Goal: Task Accomplishment & Management: Manage account settings

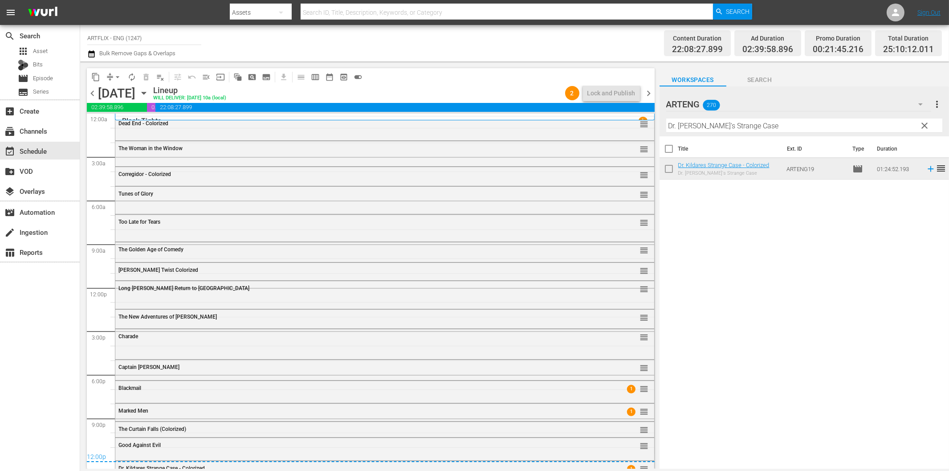
click at [59, 299] on div "search Search apps Asset Bits movie Episode subtitles Series add_box Create sub…" at bounding box center [40, 260] width 80 height 471
click at [94, 89] on span "chevron_left" at bounding box center [92, 93] width 11 height 11
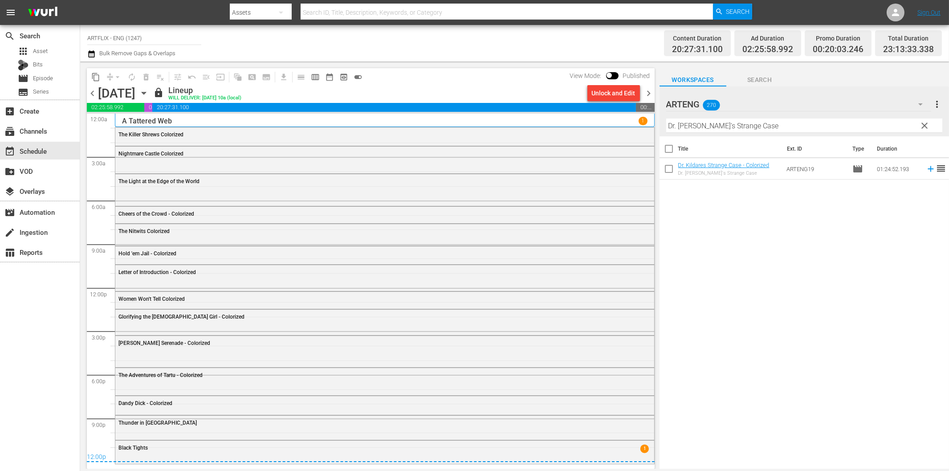
click at [649, 91] on span "chevron_right" at bounding box center [648, 93] width 11 height 11
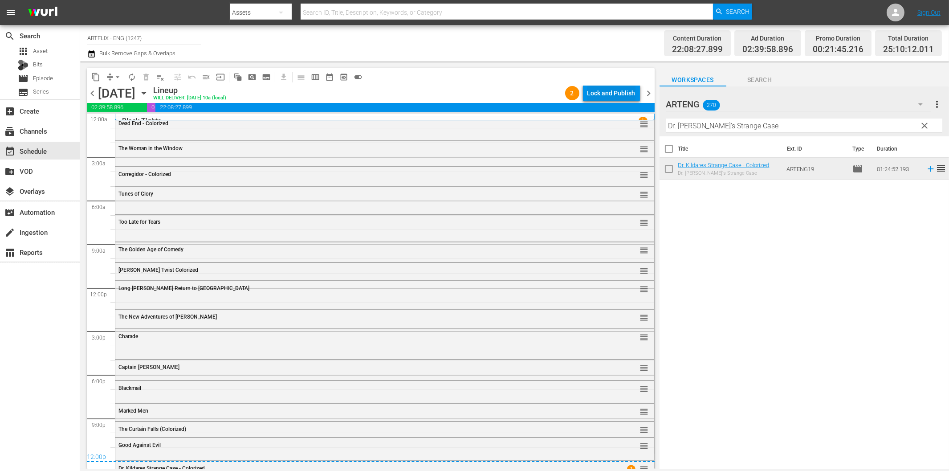
click at [611, 95] on div "Lock and Publish" at bounding box center [611, 93] width 48 height 16
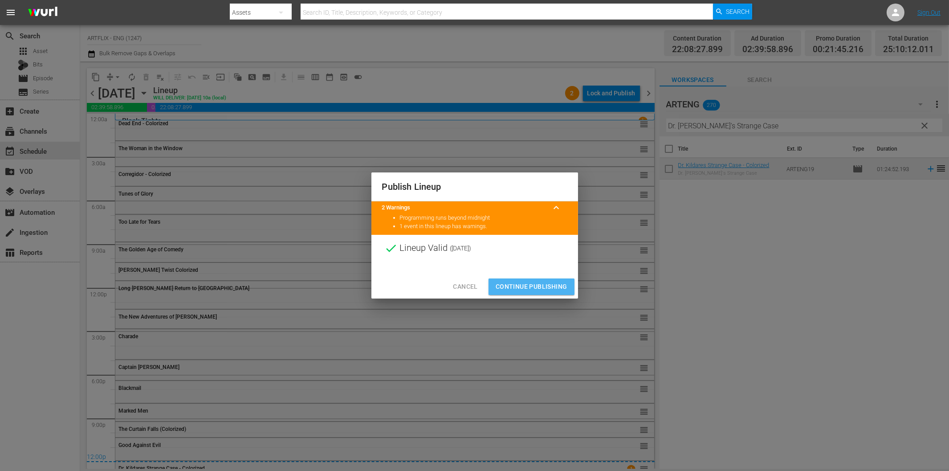
click at [540, 284] on span "Continue Publishing" at bounding box center [532, 286] width 72 height 11
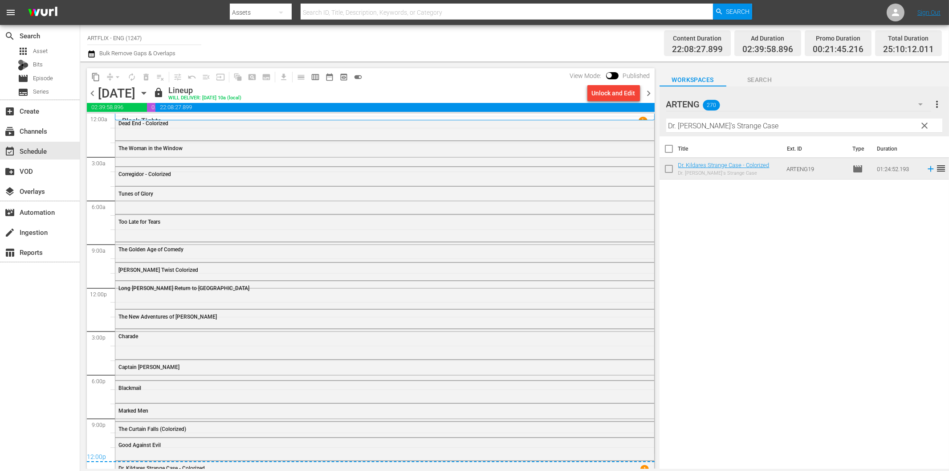
click at [649, 90] on span "chevron_right" at bounding box center [648, 93] width 11 height 11
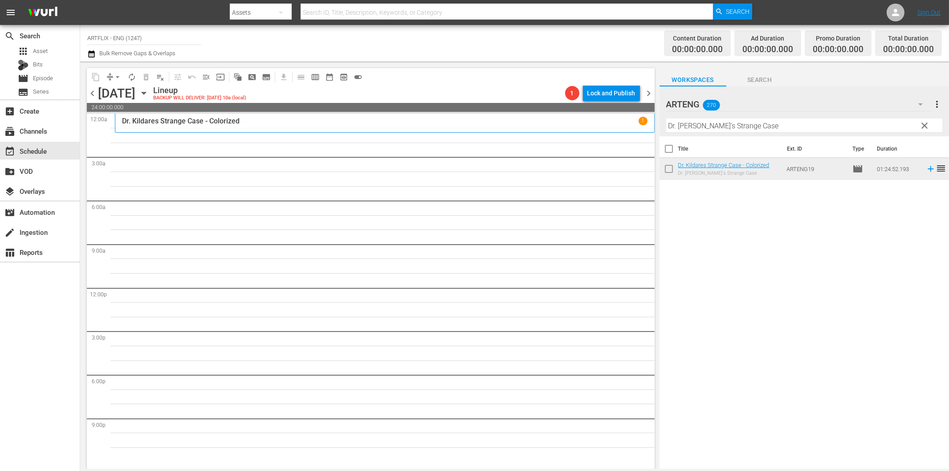
click at [728, 128] on input "Dr. Kildare's Strange Case" at bounding box center [804, 125] width 276 height 14
paste input "Caught in the Act"
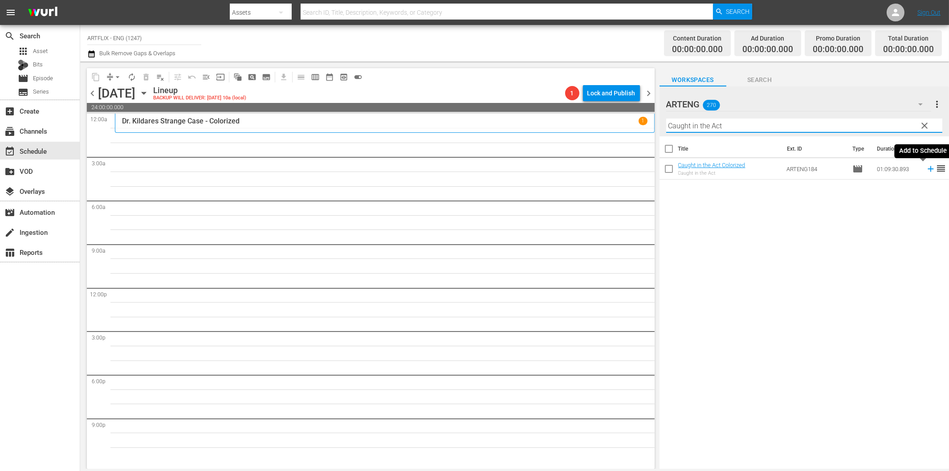
click at [926, 170] on icon at bounding box center [931, 169] width 10 height 10
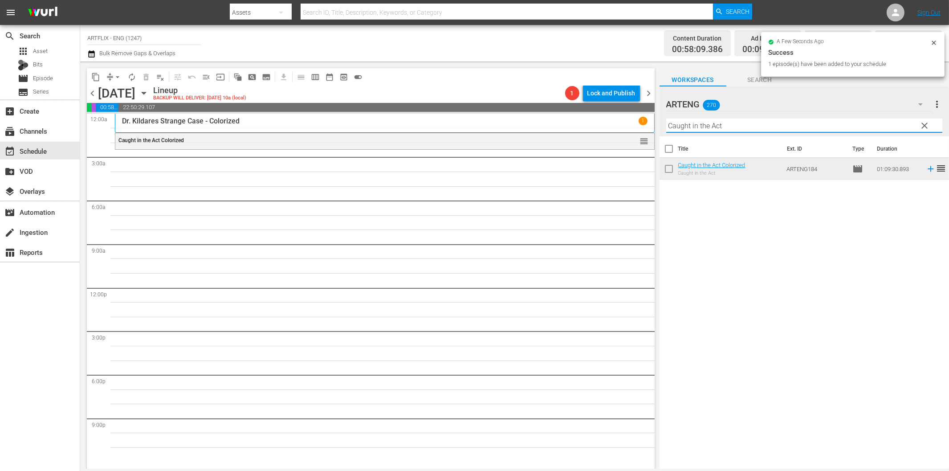
click at [760, 127] on input "Caught in the Act" at bounding box center [804, 125] width 276 height 14
paste input "Afghanistan - The Last War Bus"
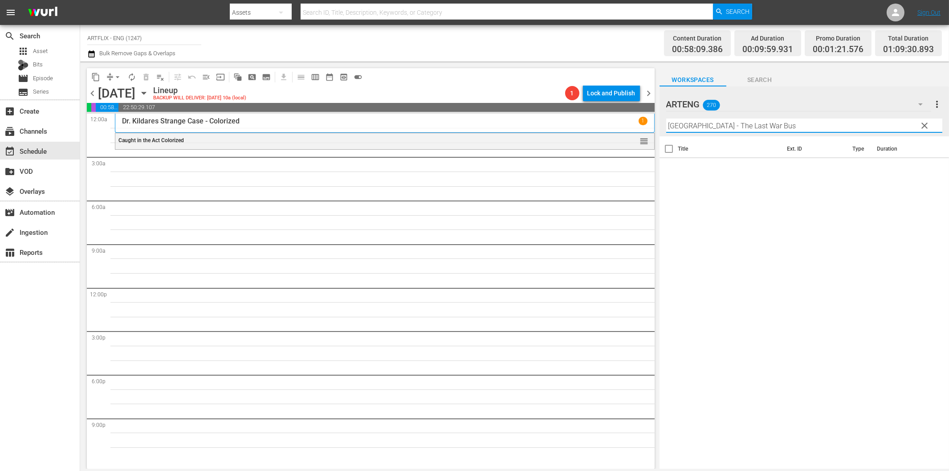
drag, startPoint x: 707, startPoint y: 126, endPoint x: 803, endPoint y: 130, distance: 95.9
click at [793, 130] on input "Afghanistan - The Last War Bus" at bounding box center [804, 125] width 276 height 14
click at [926, 170] on icon at bounding box center [931, 169] width 10 height 10
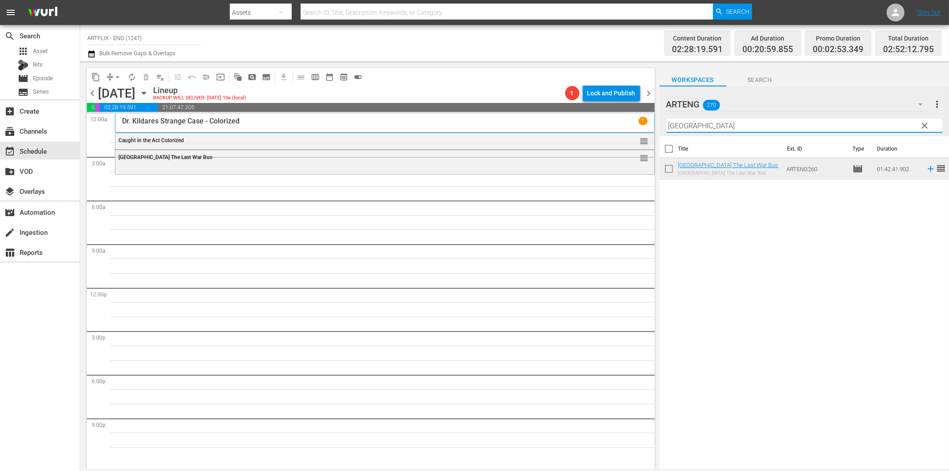
click at [714, 123] on input "Afghanistan" at bounding box center [804, 125] width 276 height 14
paste input "Child Bride"
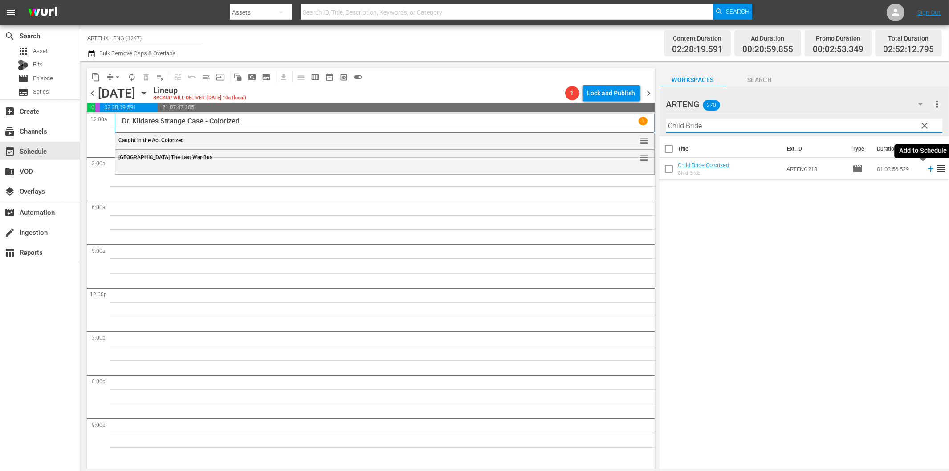
click at [927, 171] on icon at bounding box center [930, 169] width 6 height 6
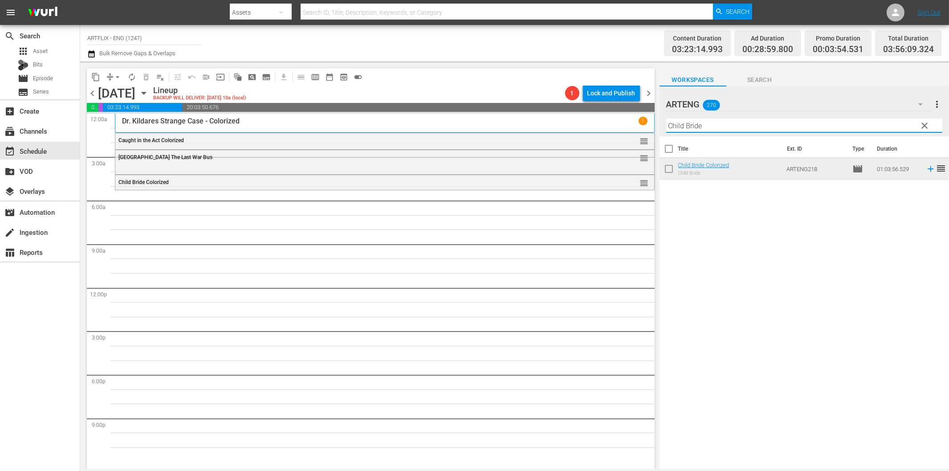
click at [700, 129] on input "Child Bride" at bounding box center [804, 125] width 276 height 14
paste input "Women Won't Tell"
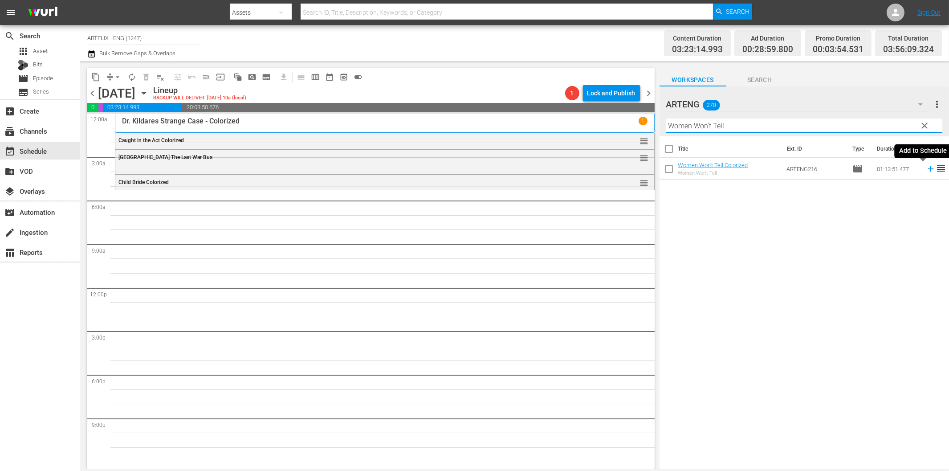
click at [926, 171] on icon at bounding box center [931, 169] width 10 height 10
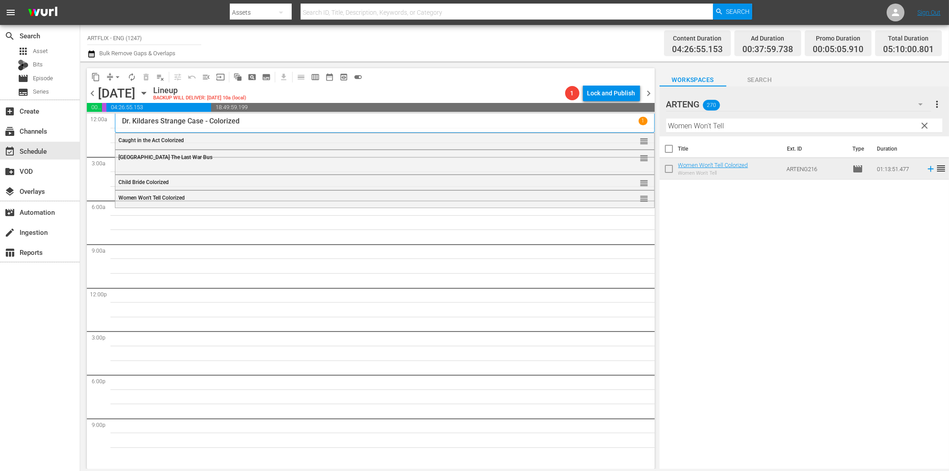
click at [711, 130] on input "Women Won't Tell" at bounding box center [804, 125] width 276 height 14
paste input "The Beach Girls"
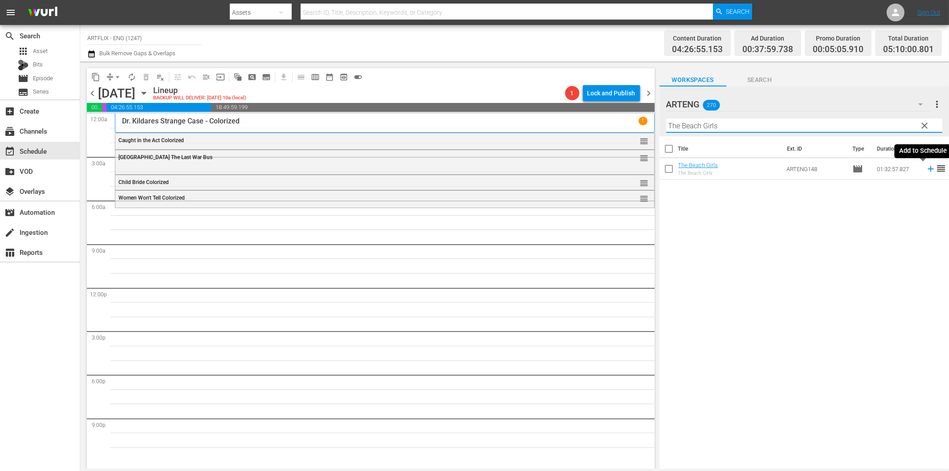
click at [927, 170] on icon at bounding box center [930, 169] width 6 height 6
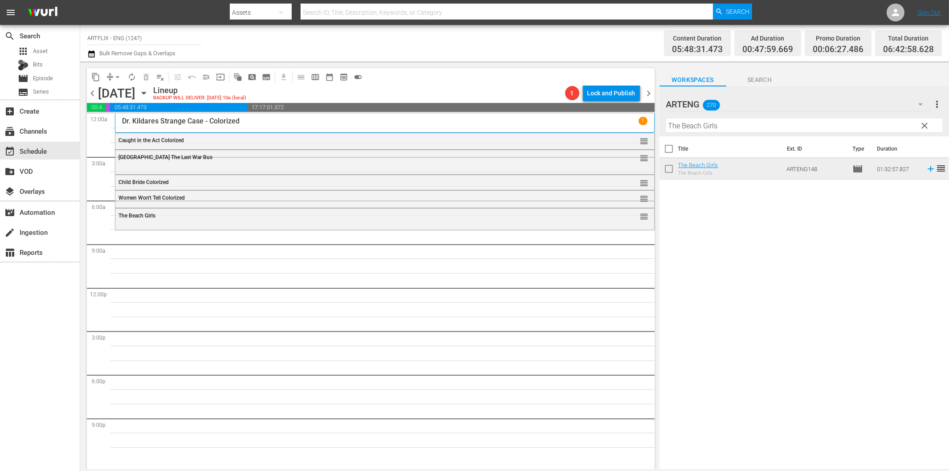
click at [755, 128] on input "The Beach Girls" at bounding box center [804, 125] width 276 height 14
paste input "Goliath and the Sins of Babylon"
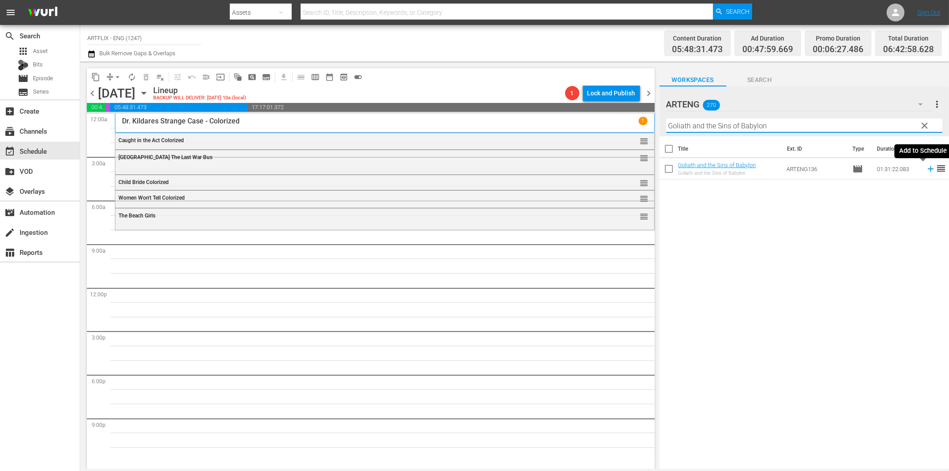
click at [926, 168] on icon at bounding box center [931, 169] width 10 height 10
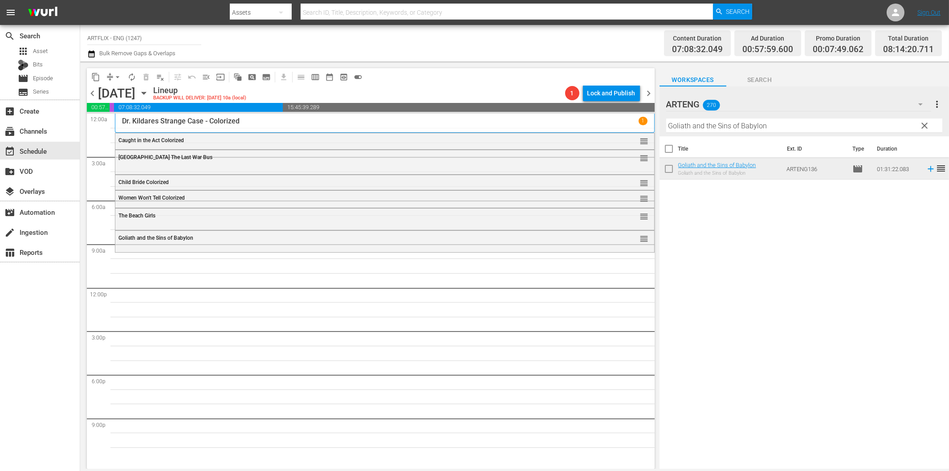
click at [704, 126] on input "Goliath and the Sins of Babylon" at bounding box center [804, 125] width 276 height 14
paste input "Africa Screams"
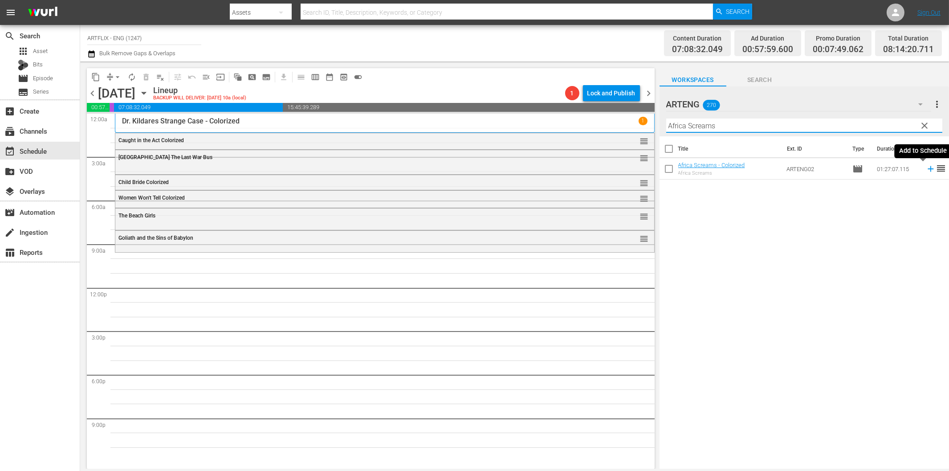
click at [926, 168] on icon at bounding box center [931, 169] width 10 height 10
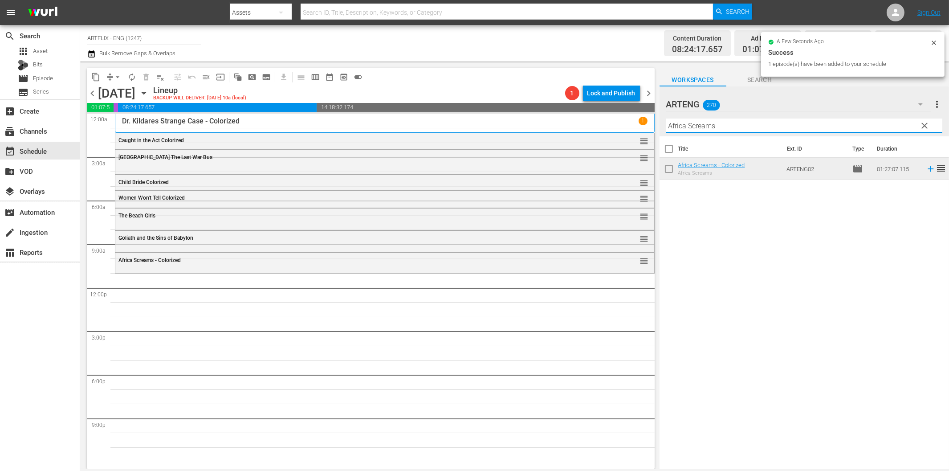
click at [715, 130] on input "Africa Screams" at bounding box center [804, 125] width 276 height 14
paste input "The Legend of Bigfoot"
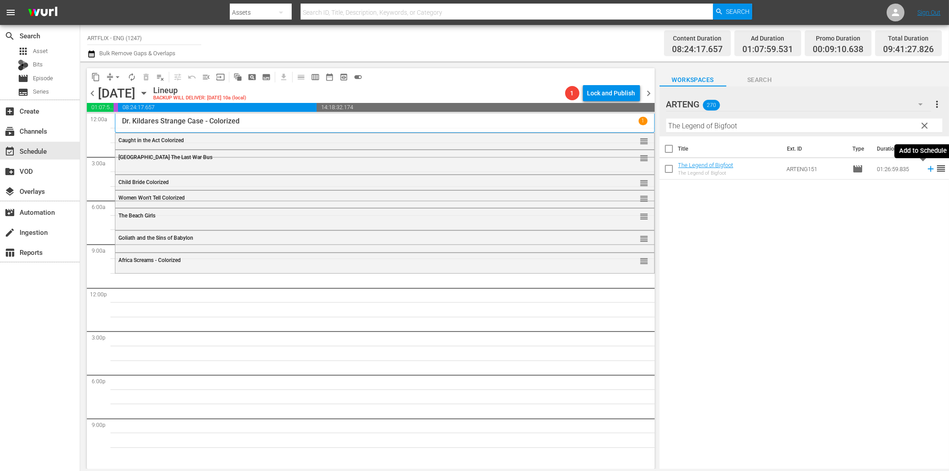
click at [926, 167] on icon at bounding box center [931, 169] width 10 height 10
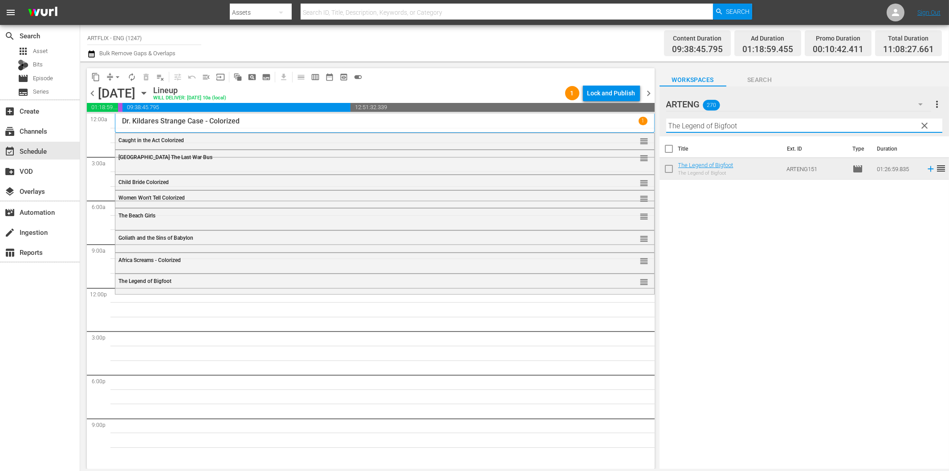
click at [752, 126] on input "The Legend of Bigfoot" at bounding box center [804, 125] width 276 height 14
paste input "Three Stooges - Best Of"
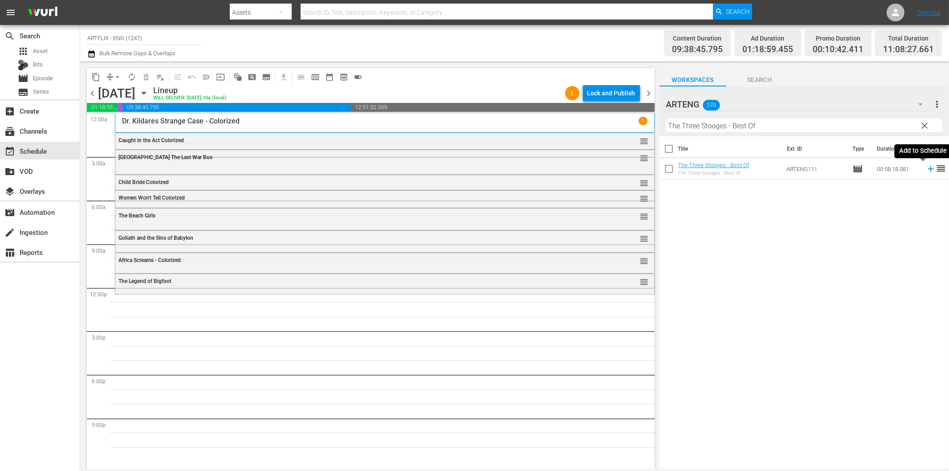
click at [926, 171] on icon at bounding box center [931, 169] width 10 height 10
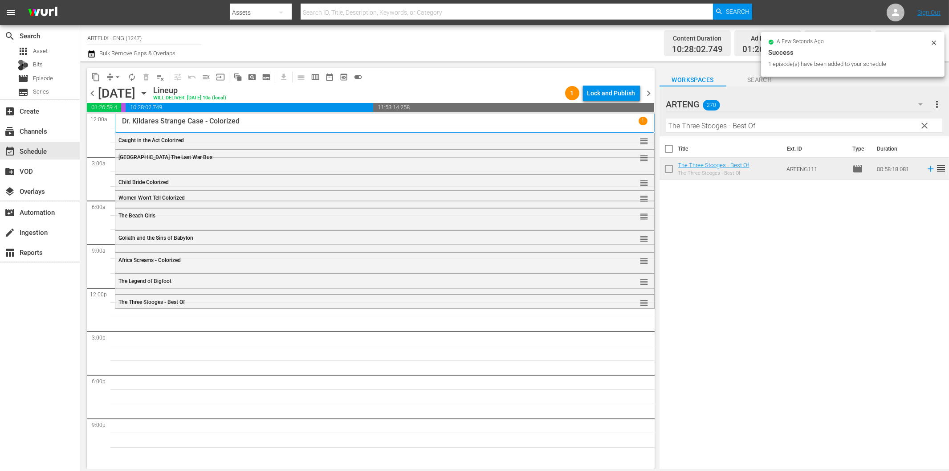
click at [702, 125] on input "The Three Stooges - Best Of" at bounding box center [804, 125] width 276 height 14
paste input "Broadway Limited"
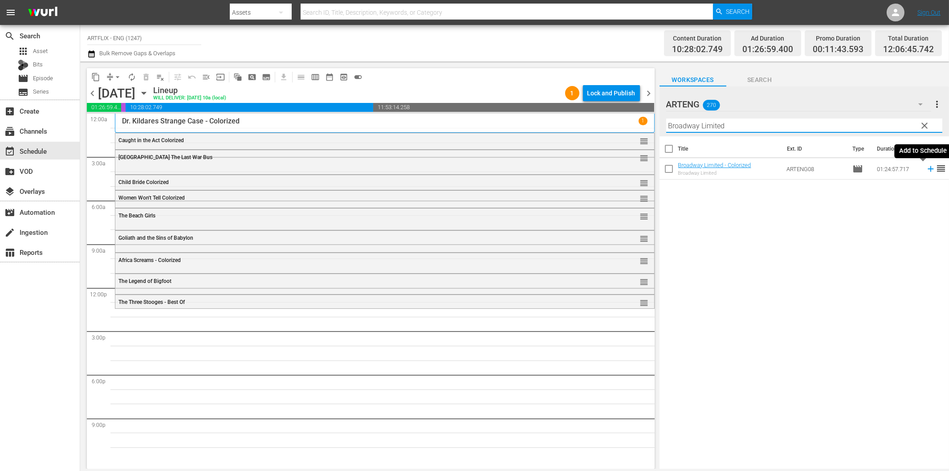
click at [926, 167] on icon at bounding box center [931, 169] width 10 height 10
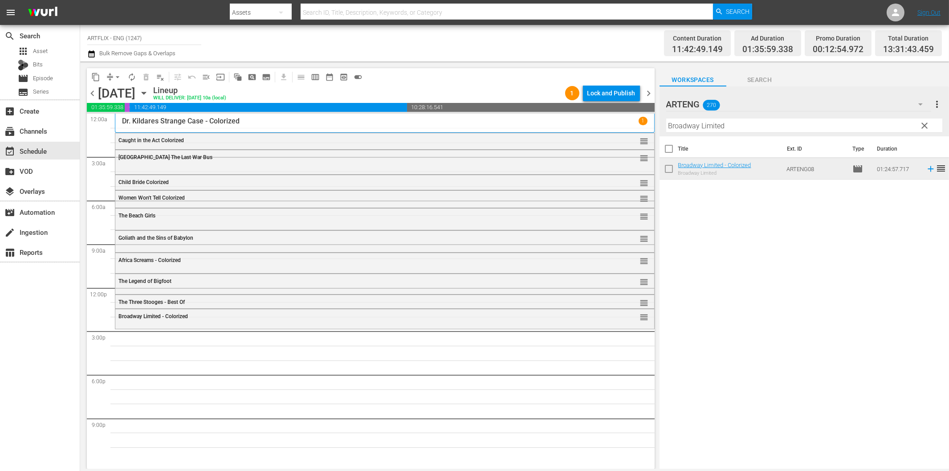
click at [709, 126] on input "Broadway Limited" at bounding box center [804, 125] width 276 height 14
paste input "Caught Plaster"
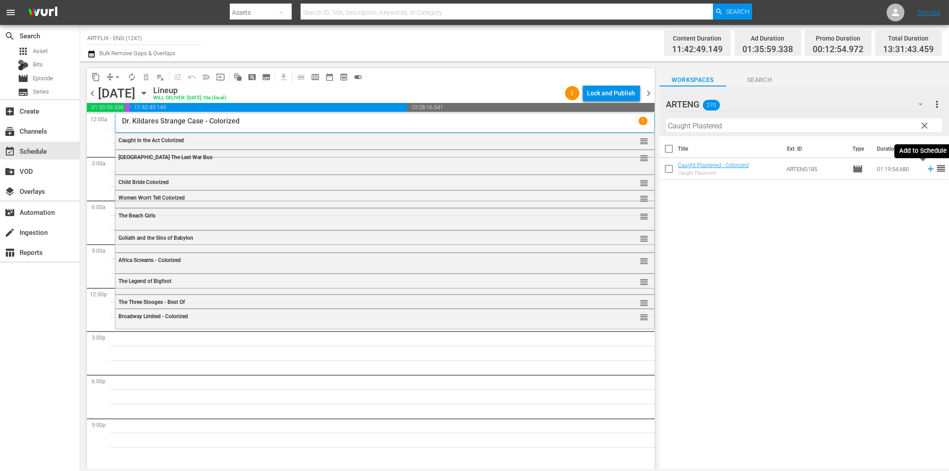
click at [927, 169] on icon at bounding box center [930, 169] width 6 height 6
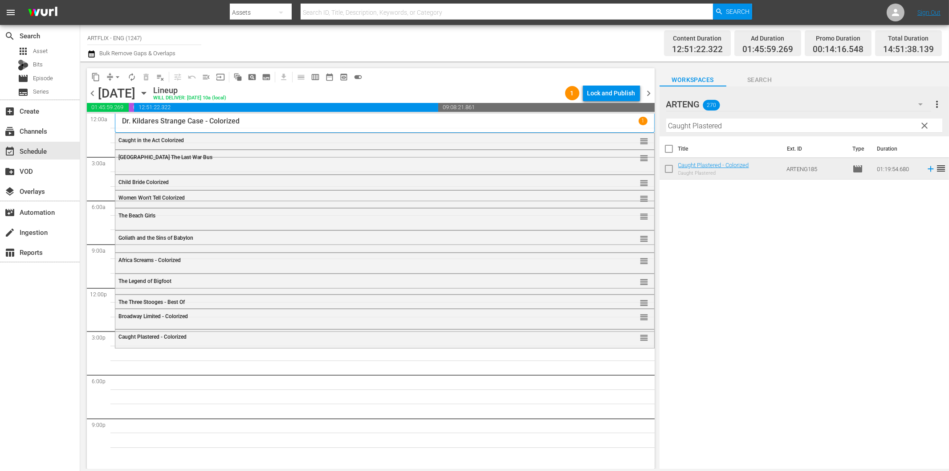
click at [731, 129] on input "Caught Plastered" at bounding box center [804, 125] width 276 height 14
paste input "heers for Miss Bishop"
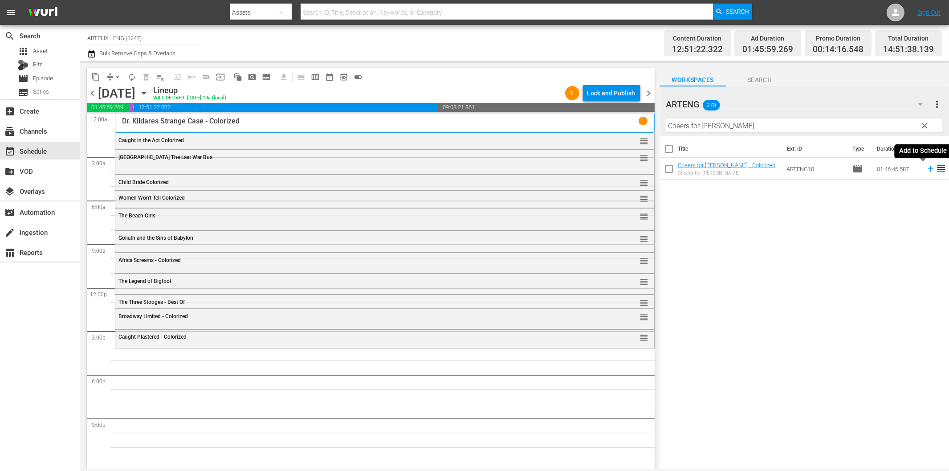
click at [927, 171] on icon at bounding box center [930, 169] width 6 height 6
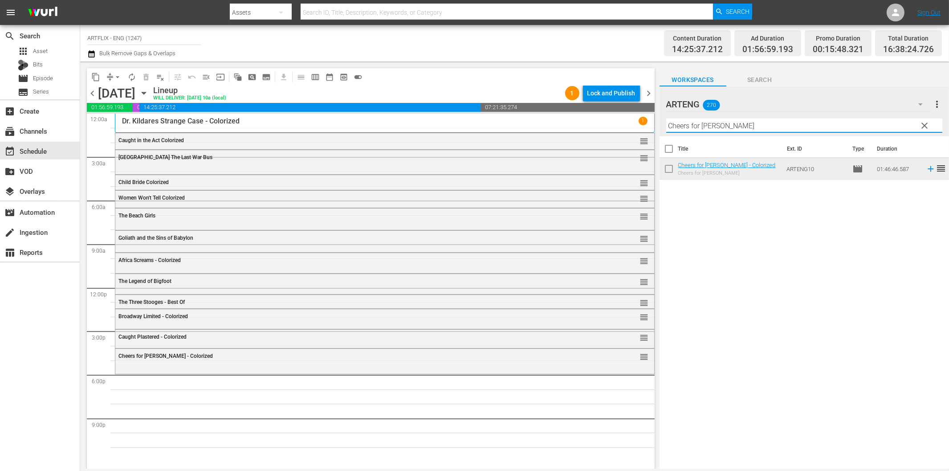
click at [681, 125] on input "Cheers for Miss Bishop" at bounding box center [804, 125] width 276 height 14
paste input "The Phantom Planet"
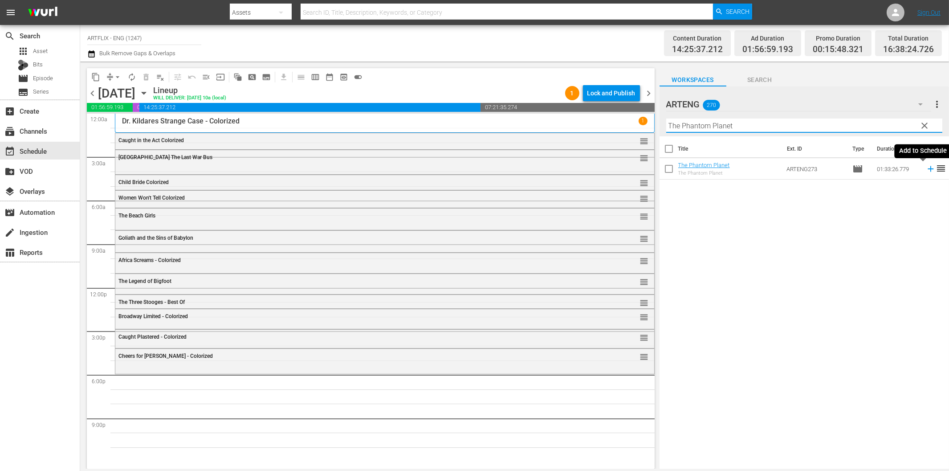
click at [927, 168] on icon at bounding box center [930, 169] width 6 height 6
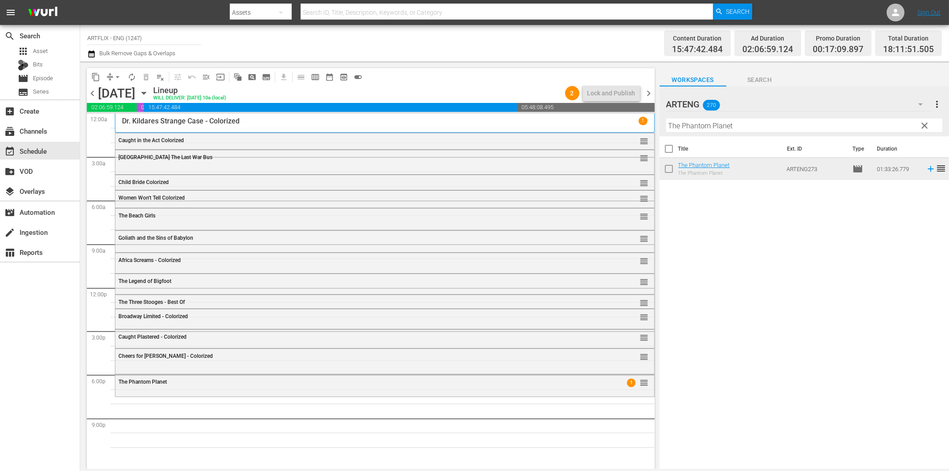
click at [748, 125] on input "The Phantom Planet" at bounding box center [804, 125] width 276 height 14
paste input "Stranger in Between"
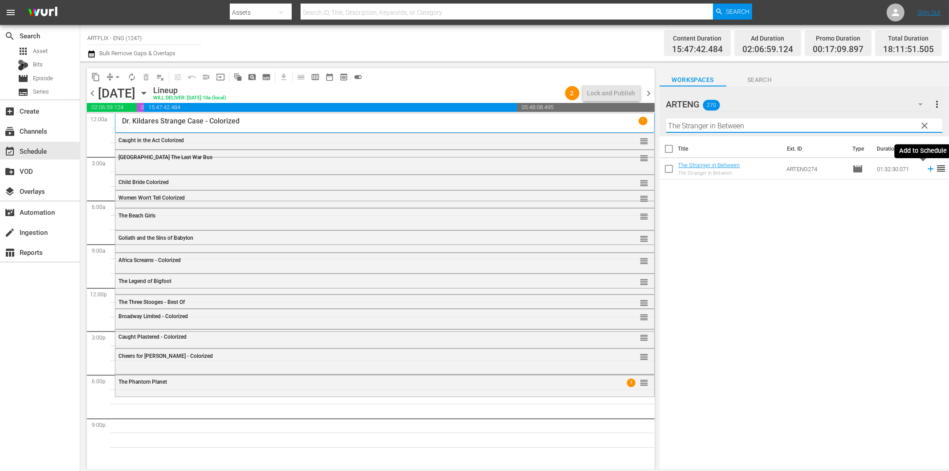
click at [927, 169] on icon at bounding box center [930, 169] width 6 height 6
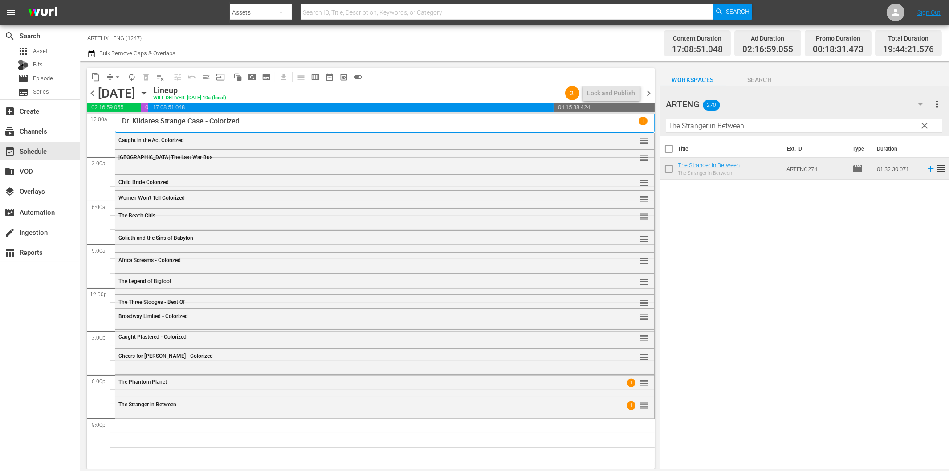
click at [770, 125] on input "The Stranger in Between" at bounding box center [804, 125] width 276 height 14
paste input "Fear and Desire"
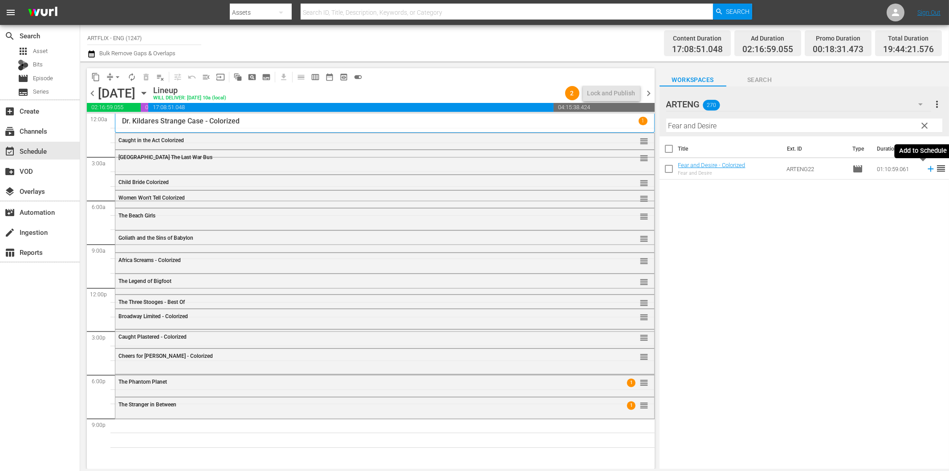
click at [926, 168] on icon at bounding box center [931, 169] width 10 height 10
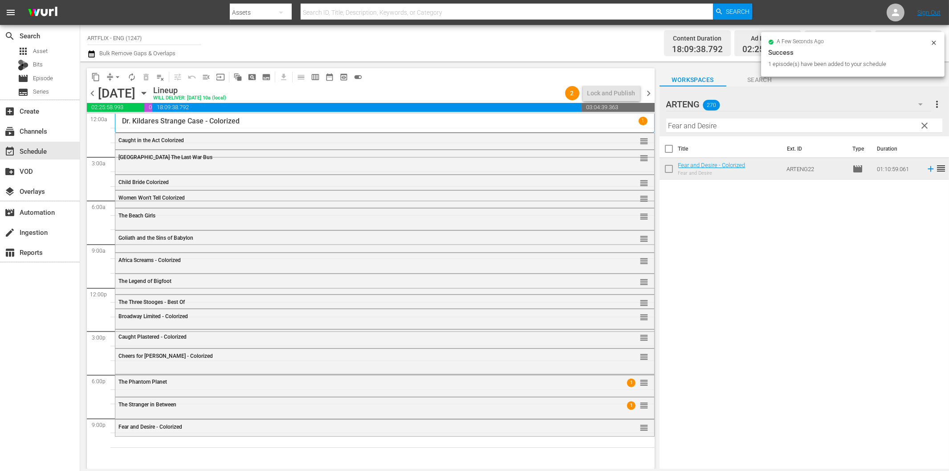
click at [781, 123] on input "Fear and Desire" at bounding box center [804, 125] width 276 height 14
paste input "Soldier of Fortun"
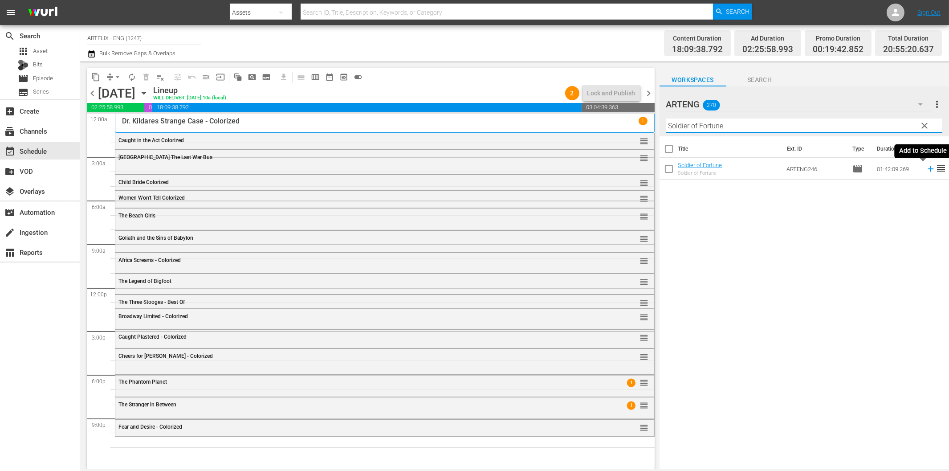
click at [926, 168] on icon at bounding box center [931, 169] width 10 height 10
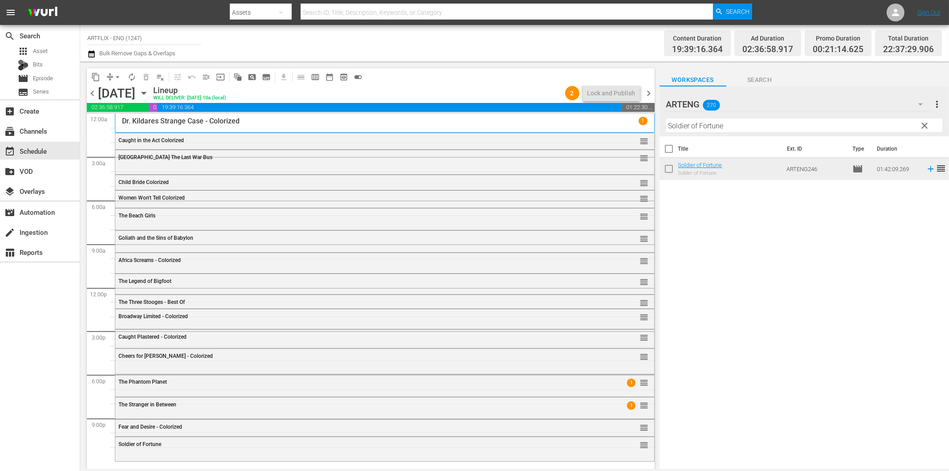
click at [824, 127] on input "Soldier of Fortune" at bounding box center [804, 125] width 276 height 14
paste input "The Rage of Paris"
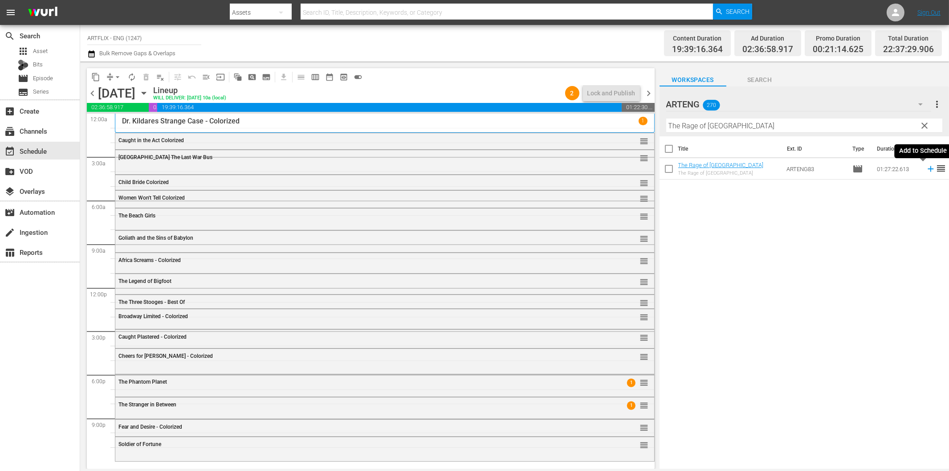
click at [927, 168] on icon at bounding box center [930, 169] width 6 height 6
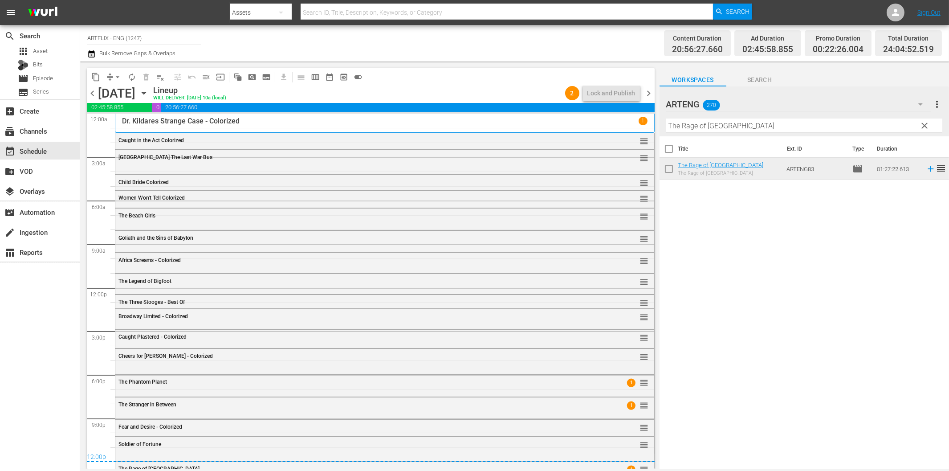
click at [649, 89] on span "chevron_right" at bounding box center [648, 93] width 11 height 11
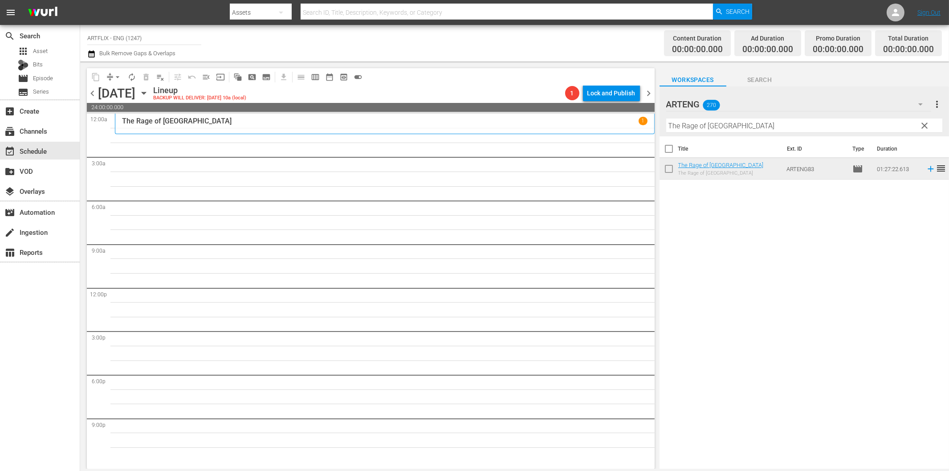
click at [731, 124] on input "The Rage of Paris" at bounding box center [804, 125] width 276 height 14
paste input "Danny Boy"
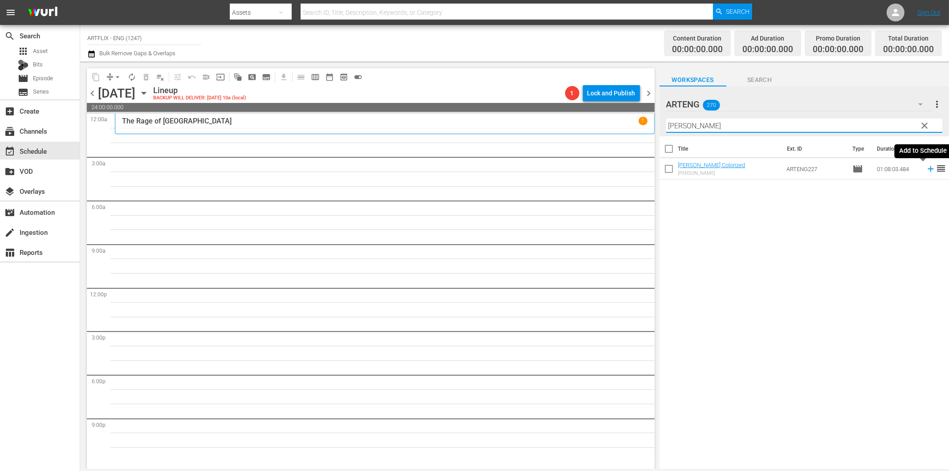
click at [926, 167] on icon at bounding box center [931, 169] width 10 height 10
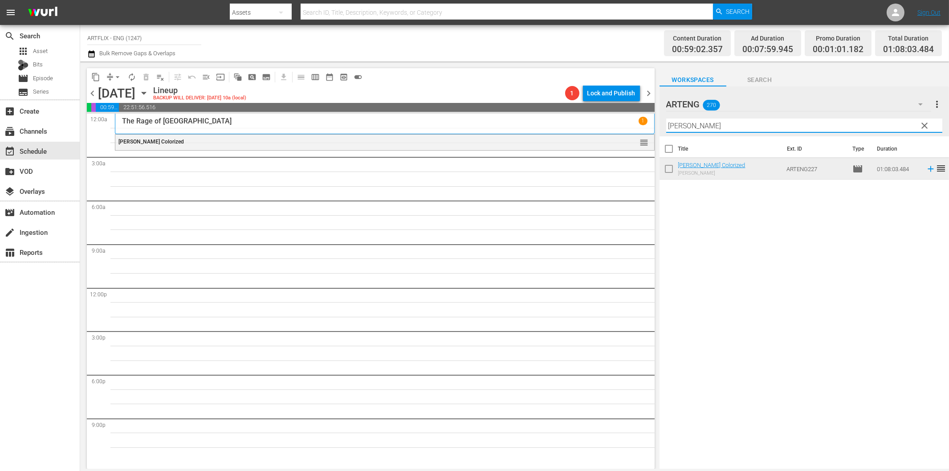
click at [705, 124] on input "Danny Boy" at bounding box center [804, 125] width 276 height 14
paste input "The Red House"
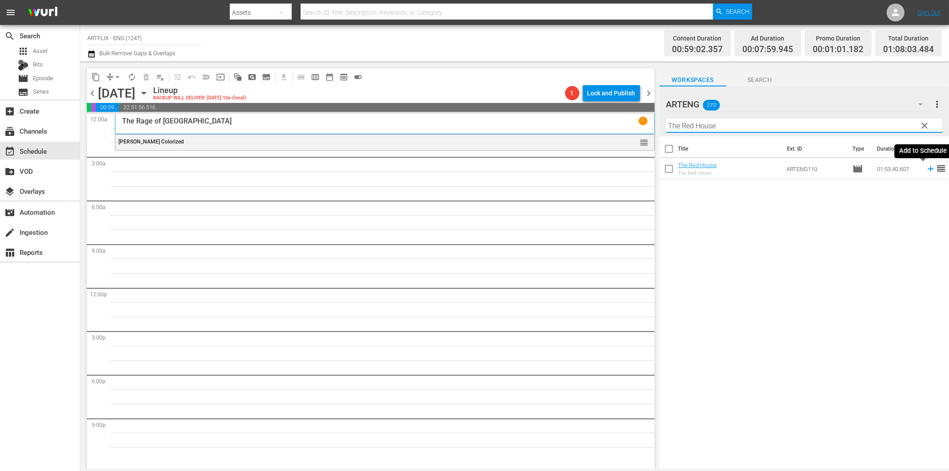
click at [926, 172] on icon at bounding box center [931, 169] width 10 height 10
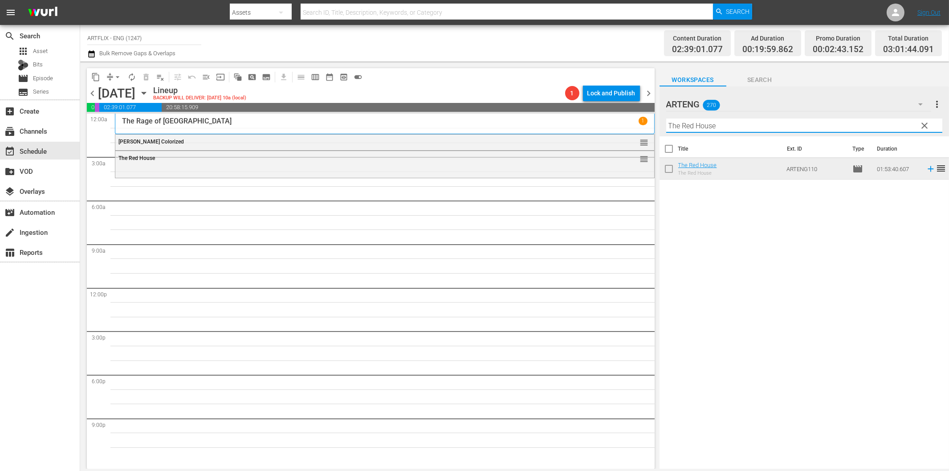
click at [716, 128] on input "The Red House" at bounding box center [804, 125] width 276 height 14
paste input "Penny Serenad"
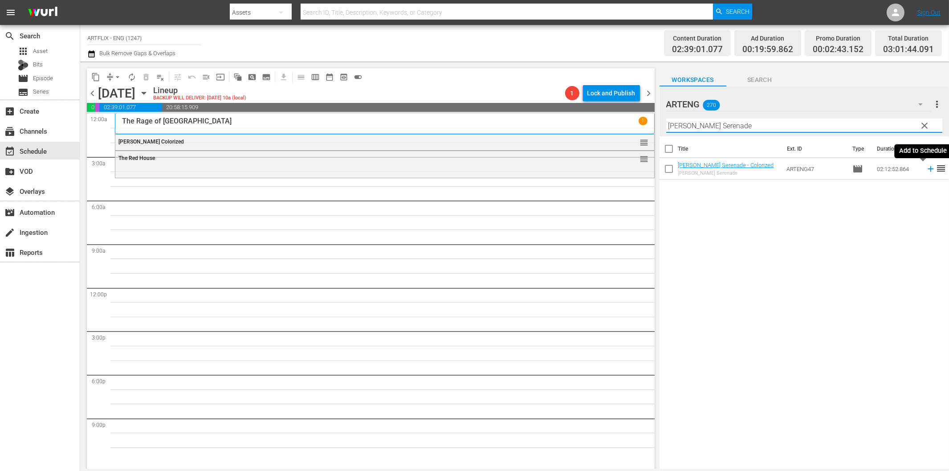
click at [927, 168] on icon at bounding box center [930, 169] width 6 height 6
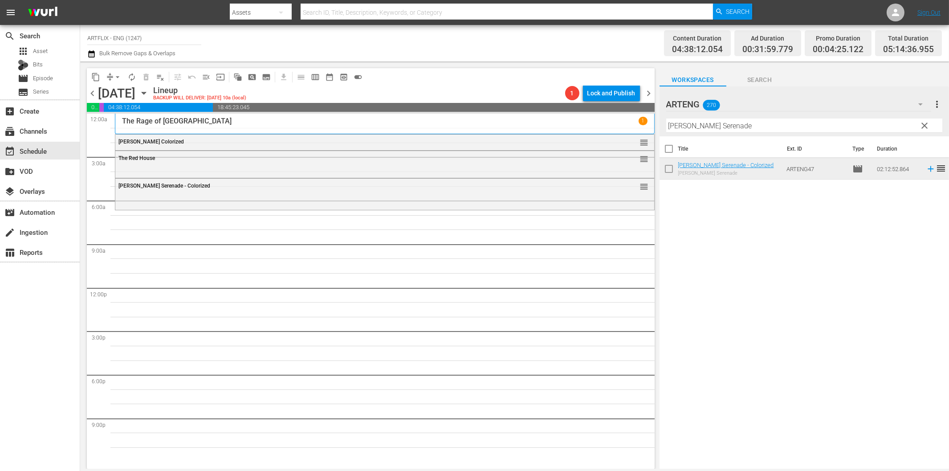
click at [711, 126] on input "Penny Serenade" at bounding box center [804, 125] width 276 height 14
paste input "Crossbar"
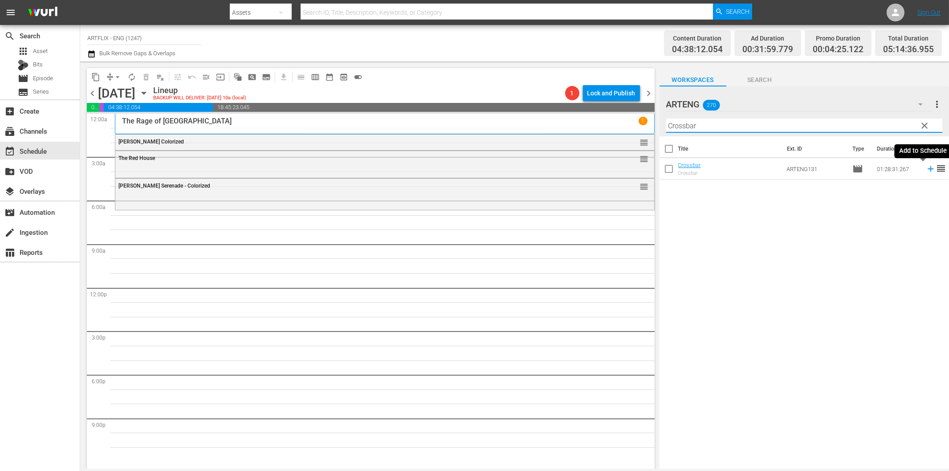
click at [926, 172] on icon at bounding box center [931, 169] width 10 height 10
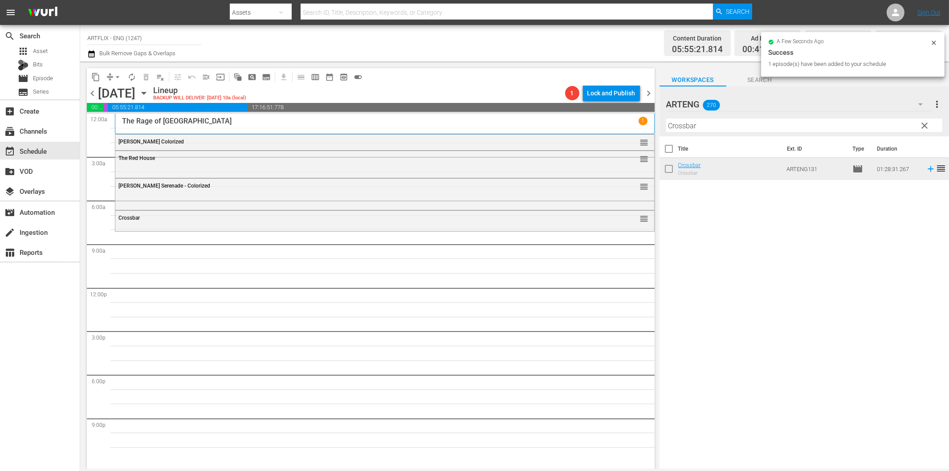
click at [743, 126] on input "Crossbar" at bounding box center [804, 125] width 276 height 14
paste input "Lady of Burlesque"
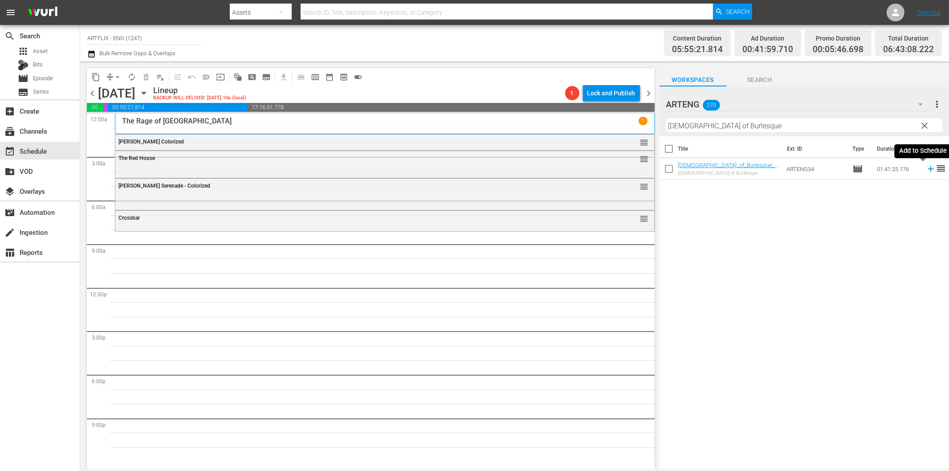
click at [926, 171] on icon at bounding box center [931, 169] width 10 height 10
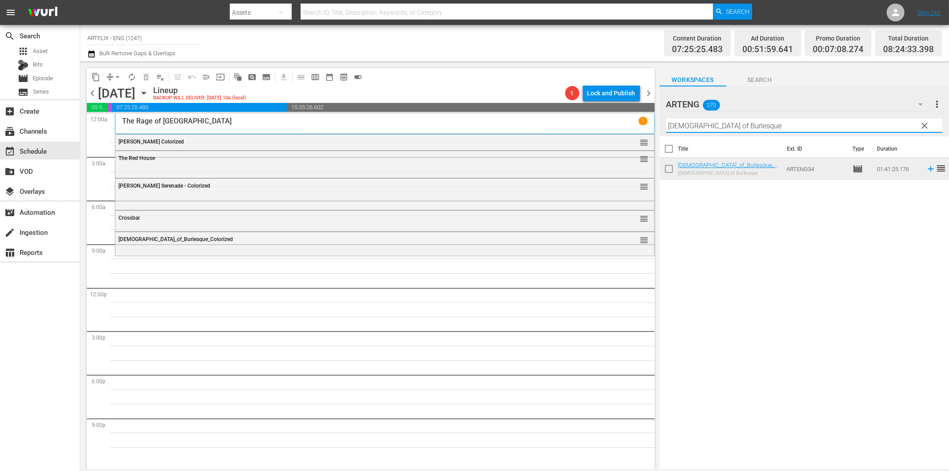
click at [716, 130] on input "Lady of Burlesque" at bounding box center [804, 125] width 276 height 14
paste input "A Chump at Oxford"
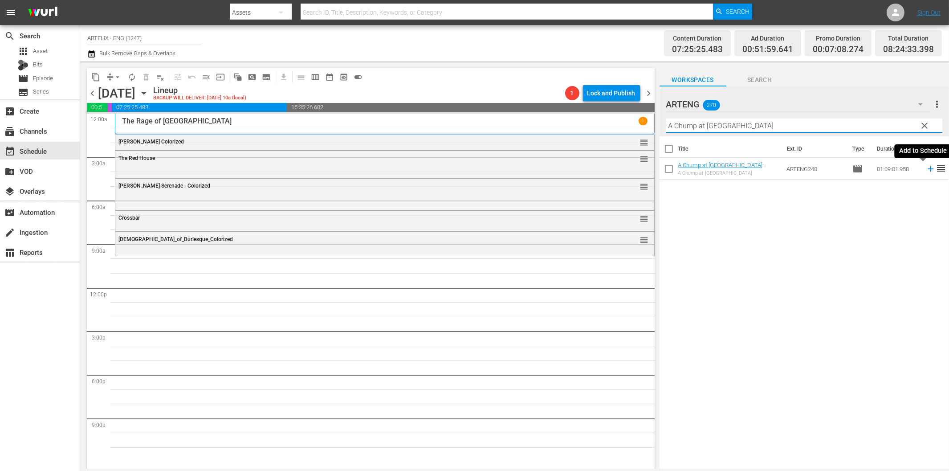
drag, startPoint x: 923, startPoint y: 171, endPoint x: 918, endPoint y: 168, distance: 5.8
click at [926, 171] on icon at bounding box center [931, 169] width 10 height 10
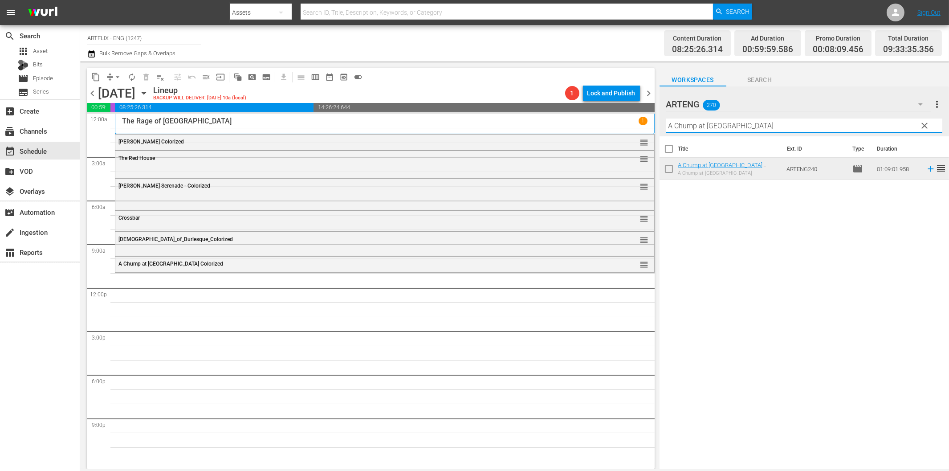
click at [683, 131] on input "A Chump at Oxford" at bounding box center [804, 125] width 276 height 14
paste input "Rockin' in the Rockies"
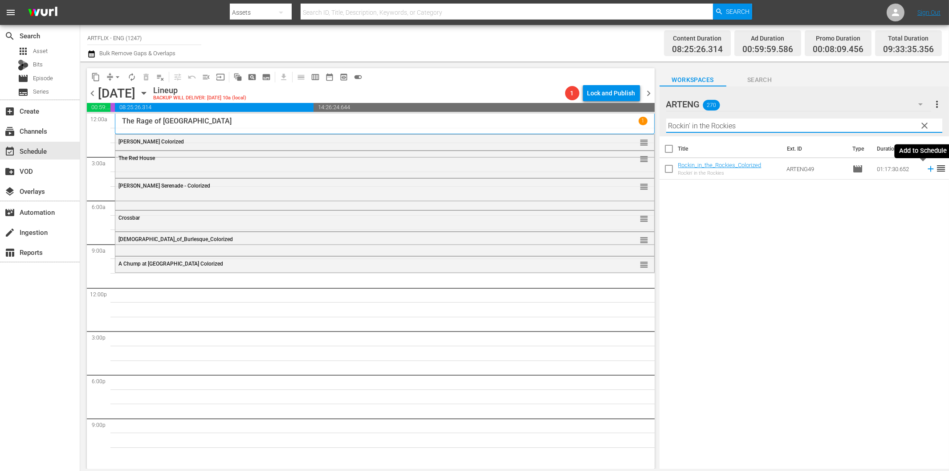
click at [927, 171] on icon at bounding box center [930, 169] width 6 height 6
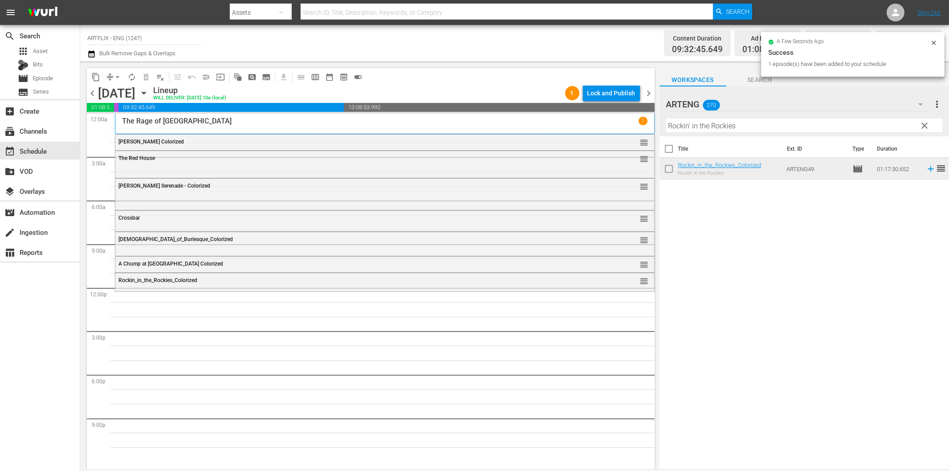
click at [747, 127] on input "Rockin' in the Rockies" at bounding box center [804, 125] width 276 height 14
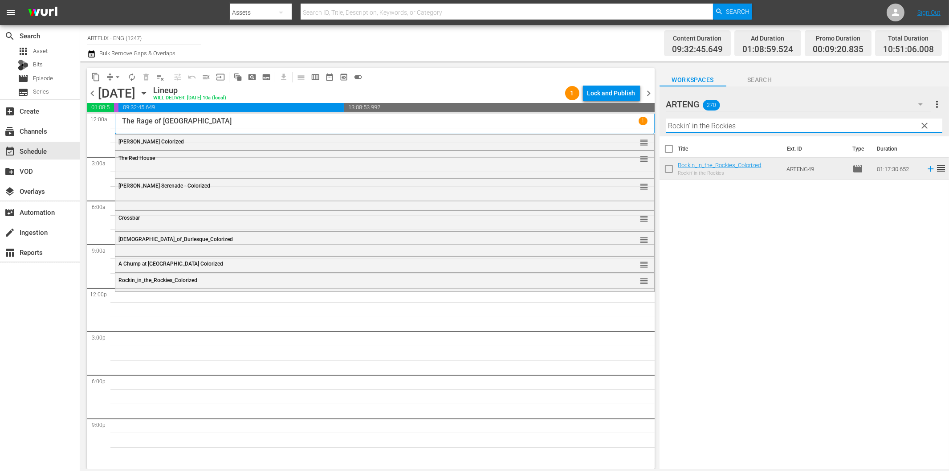
paste input "The Pirate of the Black Hawk"
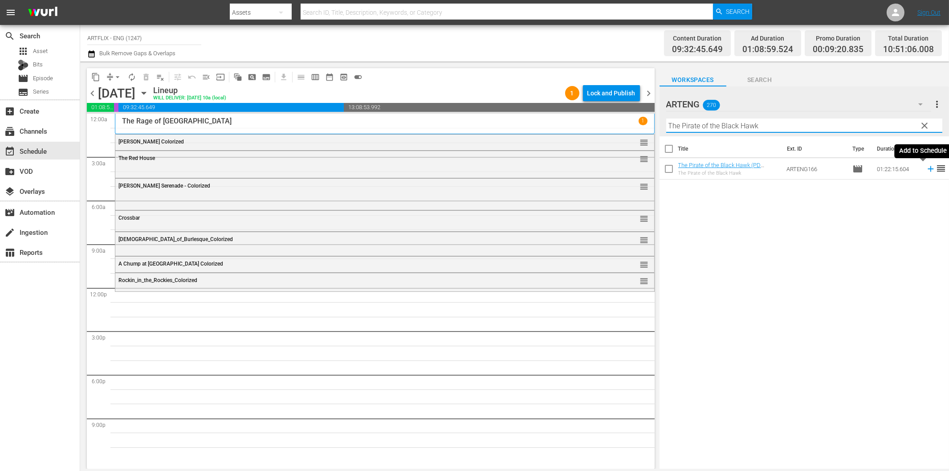
click at [927, 168] on icon at bounding box center [930, 169] width 6 height 6
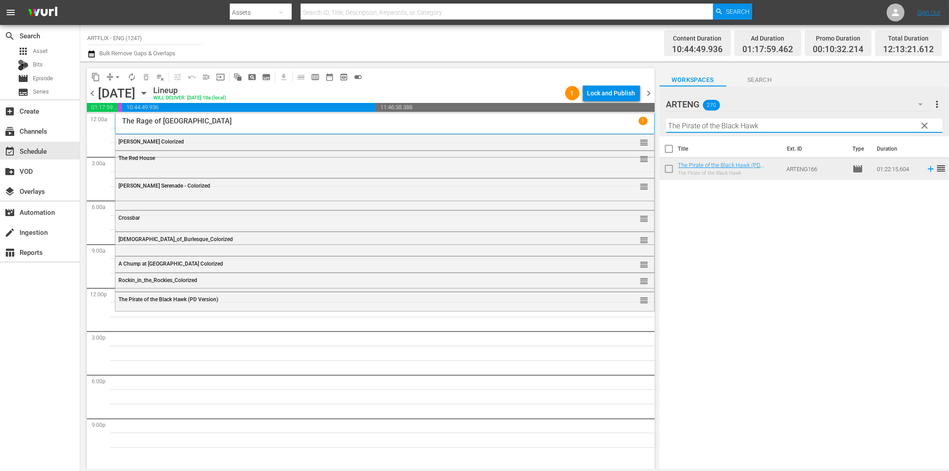
click at [710, 124] on input "The Pirate of the Black Hawk" at bounding box center [804, 125] width 276 height 14
paste input "White Mane"
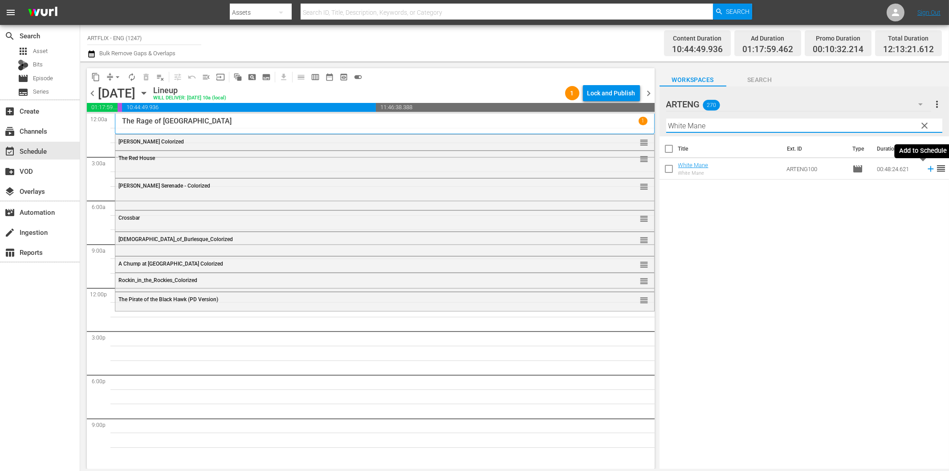
click at [926, 170] on icon at bounding box center [931, 169] width 10 height 10
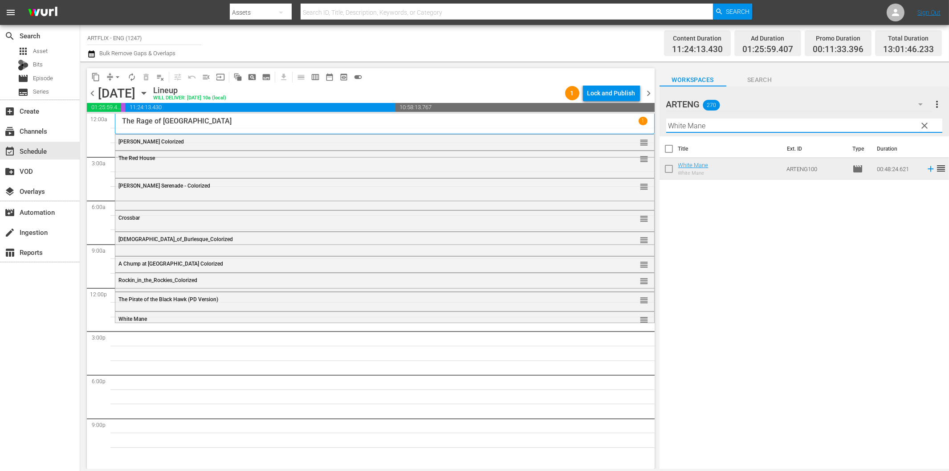
click at [695, 127] on input "White Mane" at bounding box center [804, 125] width 276 height 14
paste input "The Town Went Wild"
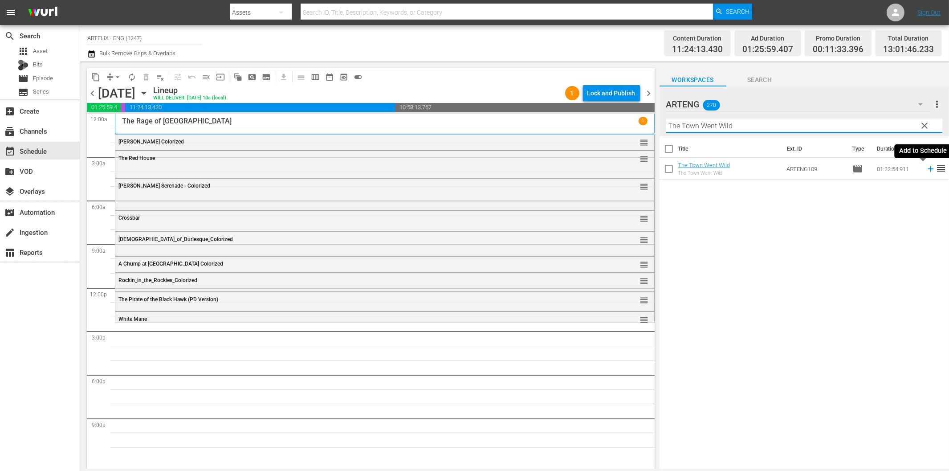
click at [926, 167] on icon at bounding box center [931, 169] width 10 height 10
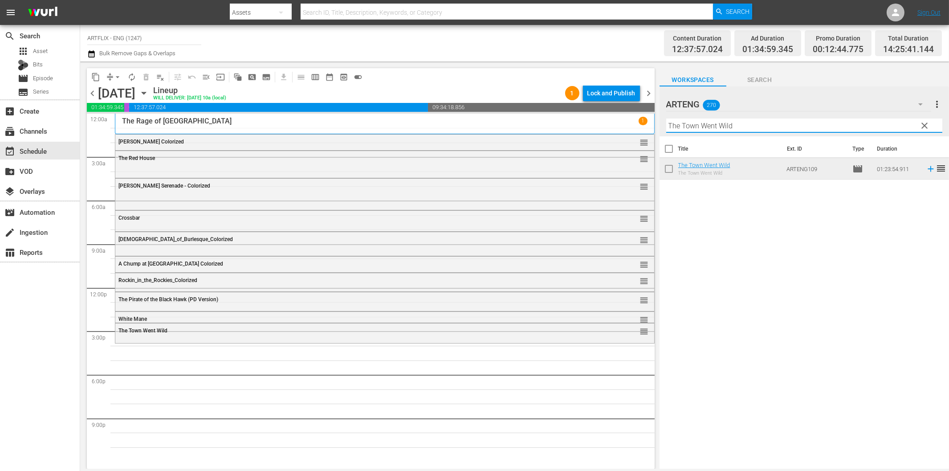
click at [724, 126] on input "The Town Went Wild" at bounding box center [804, 125] width 276 height 14
paste input "Sundown"
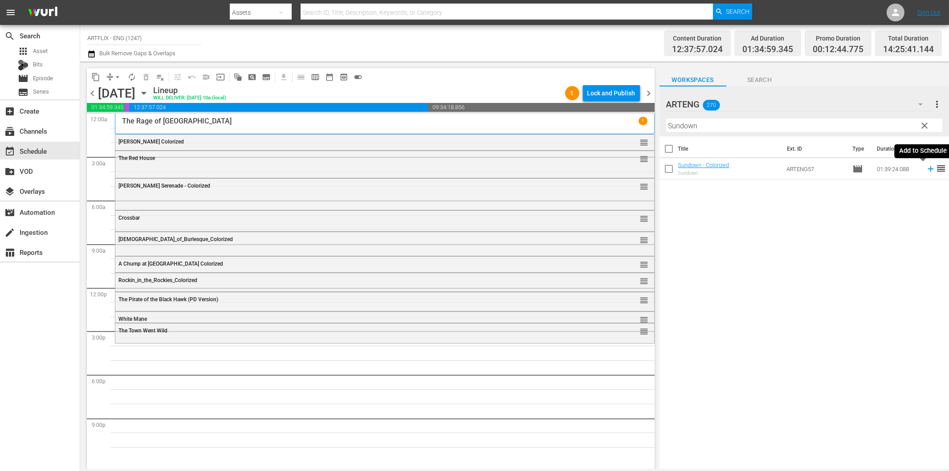
click at [926, 167] on icon at bounding box center [931, 169] width 10 height 10
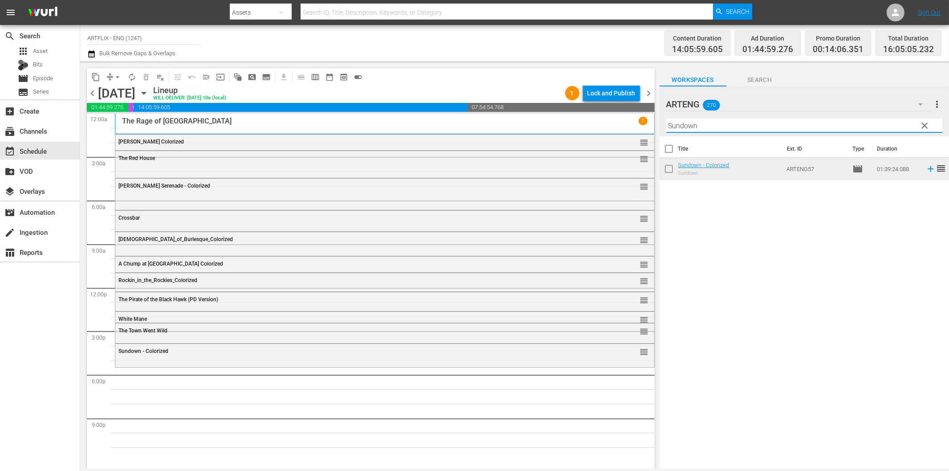
click at [727, 128] on input "Sundown" at bounding box center [804, 125] width 276 height 14
paste input "The Chase"
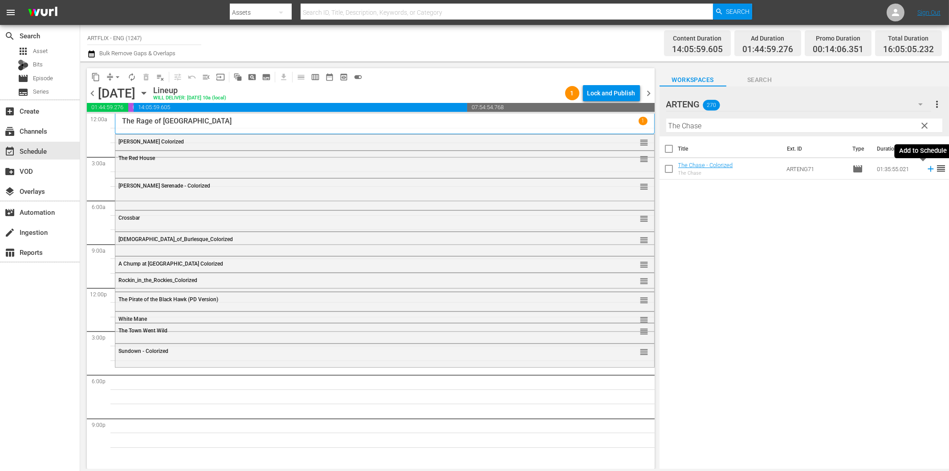
click at [926, 171] on icon at bounding box center [931, 169] width 10 height 10
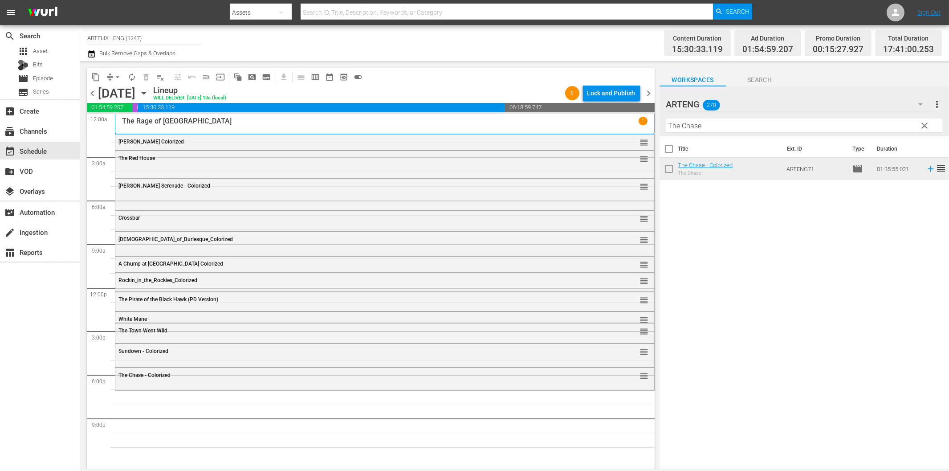
click at [716, 132] on hr at bounding box center [804, 132] width 276 height 0
click at [720, 125] on input "The Chase" at bounding box center [804, 125] width 276 height 14
paste input "One Million B.C."
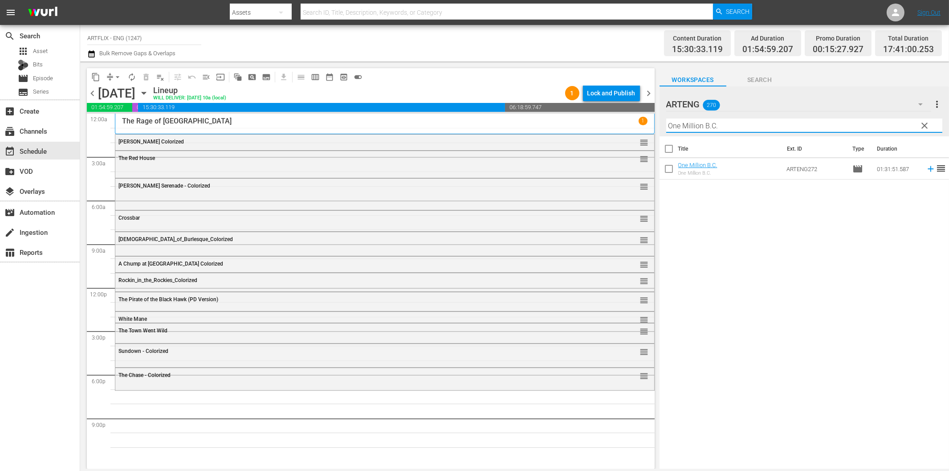
click at [926, 166] on icon at bounding box center [931, 169] width 10 height 10
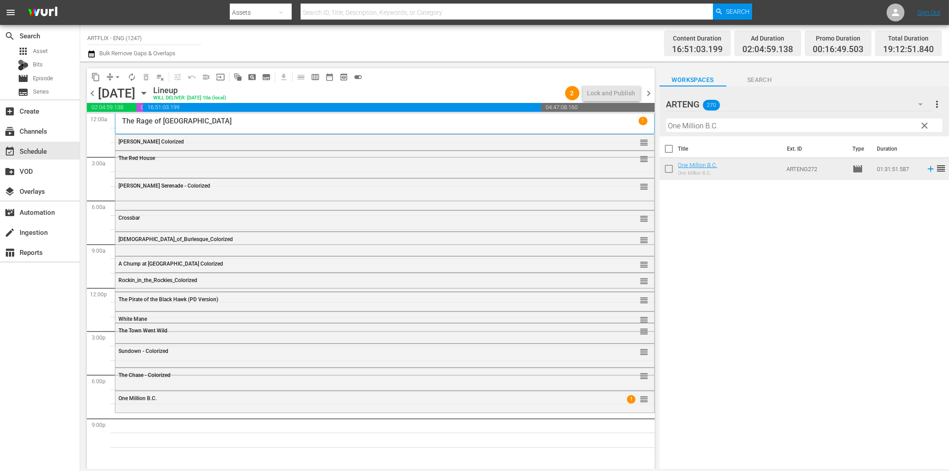
click at [720, 125] on input "One Million B.C." at bounding box center [804, 125] width 276 height 14
paste input "The 1000 Plane Raid"
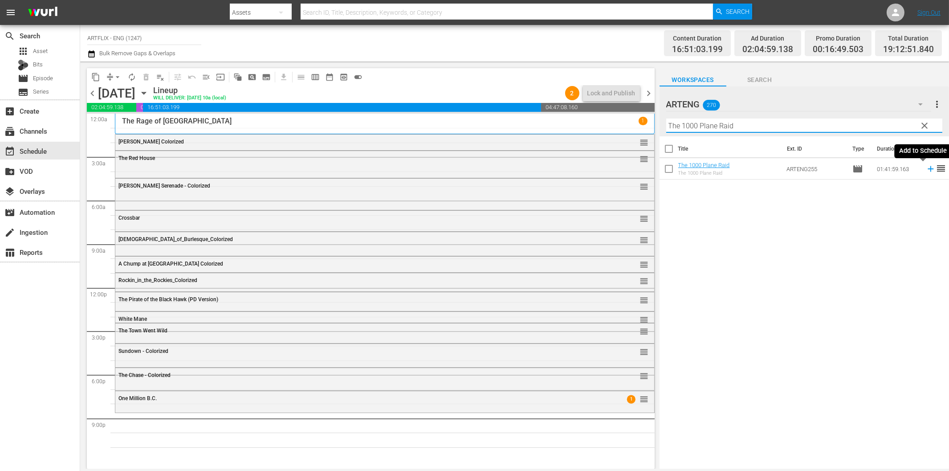
click at [927, 168] on icon at bounding box center [930, 169] width 6 height 6
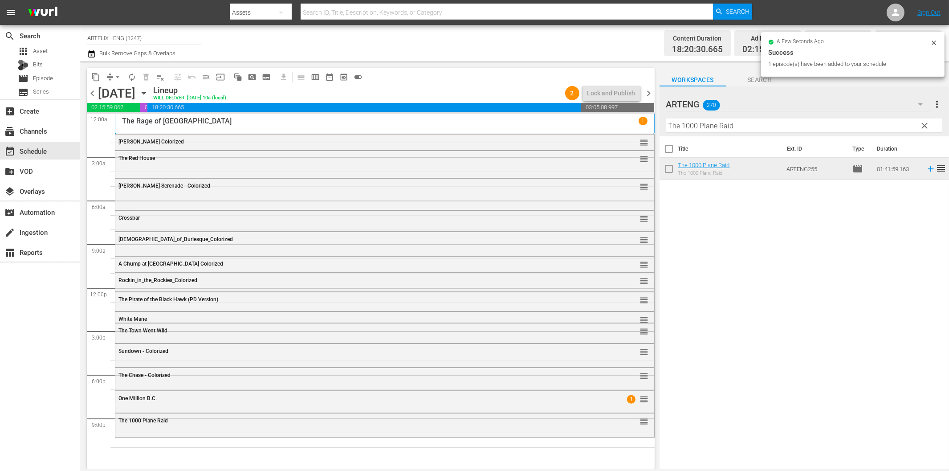
click at [756, 122] on input "The 1000 Plane Raid" at bounding box center [804, 125] width 276 height 14
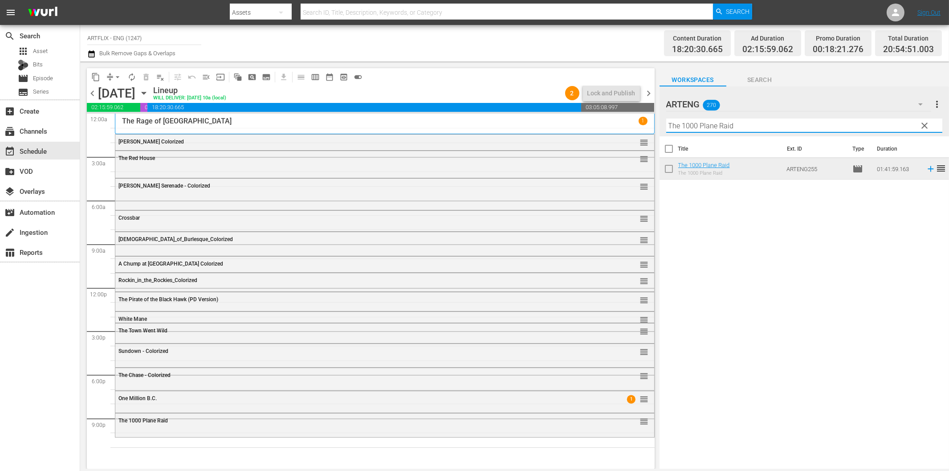
paste input "Legend of Sea Wolf"
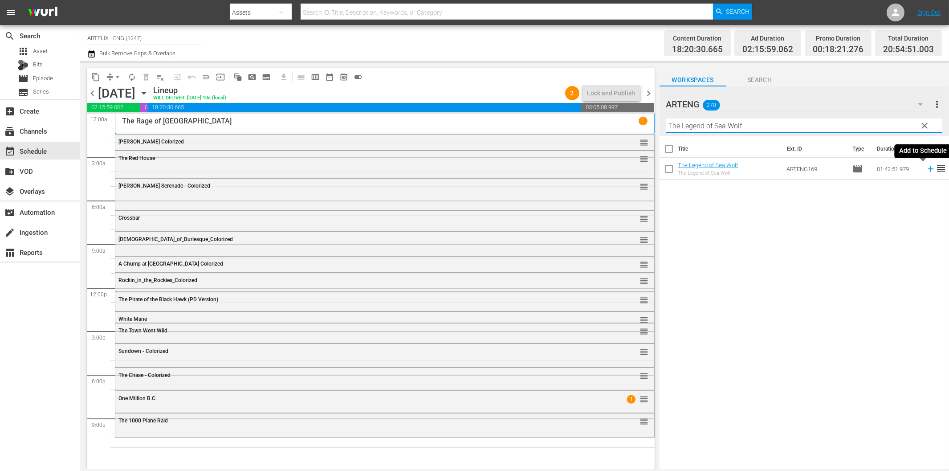
click at [926, 170] on icon at bounding box center [931, 169] width 10 height 10
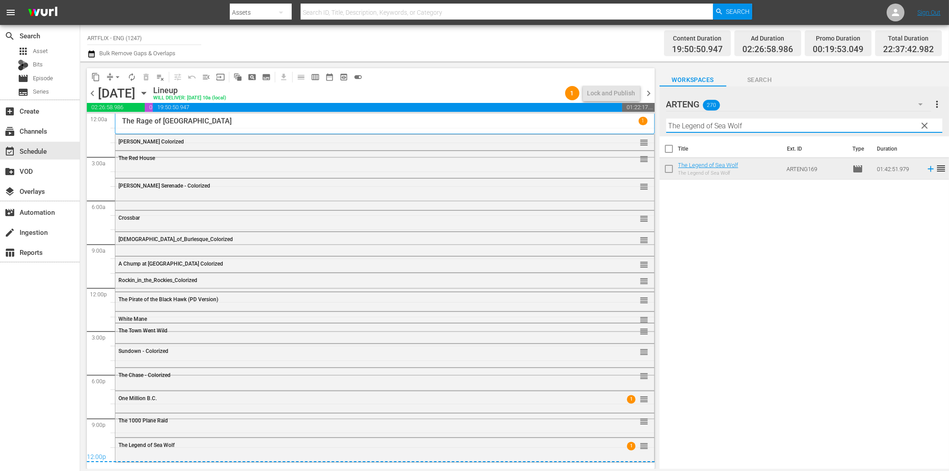
click at [763, 127] on input "The Legend of Sea Wolf" at bounding box center [804, 125] width 276 height 14
paste input "Devil Bat"
drag, startPoint x: 648, startPoint y: 94, endPoint x: 839, endPoint y: 142, distance: 196.5
click at [648, 94] on span "chevron_right" at bounding box center [648, 93] width 11 height 11
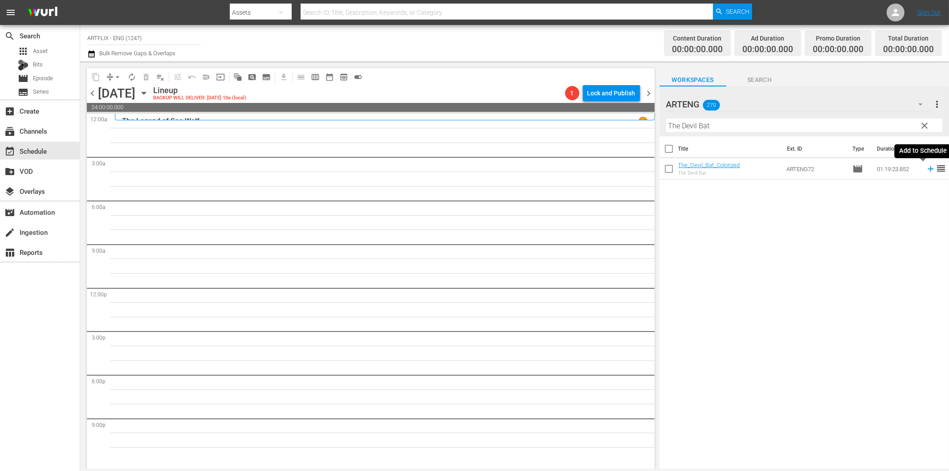
click at [927, 168] on icon at bounding box center [930, 169] width 6 height 6
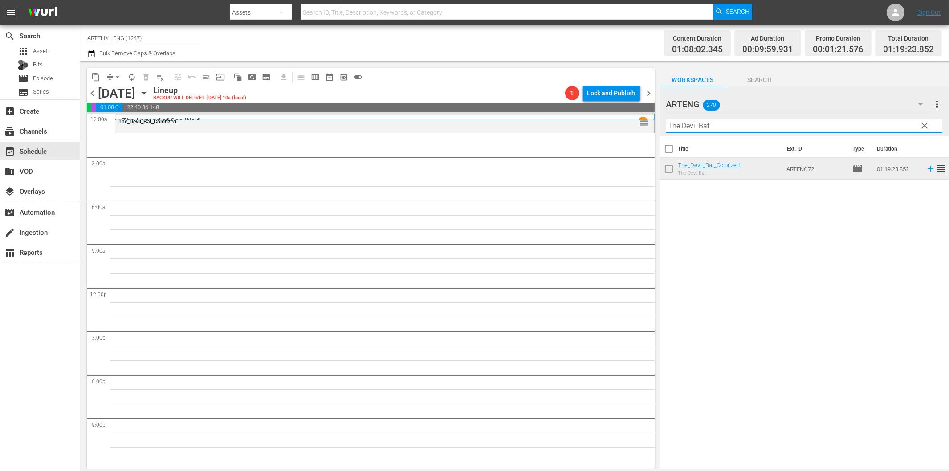
click at [701, 128] on input "The Devil Bat" at bounding box center [804, 125] width 276 height 14
paste input "Guilty Conscience"
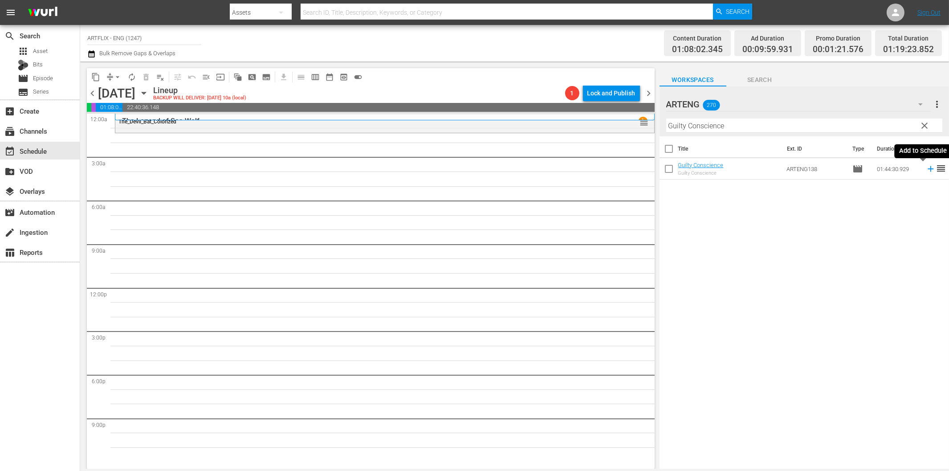
click at [926, 171] on icon at bounding box center [931, 169] width 10 height 10
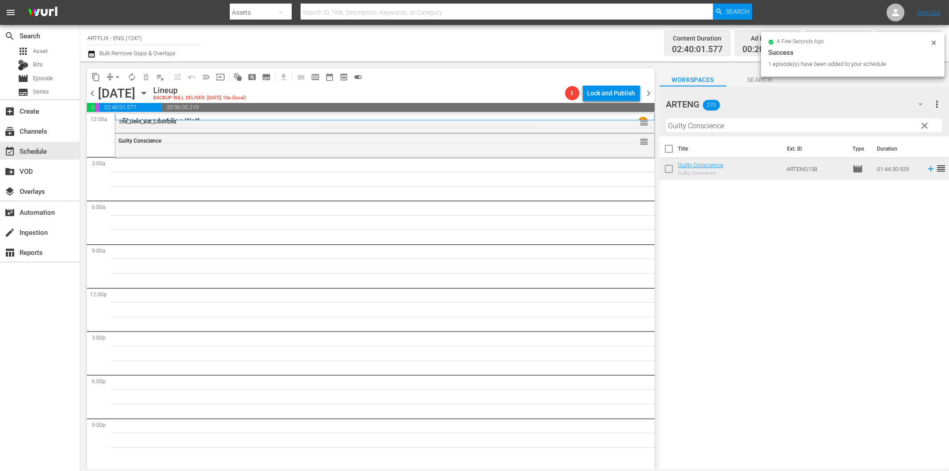
click at [708, 128] on input "Guilty Conscience" at bounding box center [804, 125] width 276 height 14
paste input "The Lady Confesses"
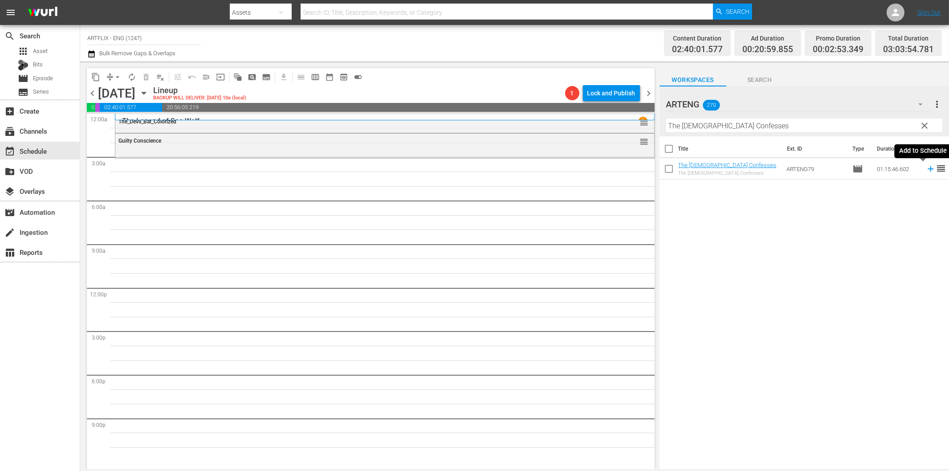
click at [927, 170] on icon at bounding box center [930, 169] width 6 height 6
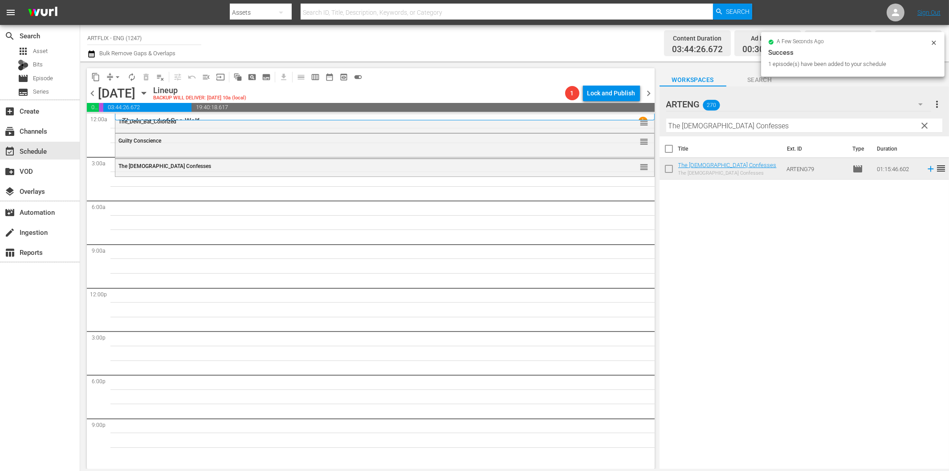
click at [688, 126] on input "The Lady Confesses" at bounding box center [804, 125] width 276 height 14
paste input "Behind Office Door"
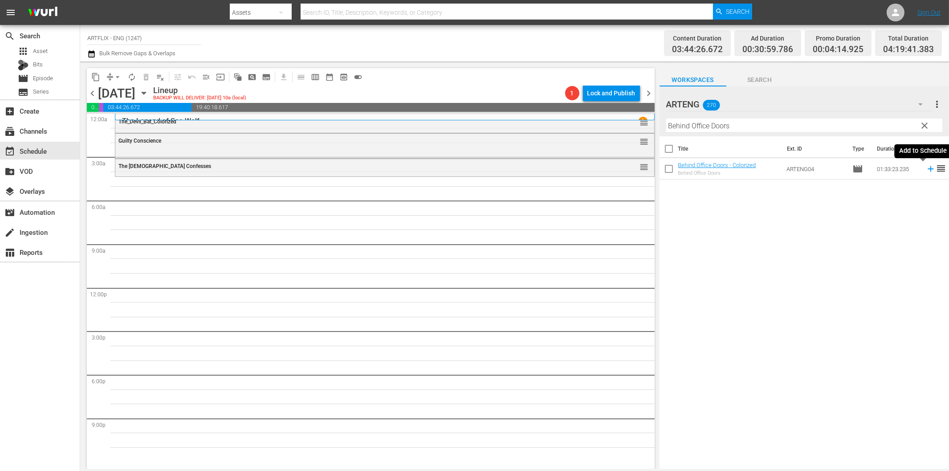
click at [926, 167] on icon at bounding box center [931, 169] width 10 height 10
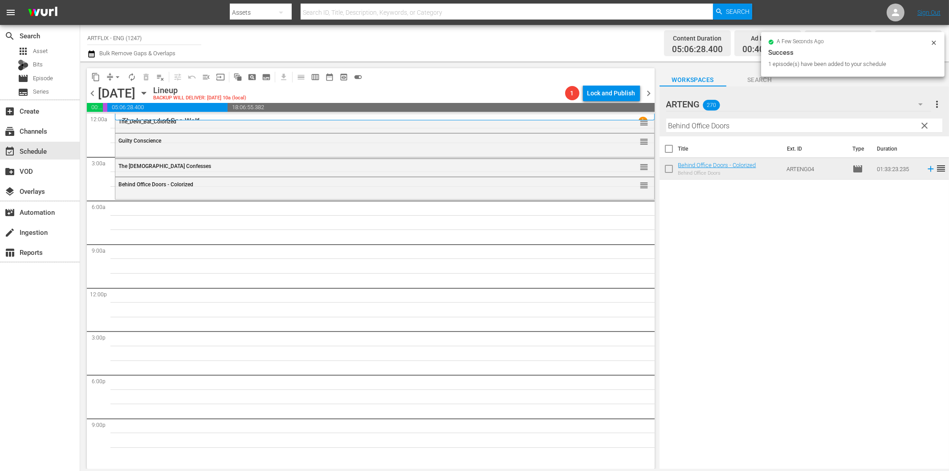
click at [717, 121] on input "Behind Office Doors" at bounding box center [804, 125] width 276 height 14
paste input "The Hunchback of Notre Dame"
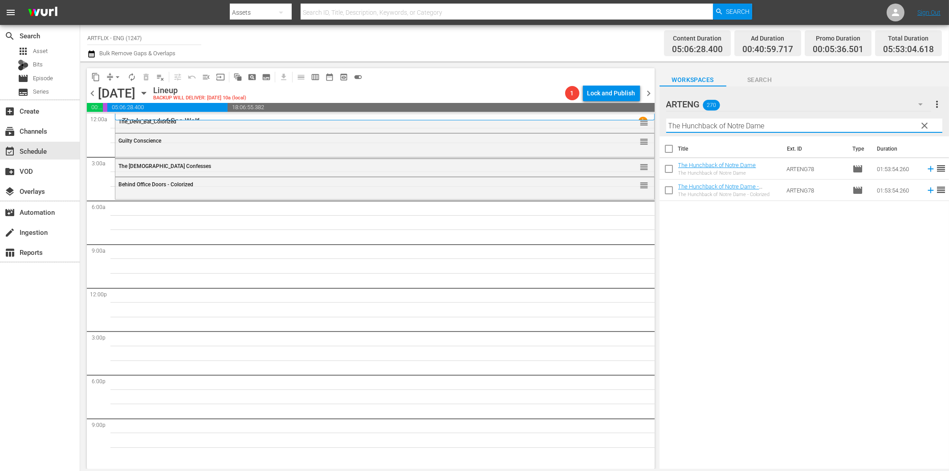
click at [893, 224] on div "Title Ext. ID Type Duration The Hunchback of Notre Dame The Hunchback of Notre …" at bounding box center [803, 302] width 289 height 333
click at [926, 192] on icon at bounding box center [931, 190] width 10 height 10
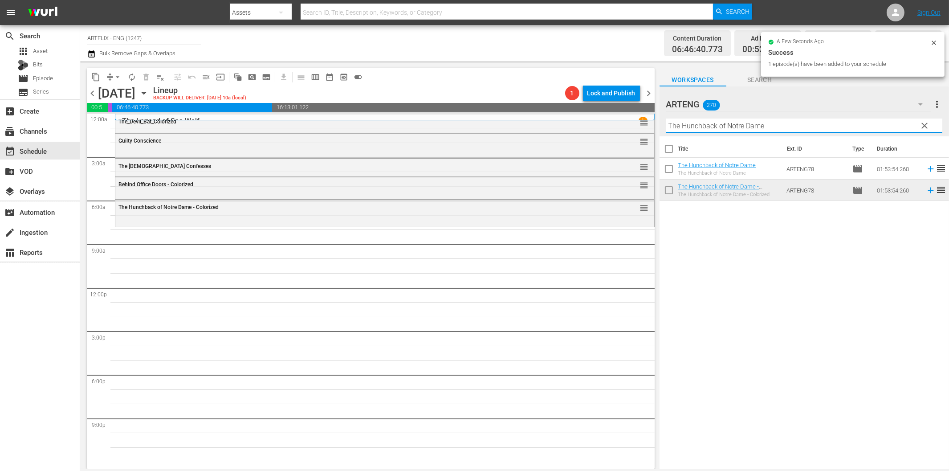
click at [683, 126] on input "The Hunchback of Notre Dame" at bounding box center [804, 125] width 276 height 14
paste input "Two Gladiators"
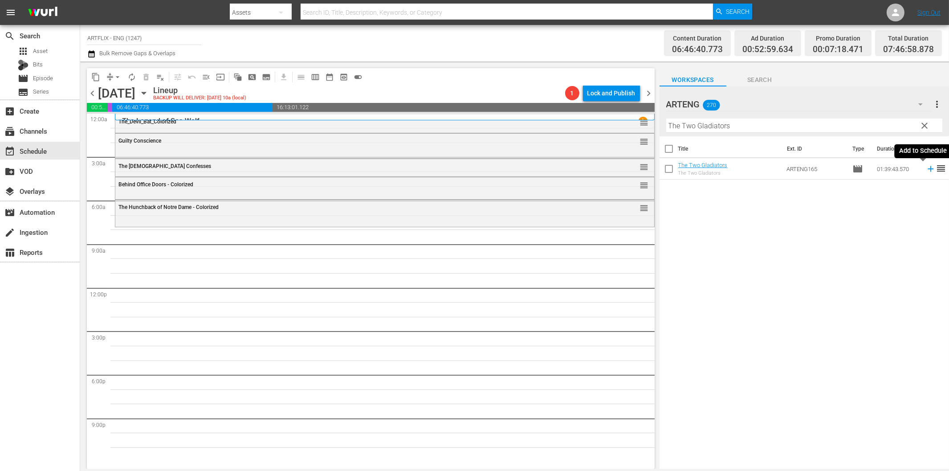
click at [926, 167] on icon at bounding box center [931, 169] width 10 height 10
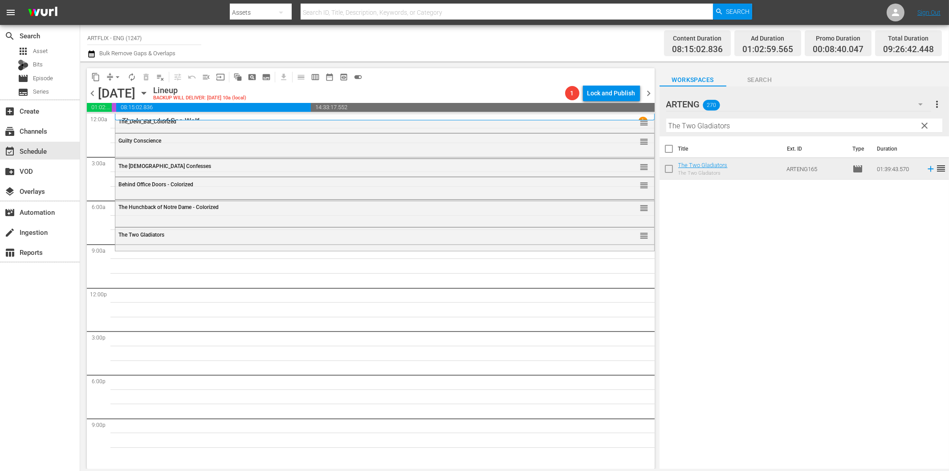
click at [720, 126] on input "The Two Gladiators" at bounding box center [804, 125] width 276 height 14
paste input "Li'l Abner"
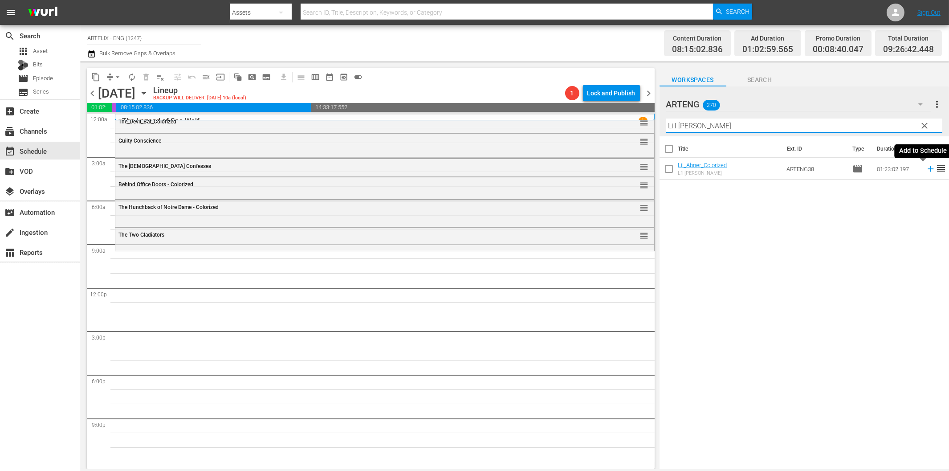
click at [926, 168] on icon at bounding box center [931, 169] width 10 height 10
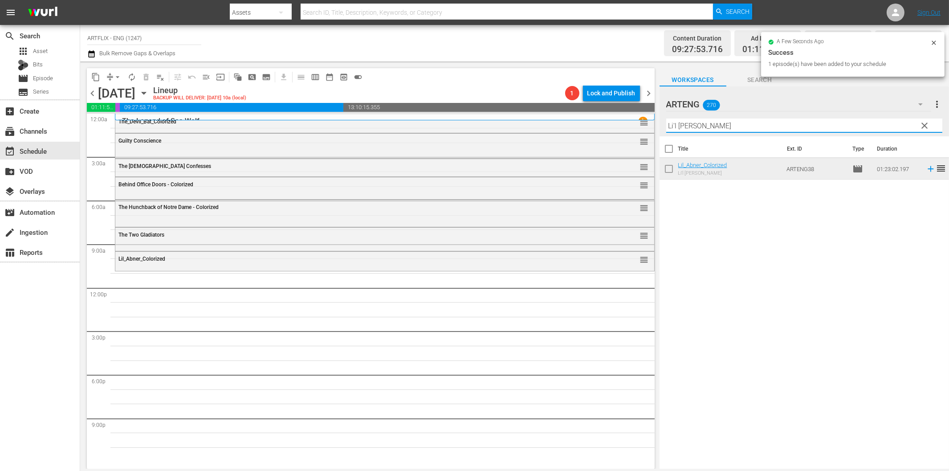
click at [728, 123] on input "Li'l Abner" at bounding box center [804, 125] width 276 height 14
paste input "Pirates of the Coast"
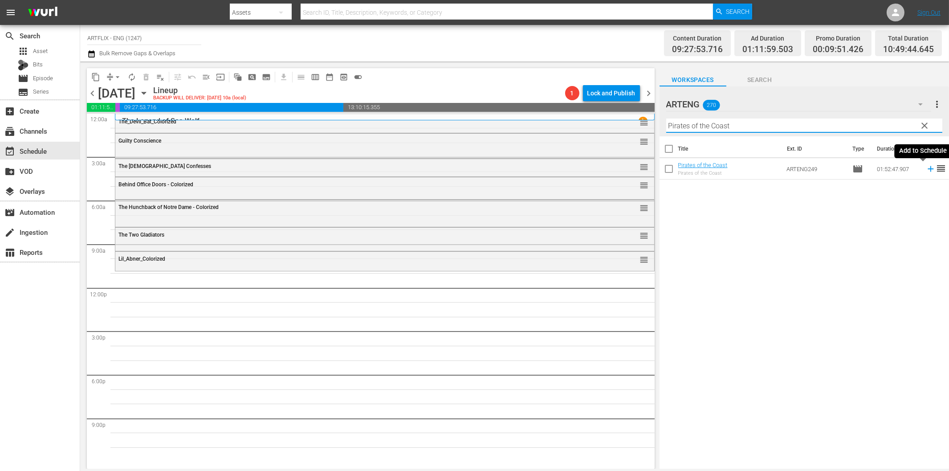
click at [926, 168] on icon at bounding box center [931, 169] width 10 height 10
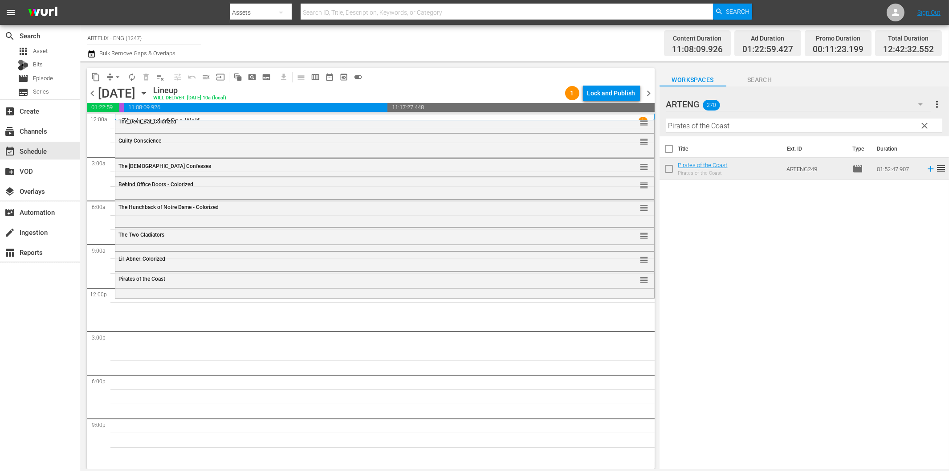
click at [744, 130] on input "Pirates of the Coast" at bounding box center [804, 125] width 276 height 14
paste input "Bonnie Prince Charlie"
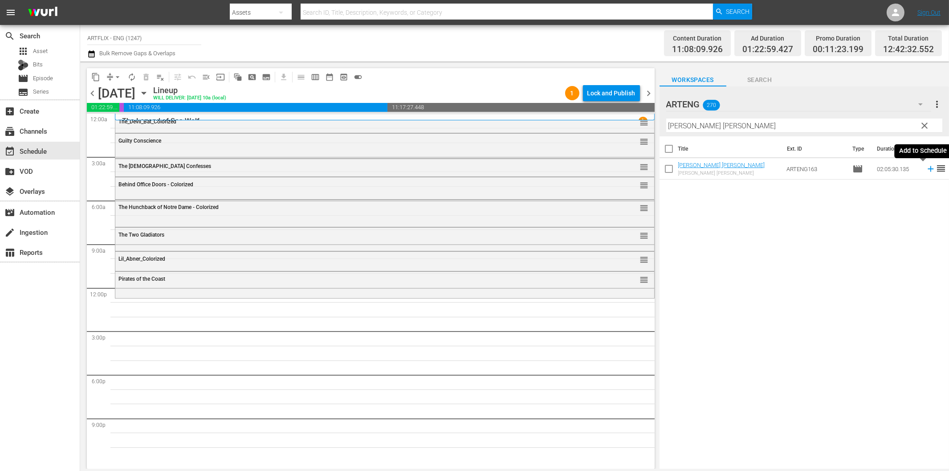
click at [926, 171] on icon at bounding box center [931, 169] width 10 height 10
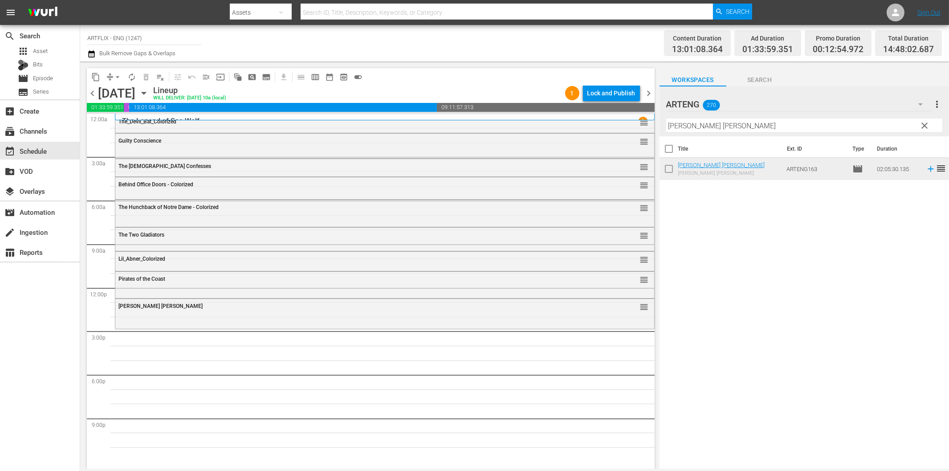
click at [763, 124] on input "Bonnie Prince Charlie" at bounding box center [804, 125] width 276 height 14
paste input "Half Shot At Sunris"
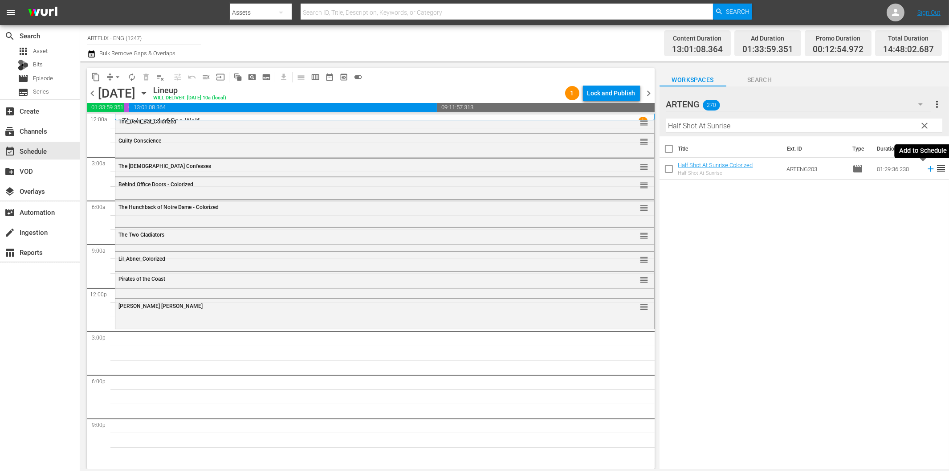
click at [927, 171] on icon at bounding box center [930, 169] width 6 height 6
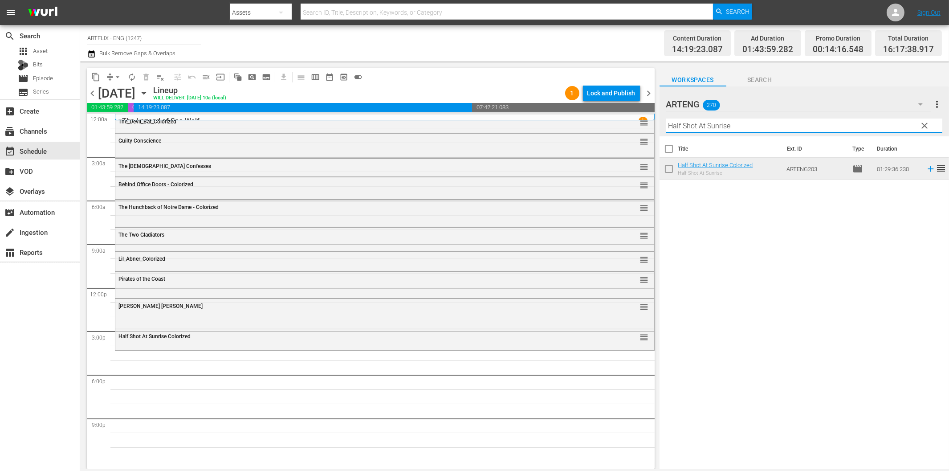
click at [747, 130] on input "Half Shot At Sunrise" at bounding box center [804, 125] width 276 height 14
paste input "My Favorite Brunett"
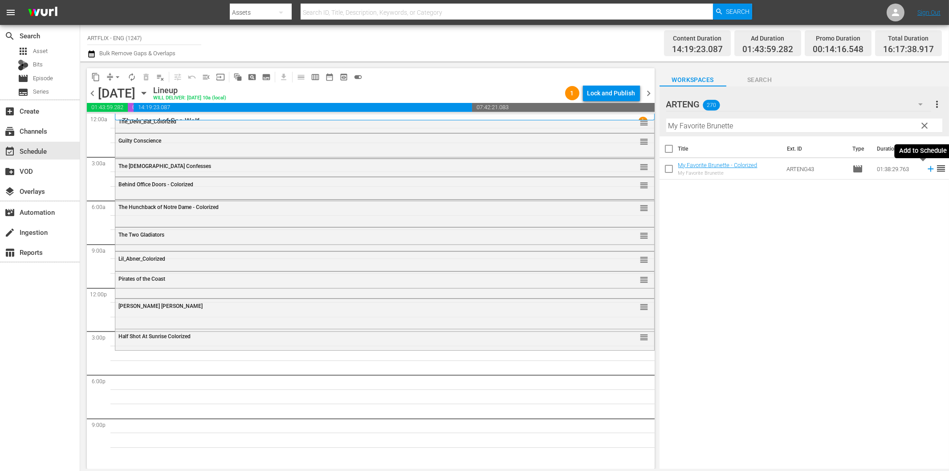
click at [926, 171] on icon at bounding box center [931, 169] width 10 height 10
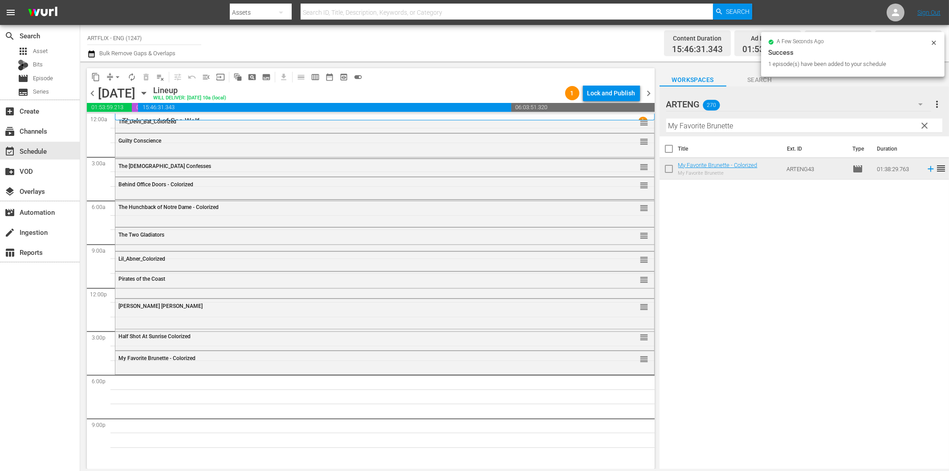
click at [718, 129] on input "My Favorite Brunette" at bounding box center [804, 125] width 276 height 14
paste input "Till the Clouds Roll By"
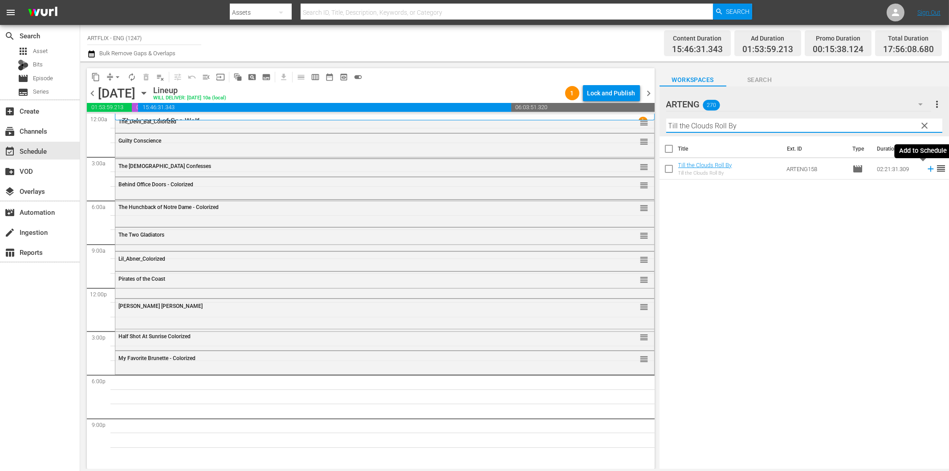
click at [926, 167] on icon at bounding box center [931, 169] width 10 height 10
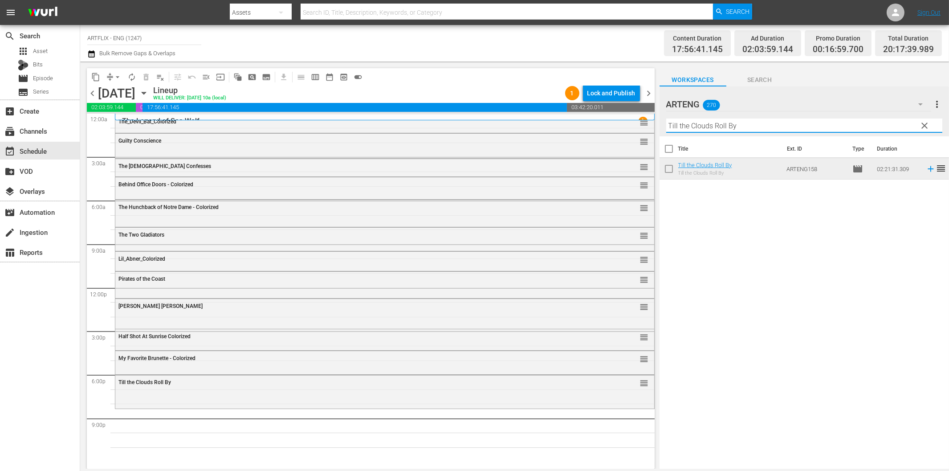
click at [785, 126] on input "Till the Clouds Roll By" at bounding box center [804, 125] width 276 height 14
paste input "Dangerous Holida"
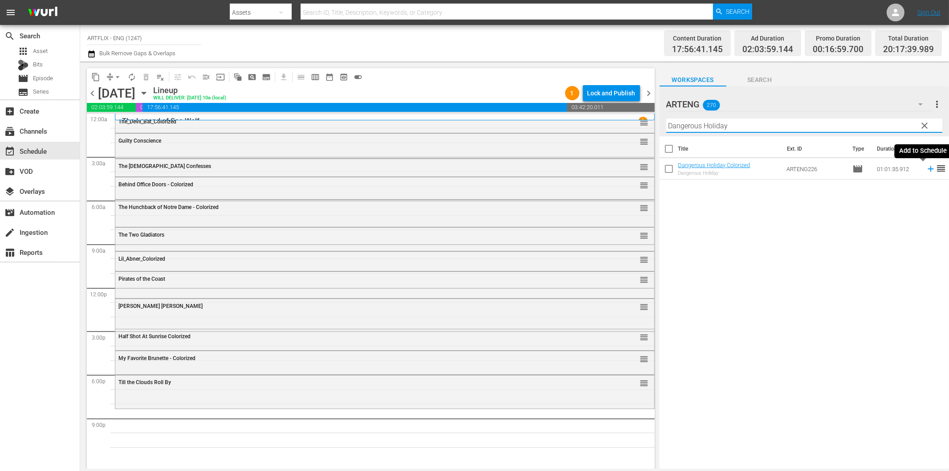
click at [926, 170] on icon at bounding box center [931, 169] width 10 height 10
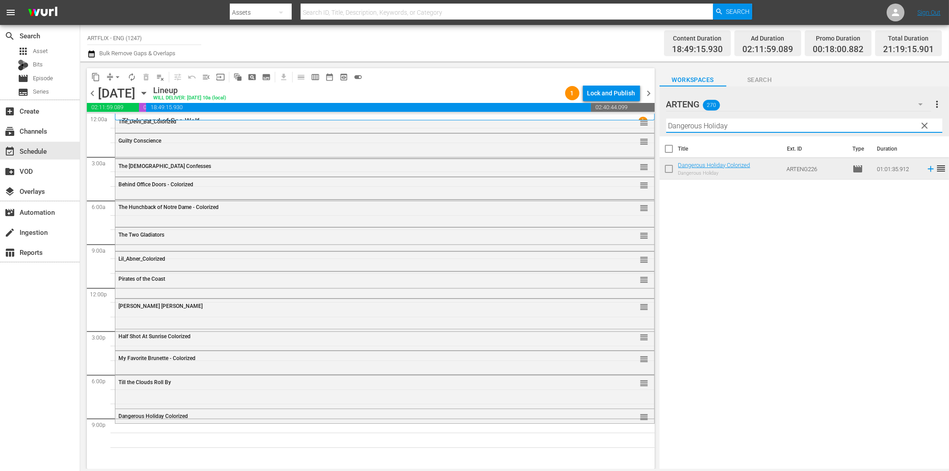
click at [724, 124] on input "Dangerous Holiday" at bounding box center [804, 125] width 276 height 14
paste input "A Killing Affair"
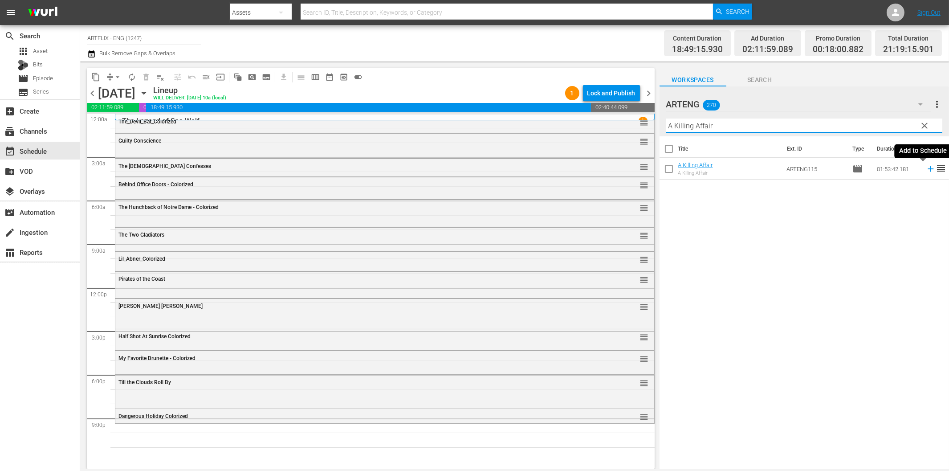
click at [927, 171] on icon at bounding box center [930, 169] width 6 height 6
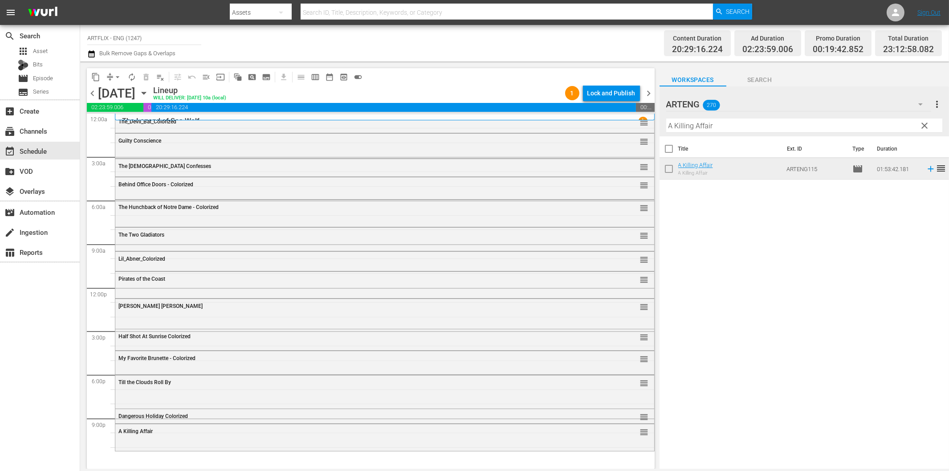
click at [683, 127] on input "A Killing Affair" at bounding box center [804, 125] width 276 height 14
paste input "Wake of the Red Witch"
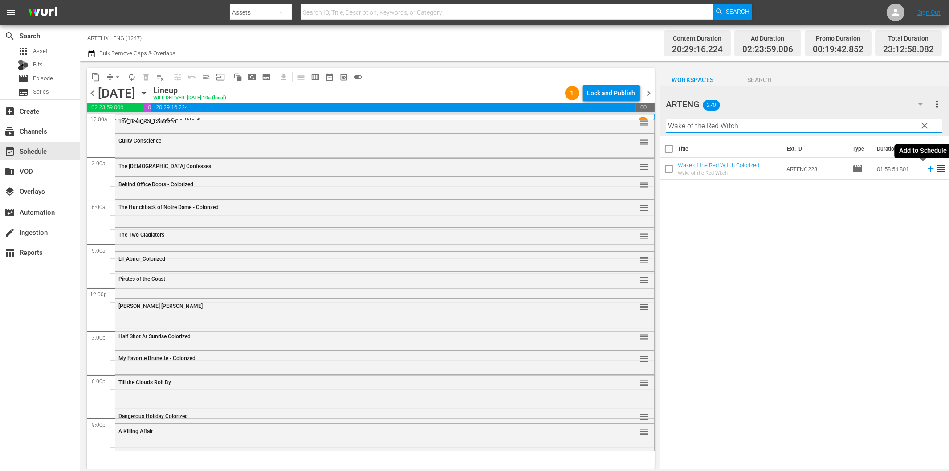
click at [926, 168] on icon at bounding box center [931, 169] width 10 height 10
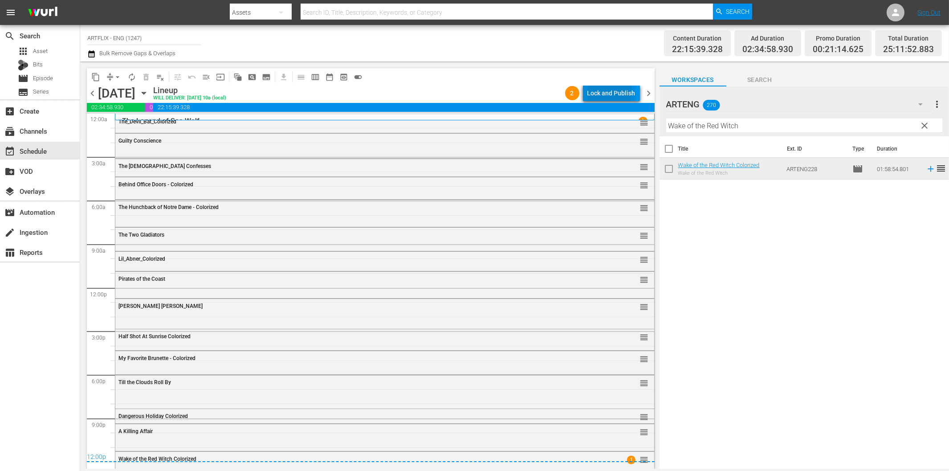
click at [603, 92] on div "Lock and Publish" at bounding box center [611, 93] width 48 height 16
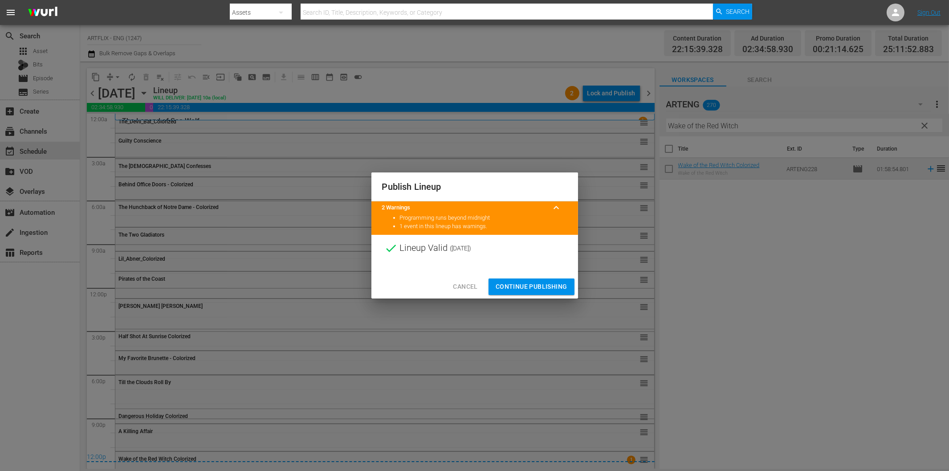
click at [520, 280] on button "Continue Publishing" at bounding box center [531, 286] width 86 height 16
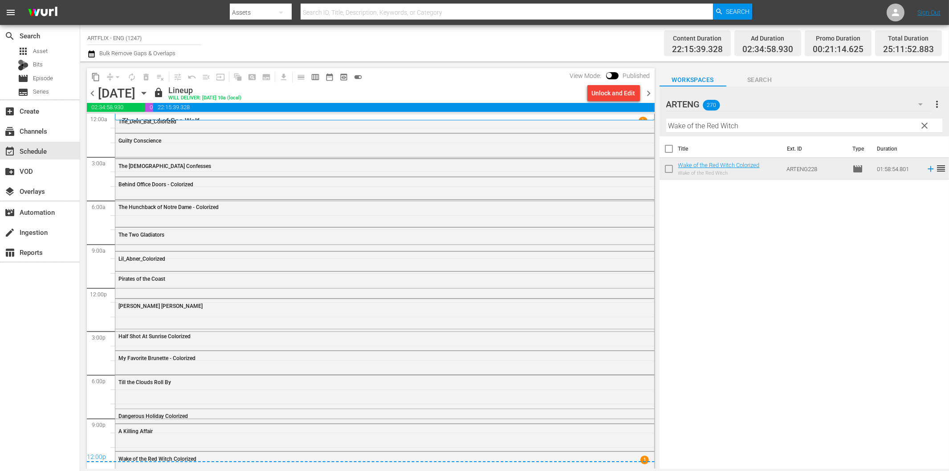
click at [647, 94] on span "chevron_right" at bounding box center [648, 93] width 11 height 11
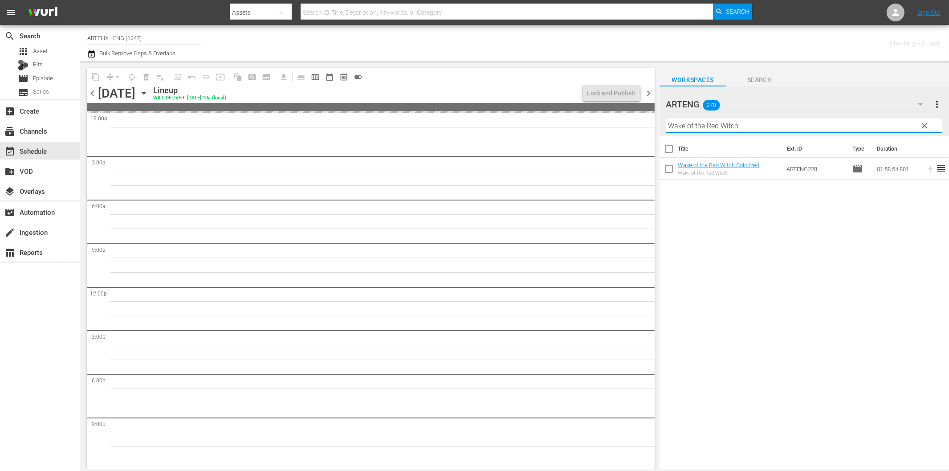
click at [707, 126] on input "Wake of the Red Witch" at bounding box center [804, 125] width 276 height 14
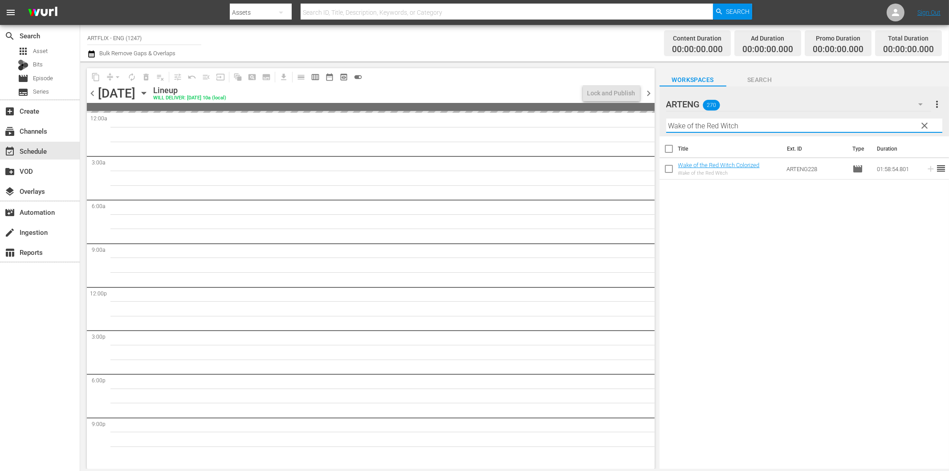
paste input "The Challenge"
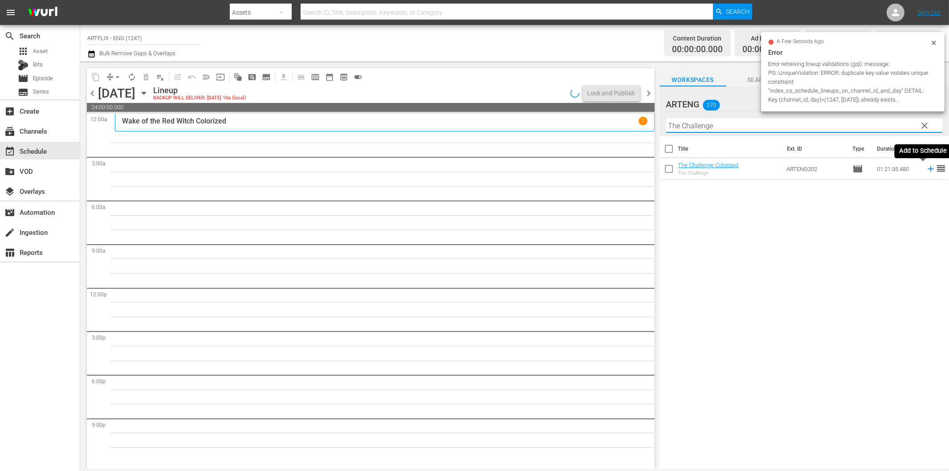
click at [927, 167] on icon at bounding box center [930, 169] width 6 height 6
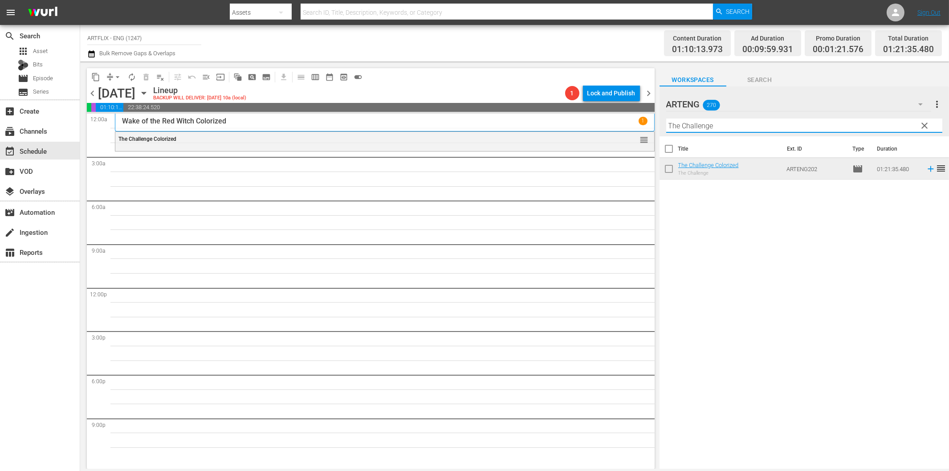
click at [729, 126] on input "The Challenge" at bounding box center [804, 125] width 276 height 14
paste input "Front Pa"
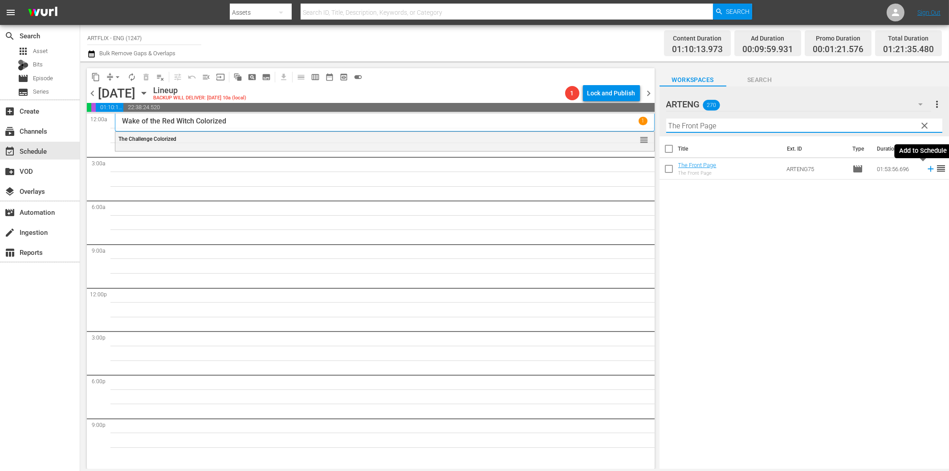
click at [926, 170] on icon at bounding box center [931, 169] width 10 height 10
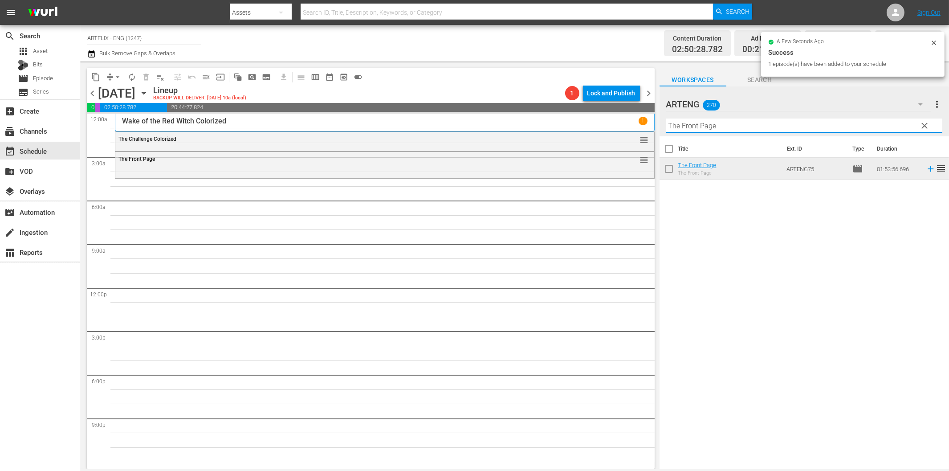
click at [688, 128] on input "The Front Page" at bounding box center [804, 125] width 276 height 14
paste input "Becky Sharp"
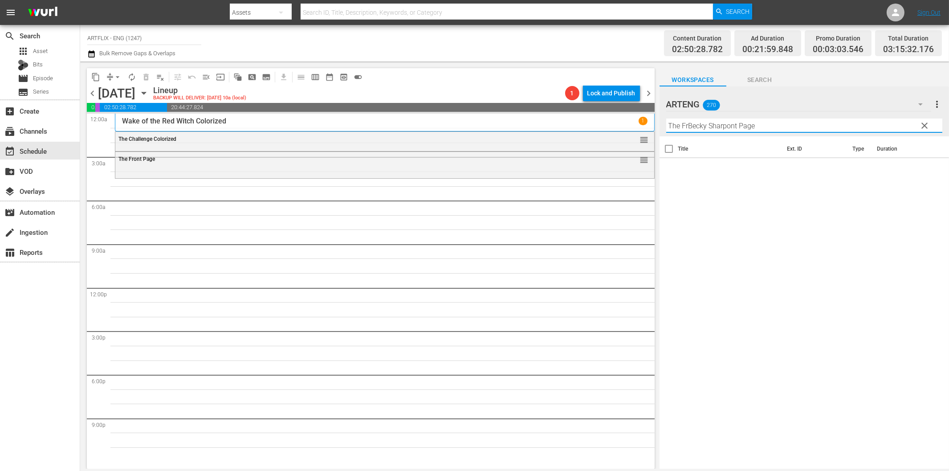
paste input "Becky Sharp"
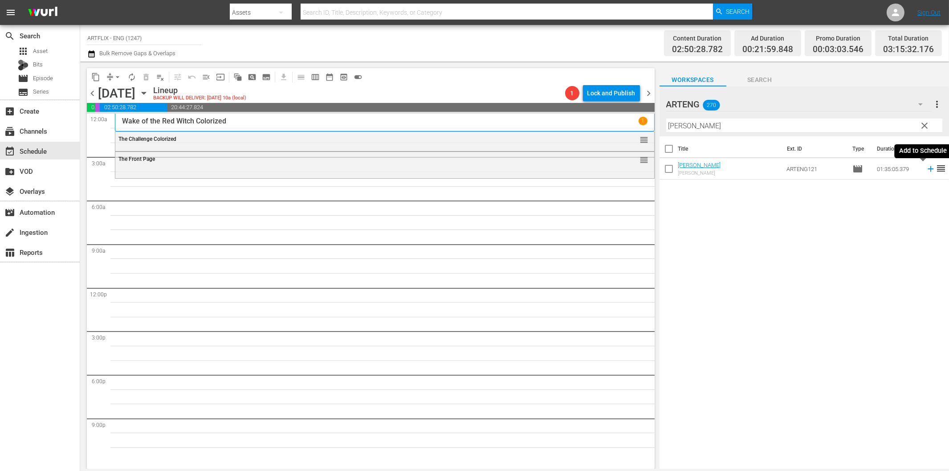
click at [927, 168] on icon at bounding box center [930, 169] width 6 height 6
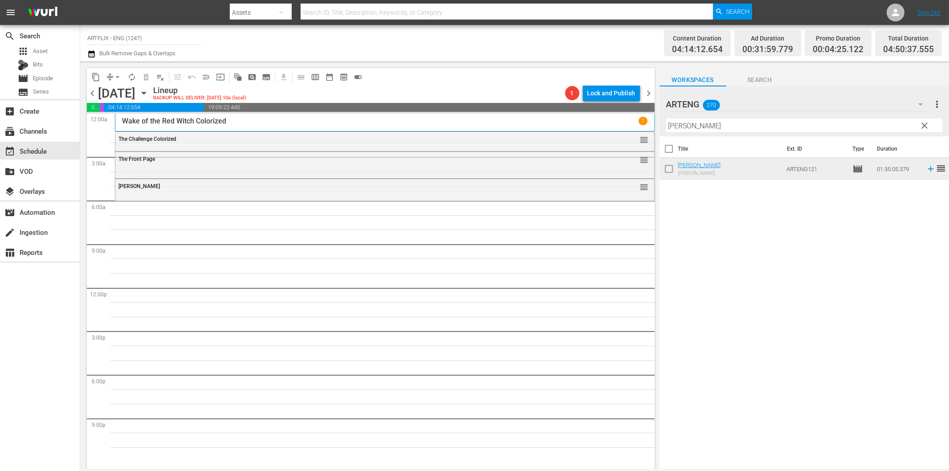
click at [708, 127] on input "Becky Sharp" at bounding box center [804, 125] width 276 height 14
paste input "The Stork Club"
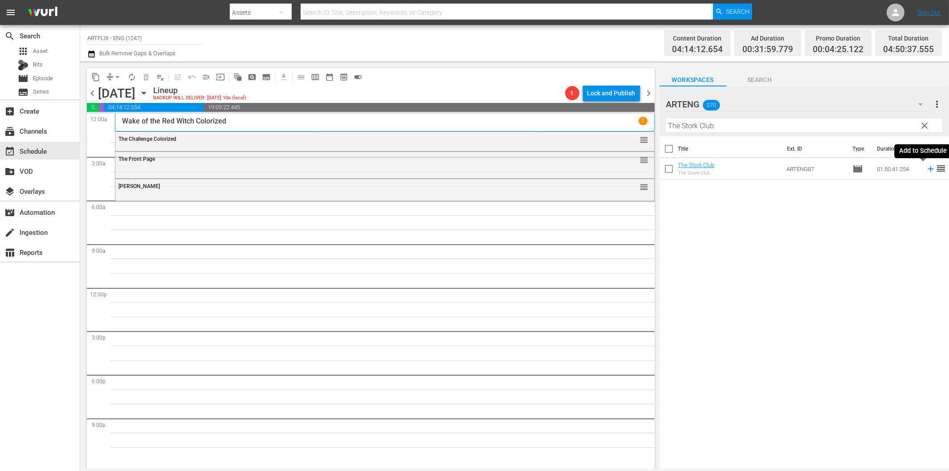
click at [926, 170] on icon at bounding box center [931, 169] width 10 height 10
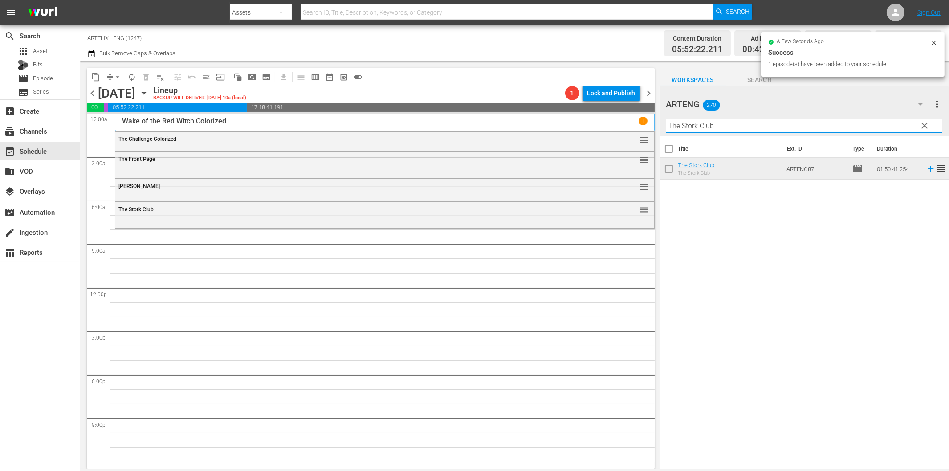
click at [736, 126] on input "The Stork Club" at bounding box center [804, 125] width 276 height 14
paste input "Foxtrap"
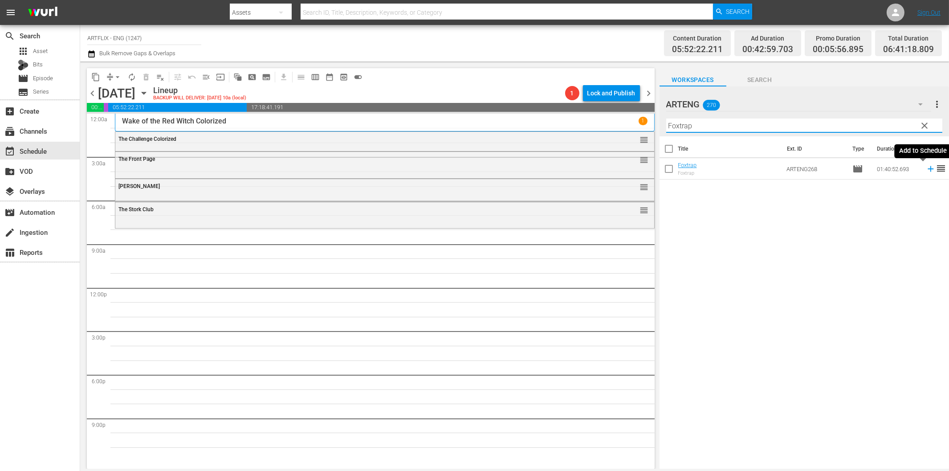
click at [926, 170] on icon at bounding box center [931, 169] width 10 height 10
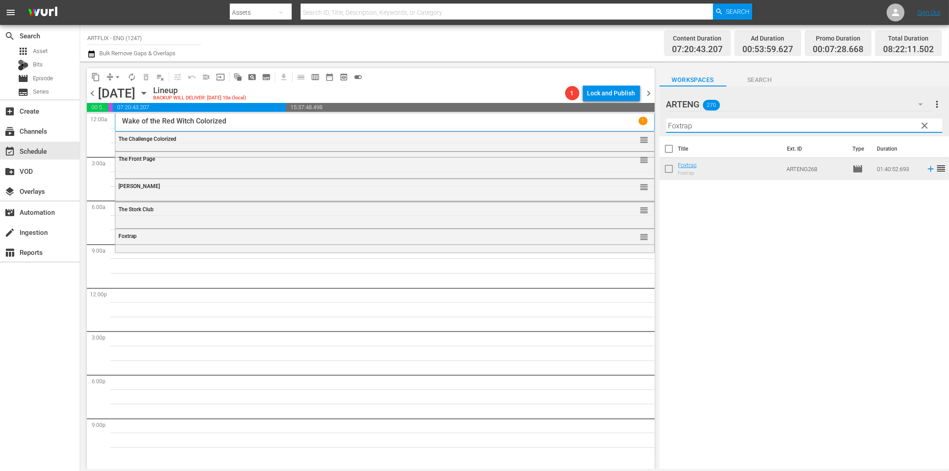
click at [695, 130] on input "Foxtrap" at bounding box center [804, 125] width 276 height 14
paste input "ive Minutes to Love"
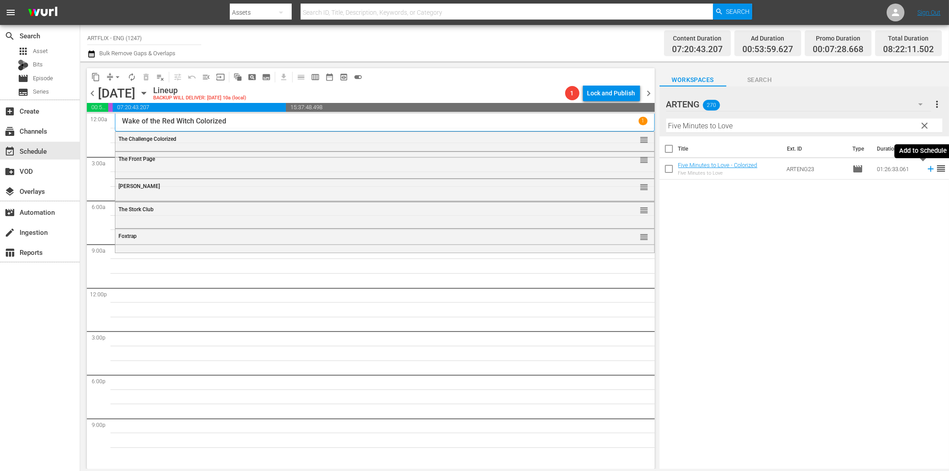
click at [926, 171] on icon at bounding box center [931, 169] width 10 height 10
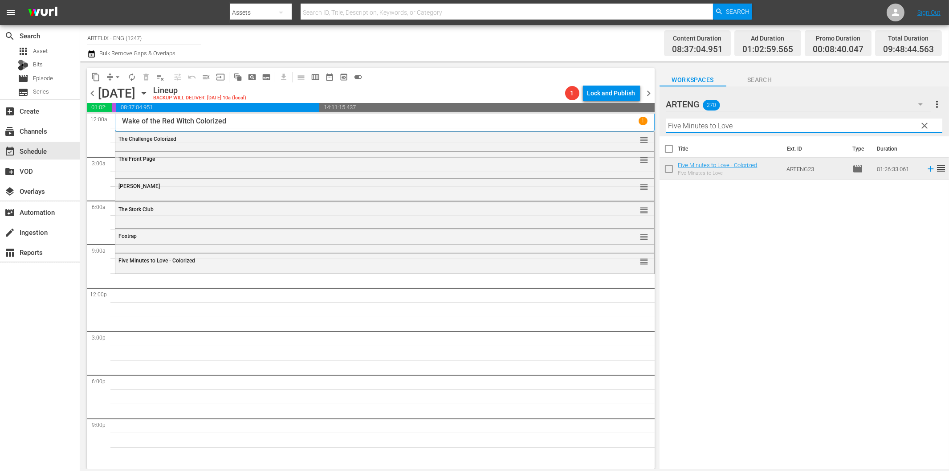
click at [709, 128] on input "Five Minutes to Love" at bounding box center [804, 125] width 276 height 14
paste input "A Boy and His Dog"
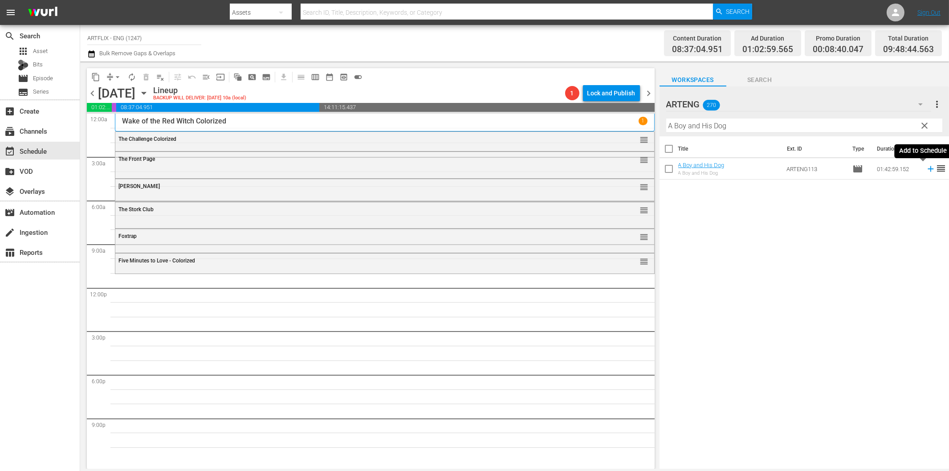
click at [927, 168] on icon at bounding box center [930, 169] width 6 height 6
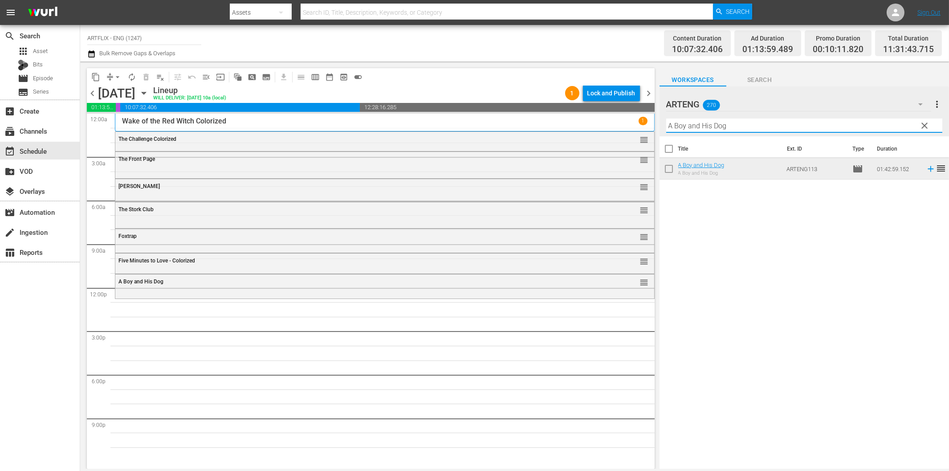
click at [744, 122] on input "A Boy and His Dog" at bounding box center [804, 125] width 276 height 14
paste input "Teenagers from Outer Space"
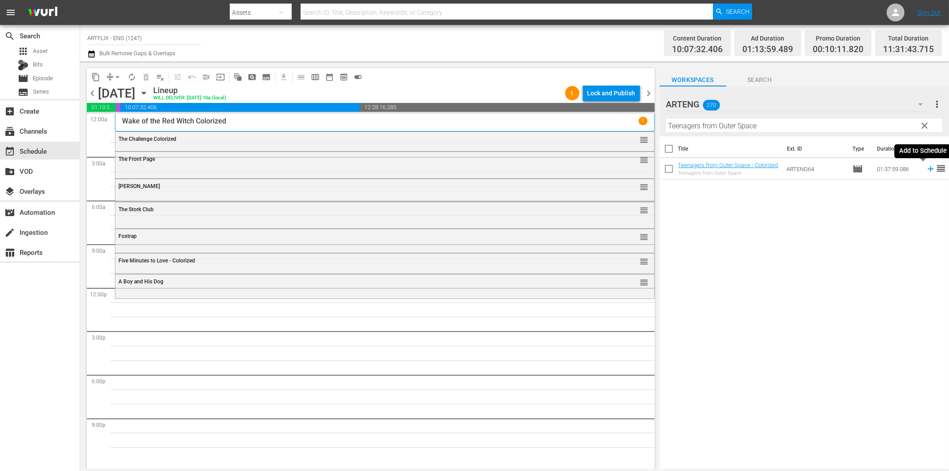
click at [926, 168] on icon at bounding box center [931, 169] width 10 height 10
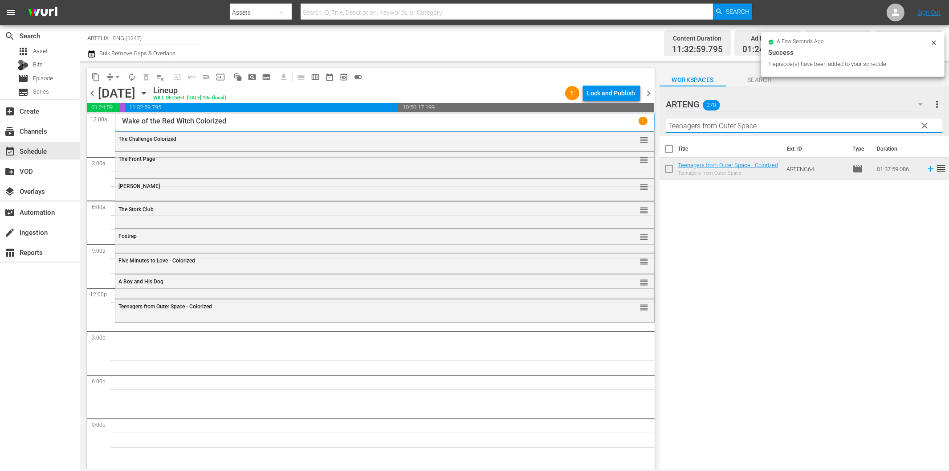
click at [745, 129] on input "Teenagers from Outer Space" at bounding box center [804, 125] width 276 height 14
paste input "Pack Up Your Troubles"
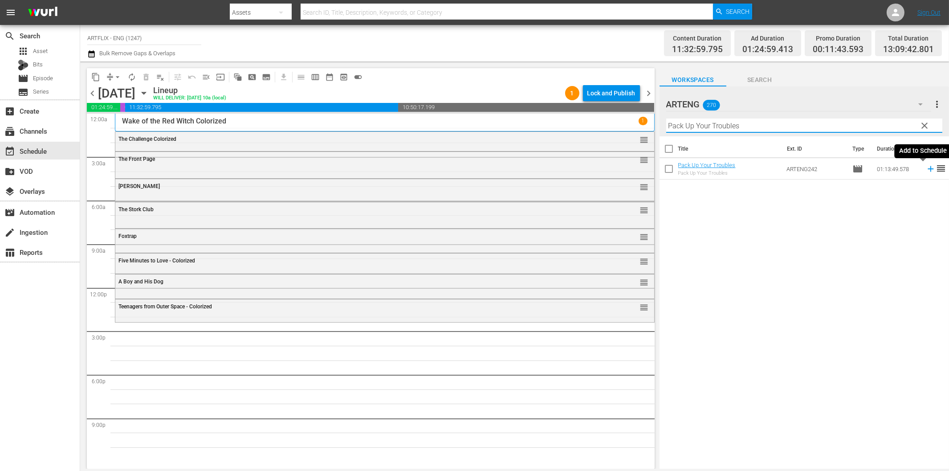
click at [926, 170] on icon at bounding box center [931, 169] width 10 height 10
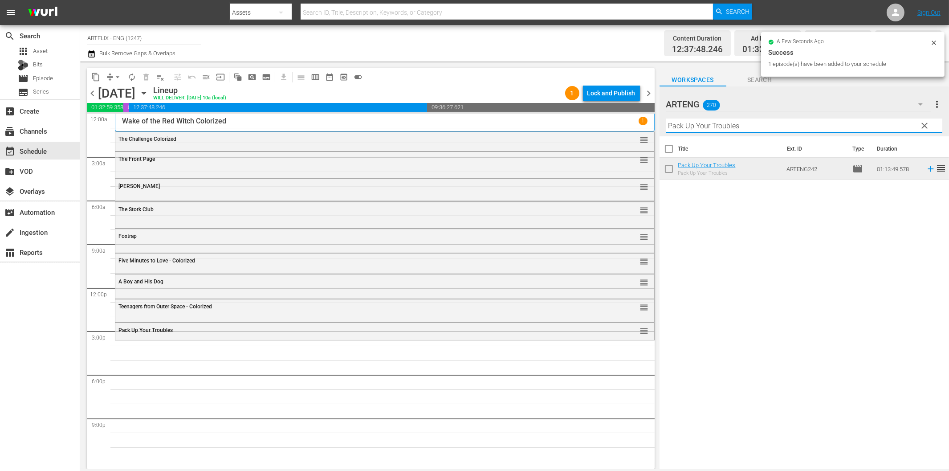
click at [779, 126] on input "Pack Up Your Troubles" at bounding box center [804, 125] width 276 height 14
paste input "Jamaica Inn"
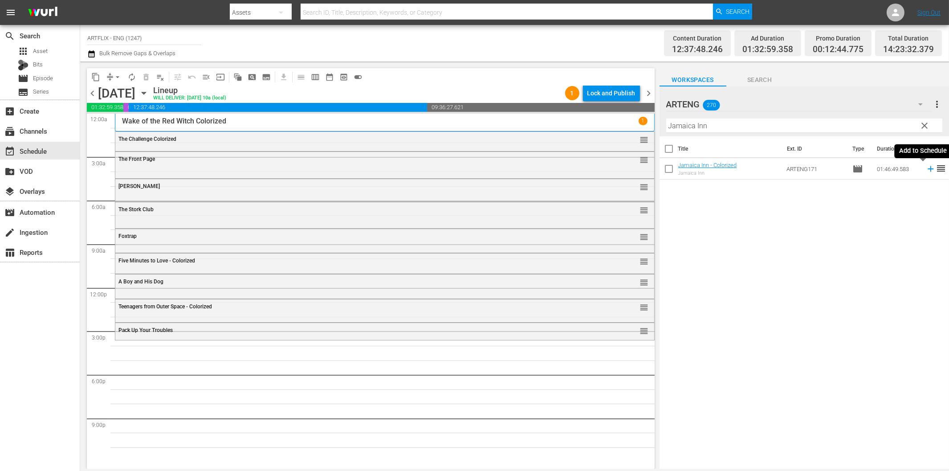
click at [926, 167] on icon at bounding box center [931, 169] width 10 height 10
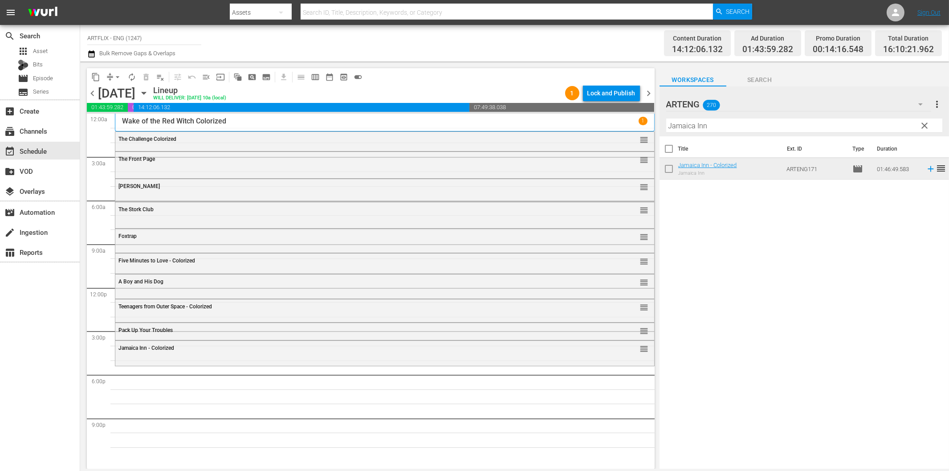
click at [725, 124] on input "Jamaica Inn" at bounding box center [804, 125] width 276 height 14
paste input "Alexander the Great"
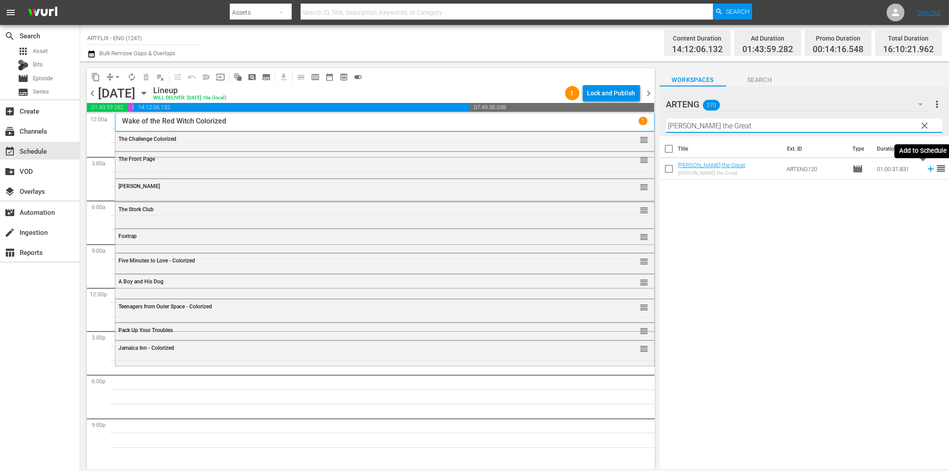
click at [927, 169] on icon at bounding box center [930, 169] width 6 height 6
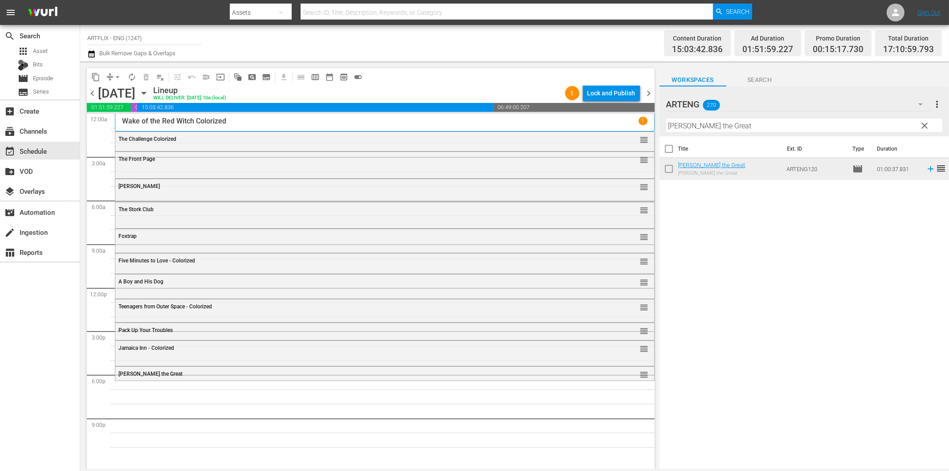
click at [696, 130] on input "Alexander the Great" at bounding box center [804, 125] width 276 height 14
paste input "Outpost in Morocco"
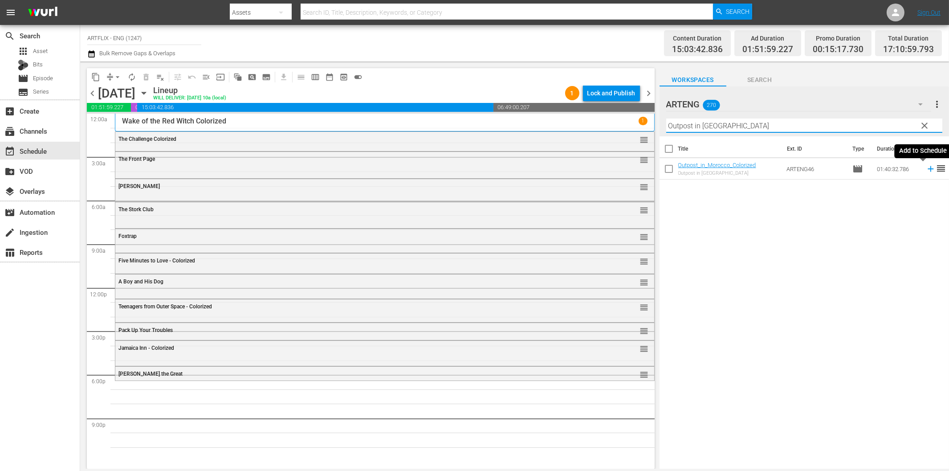
click at [927, 169] on icon at bounding box center [930, 169] width 6 height 6
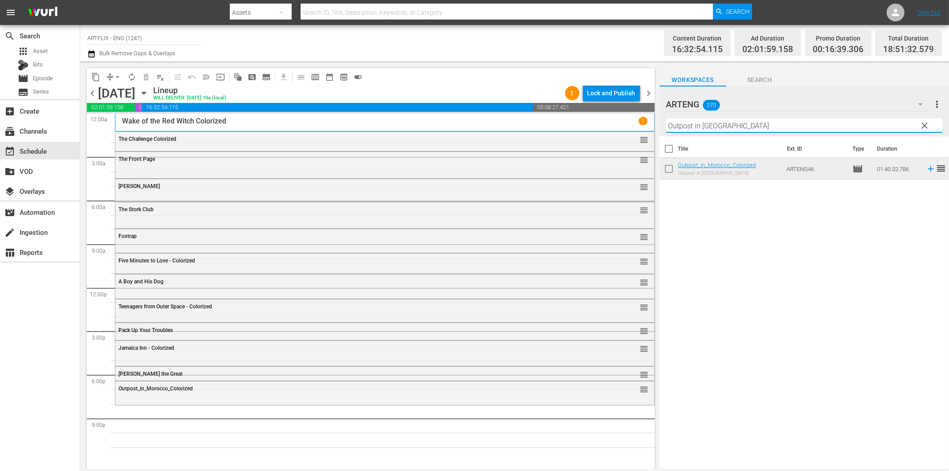
click at [700, 125] on input "Outpost in Morocco" at bounding box center [804, 125] width 276 height 14
paste input "A Dangerous Summer"
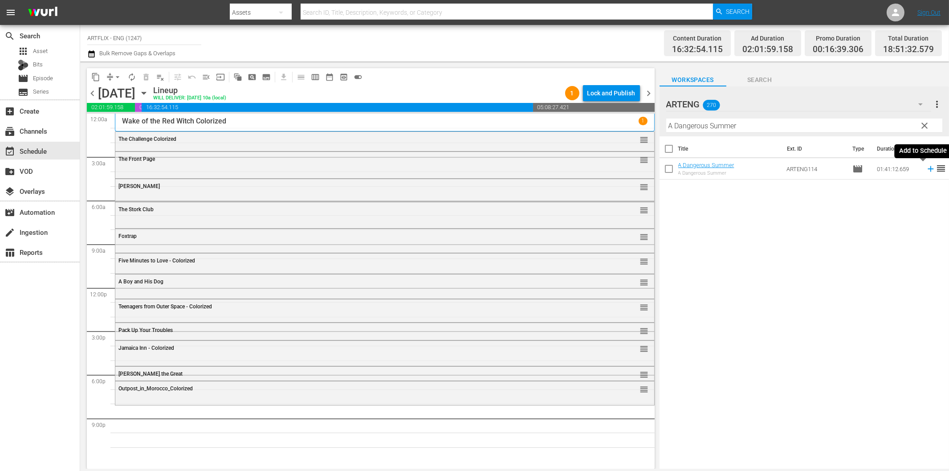
click at [927, 168] on icon at bounding box center [930, 169] width 6 height 6
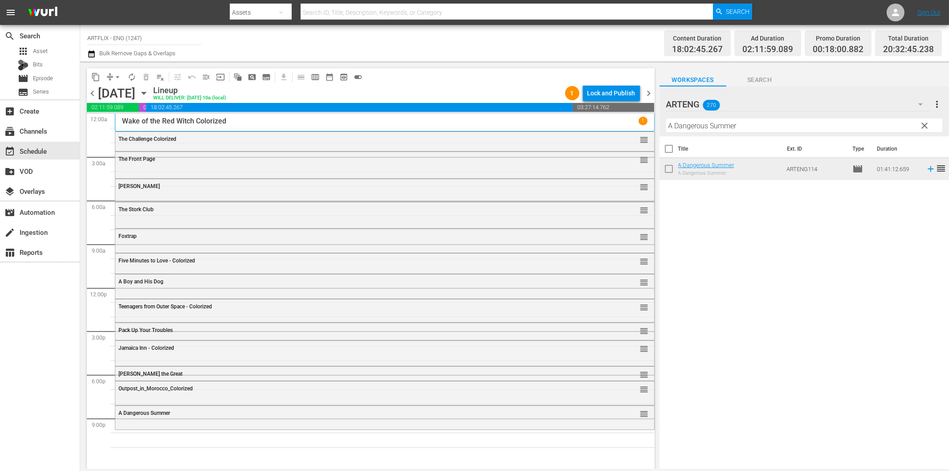
click at [802, 126] on input "A Dangerous Summer" at bounding box center [804, 125] width 276 height 14
paste input "When the Bell Tolls"
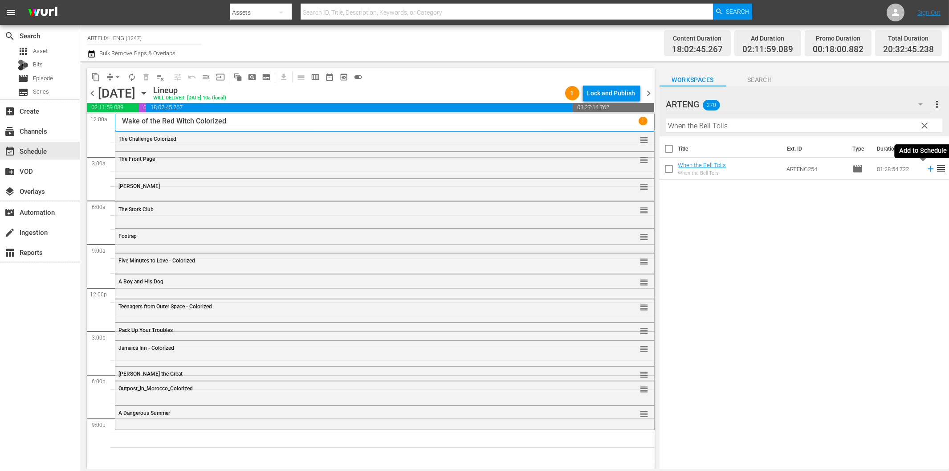
click at [927, 168] on icon at bounding box center [930, 169] width 6 height 6
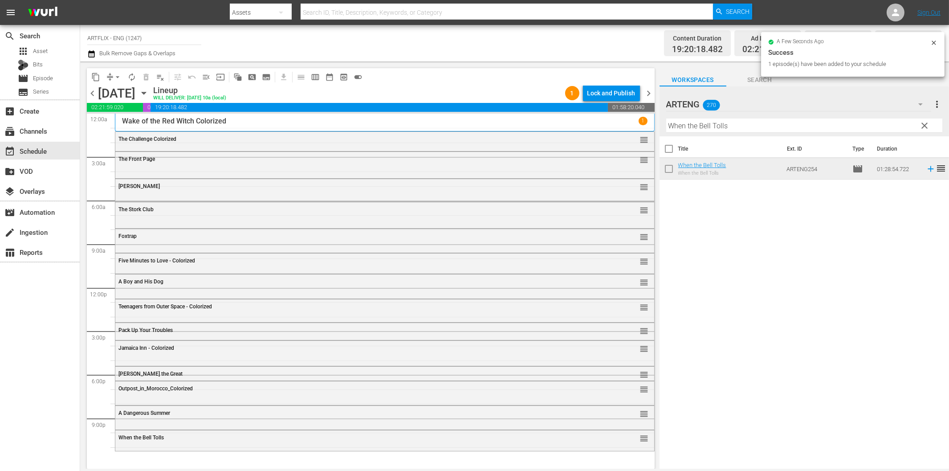
click at [702, 127] on input "When the Bell Tolls" at bounding box center [804, 125] width 276 height 14
paste input "The Last Chance"
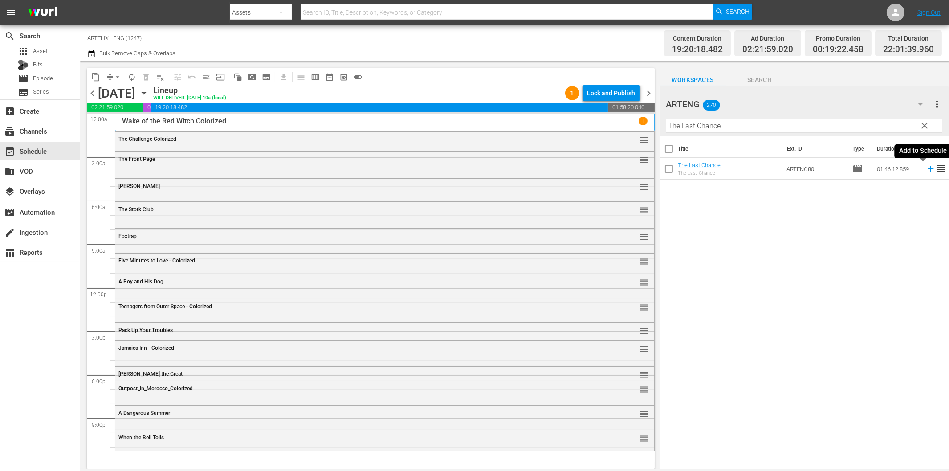
click at [927, 169] on icon at bounding box center [930, 169] width 6 height 6
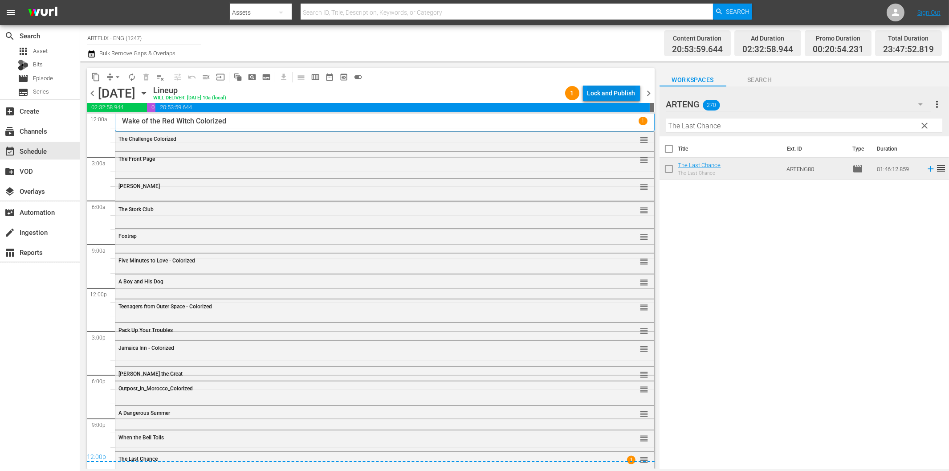
click at [619, 94] on div "Lock and Publish" at bounding box center [611, 93] width 48 height 16
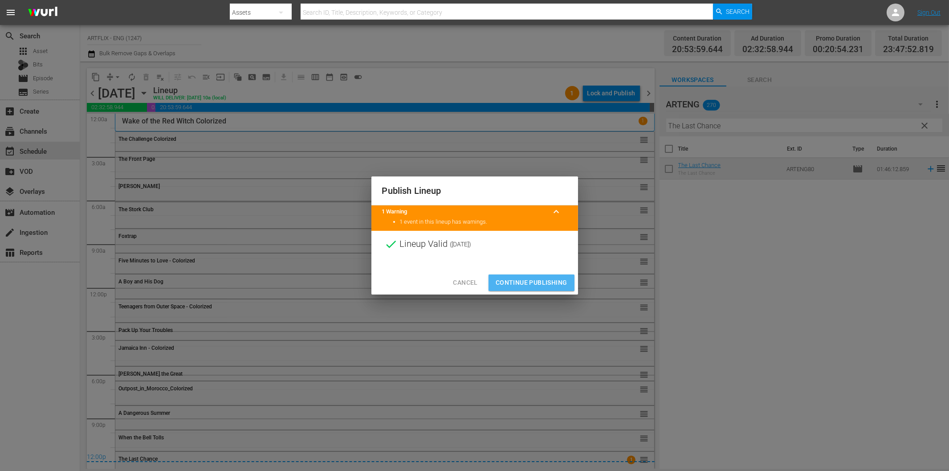
click at [541, 280] on span "Continue Publishing" at bounding box center [532, 282] width 72 height 11
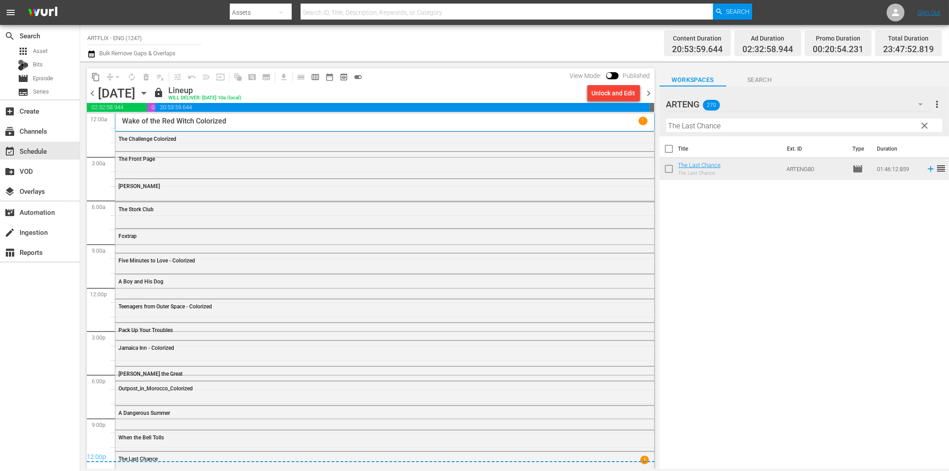
click at [651, 91] on span "chevron_right" at bounding box center [648, 93] width 11 height 11
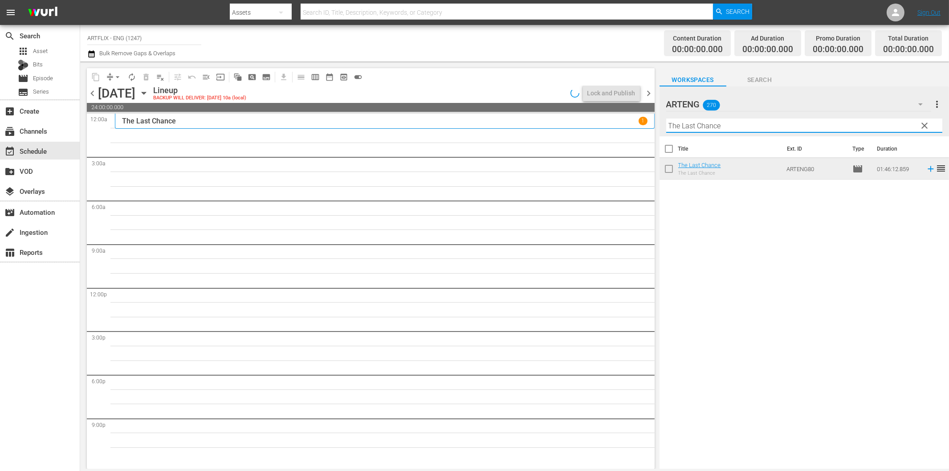
click at [712, 126] on input "The Last Chance" at bounding box center [804, 125] width 276 height 14
paste input "Midnight Mena"
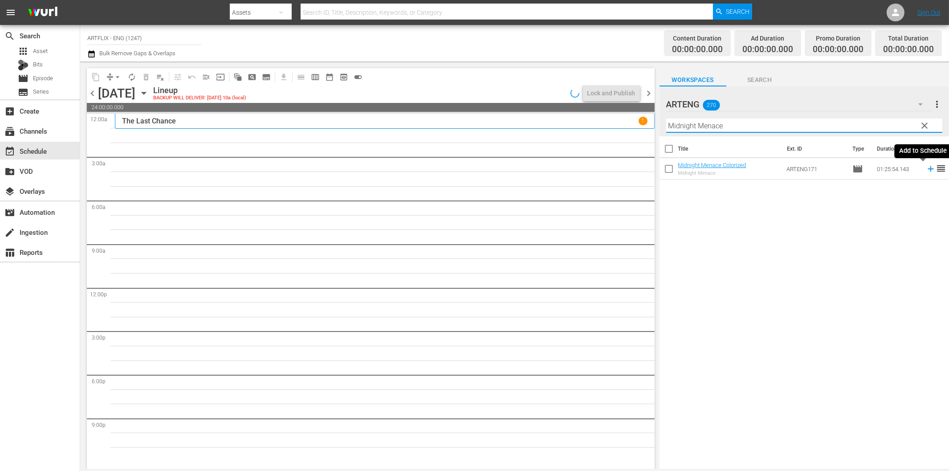
click at [926, 167] on icon at bounding box center [931, 169] width 10 height 10
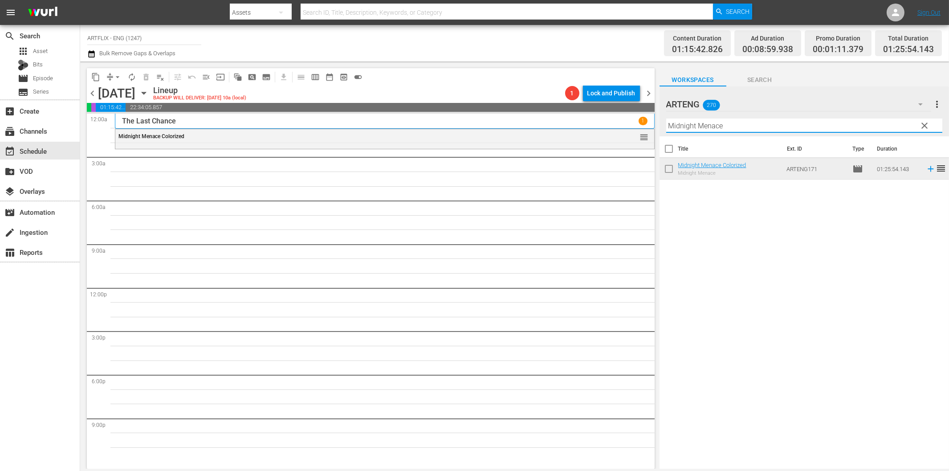
click at [734, 127] on input "Midnight Menace" at bounding box center [804, 125] width 276 height 14
paste input "Highway Dragnet"
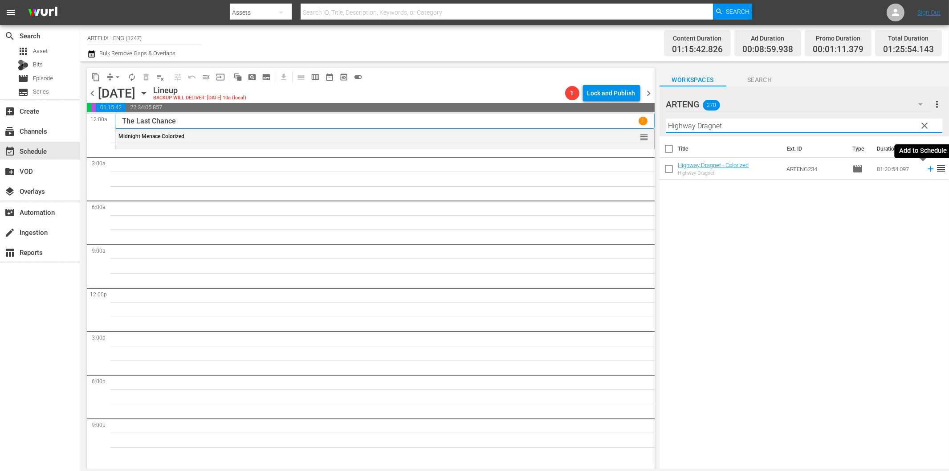
click at [926, 171] on icon at bounding box center [931, 169] width 10 height 10
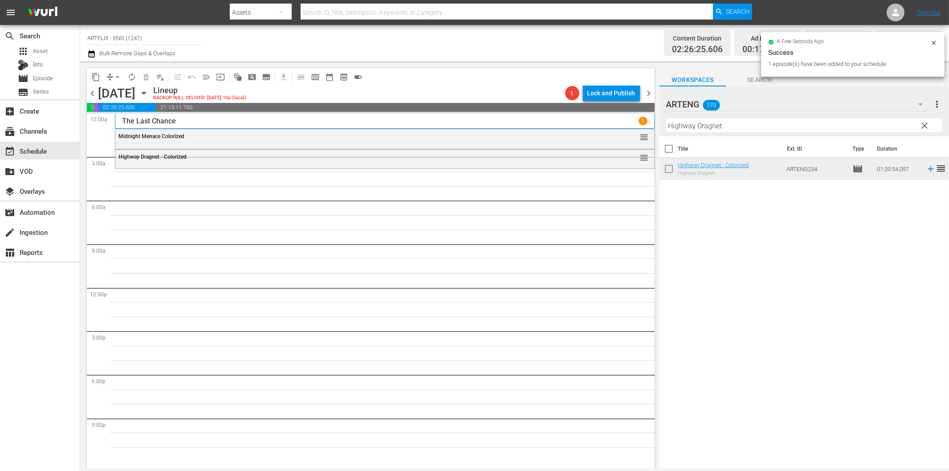
click at [699, 127] on input "Highway Dragnet" at bounding box center [804, 125] width 276 height 14
paste input "Wives Under Suspicion"
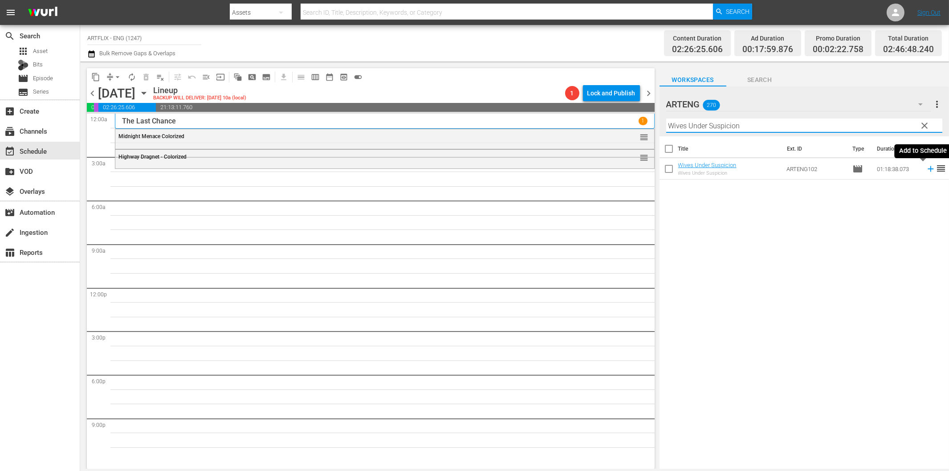
click at [926, 167] on icon at bounding box center [931, 169] width 10 height 10
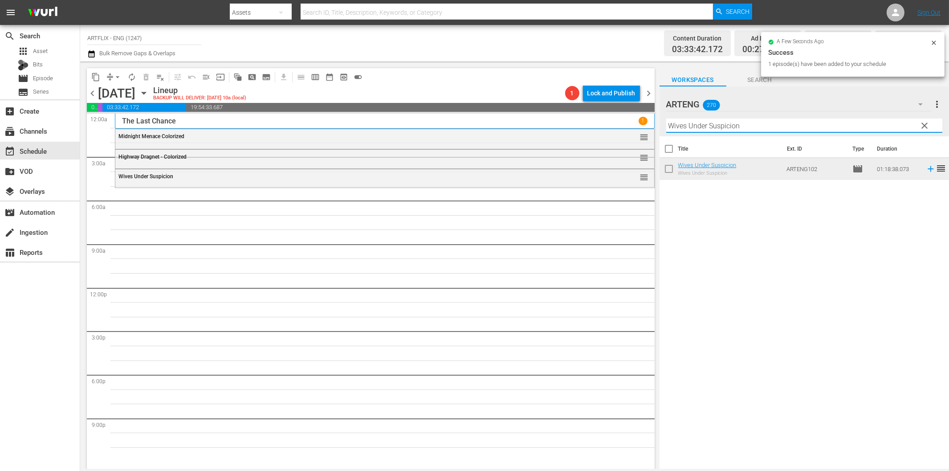
click at [691, 130] on input "Wives Under Suspicion" at bounding box center [804, 125] width 276 height 14
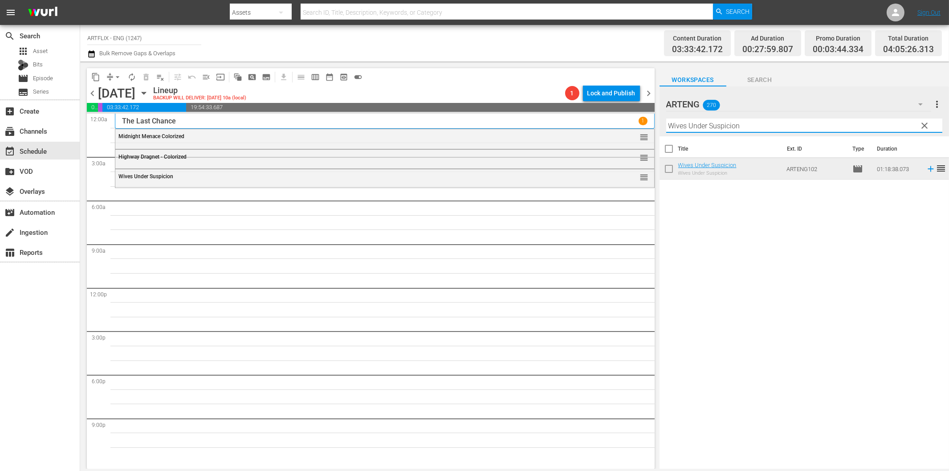
paste input "Kansas City Confidential"
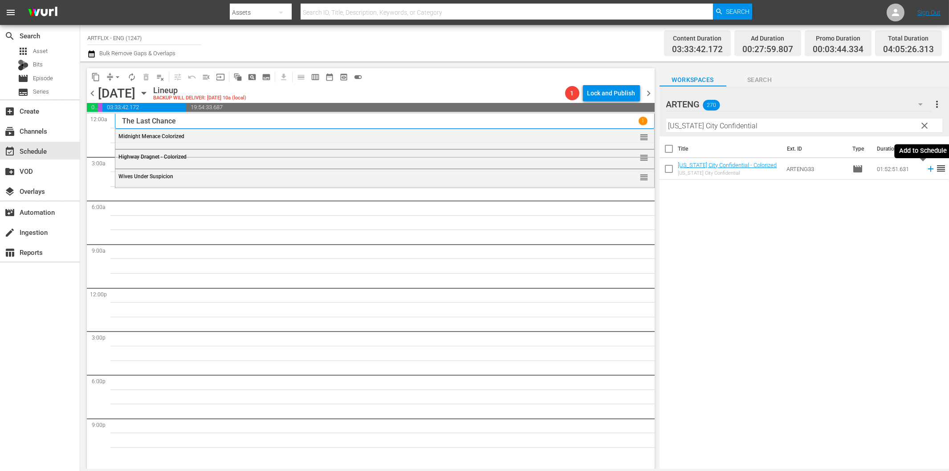
click at [926, 167] on icon at bounding box center [931, 169] width 10 height 10
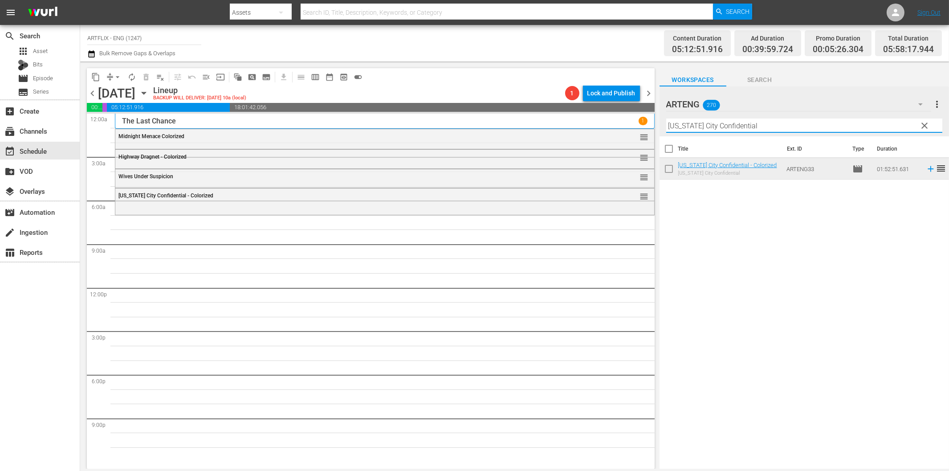
click at [703, 127] on input "Kansas City Confidential" at bounding box center [804, 125] width 276 height 14
paste input "Butley"
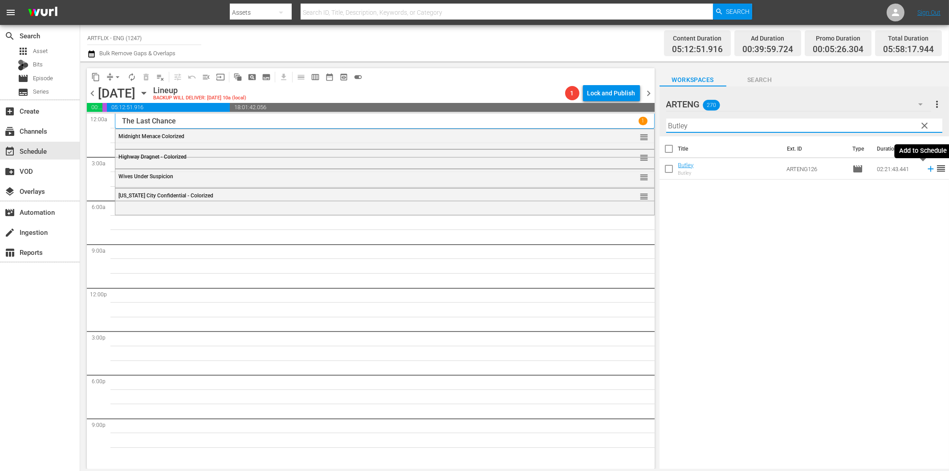
click at [926, 171] on icon at bounding box center [931, 169] width 10 height 10
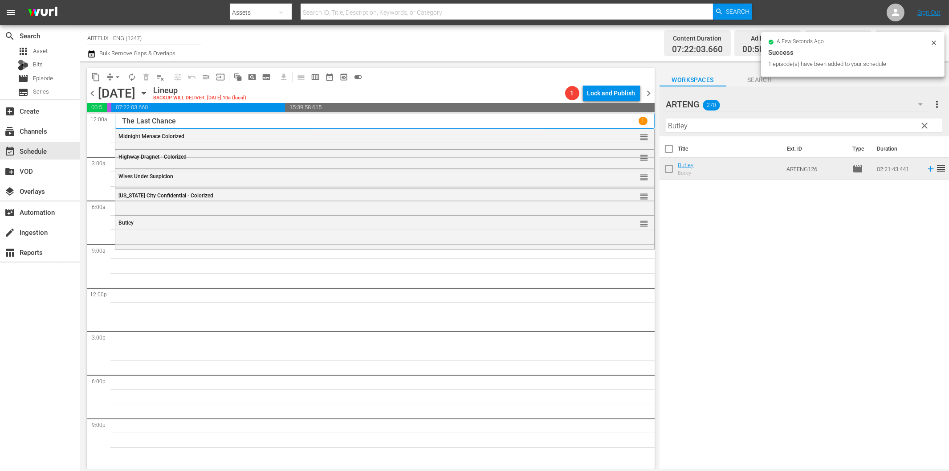
click at [697, 128] on input "Butley" at bounding box center [804, 125] width 276 height 14
paste input "Cheating Blondes"
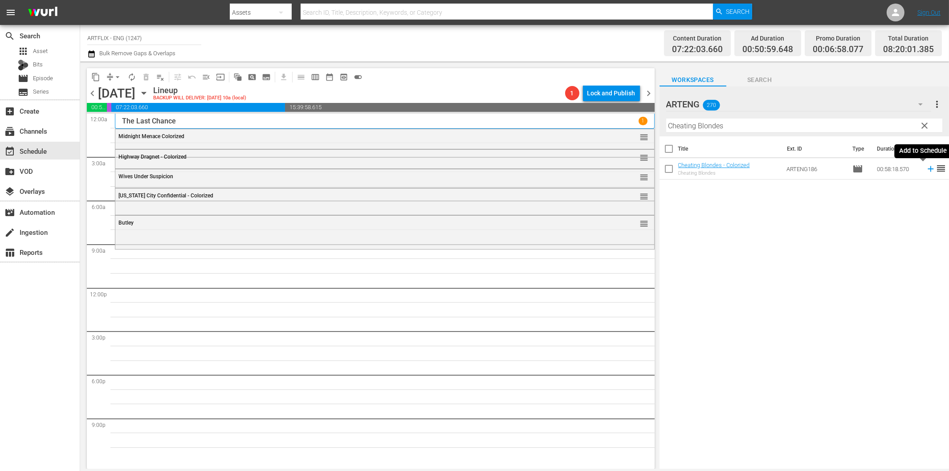
click at [926, 170] on icon at bounding box center [931, 169] width 10 height 10
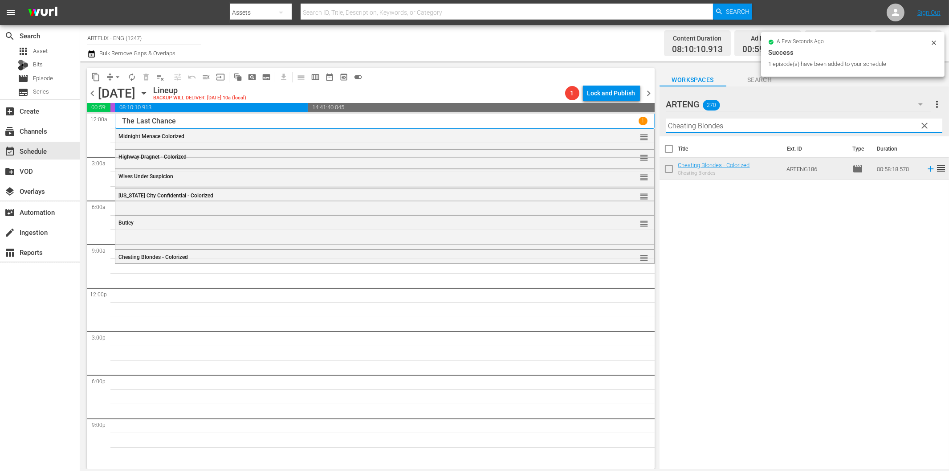
click at [742, 122] on input "Cheating Blondes" at bounding box center [804, 125] width 276 height 14
paste input "ross Street"
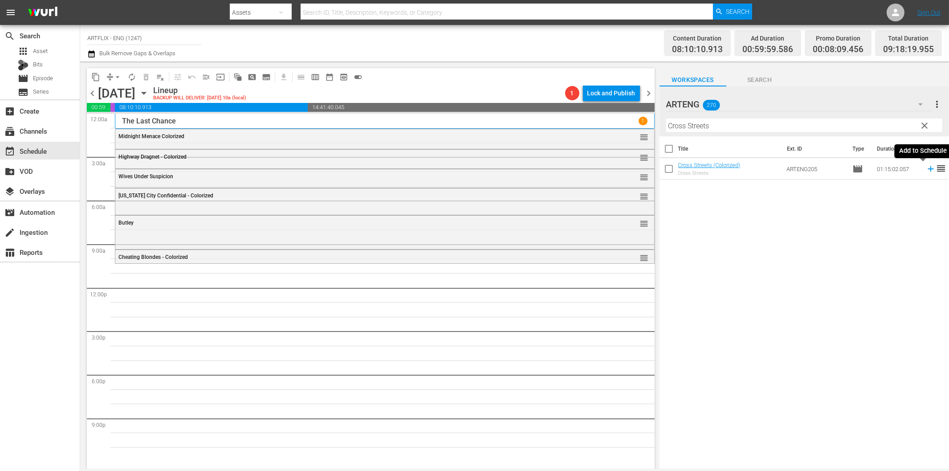
click at [926, 171] on icon at bounding box center [931, 169] width 10 height 10
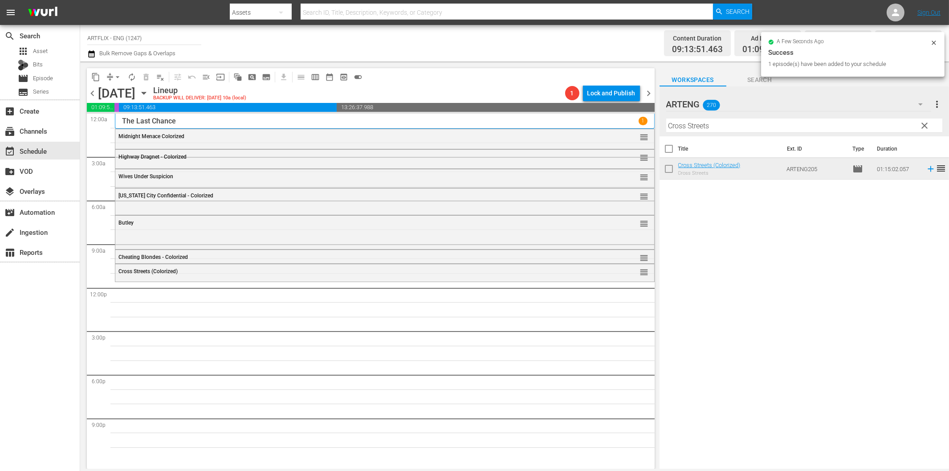
click at [706, 127] on input "Cross Streets" at bounding box center [804, 125] width 276 height 14
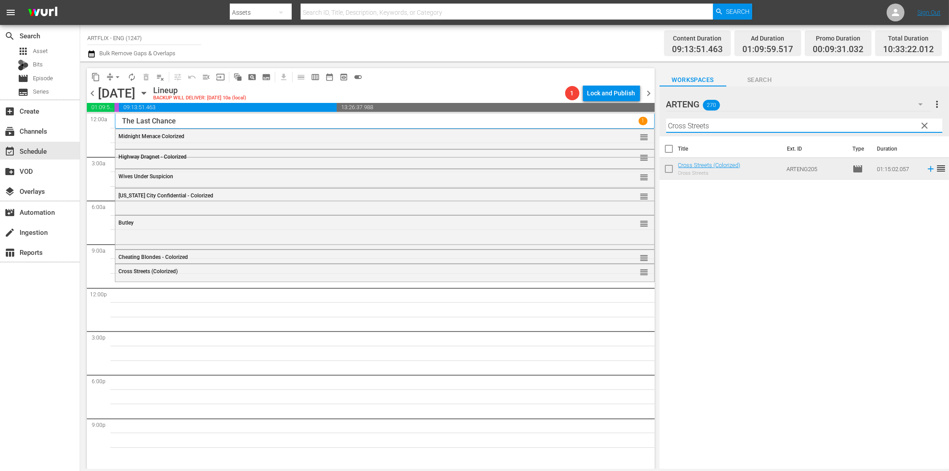
paste input "ampbell's Kingdom"
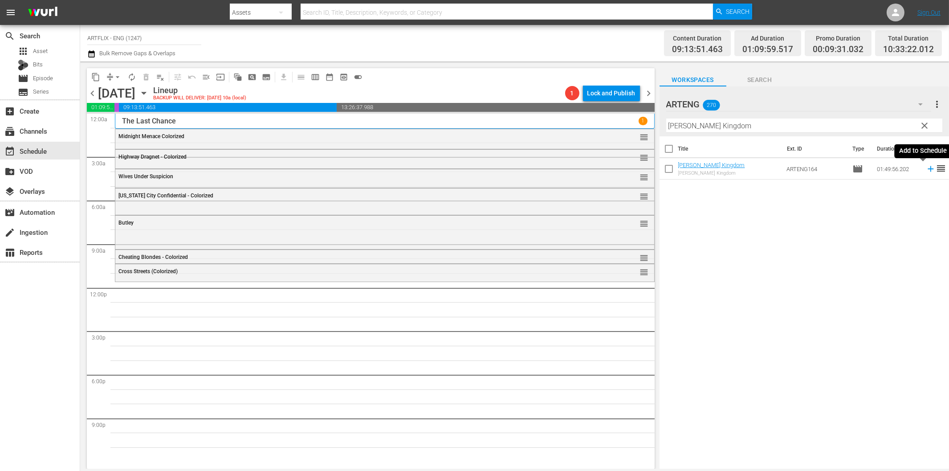
click at [927, 168] on icon at bounding box center [930, 169] width 6 height 6
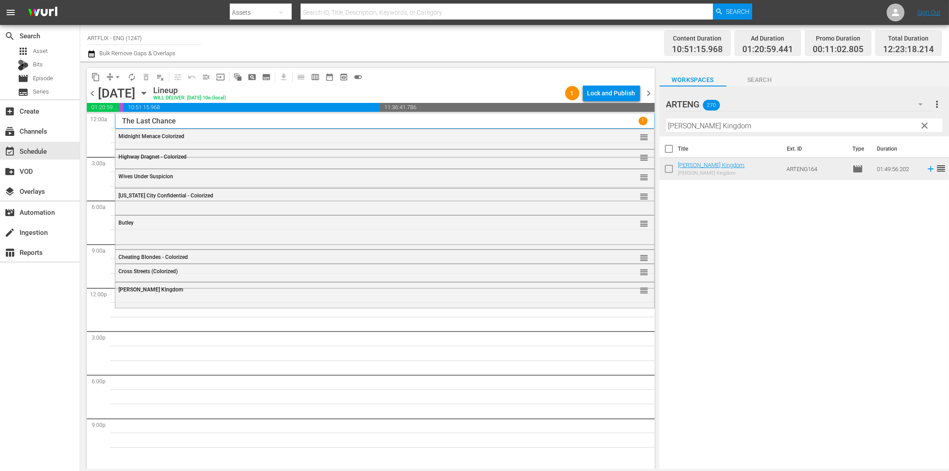
click at [772, 126] on input "Campbell's Kingdom" at bounding box center [804, 125] width 276 height 14
paste input "My Mom's a Werewolf"
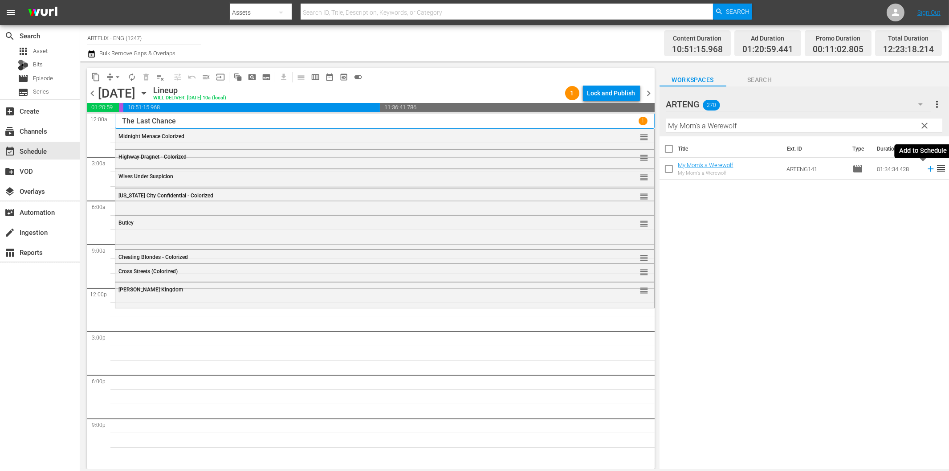
click at [927, 168] on icon at bounding box center [930, 169] width 6 height 6
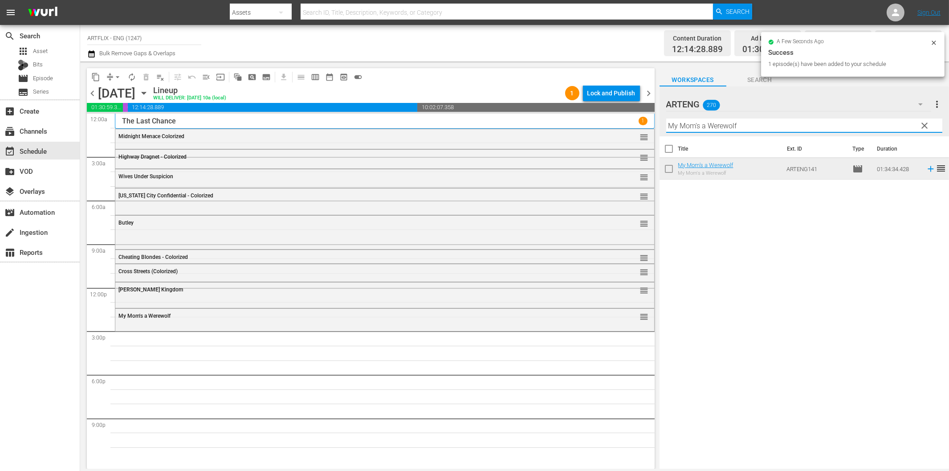
click at [728, 126] on input "My Mom's a Werewolf" at bounding box center [804, 125] width 276 height 14
paste input "Tarzan and the Green Goddess"
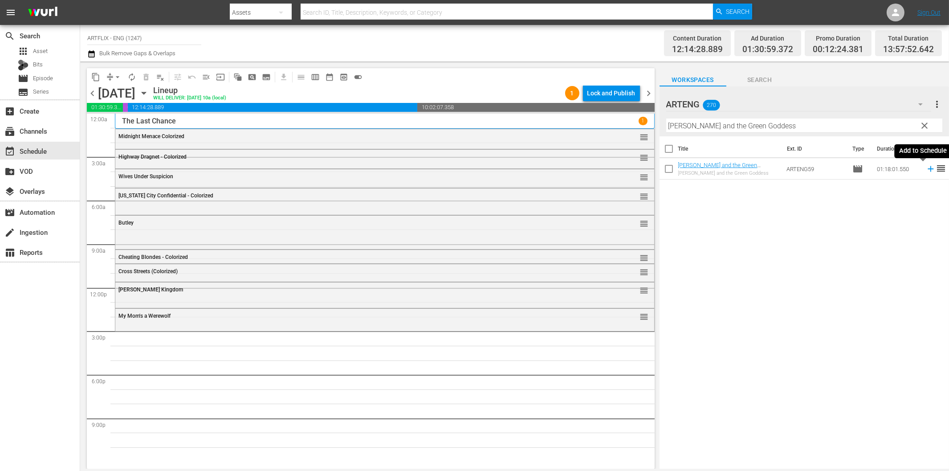
click at [926, 167] on icon at bounding box center [931, 169] width 10 height 10
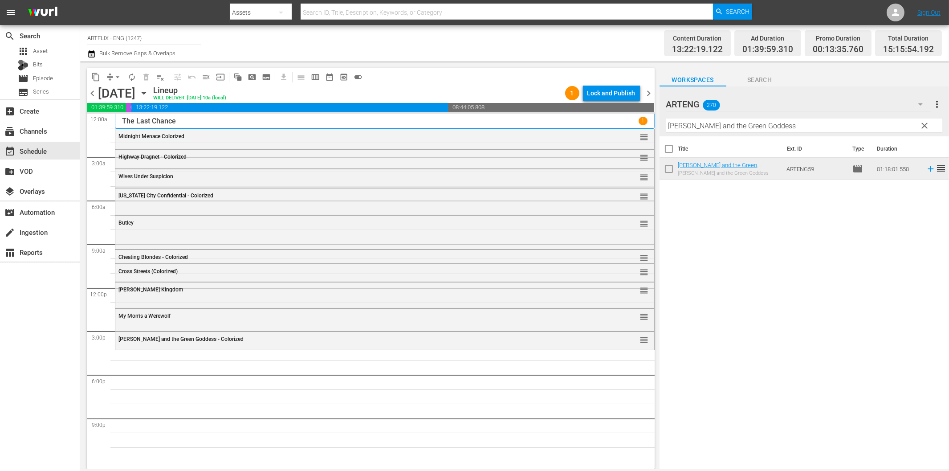
click at [748, 134] on div "Filter by Title Tarzan and the Green Goddess" at bounding box center [804, 125] width 276 height 21
click at [745, 132] on hr at bounding box center [804, 132] width 276 height 0
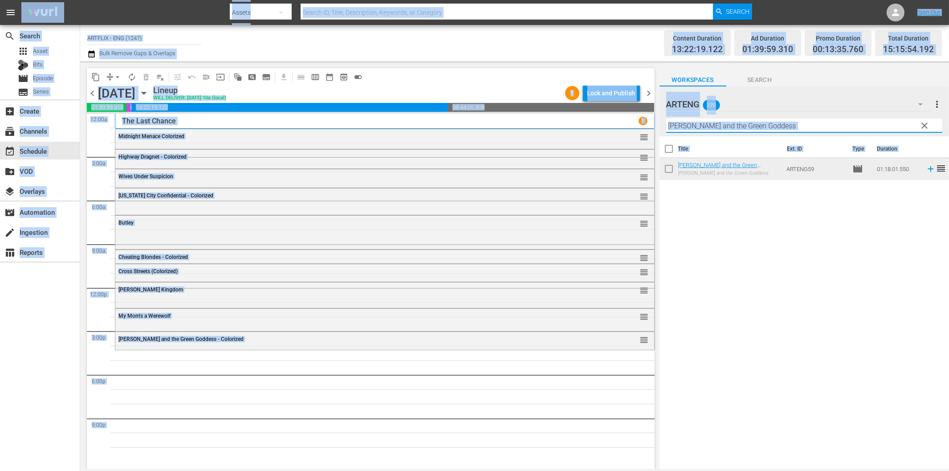
click at [749, 126] on input "Tarzan and the Green Goddess" at bounding box center [804, 125] width 276 height 14
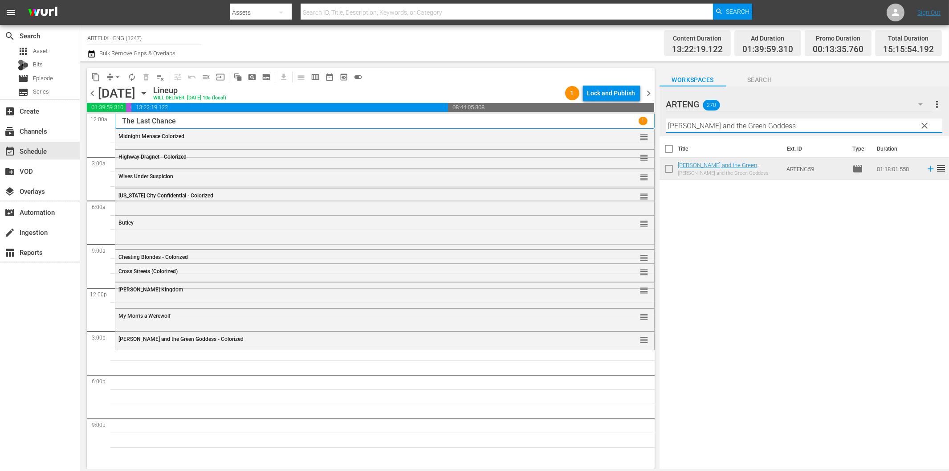
paste input "Sin Takes a Holiday"
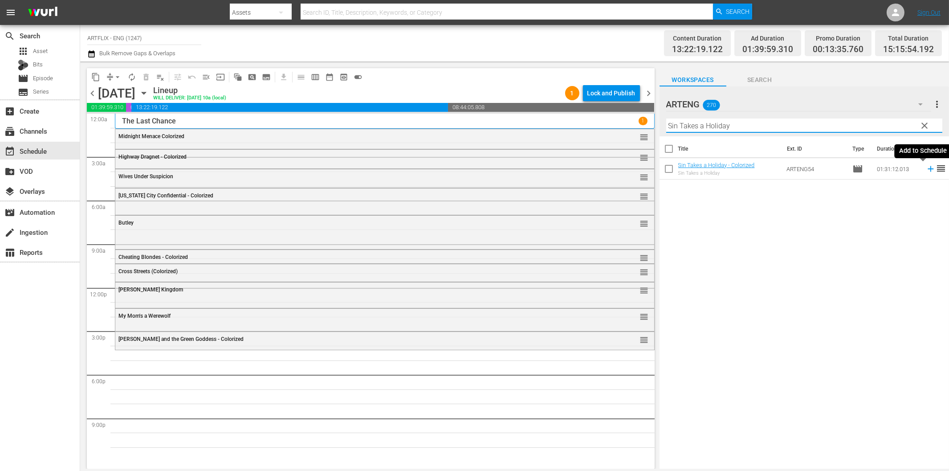
click at [926, 167] on icon at bounding box center [931, 169] width 10 height 10
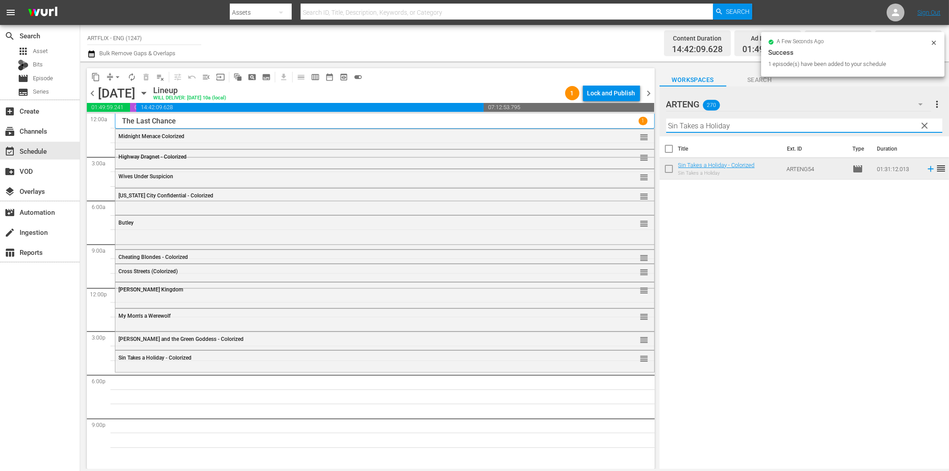
click at [701, 126] on input "Sin Takes a Holiday" at bounding box center [804, 125] width 276 height 14
paste input "The Snows of Kilimanjaro"
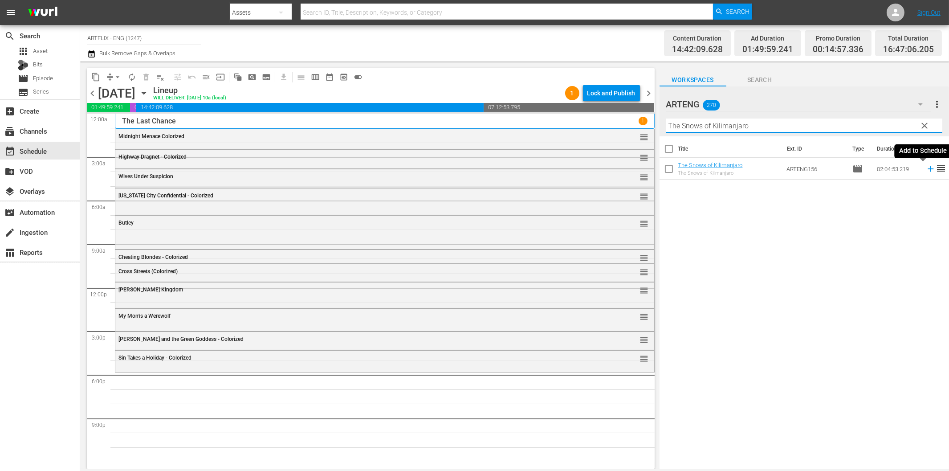
click at [926, 168] on icon at bounding box center [931, 169] width 10 height 10
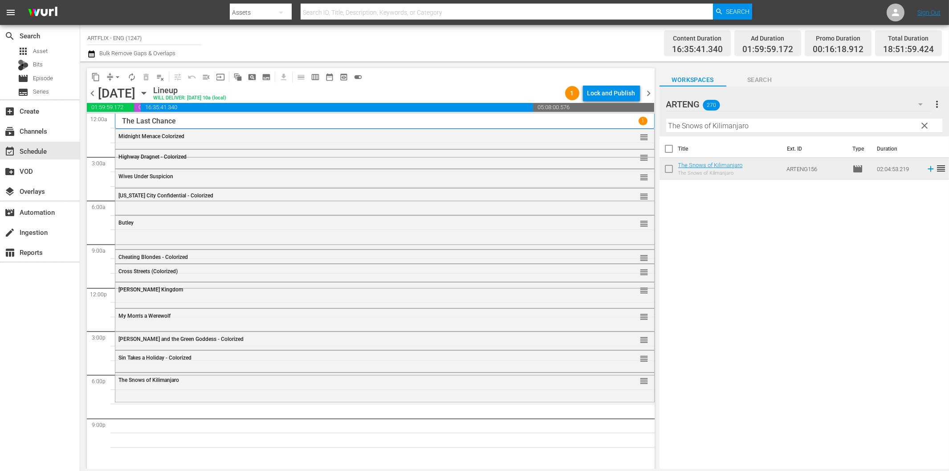
click at [804, 130] on input "The Snows of Kilimanjaro" at bounding box center [804, 125] width 276 height 14
paste input "at Uncertain Feeling"
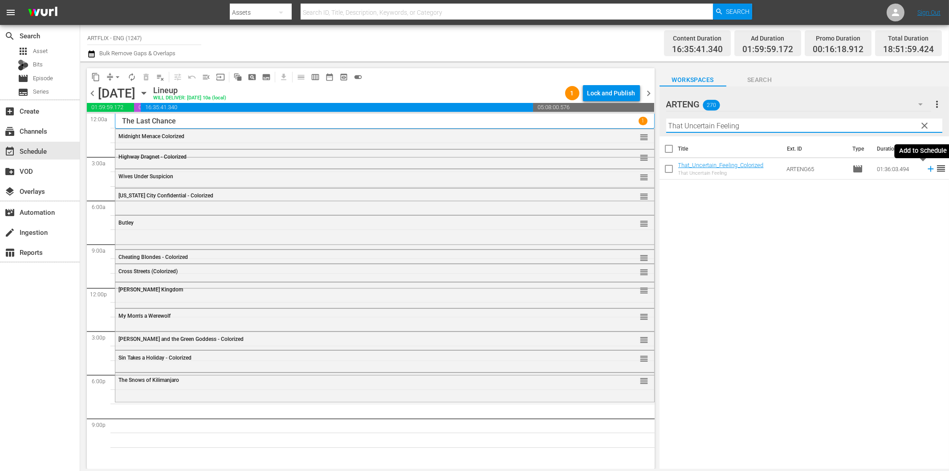
click at [926, 170] on icon at bounding box center [931, 169] width 10 height 10
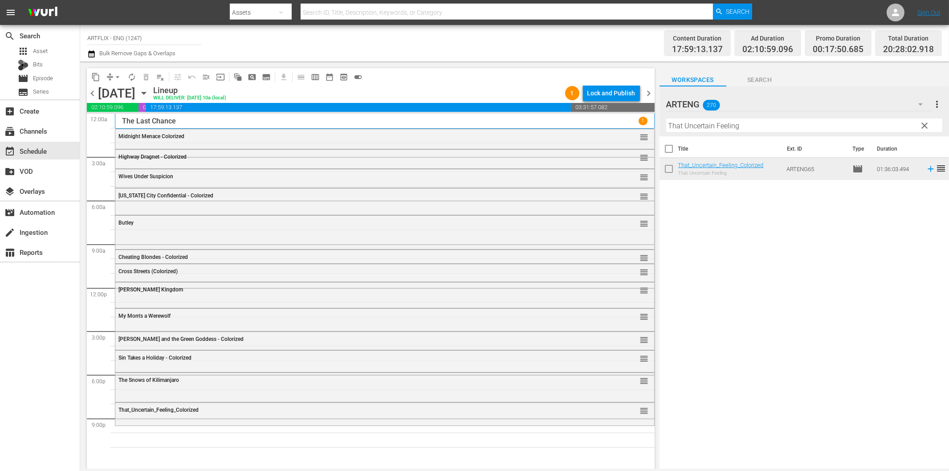
click at [836, 123] on input "That Uncertain Feeling" at bounding box center [804, 125] width 276 height 14
paste input "e Amazing Mr. X"
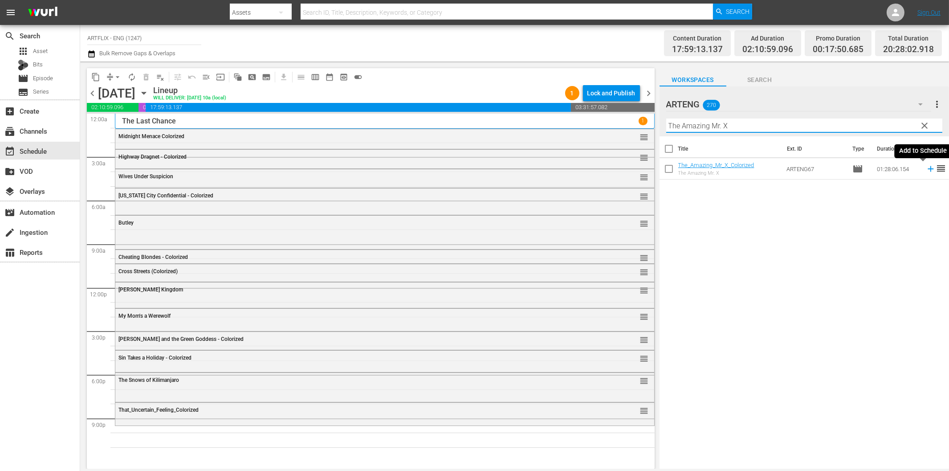
click at [926, 167] on icon at bounding box center [931, 169] width 10 height 10
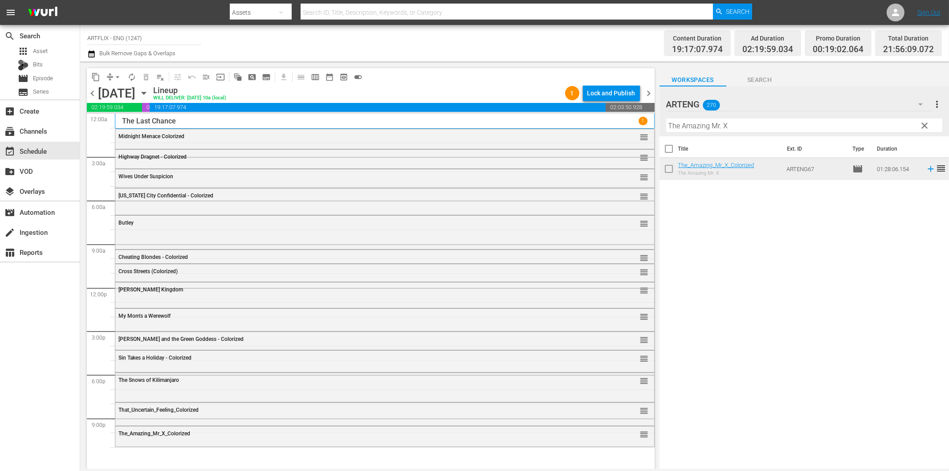
click at [722, 130] on input "The Amazing Mr. X" at bounding box center [804, 125] width 276 height 14
paste input "Run, Psycho, Run"
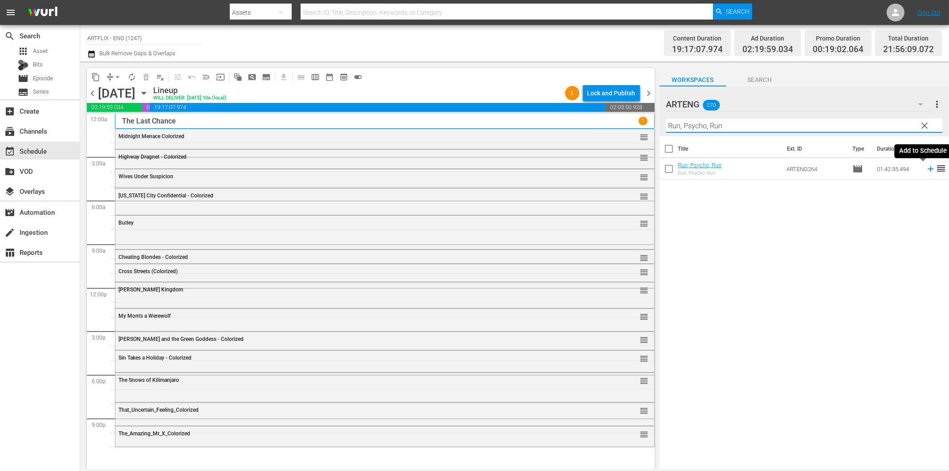
click at [926, 172] on icon at bounding box center [931, 169] width 10 height 10
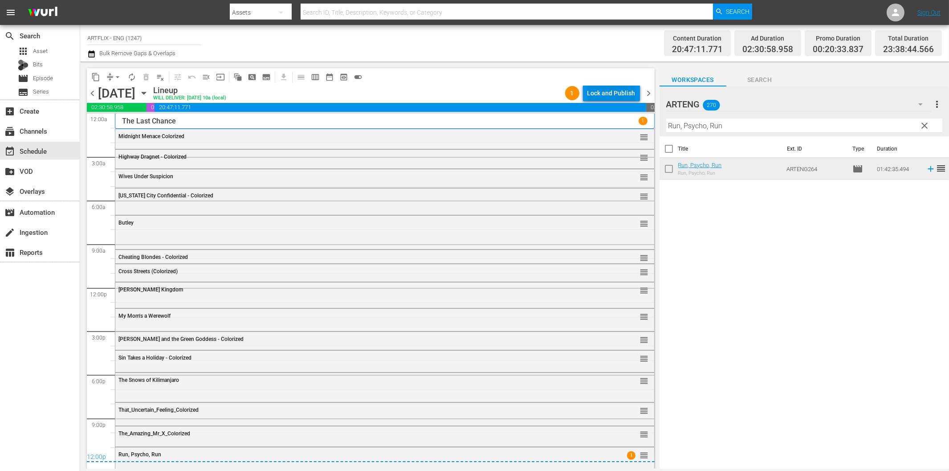
click at [622, 95] on div "Lock and Publish" at bounding box center [611, 93] width 48 height 16
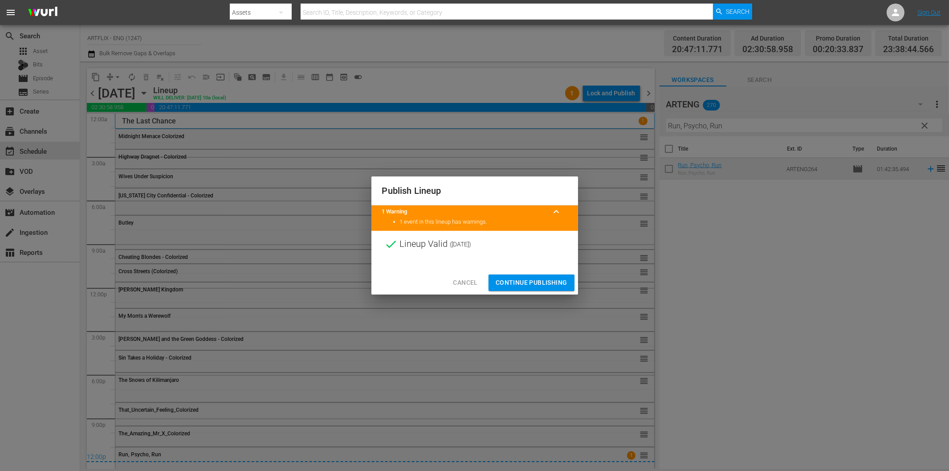
click at [544, 281] on span "Continue Publishing" at bounding box center [532, 282] width 72 height 11
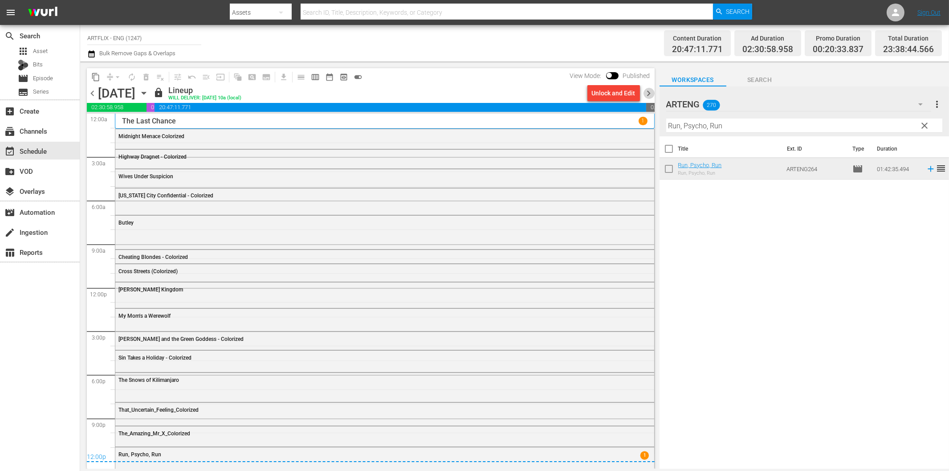
click at [651, 94] on span "chevron_right" at bounding box center [648, 93] width 11 height 11
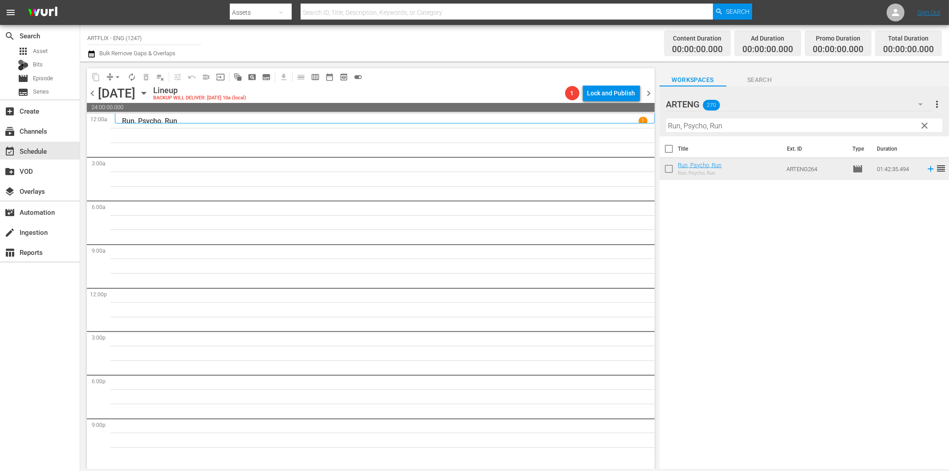
click at [711, 123] on input "Run, Psycho, Run" at bounding box center [804, 125] width 276 height 14
paste input "Nightmare Castle Colorized"
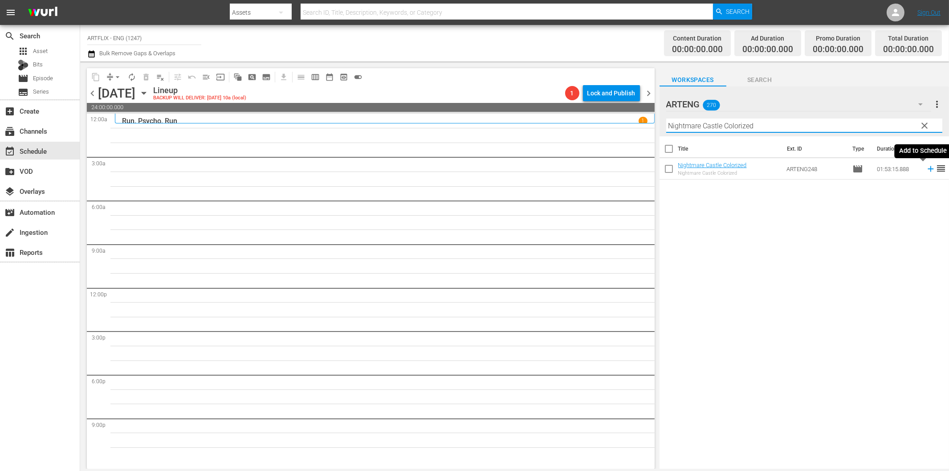
click at [926, 171] on icon at bounding box center [931, 169] width 10 height 10
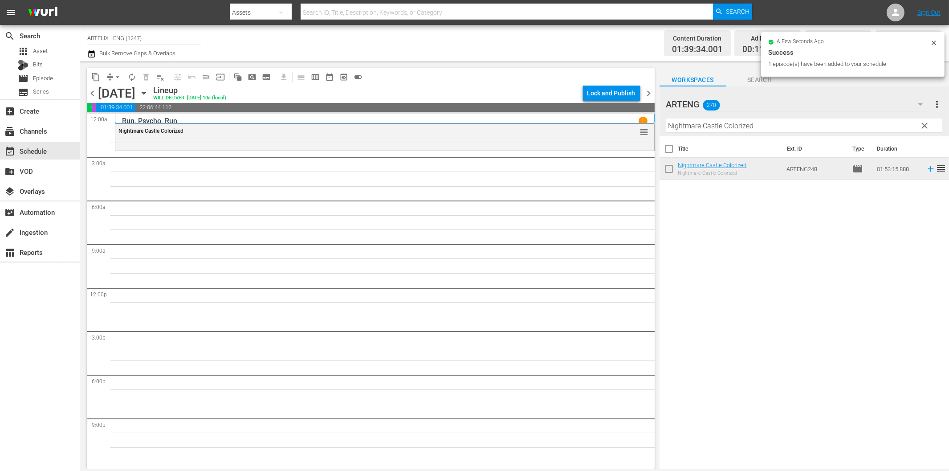
click at [747, 122] on input "Nightmare Castle Colorized" at bounding box center [804, 125] width 276 height 14
paste input "Lay That Rifle Down"
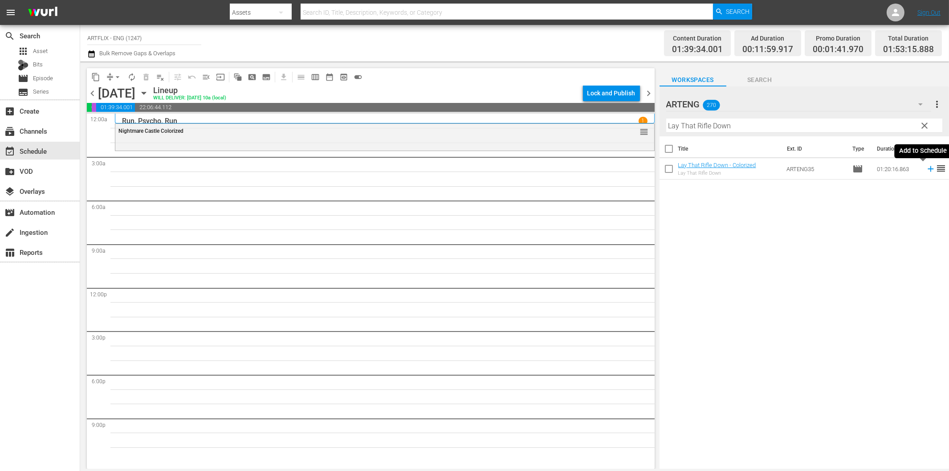
click at [926, 170] on icon at bounding box center [931, 169] width 10 height 10
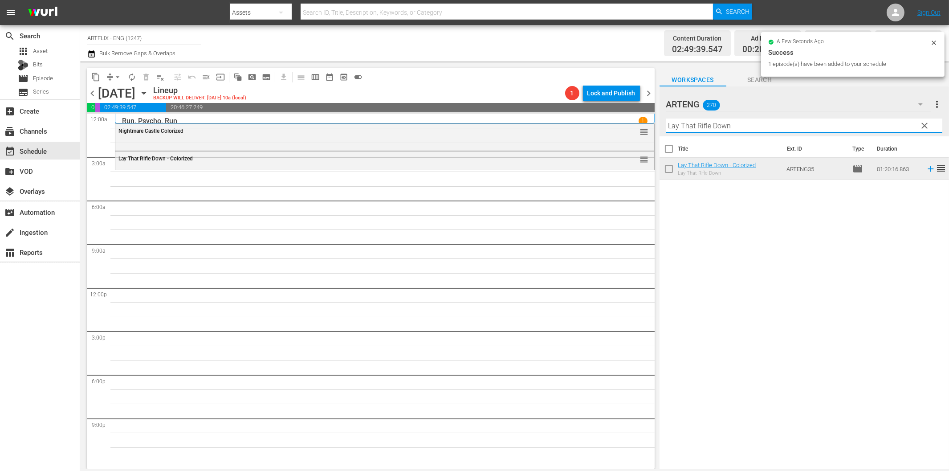
drag, startPoint x: 811, startPoint y: 125, endPoint x: 817, endPoint y: 132, distance: 9.3
click at [811, 125] on input "Lay That Rifle Down" at bounding box center [804, 125] width 276 height 14
paste input "Calling Paul Temple"
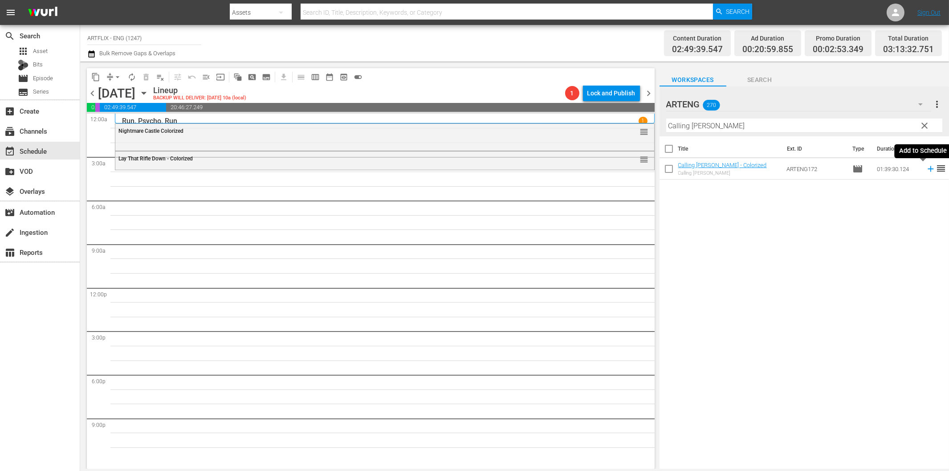
click at [927, 169] on icon at bounding box center [930, 169] width 6 height 6
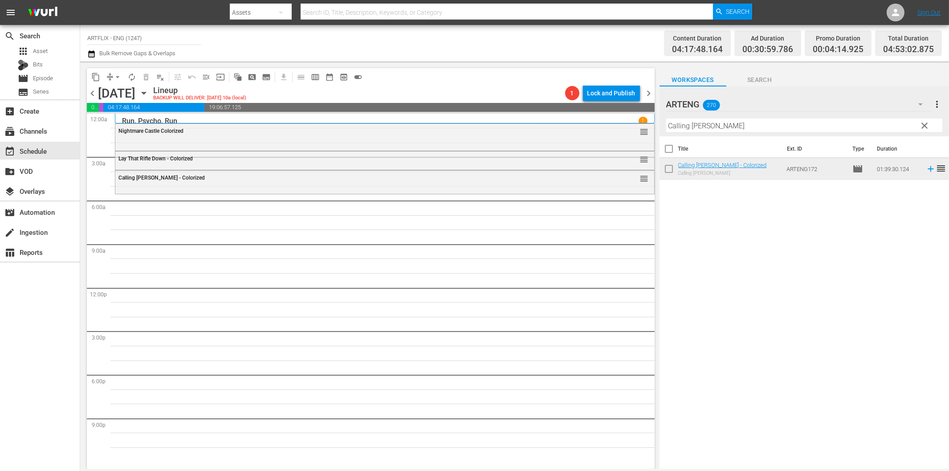
click at [710, 129] on input "Calling Paul Temple" at bounding box center [804, 125] width 276 height 14
paste input "Bird of Paradis"
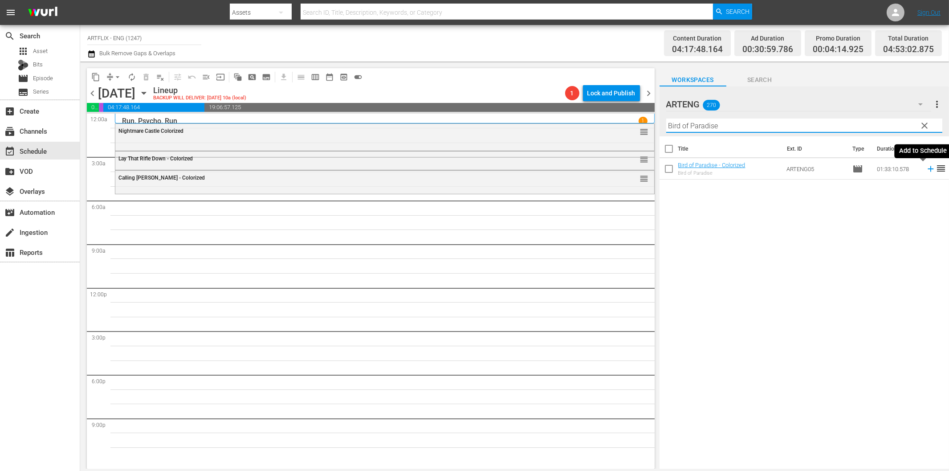
click at [926, 170] on icon at bounding box center [931, 169] width 10 height 10
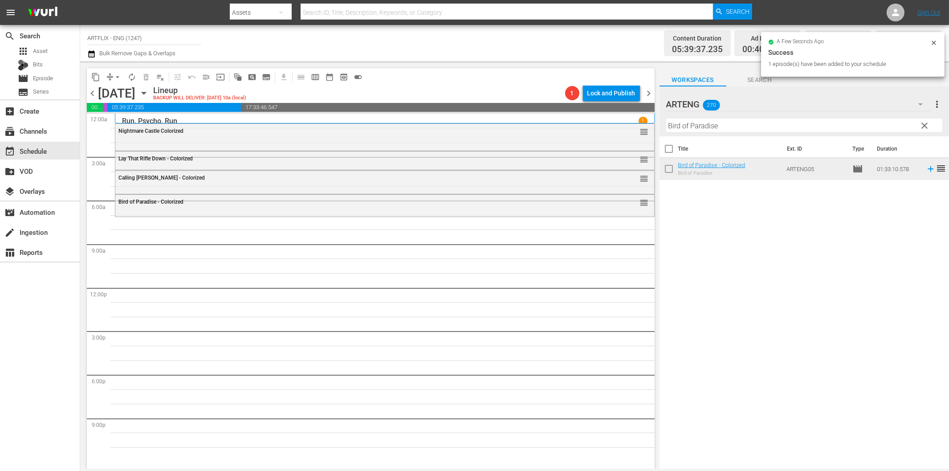
click at [740, 124] on input "Bird of Paradise" at bounding box center [804, 125] width 276 height 14
paste input "The Sin of Harold Diddlebock"
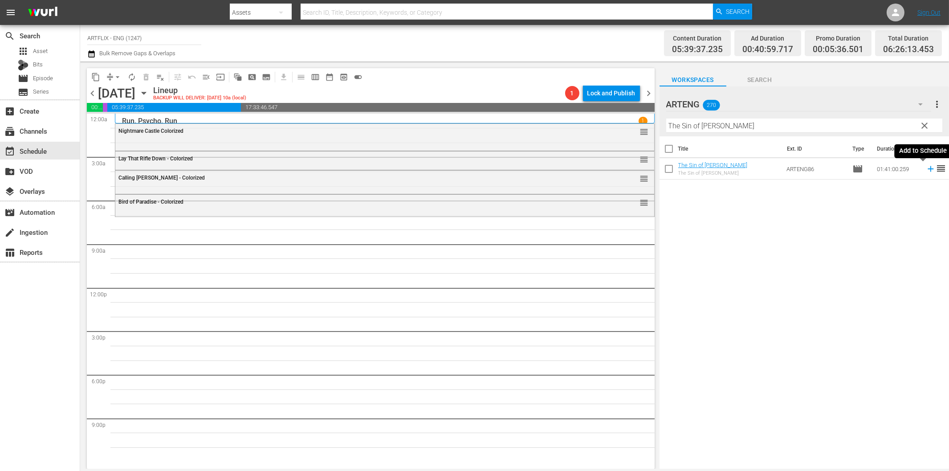
click at [926, 170] on icon at bounding box center [931, 169] width 10 height 10
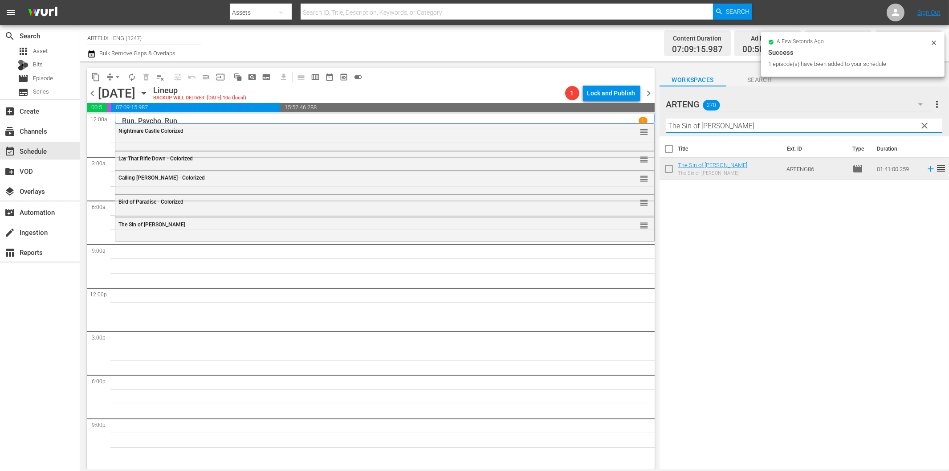
click at [740, 125] on input "The Sin of Harold Diddlebock" at bounding box center [804, 125] width 276 height 14
paste input "Camels are Coming"
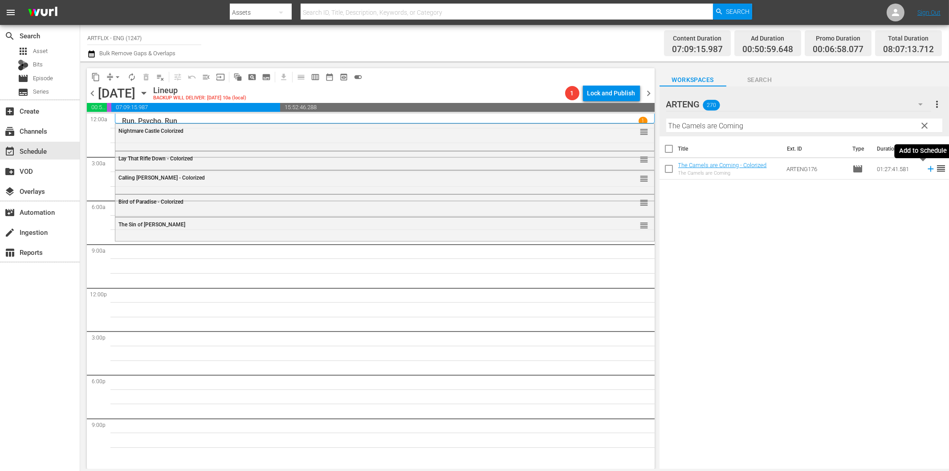
click at [926, 171] on icon at bounding box center [931, 169] width 10 height 10
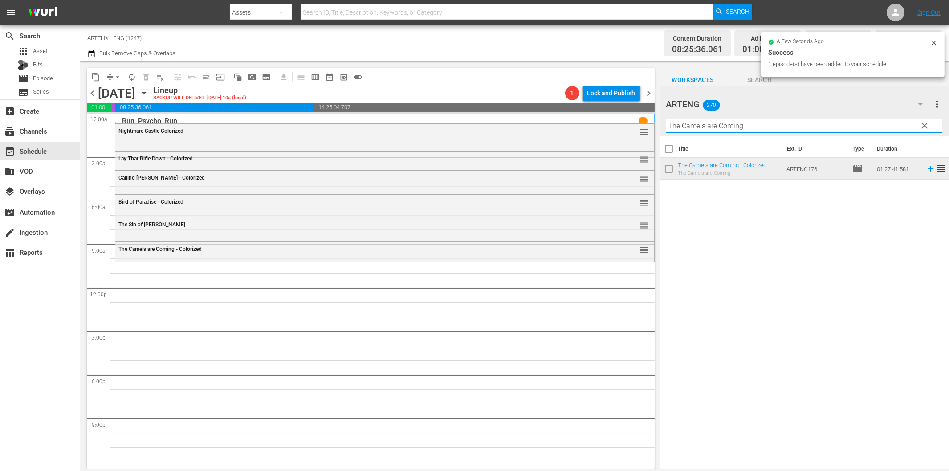
click at [710, 128] on input "The Camels are Coming" at bounding box center [804, 125] width 276 height 14
paste input "Big Combo"
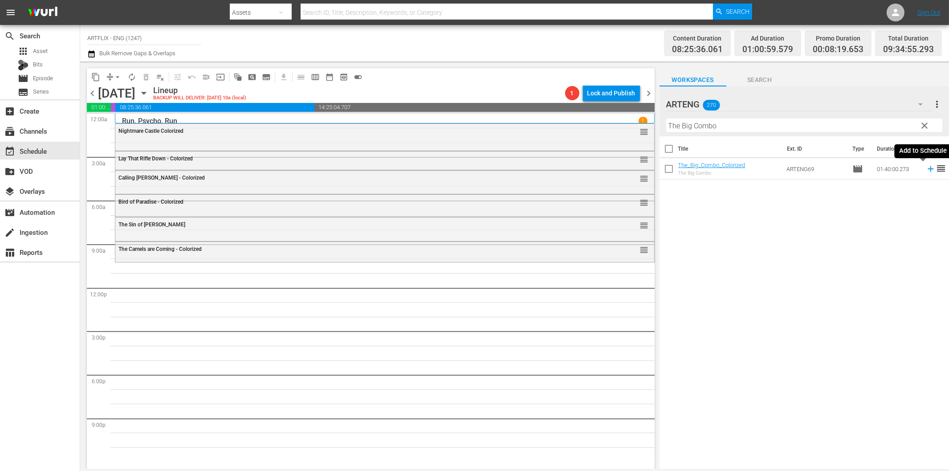
click at [926, 170] on icon at bounding box center [931, 169] width 10 height 10
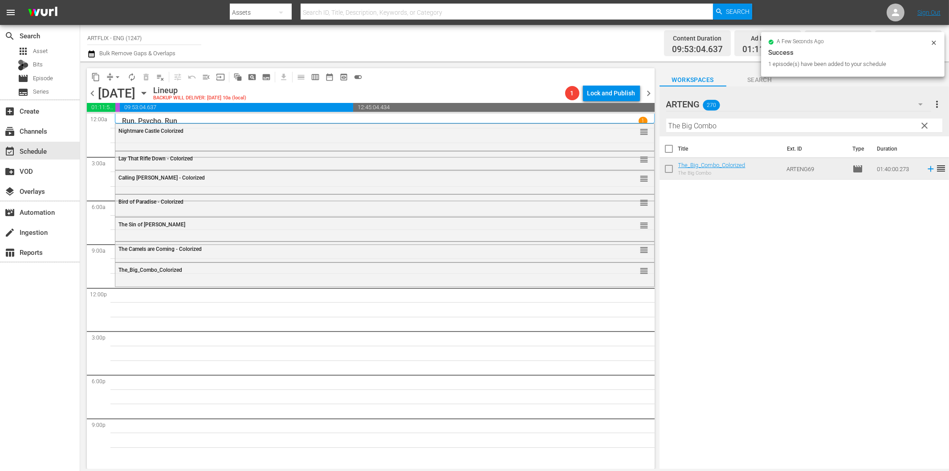
click at [695, 123] on input "The Big Combo" at bounding box center [804, 125] width 276 height 14
paste input "Royal Wedding"
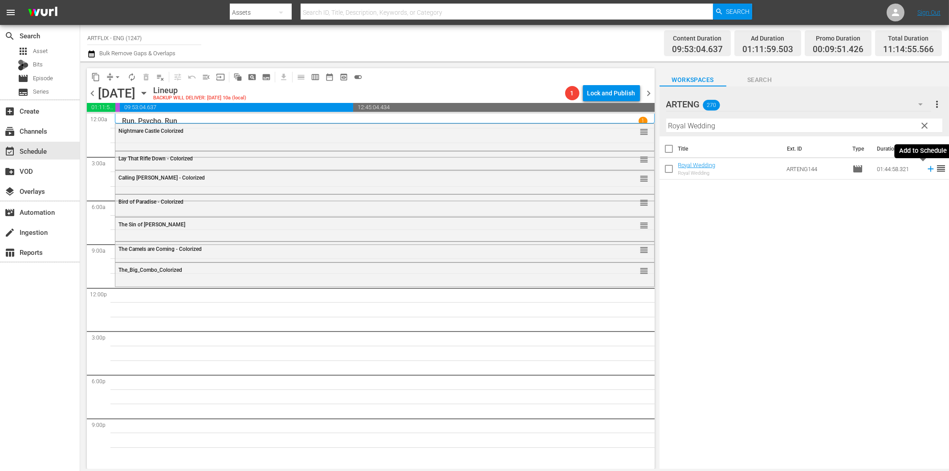
click at [926, 170] on icon at bounding box center [931, 169] width 10 height 10
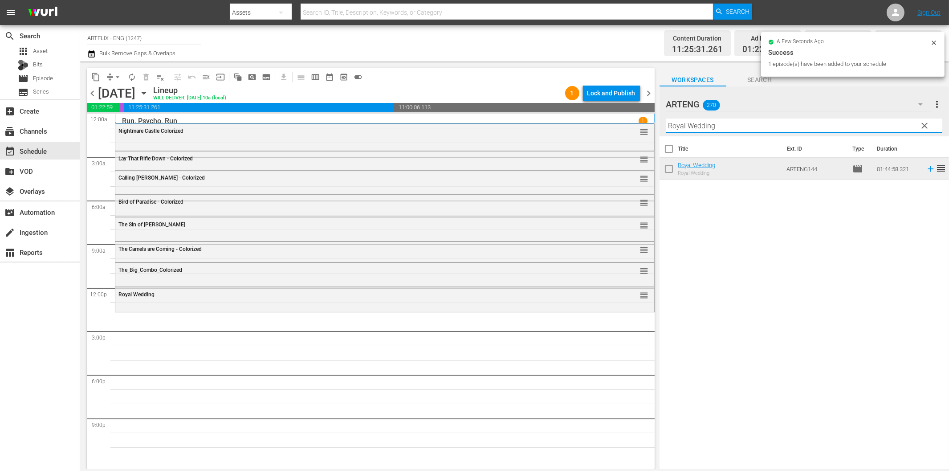
click at [769, 130] on input "Royal Wedding" at bounding box center [804, 125] width 276 height 14
paste input "Car of Dreams"
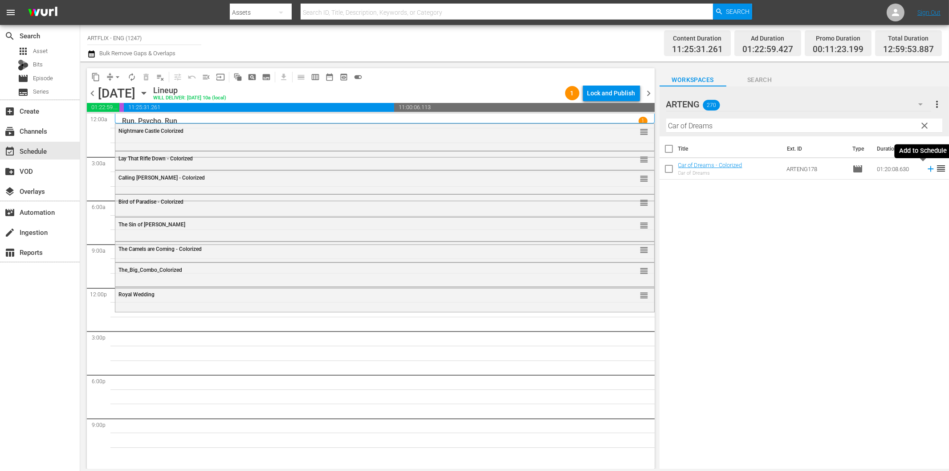
click at [926, 171] on icon at bounding box center [931, 169] width 10 height 10
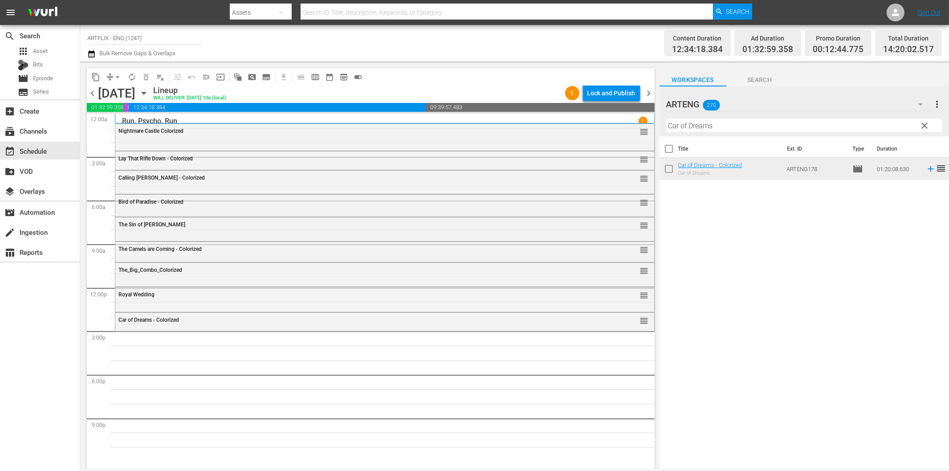
click at [726, 130] on input "Car of Dreams" at bounding box center [804, 125] width 276 height 14
paste input "Tarzan's Revenge"
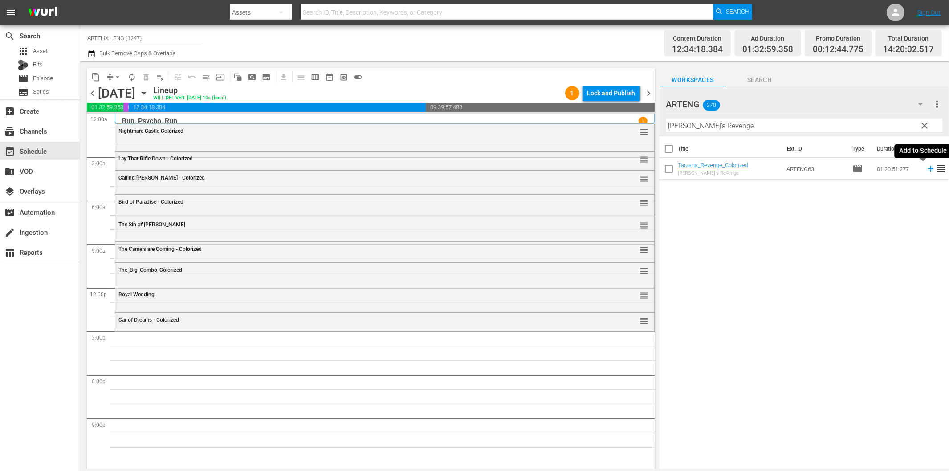
click at [926, 171] on icon at bounding box center [931, 169] width 10 height 10
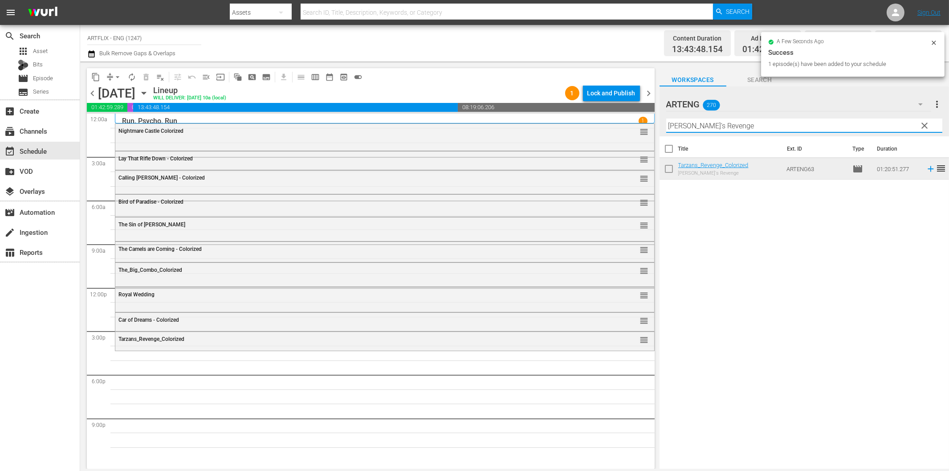
click at [753, 127] on input "Tarzan's Revenge" at bounding box center [804, 125] width 276 height 14
paste input "Jack London"
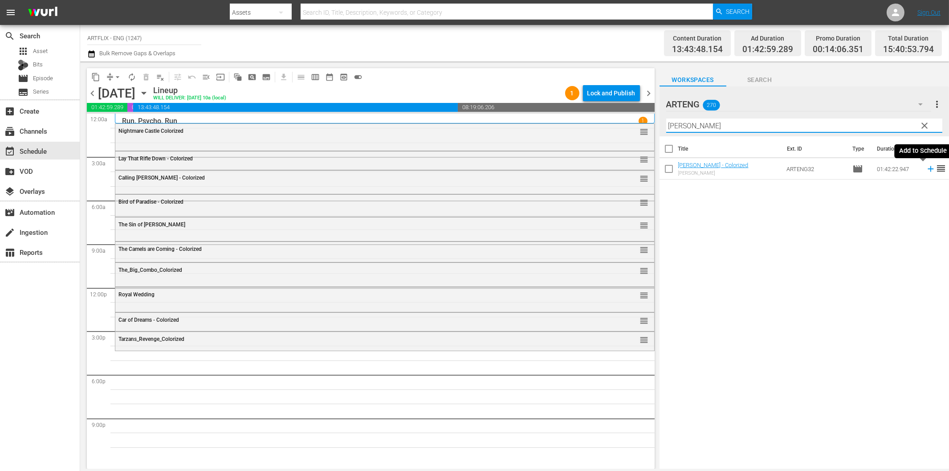
click at [927, 169] on icon at bounding box center [930, 169] width 6 height 6
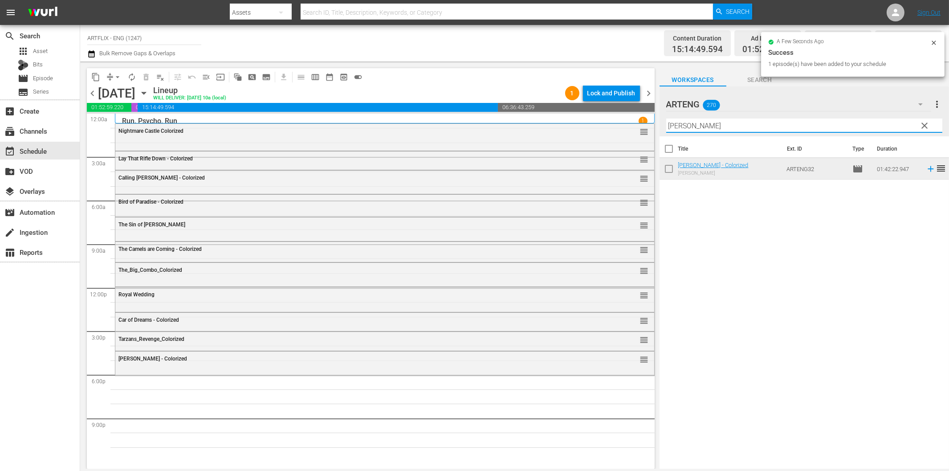
click at [687, 123] on input "Jack London" at bounding box center [804, 125] width 276 height 14
paste input "The Red Sheik"
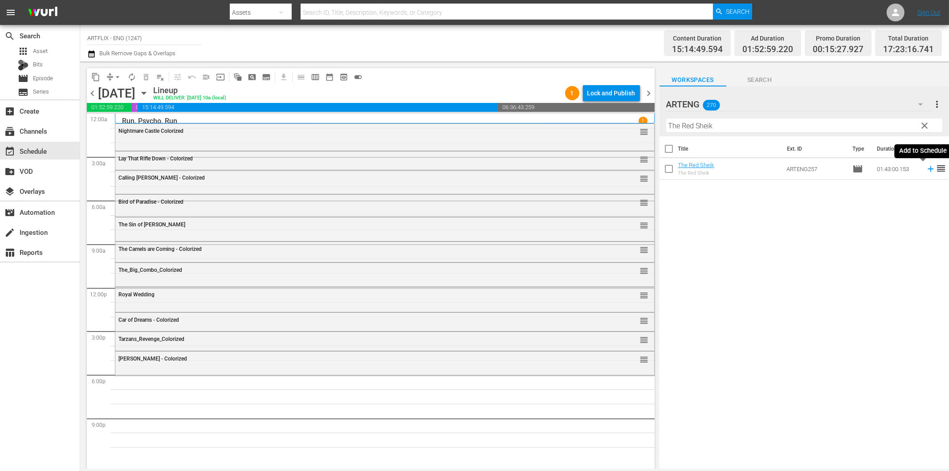
click at [926, 170] on icon at bounding box center [931, 169] width 10 height 10
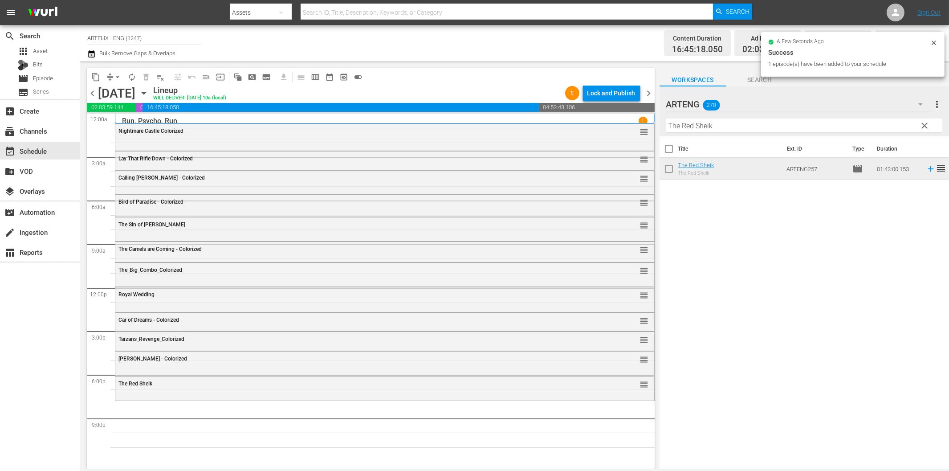
click at [808, 126] on input "The Red Sheik" at bounding box center [804, 125] width 276 height 14
paste input "Conduct Unbecoming"
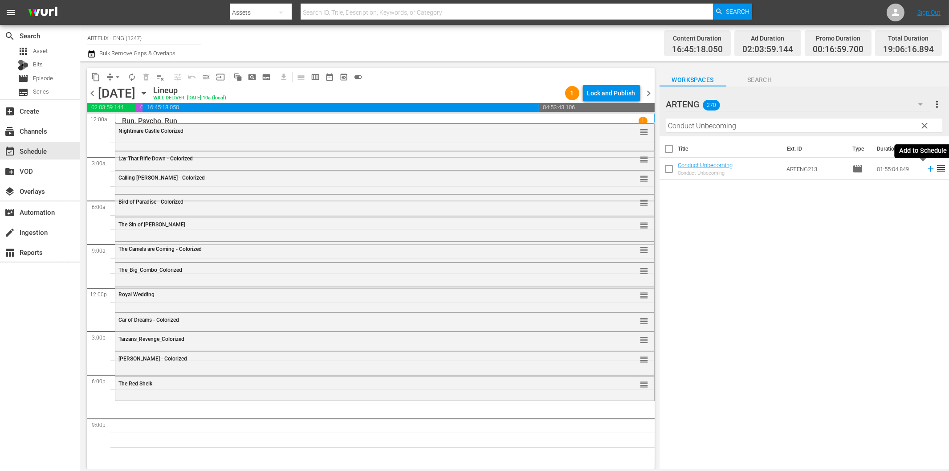
click at [927, 169] on icon at bounding box center [930, 169] width 6 height 6
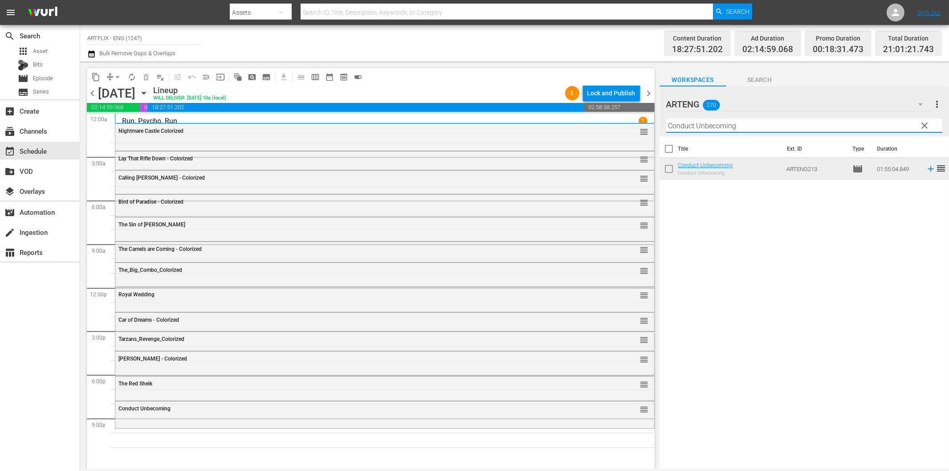
click at [809, 126] on input "Conduct Unbecoming" at bounding box center [804, 125] width 276 height 14
paste input "The Pied Piper of Hamelin"
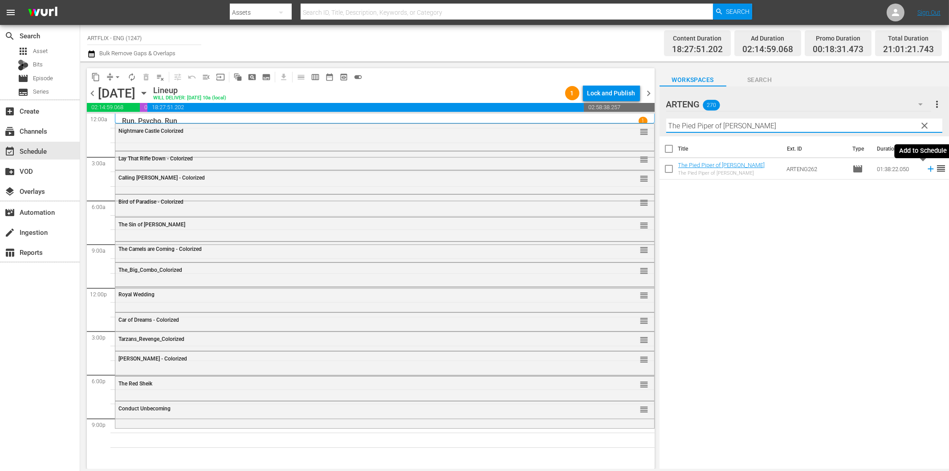
click at [926, 167] on icon at bounding box center [931, 169] width 10 height 10
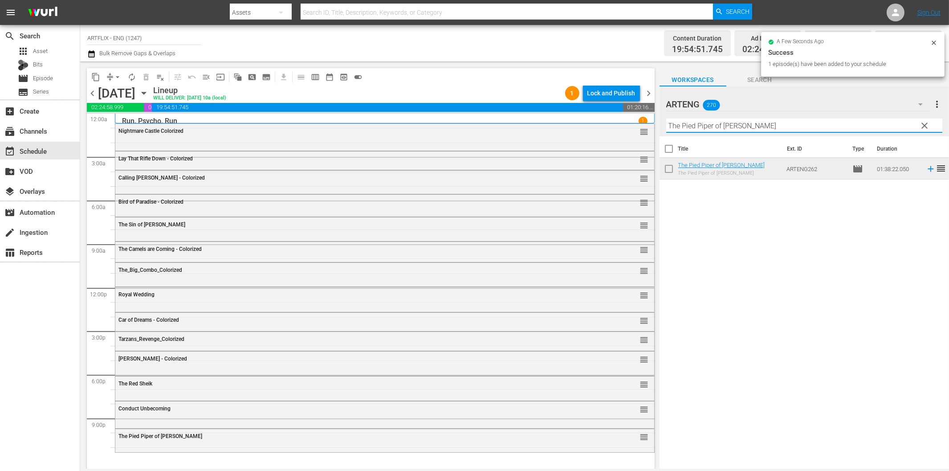
click at [736, 121] on input "The Pied Piper of Hamelin" at bounding box center [804, 125] width 276 height 14
paste input "Detour"
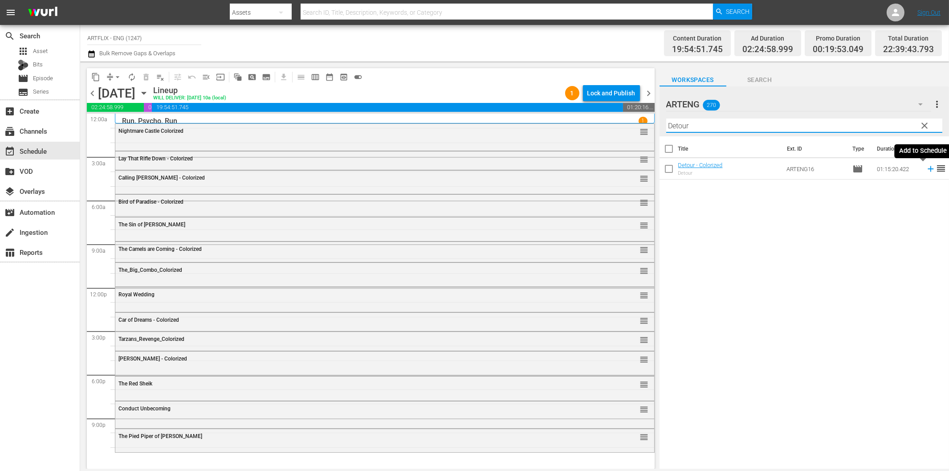
type input "Detour"
drag, startPoint x: 923, startPoint y: 170, endPoint x: 915, endPoint y: 171, distance: 8.5
click at [926, 170] on icon at bounding box center [931, 169] width 10 height 10
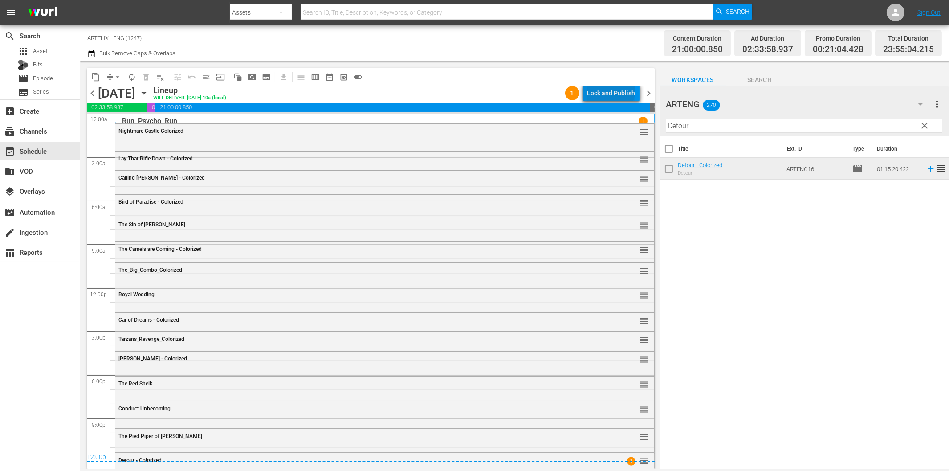
click at [613, 91] on div "Lock and Publish" at bounding box center [611, 93] width 48 height 16
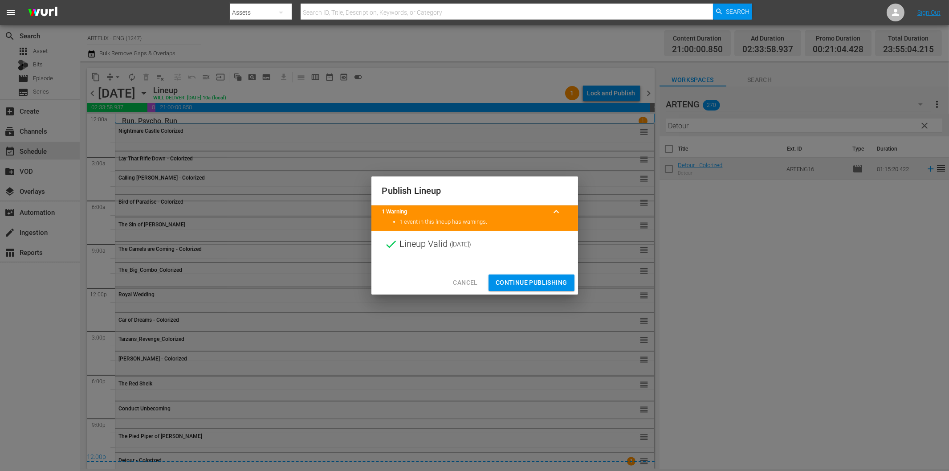
click at [504, 284] on span "Continue Publishing" at bounding box center [532, 282] width 72 height 11
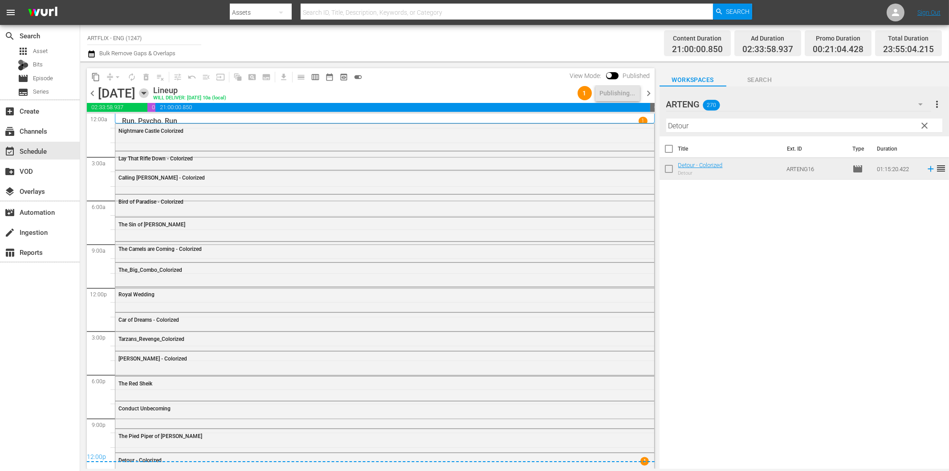
click at [146, 93] on icon "button" at bounding box center [144, 93] width 4 height 2
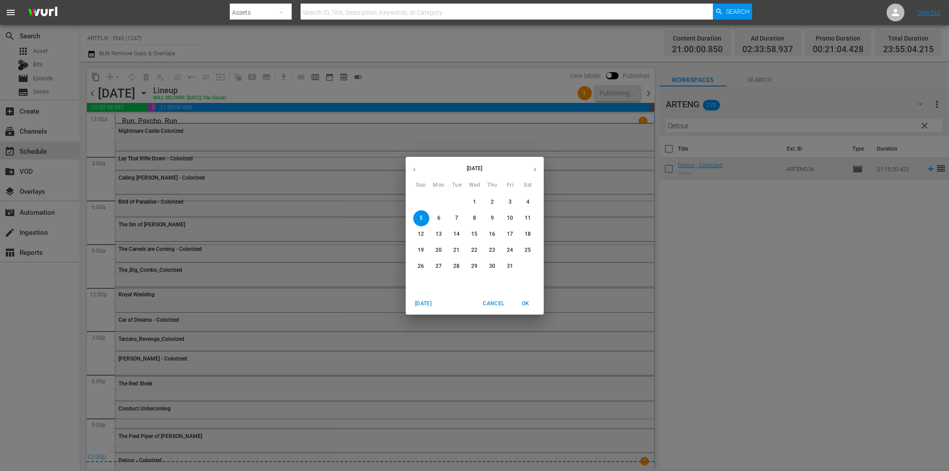
click at [415, 172] on icon "button" at bounding box center [414, 169] width 7 height 7
click at [454, 263] on p "30" at bounding box center [456, 266] width 6 height 8
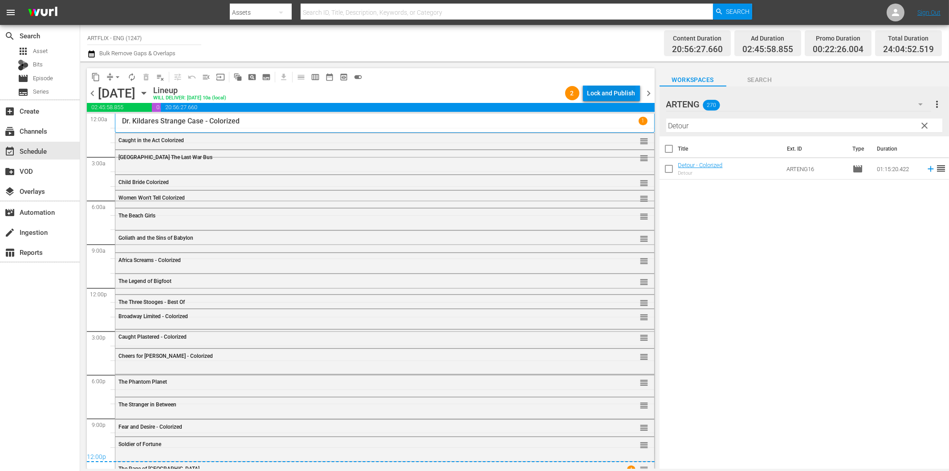
click at [622, 88] on div "Lock and Publish" at bounding box center [611, 93] width 48 height 16
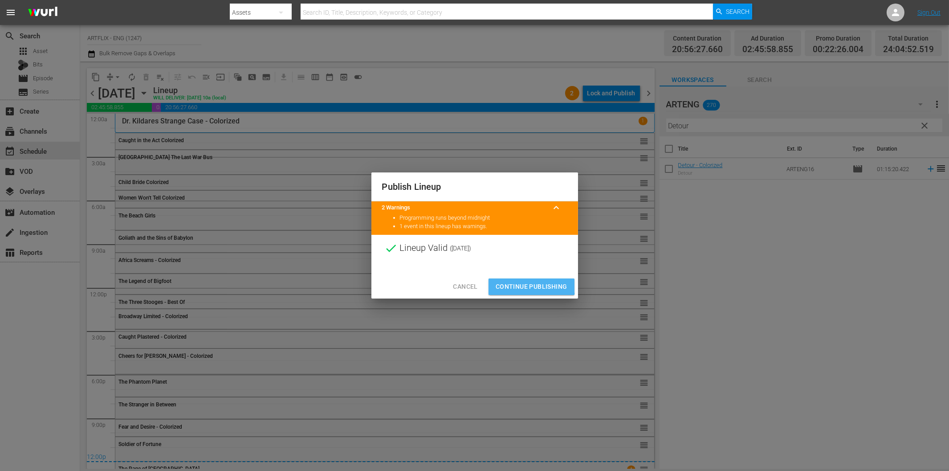
click at [526, 283] on span "Continue Publishing" at bounding box center [532, 286] width 72 height 11
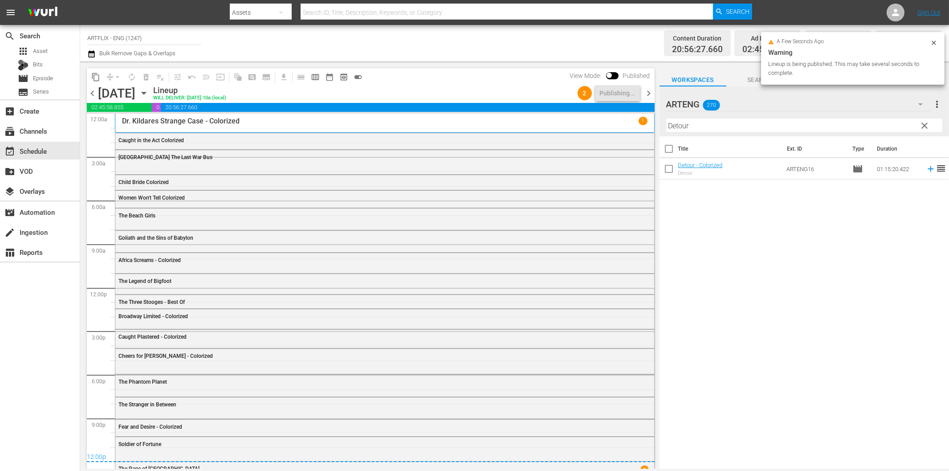
click at [648, 90] on span "chevron_right" at bounding box center [648, 93] width 11 height 11
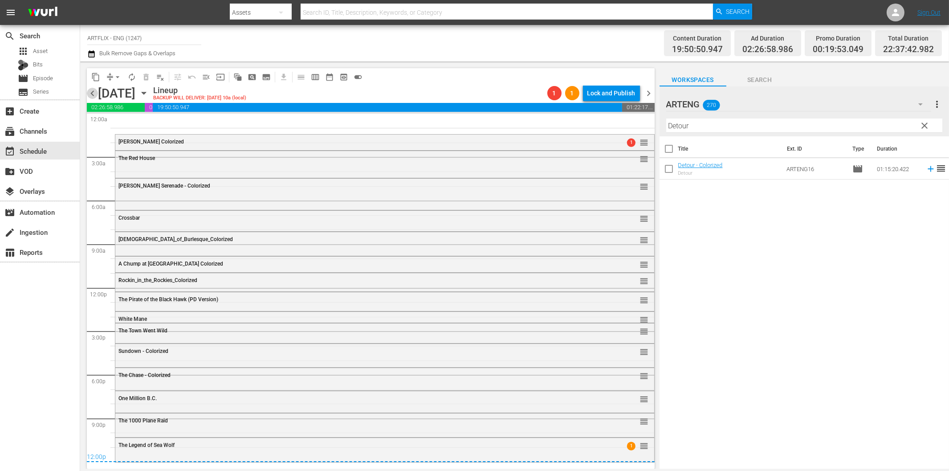
click at [94, 94] on span "chevron_left" at bounding box center [92, 93] width 11 height 11
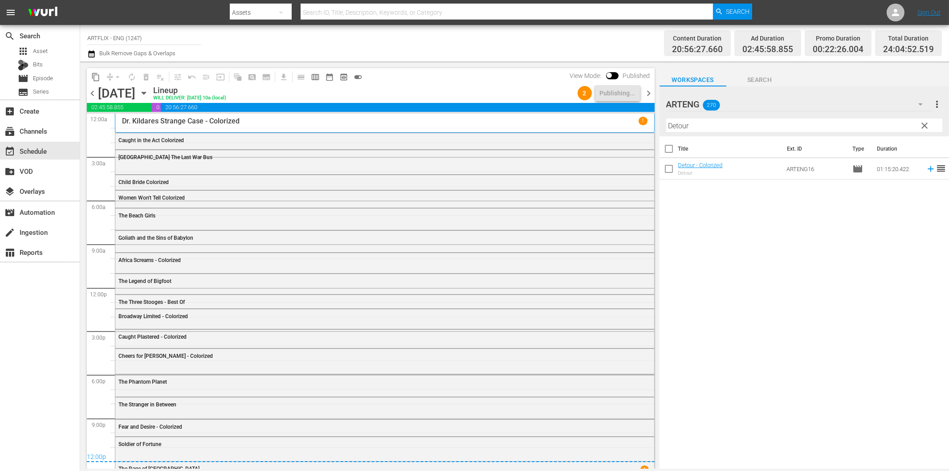
click at [651, 94] on span "chevron_right" at bounding box center [648, 93] width 11 height 11
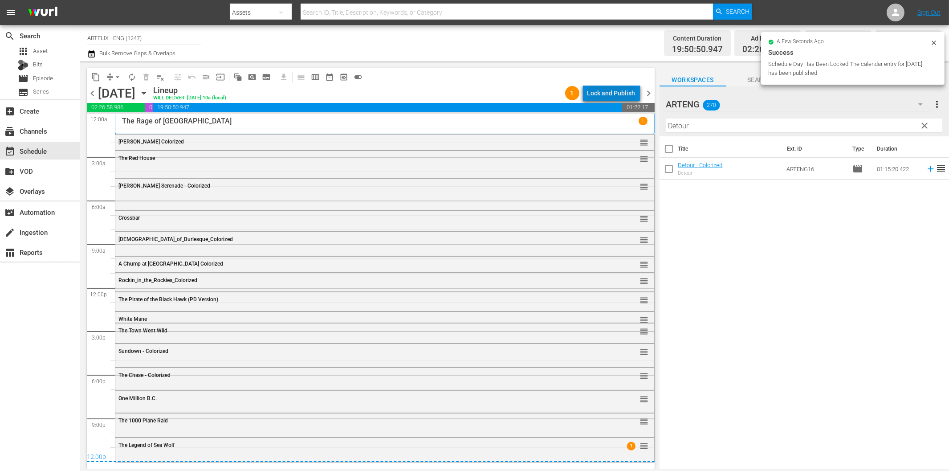
click at [621, 94] on div "Lock and Publish" at bounding box center [611, 93] width 48 height 16
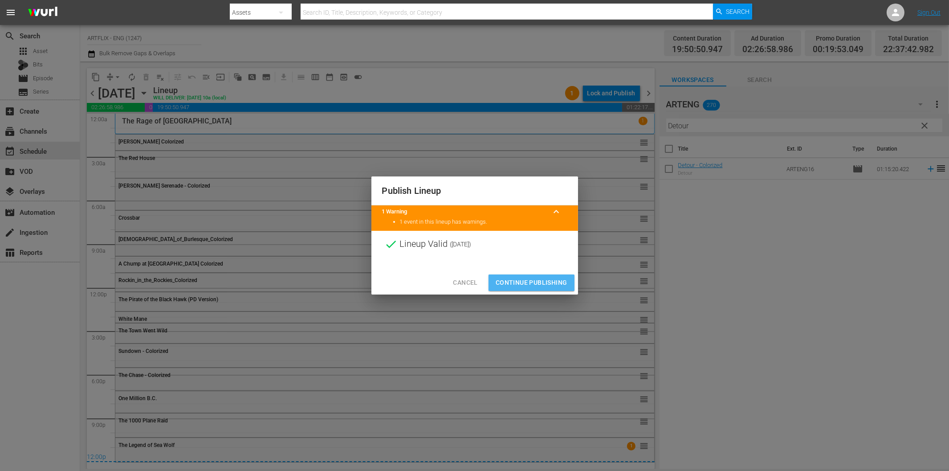
click at [548, 285] on span "Continue Publishing" at bounding box center [532, 282] width 72 height 11
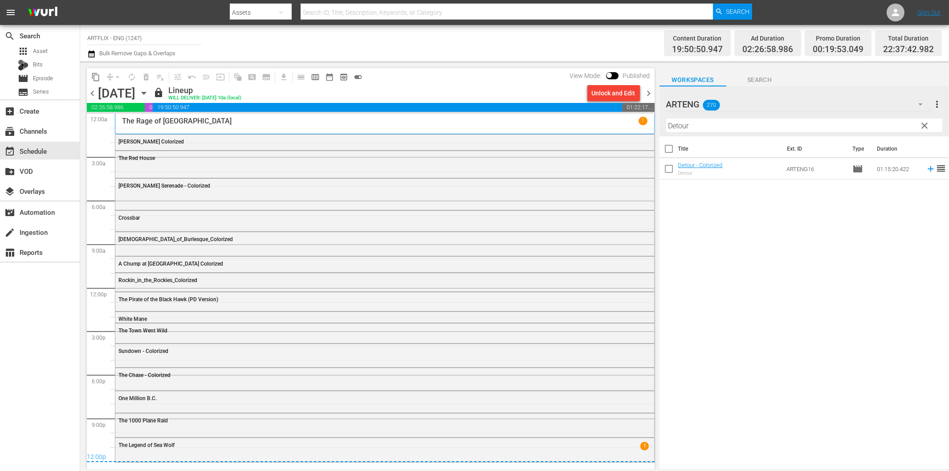
click at [33, 346] on div "search Search apps Asset Bits movie Episode subtitles Series add_box Create sub…" at bounding box center [40, 260] width 80 height 471
click at [39, 235] on div "create Ingestion" at bounding box center [25, 231] width 50 height 8
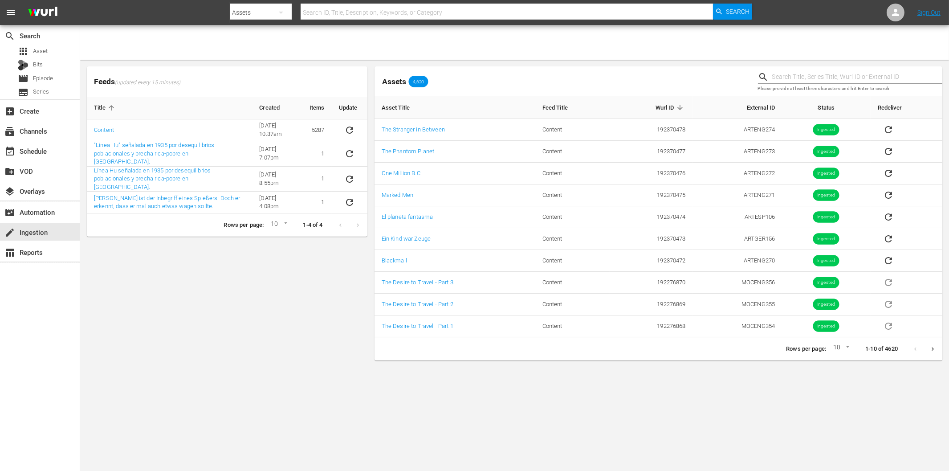
click at [204, 304] on div "Feeds (updated every 15 minutes) Title Created Items Update Content 6/8/22 @ 10…" at bounding box center [227, 213] width 288 height 301
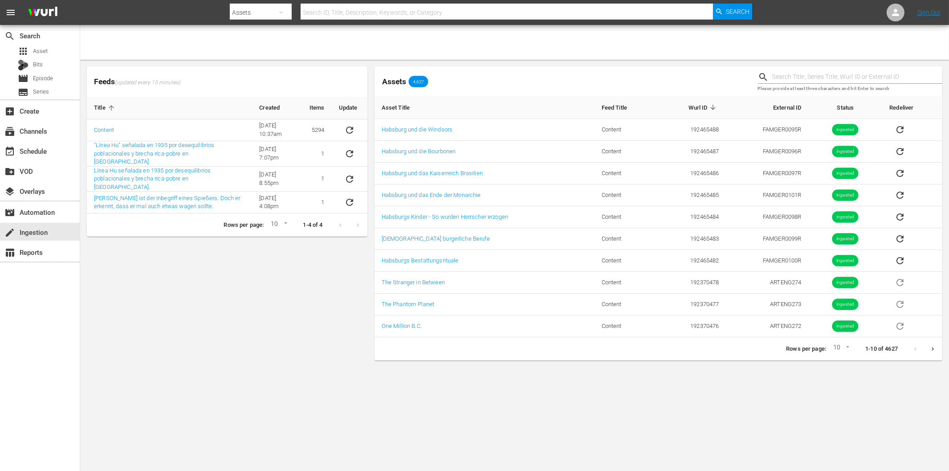
click at [255, 299] on div "Feeds (updated every 15 minutes) Title Created Items Update Content [DATE] 10:3…" at bounding box center [227, 213] width 288 height 301
click at [581, 406] on body "menu Search By Assets Search ID, Title, Description, Keywords, or Category Sear…" at bounding box center [474, 235] width 949 height 471
click at [744, 419] on body "menu Search By Assets Search ID, Title, Description, Keywords, or Category Sear…" at bounding box center [474, 235] width 949 height 471
drag, startPoint x: 279, startPoint y: 294, endPoint x: 269, endPoint y: 282, distance: 15.2
click at [278, 294] on div "Feeds (updated every 15 minutes) Title Created Items Update Content [DATE] 10:3…" at bounding box center [227, 213] width 288 height 301
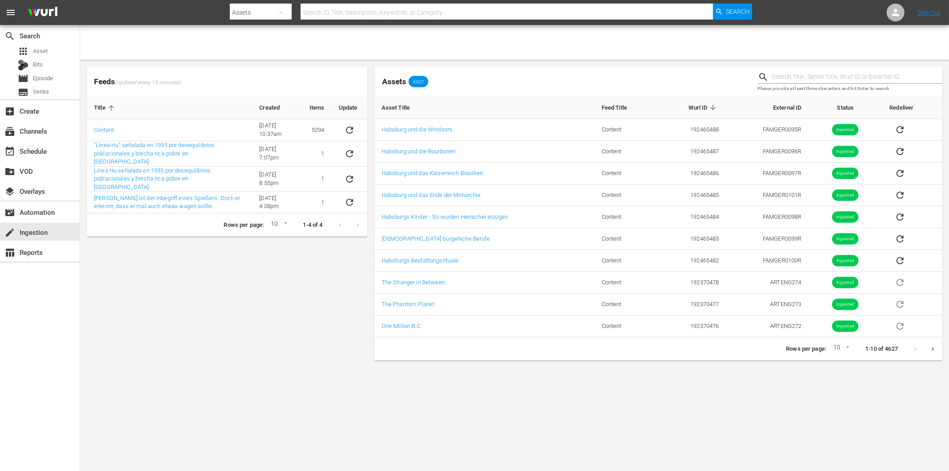
click at [248, 336] on div "Feeds (updated every 15 minutes) Title Created Items Update Content [DATE] 10:3…" at bounding box center [227, 213] width 288 height 301
click at [299, 301] on div "Feeds (updated every 15 minutes) Title Created Items Update Content [DATE] 10:3…" at bounding box center [227, 213] width 288 height 301
click at [49, 151] on div "event_available Schedule" at bounding box center [25, 150] width 50 height 8
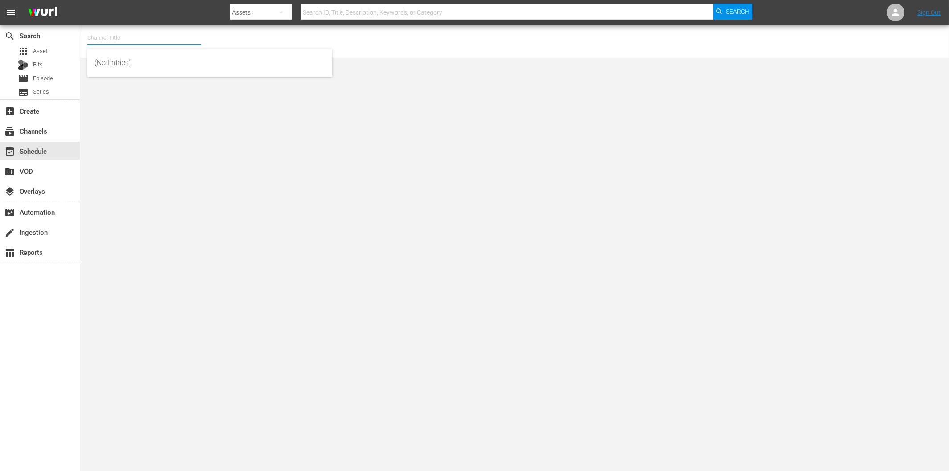
click at [115, 37] on input "text" at bounding box center [144, 37] width 114 height 21
click at [126, 82] on div "ARTFLIX - ESP (1249 - amogonetworx_artflix_3)" at bounding box center [209, 83] width 231 height 21
type input "ARTFLIX - ESP (1249 - amogonetworx_artflix_3)"
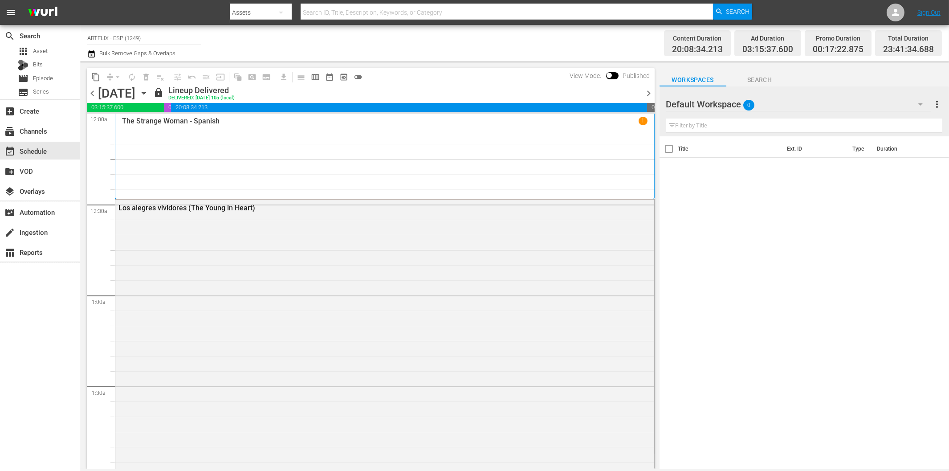
click at [149, 90] on icon "button" at bounding box center [144, 93] width 10 height 10
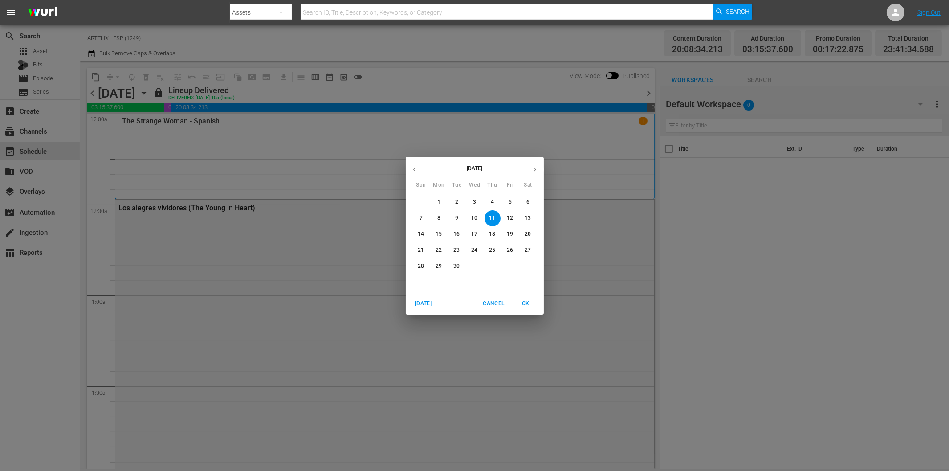
click at [438, 265] on p "29" at bounding box center [438, 266] width 6 height 8
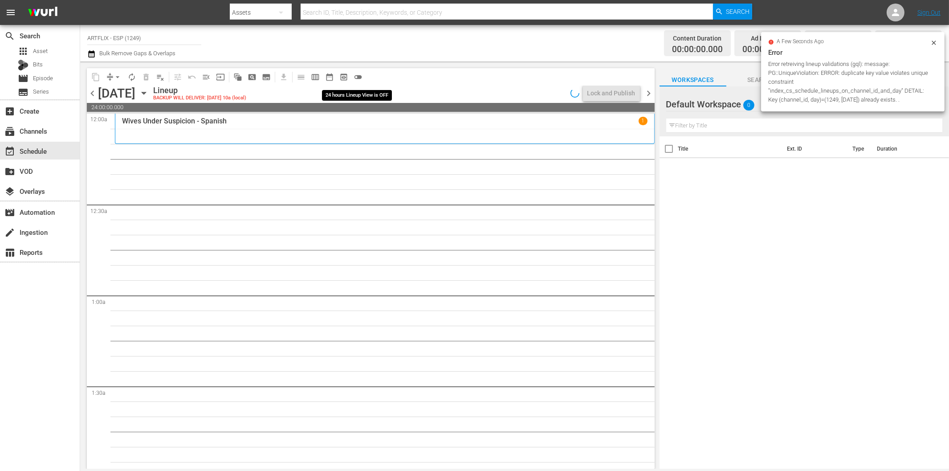
click at [357, 79] on span "toggle_off" at bounding box center [358, 77] width 9 height 9
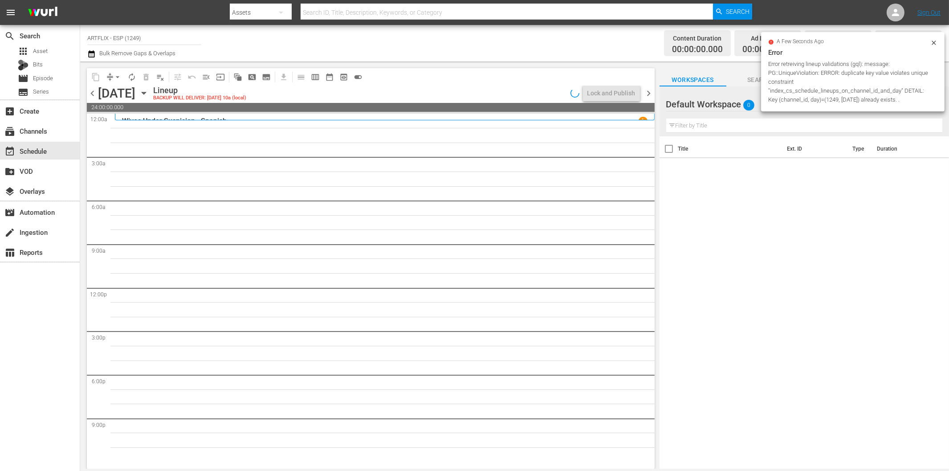
click at [934, 39] on icon at bounding box center [933, 42] width 7 height 7
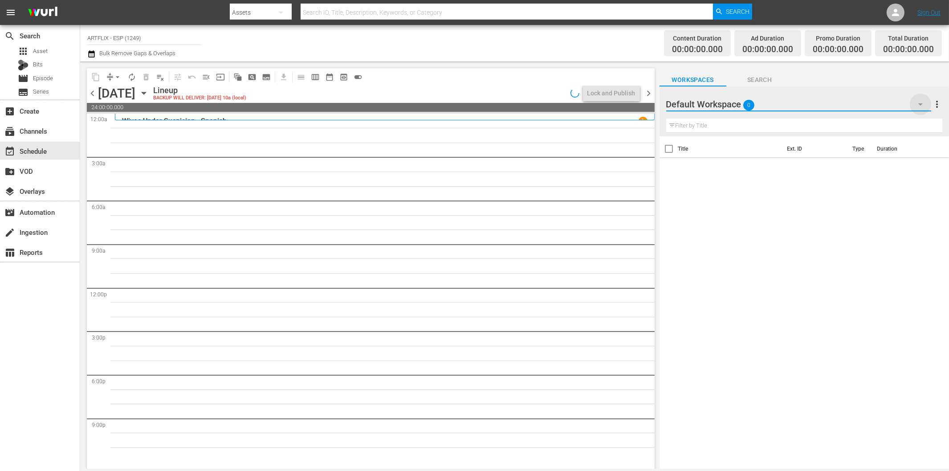
click at [921, 107] on icon "button" at bounding box center [920, 104] width 11 height 11
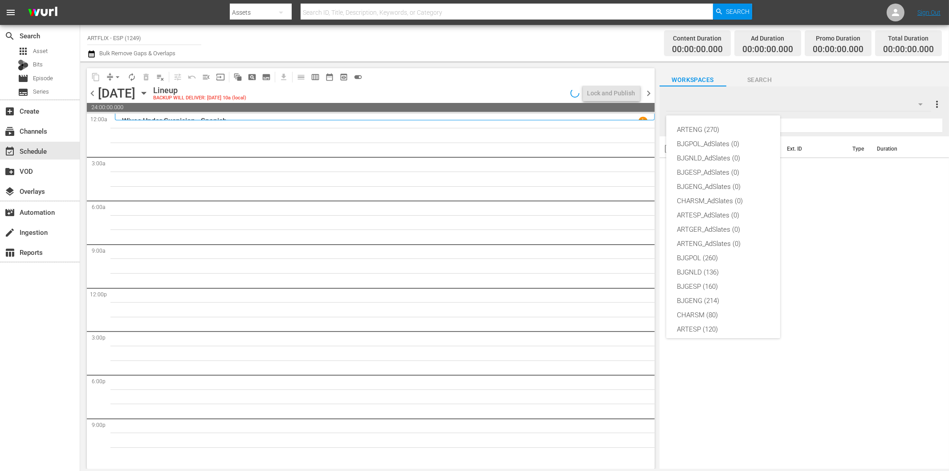
scroll to position [33, 0]
click at [713, 293] on div "ARTESP (120)" at bounding box center [723, 296] width 93 height 14
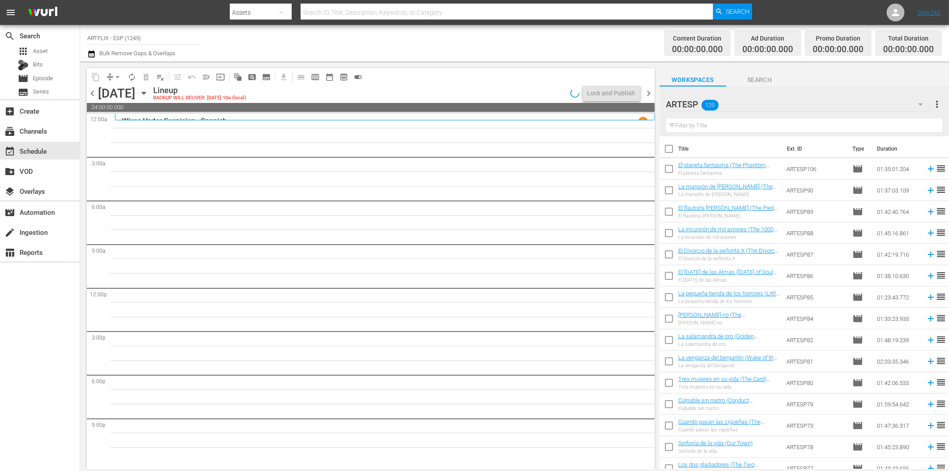
drag, startPoint x: 92, startPoint y: 90, endPoint x: 471, endPoint y: 89, distance: 378.9
click at [92, 90] on span "chevron_left" at bounding box center [92, 93] width 11 height 11
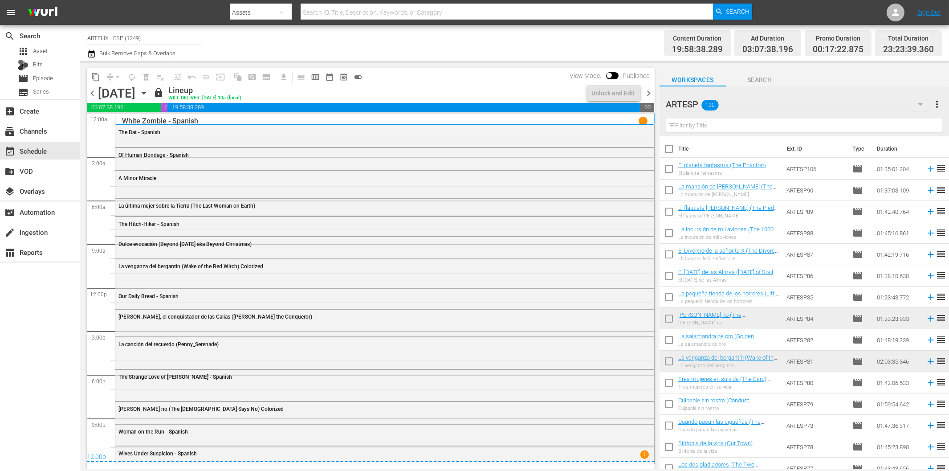
click at [651, 91] on span "chevron_right" at bounding box center [648, 93] width 11 height 11
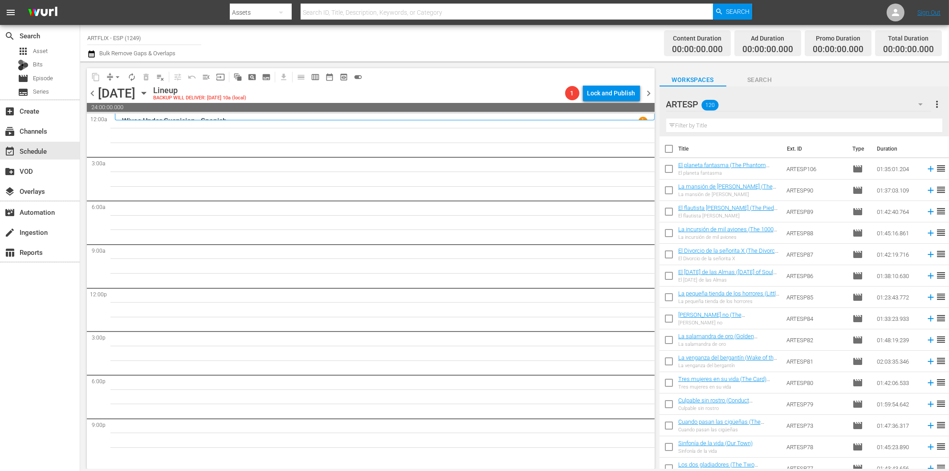
click at [735, 125] on input "text" at bounding box center [804, 125] width 276 height 14
paste input "Tres mujeres en su vida (The Card)"
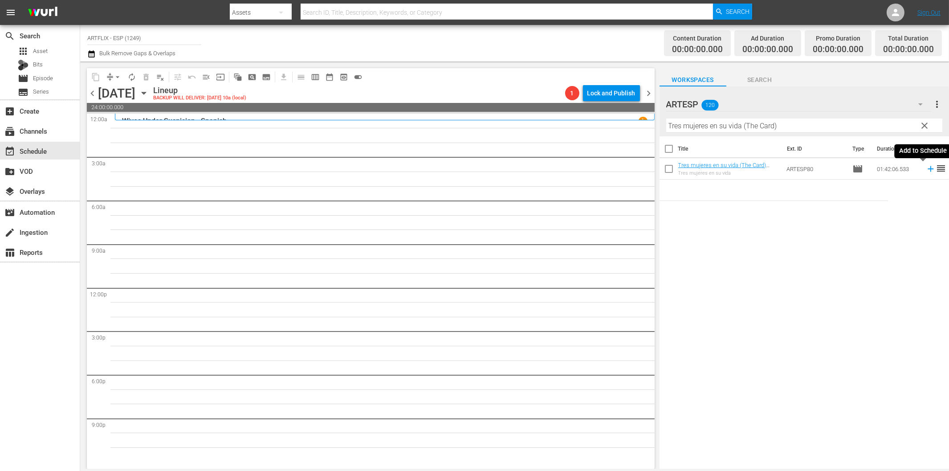
click at [926, 166] on icon at bounding box center [931, 169] width 10 height 10
click at [91, 94] on span "chevron_left" at bounding box center [92, 93] width 11 height 11
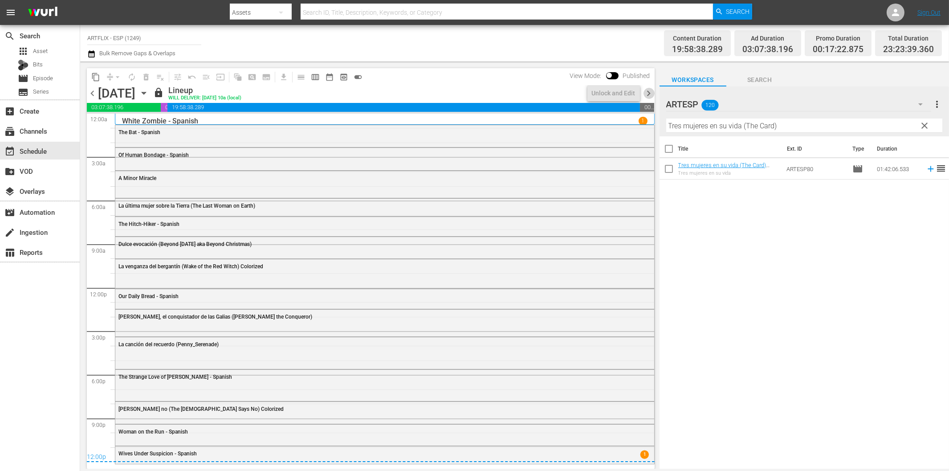
click at [651, 96] on span "chevron_right" at bounding box center [648, 93] width 11 height 11
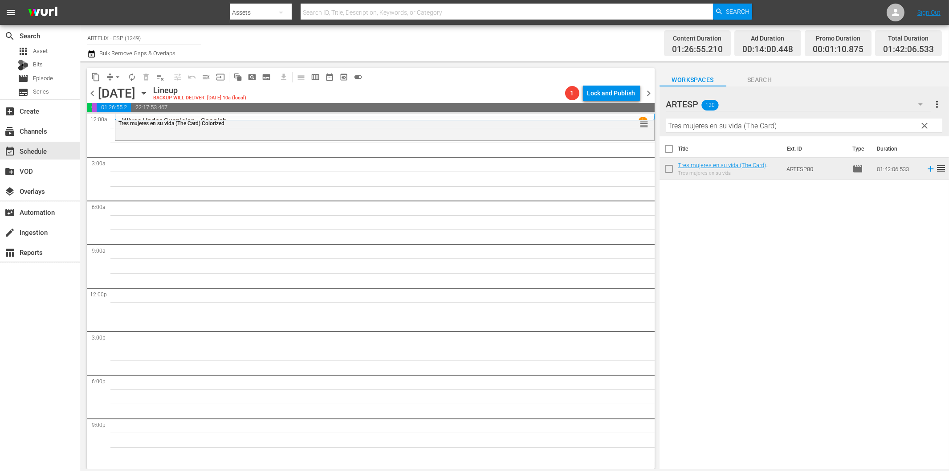
click at [698, 126] on input "Tres mujeres en su vida (The Card)" at bounding box center [804, 125] width 276 height 14
paste input "Las [PERSON_NAME] del Kilimanjaro (The Snows of [GEOGRAPHIC_DATA]"
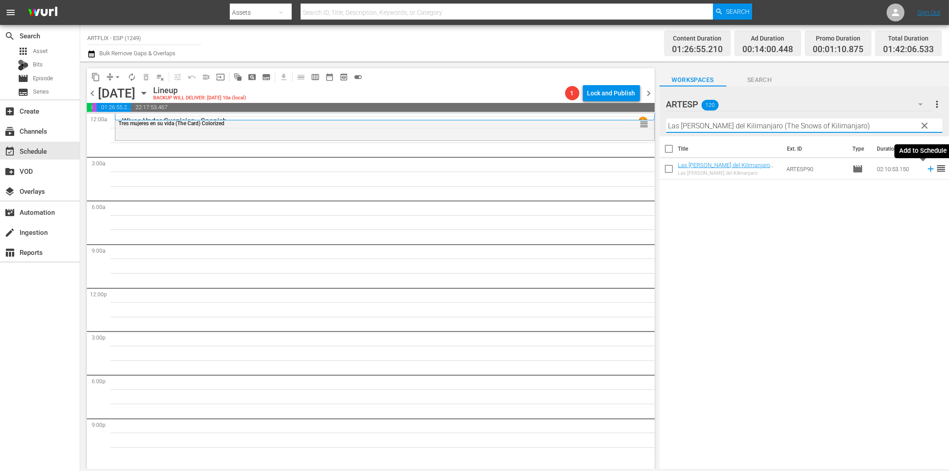
type input "Las [PERSON_NAME] del Kilimanjaro (The Snows of Kilimanjaro)"
click at [927, 171] on icon at bounding box center [930, 169] width 6 height 6
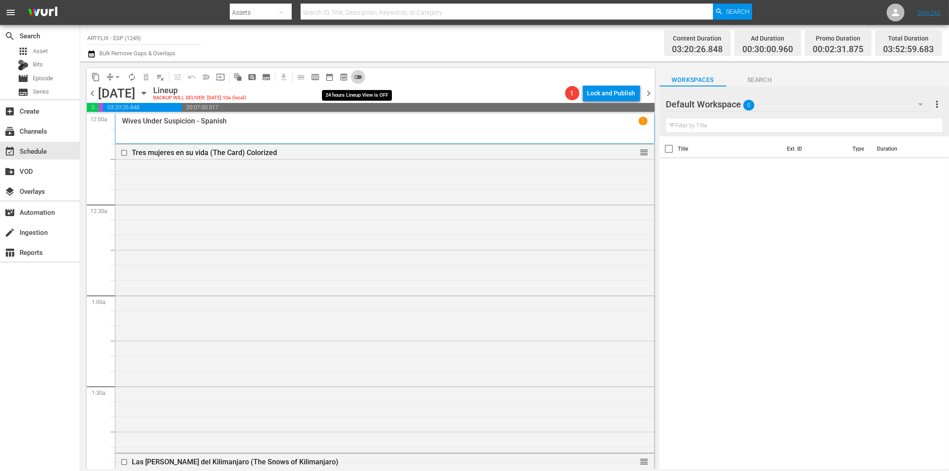
click at [359, 77] on span "toggle_off" at bounding box center [358, 77] width 9 height 9
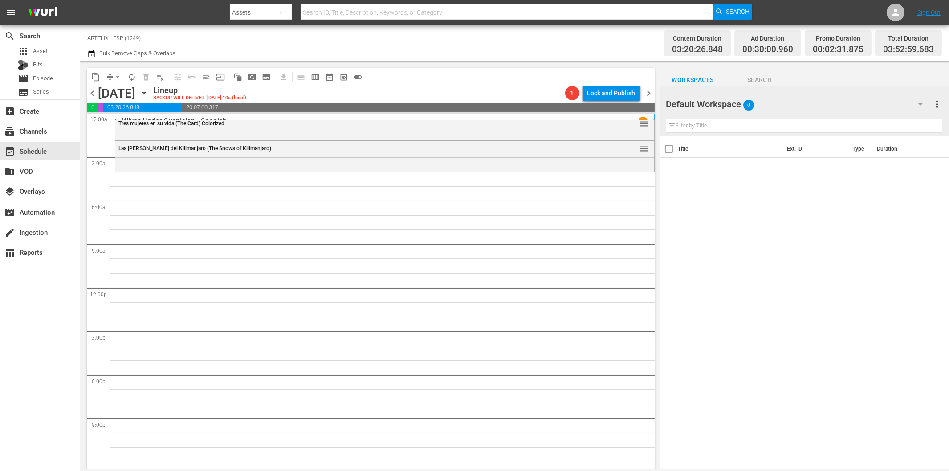
click at [922, 103] on icon "button" at bounding box center [920, 104] width 11 height 11
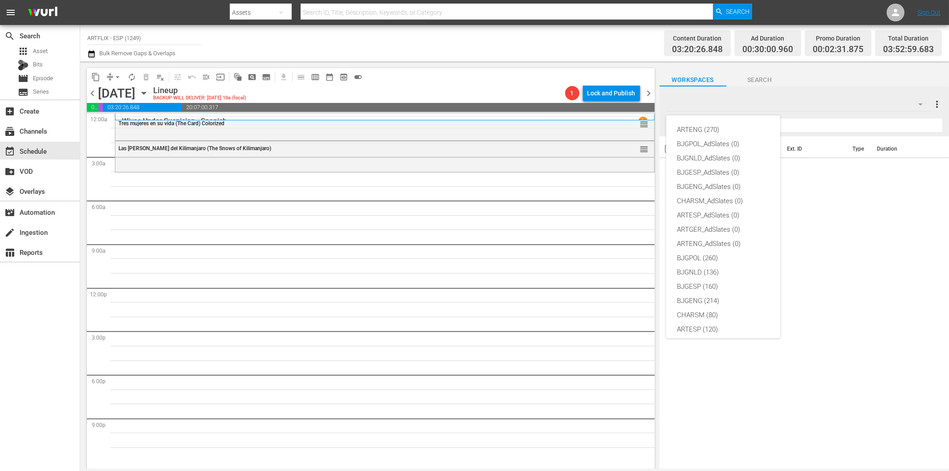
scroll to position [33, 0]
click at [712, 301] on div "ARTESP (120)" at bounding box center [723, 296] width 93 height 14
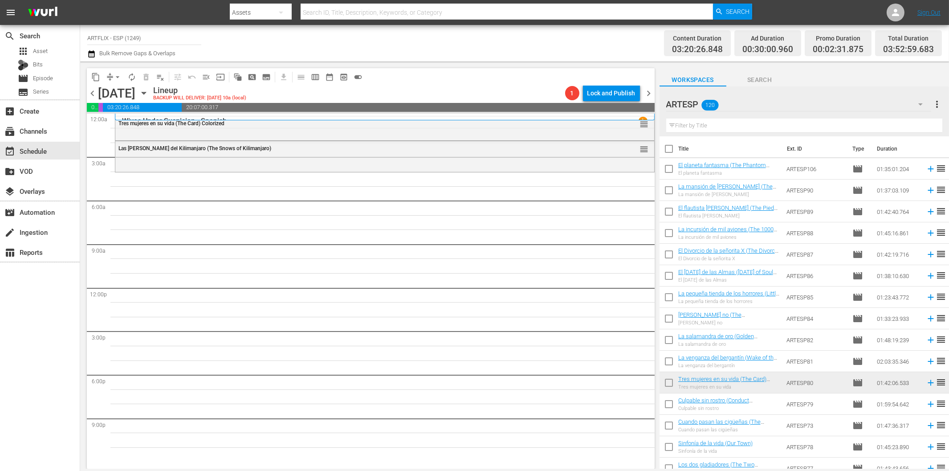
click at [710, 128] on input "text" at bounding box center [804, 125] width 276 height 14
paste input "La salamandra de oro (Golden Salamander) Colorized"
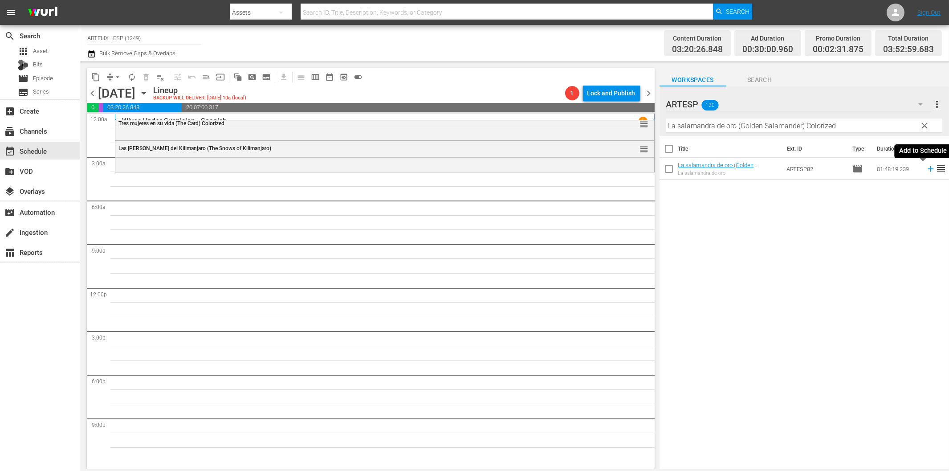
click at [926, 171] on icon at bounding box center [931, 169] width 10 height 10
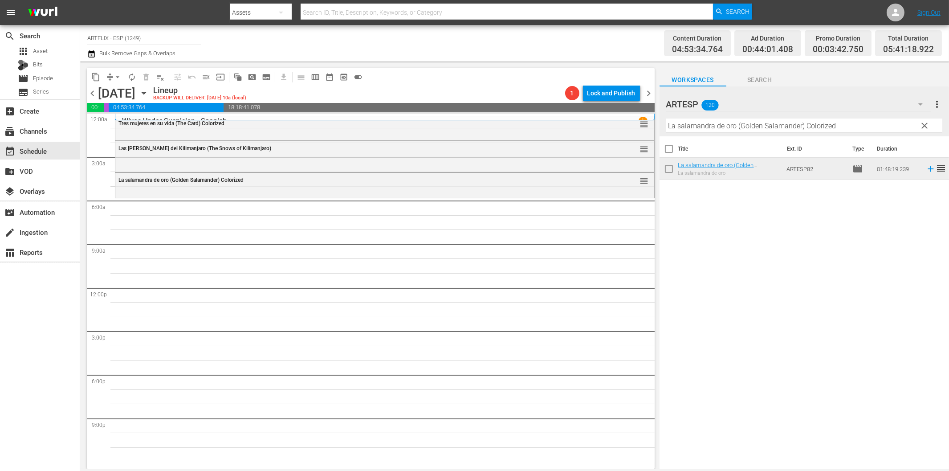
click at [691, 128] on input "La salamandra de oro (Golden Salamander) Colorized" at bounding box center [804, 125] width 276 height 14
paste input "Apasionadamente ([DATE] Story)"
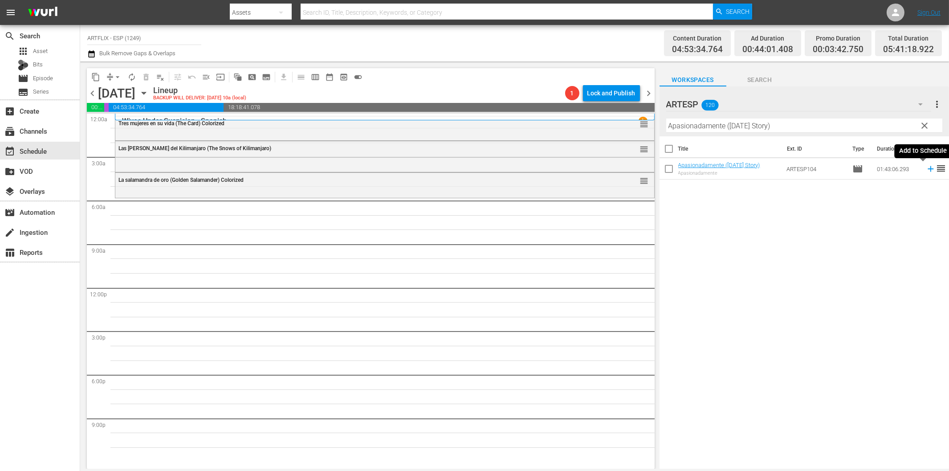
click at [927, 171] on icon at bounding box center [930, 169] width 6 height 6
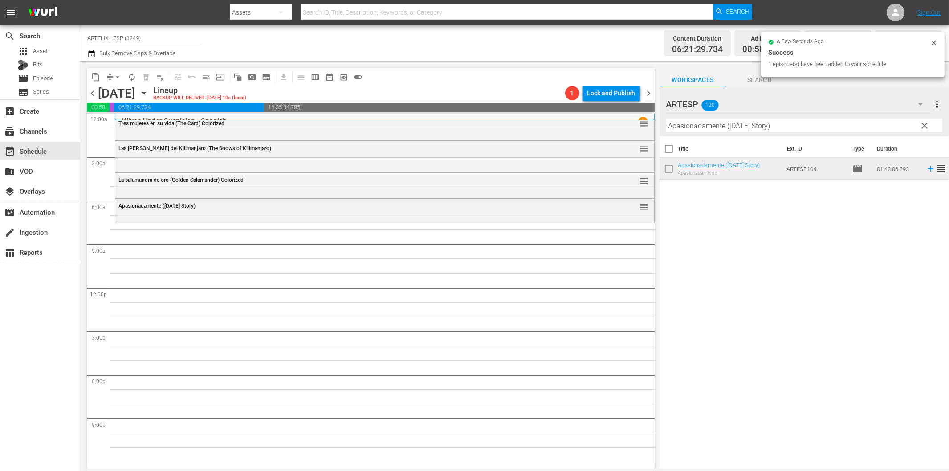
click at [678, 128] on input "Apasionadamente ([DATE] Story)" at bounding box center [804, 125] width 276 height 14
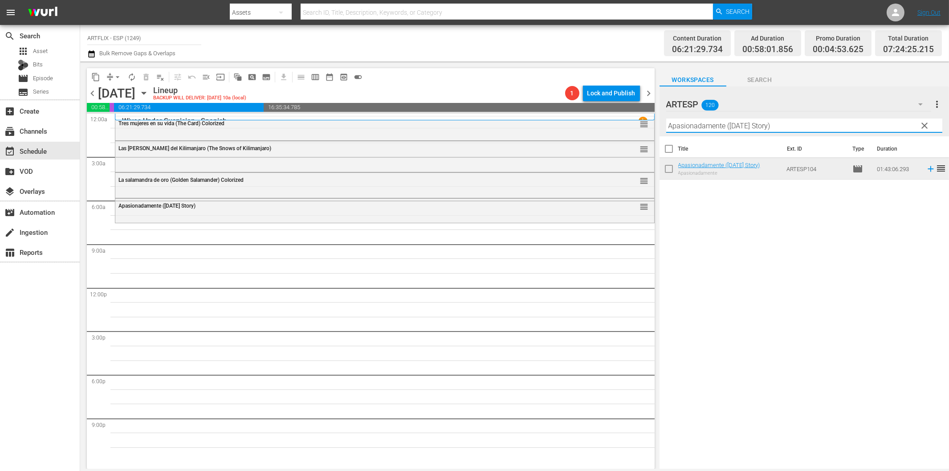
paste input "Lady of Burlesque - Spanish"
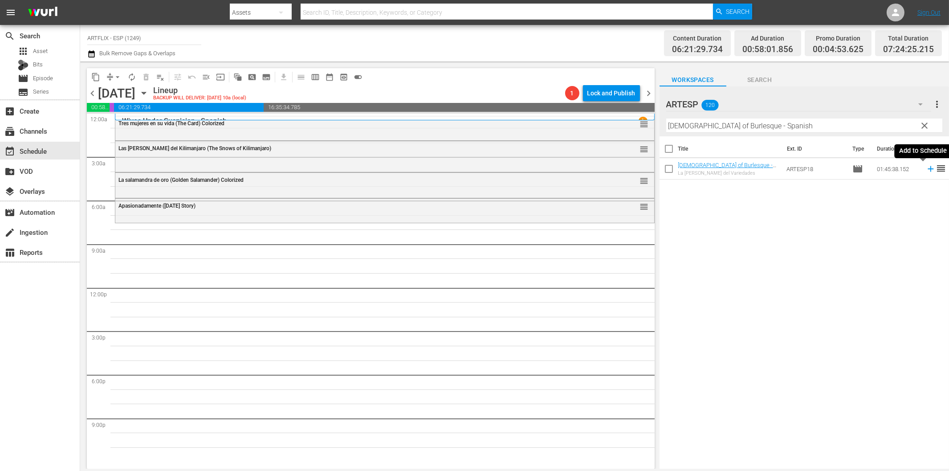
click at [926, 168] on icon at bounding box center [931, 169] width 10 height 10
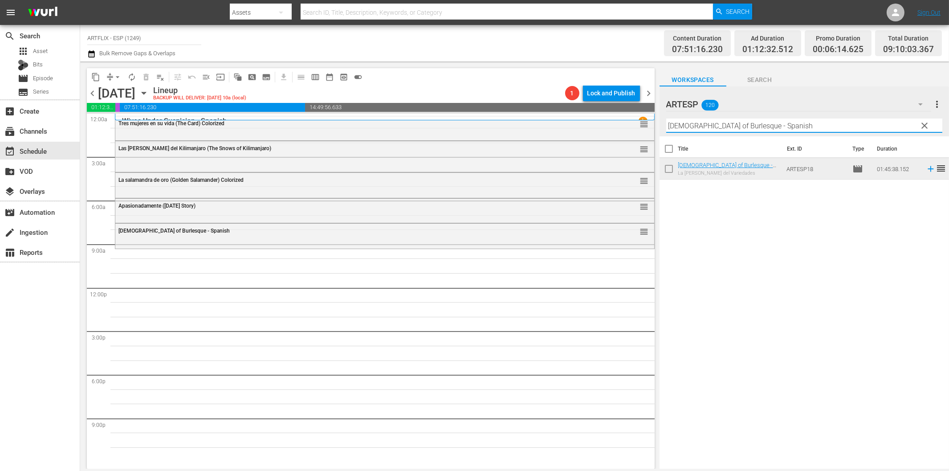
click at [679, 127] on input "Lady of Burlesque - Spanish" at bounding box center [804, 125] width 276 height 14
paste input "My Favorite Brunett"
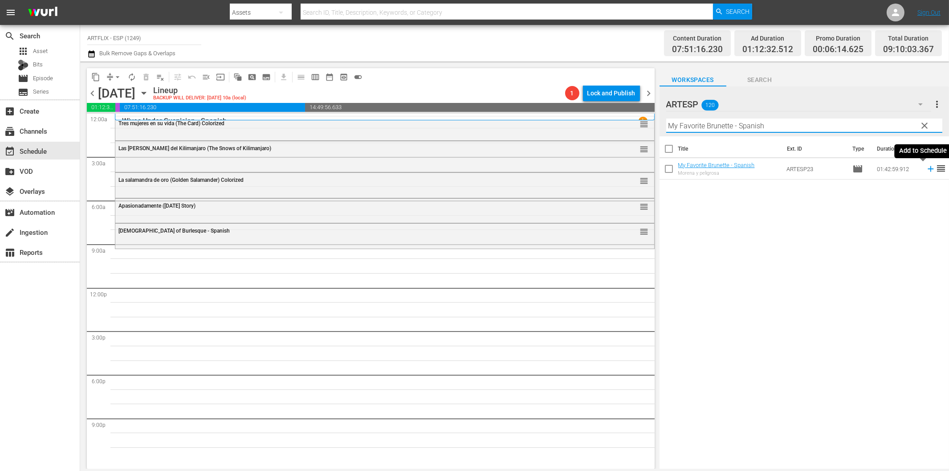
click at [926, 171] on icon at bounding box center [931, 169] width 10 height 10
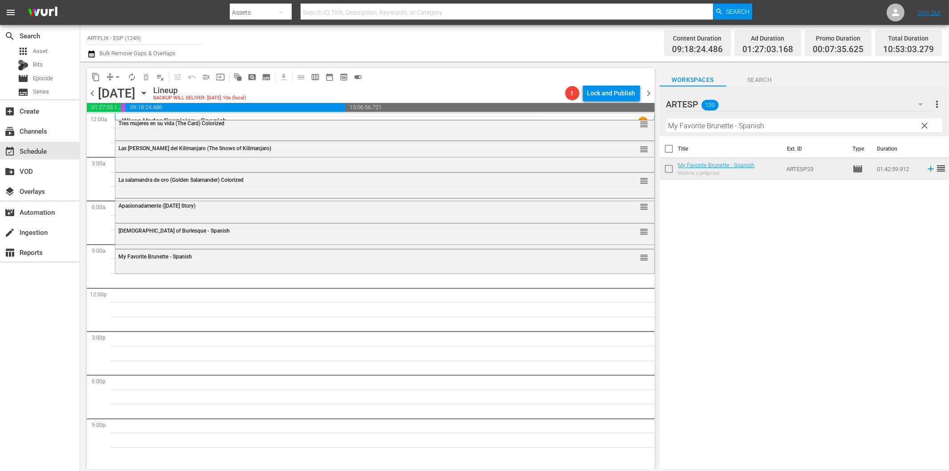
click at [731, 128] on input "My Favorite Brunette - Spanish" at bounding box center [804, 125] width 276 height 14
paste input "Love Laughs at Andy Hardy"
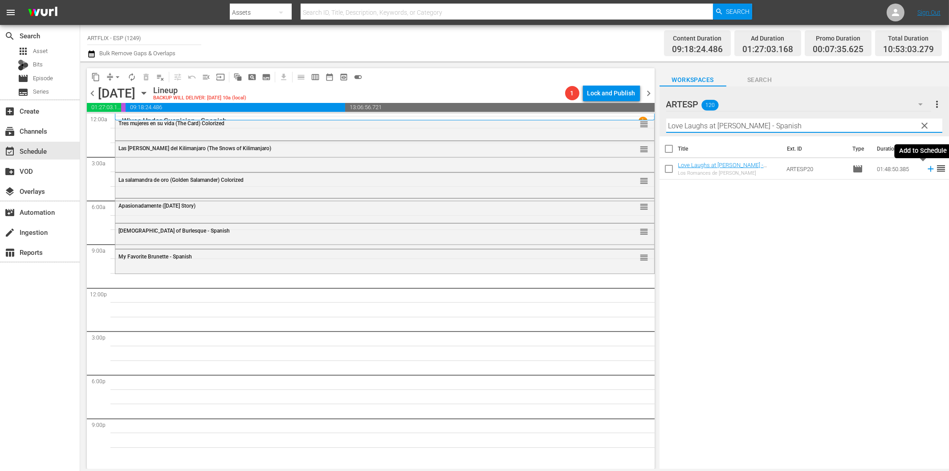
click at [926, 171] on icon at bounding box center [931, 169] width 10 height 10
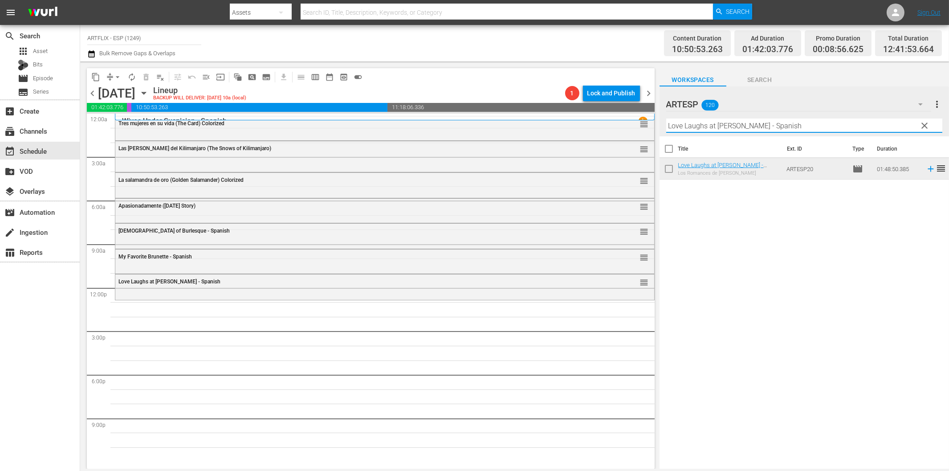
click at [676, 131] on input "Love Laughs at Andy Hardy - Spanish" at bounding box center [804, 125] width 276 height 14
paste input "Culpable sin rostro (Conduct Unbecoming)"
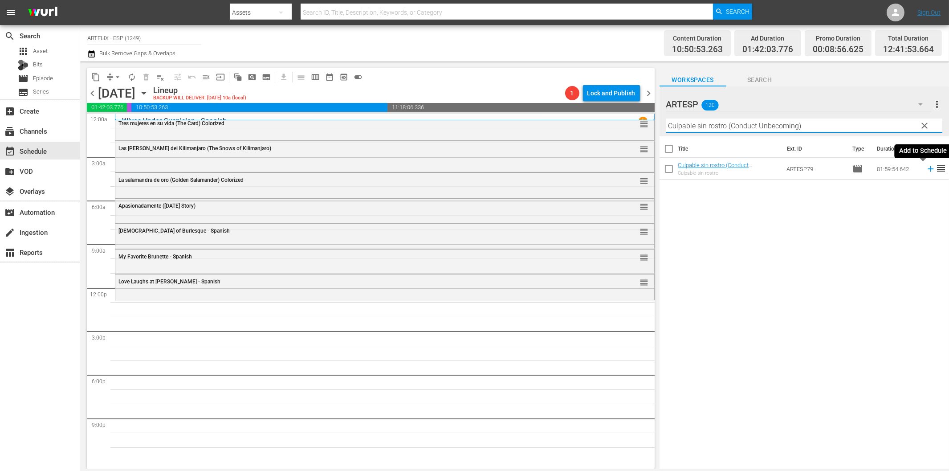
click at [926, 171] on icon at bounding box center [931, 169] width 10 height 10
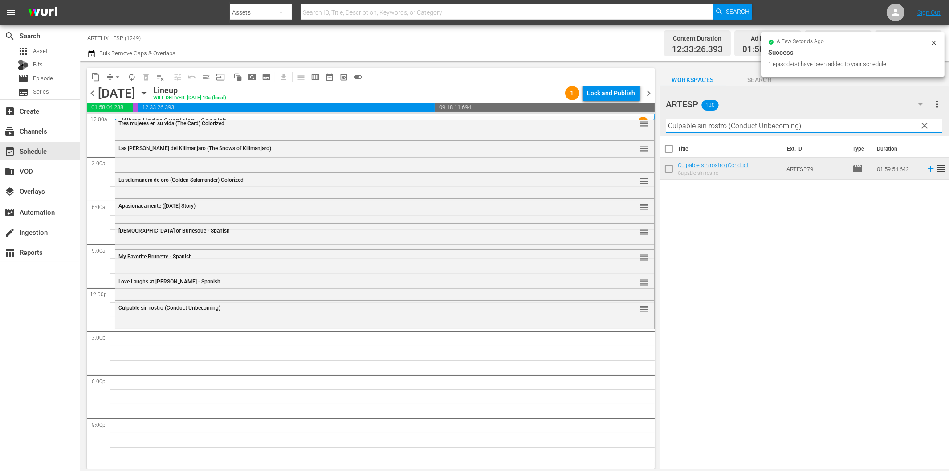
click at [728, 127] on input "Culpable sin rostro (Conduct Unbecoming)" at bounding box center [804, 125] width 276 height 14
paste input "Behind Office Doors - Spanish"
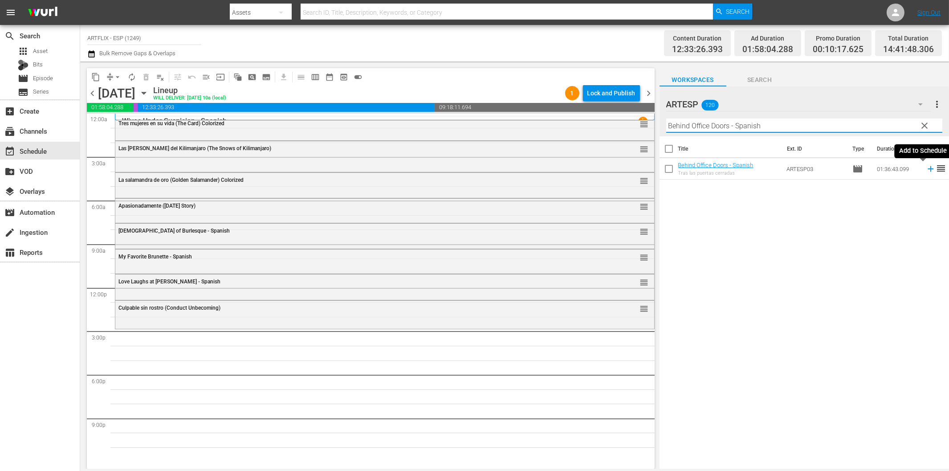
click at [927, 169] on icon at bounding box center [930, 169] width 6 height 6
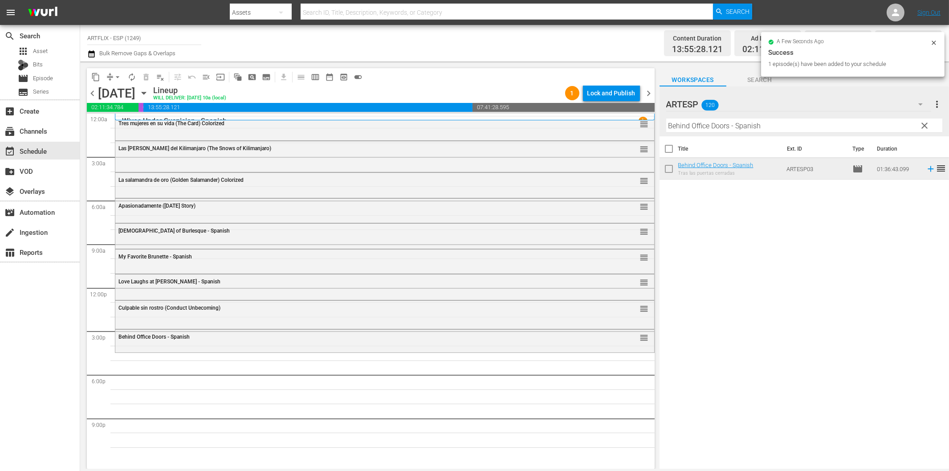
click at [695, 128] on input "Behind Office Doors - Spanish" at bounding box center [804, 125] width 276 height 14
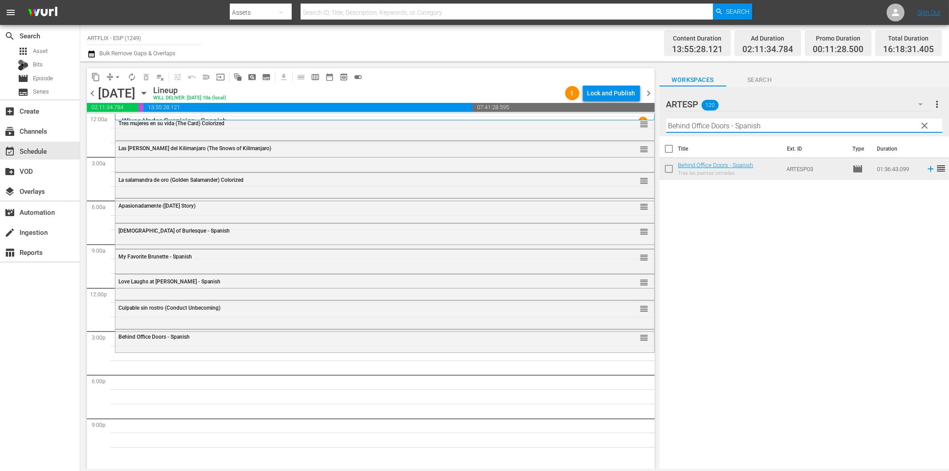
paste input "Second Choru"
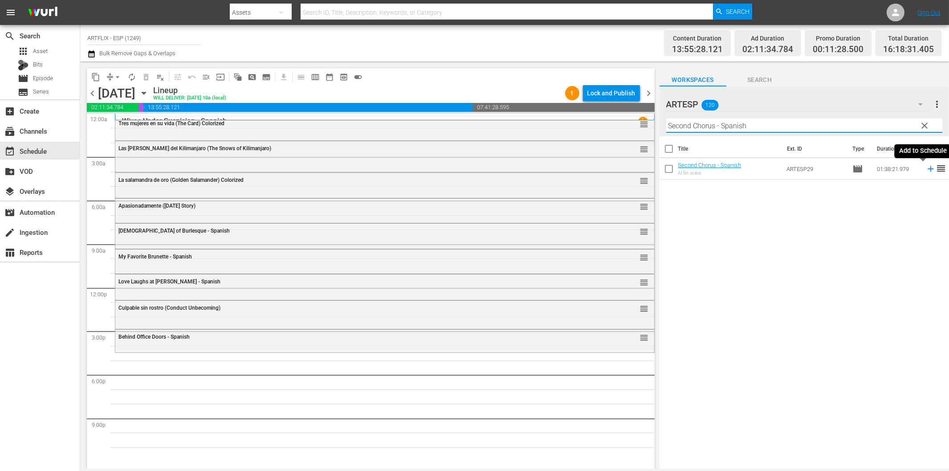
click at [926, 168] on icon at bounding box center [931, 169] width 10 height 10
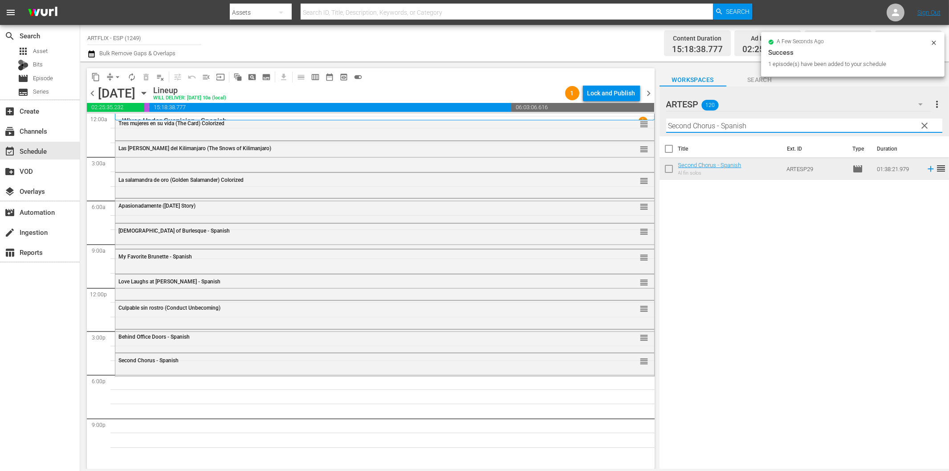
click at [764, 124] on input "Second Chorus - Spanish" at bounding box center [804, 125] width 276 height 14
paste input "The Woman in Green"
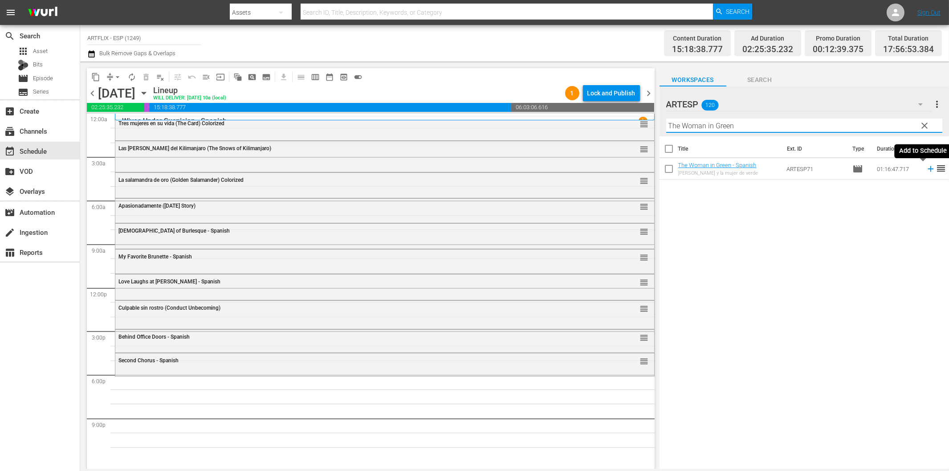
click at [926, 171] on icon at bounding box center [931, 169] width 10 height 10
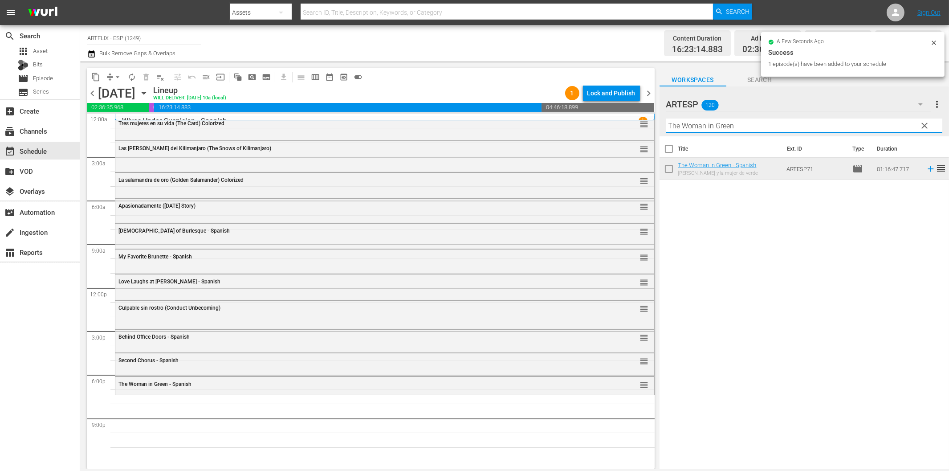
click at [715, 122] on input "The Woman in Green" at bounding box center [804, 125] width 276 height 14
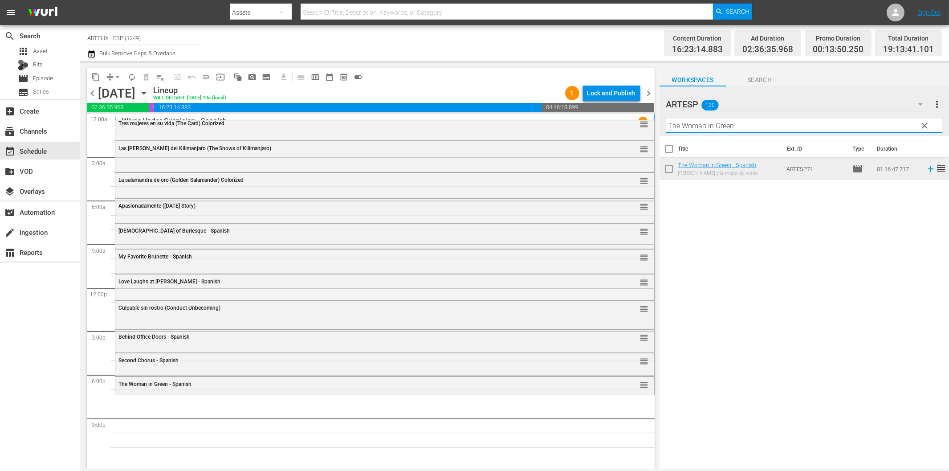
paste input "El planeta fantasma (The Phantom Planet)"
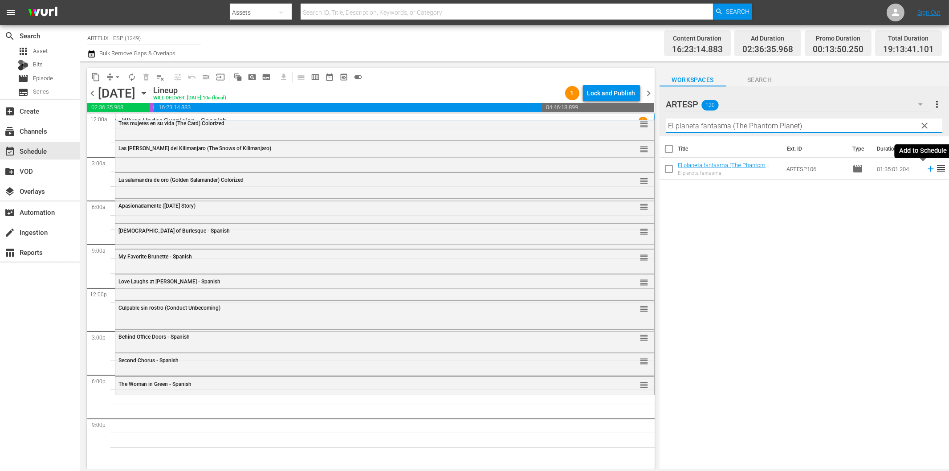
click at [927, 168] on icon at bounding box center [930, 169] width 6 height 6
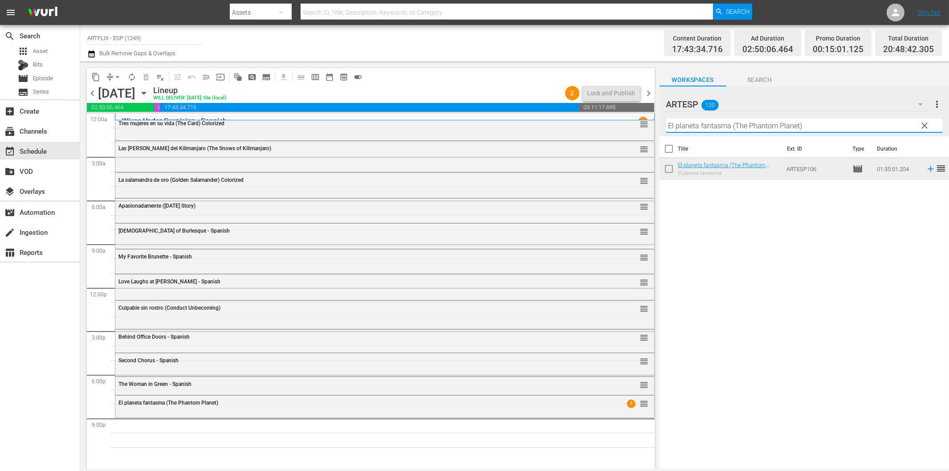
click at [695, 128] on input "El planeta fantasma (The Phantom Planet)" at bounding box center [804, 125] width 276 height 14
paste input "La incursión de mil aviones (The 1000 Plane Raid"
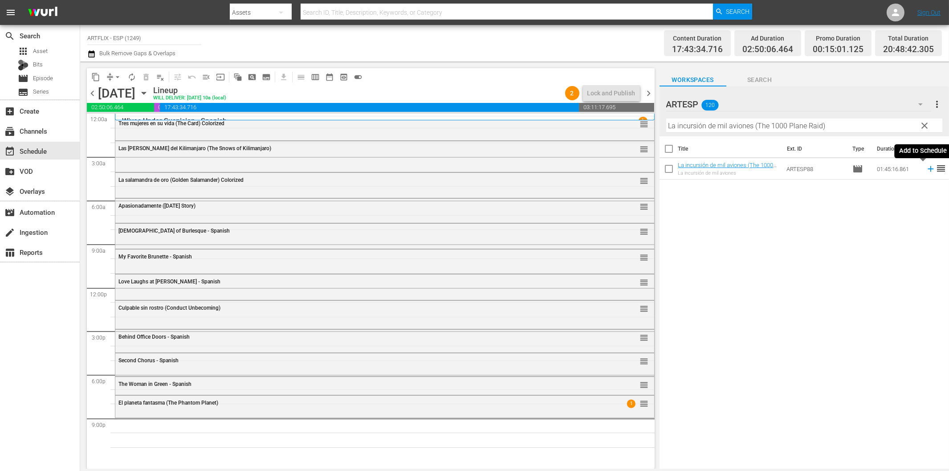
click at [927, 169] on icon at bounding box center [930, 169] width 6 height 6
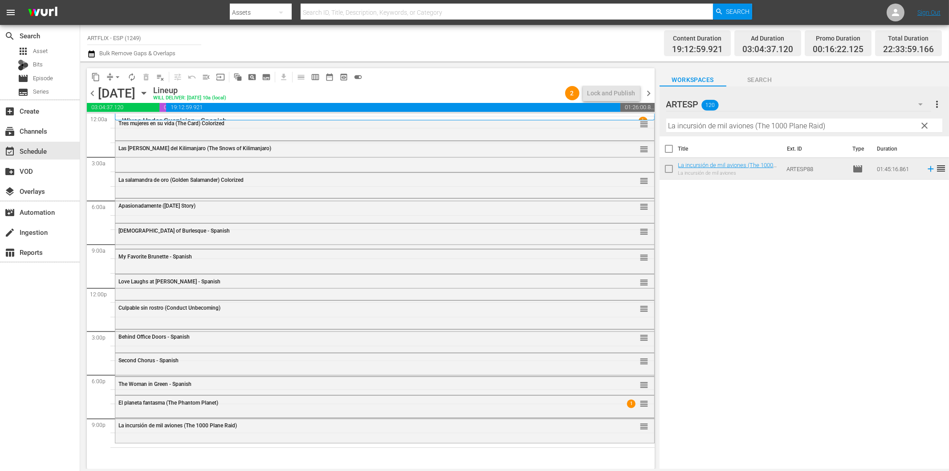
click at [695, 127] on input "La incursión de mil aviones (The 1000 Plane Raid)" at bounding box center [804, 125] width 276 height 14
paste input "Conciencia culpable (Guilty Conscience"
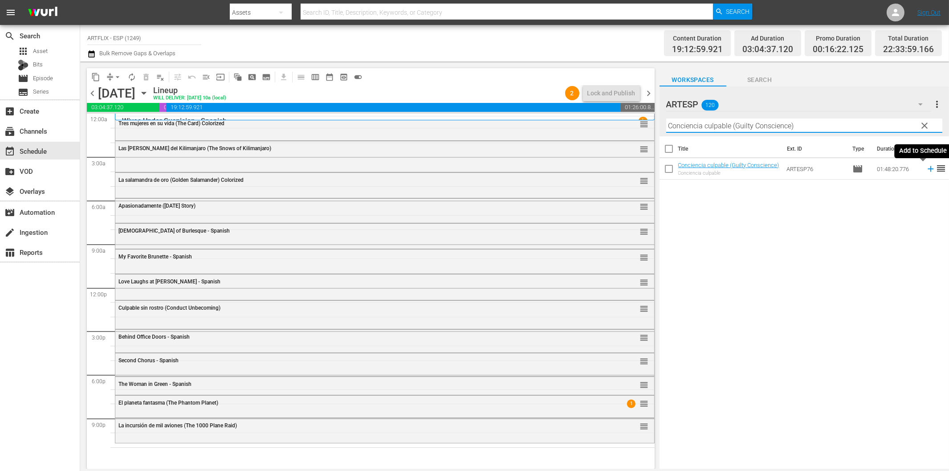
click at [927, 169] on icon at bounding box center [930, 169] width 6 height 6
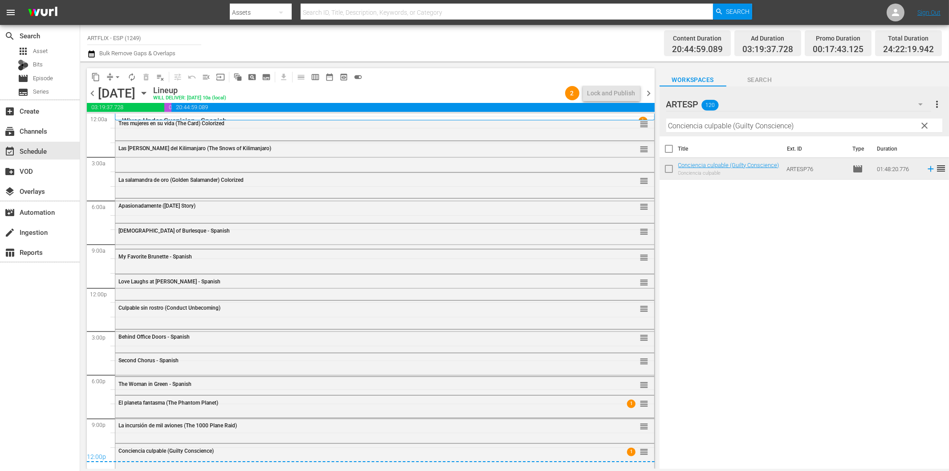
click at [648, 91] on span "chevron_right" at bounding box center [648, 93] width 11 height 11
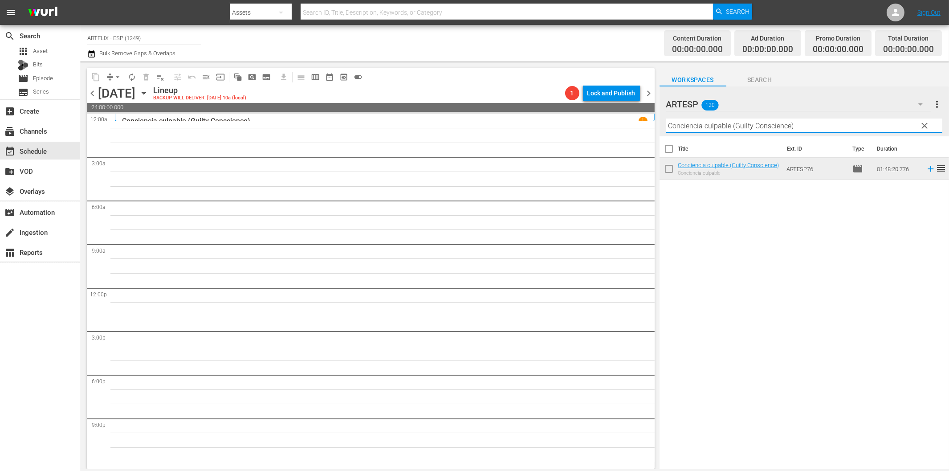
click at [704, 125] on input "Conciencia culpable (Guilty Conscience)" at bounding box center [804, 125] width 276 height 14
paste input "El terror (The Terror"
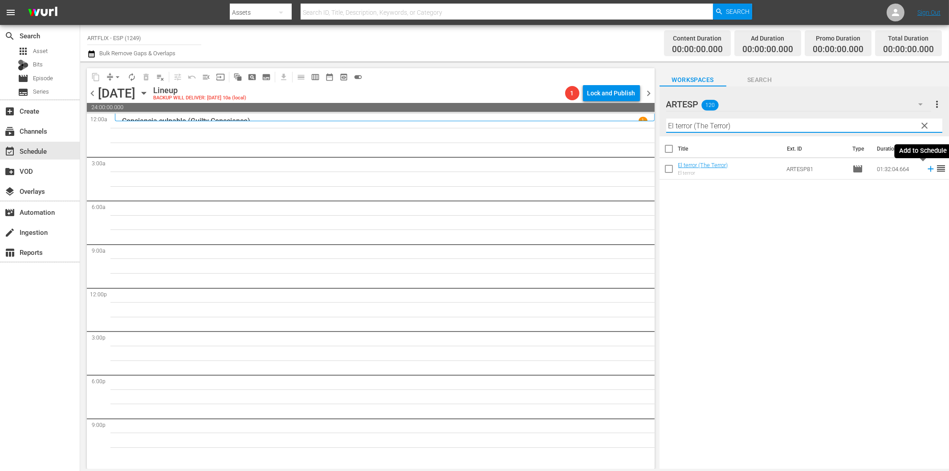
click at [926, 167] on icon at bounding box center [931, 169] width 10 height 10
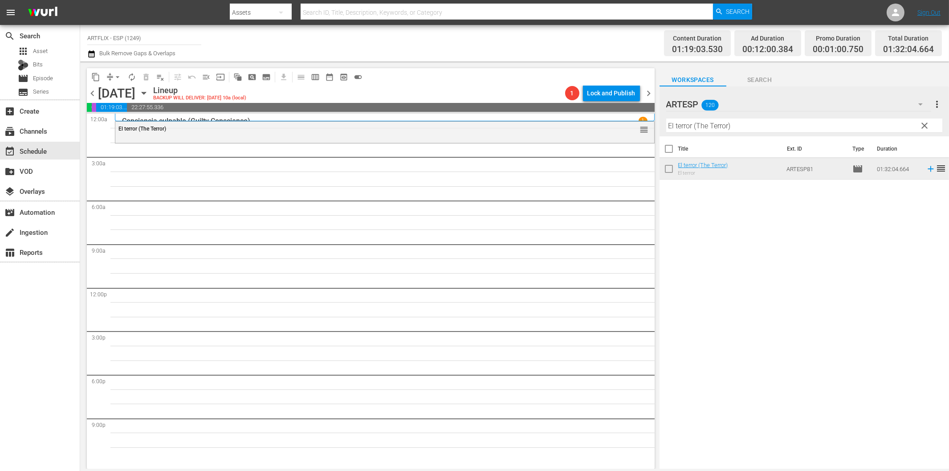
click at [678, 128] on input "El terror (The Terror)" at bounding box center [804, 125] width 276 height 14
paste input "La tela de araña (A Tattered Web"
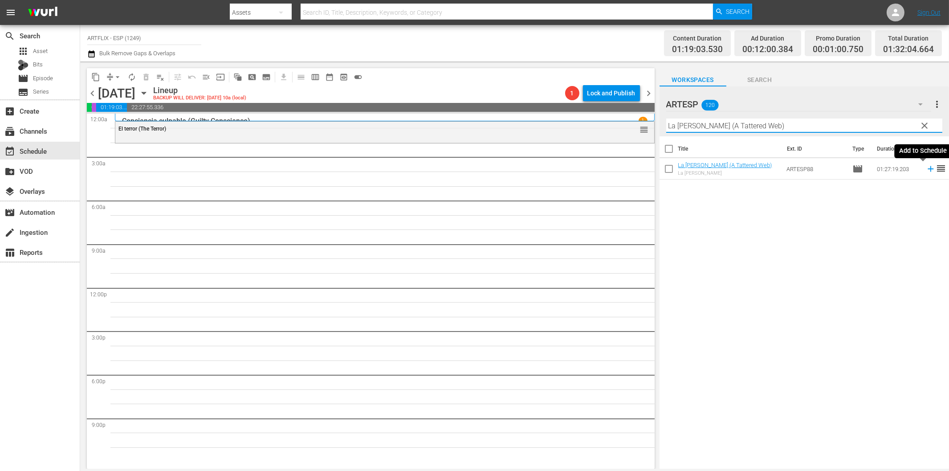
click at [927, 170] on icon at bounding box center [930, 169] width 6 height 6
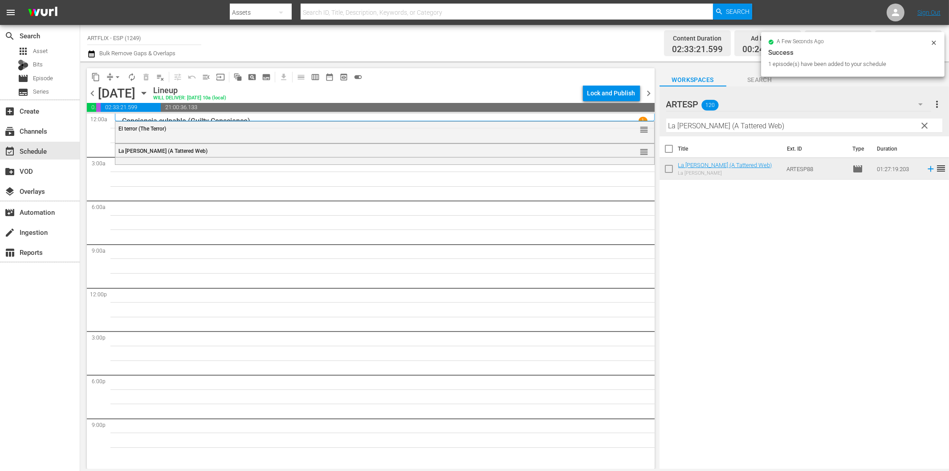
click at [771, 132] on hr at bounding box center [804, 132] width 276 height 0
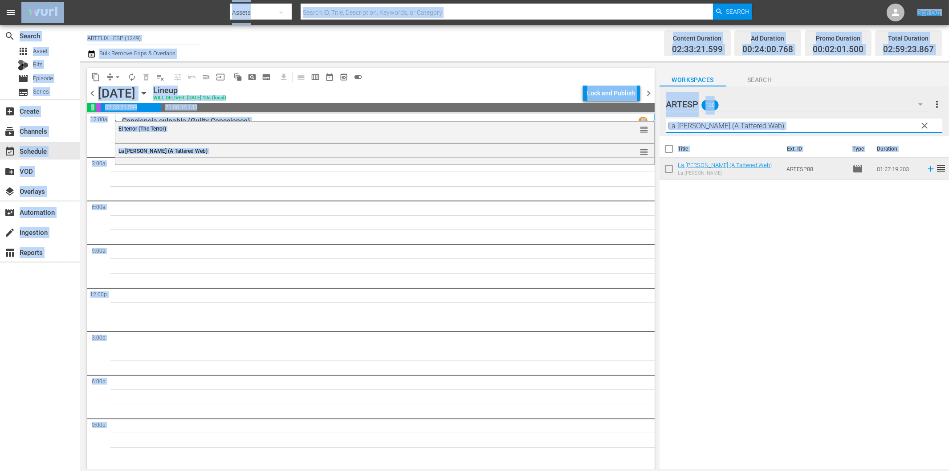
click at [783, 124] on input "La tela de araña (A Tattered Web)" at bounding box center [804, 125] width 276 height 14
click at [736, 127] on input "La tela de araña (A Tattered Web)" at bounding box center [804, 125] width 276 height 14
click at [526, 72] on div "content_copy compress arrow_drop_down autorenew_outlined delete_forever_outline…" at bounding box center [371, 76] width 568 height 17
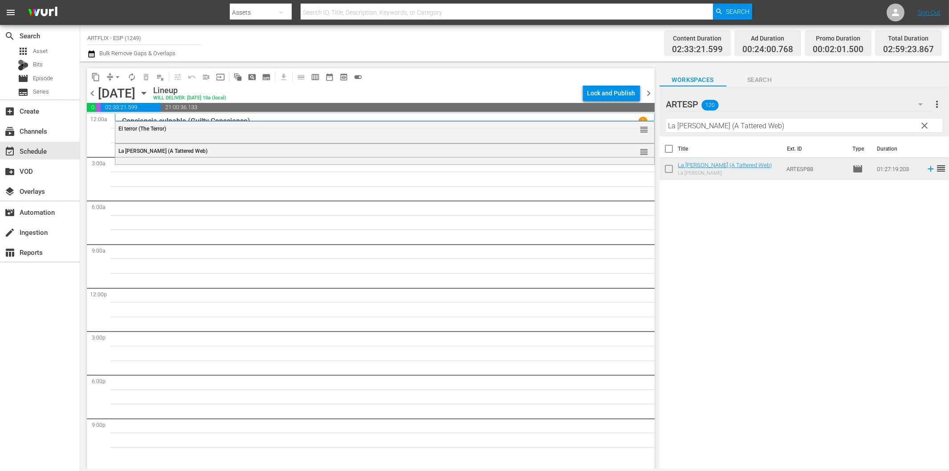
click at [688, 127] on input "La tela de araña (A Tattered Web)" at bounding box center [804, 125] width 276 height 14
paste input "Salt of the Earth - Spanish"
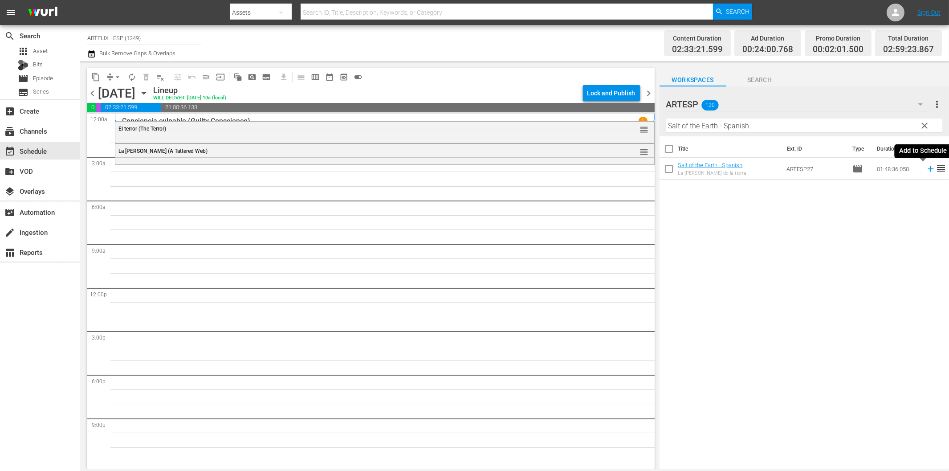
click at [927, 167] on icon at bounding box center [930, 169] width 6 height 6
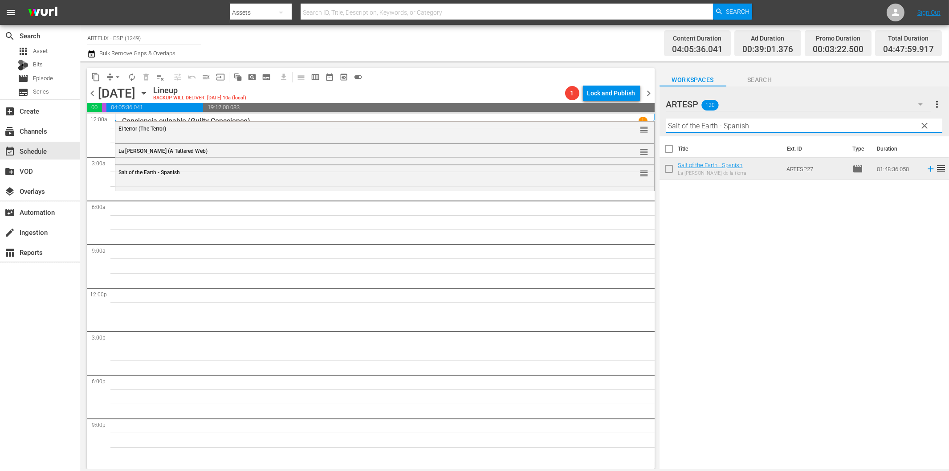
click at [741, 126] on input "Salt of the Earth - Spanish" at bounding box center [804, 125] width 276 height 14
paste input "The Wasp Woman"
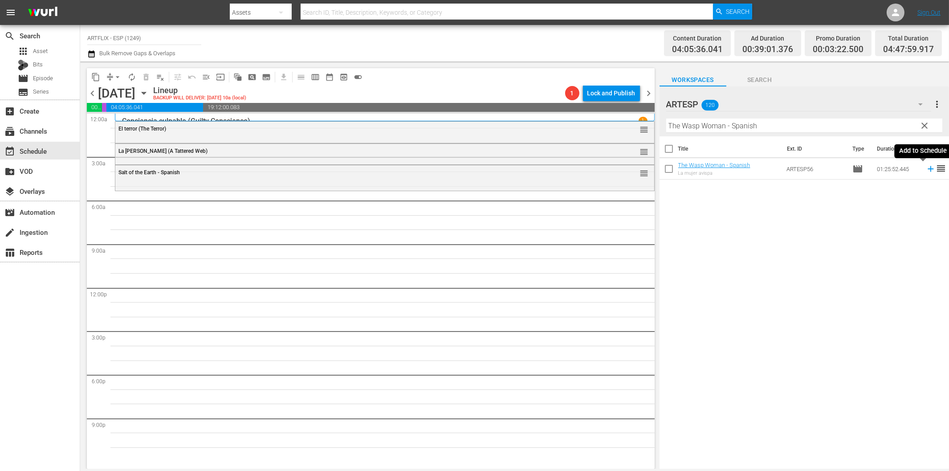
click at [926, 171] on icon at bounding box center [931, 169] width 10 height 10
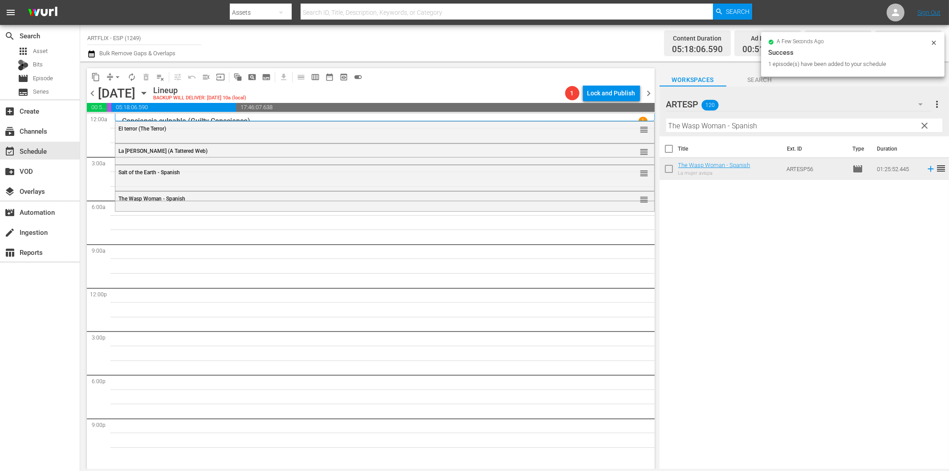
click at [714, 127] on input "The Wasp Woman - Spanish" at bounding box center [804, 125] width 276 height 14
paste input "The Big Combo - Spanish"
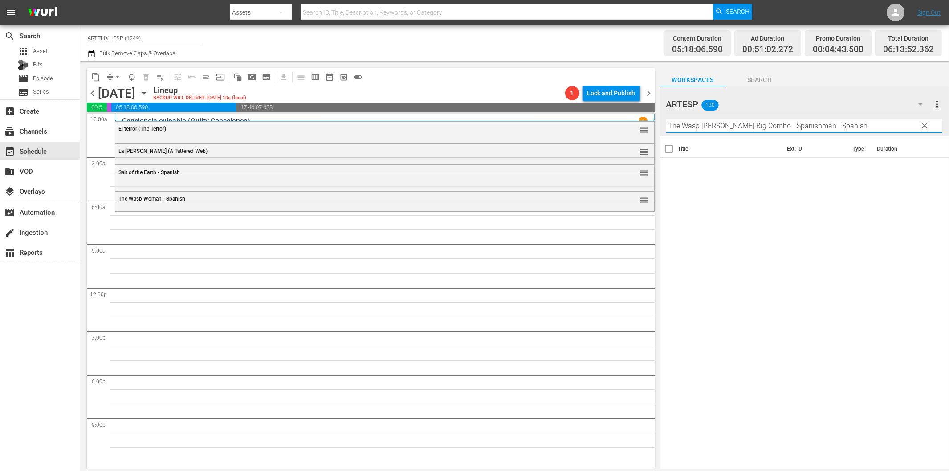
paste input "Big Combo"
click at [926, 171] on icon at bounding box center [931, 169] width 10 height 10
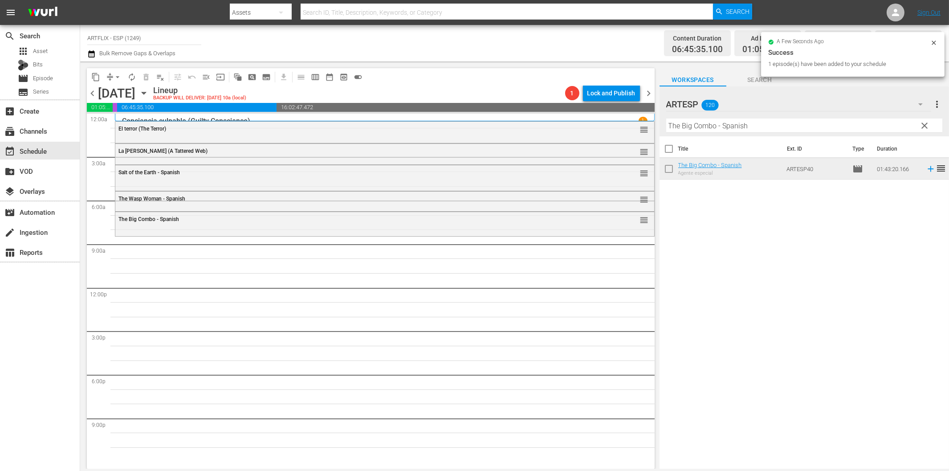
click at [713, 125] on input "The Big Combo - Spanish" at bounding box center [804, 125] width 276 height 14
paste input "Escipión, el africano (Scipio the African)"
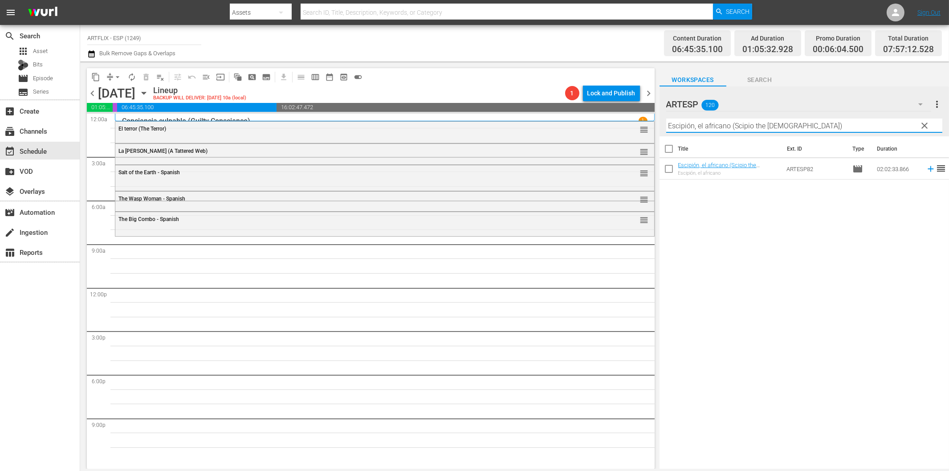
click at [926, 168] on icon at bounding box center [931, 169] width 10 height 10
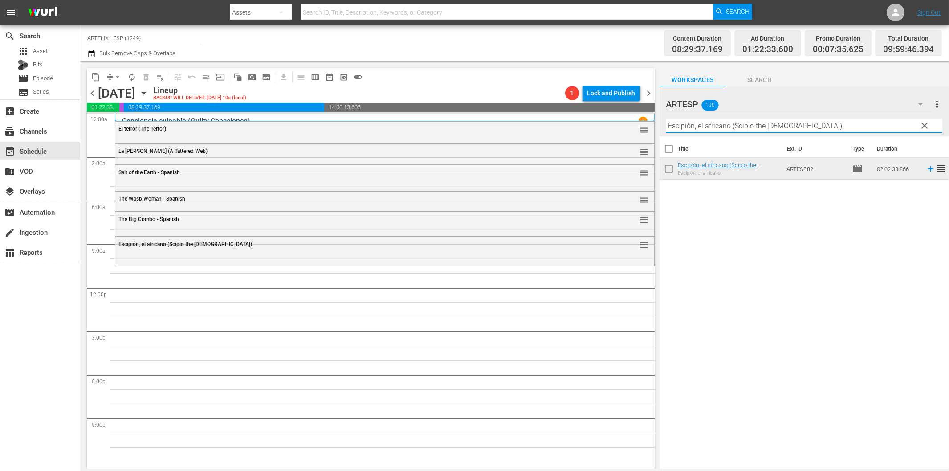
click at [693, 130] on input "Escipión, el africano (Scipio the African)" at bounding box center [804, 125] width 276 height 14
paste input "Topper Returns - Spanish"
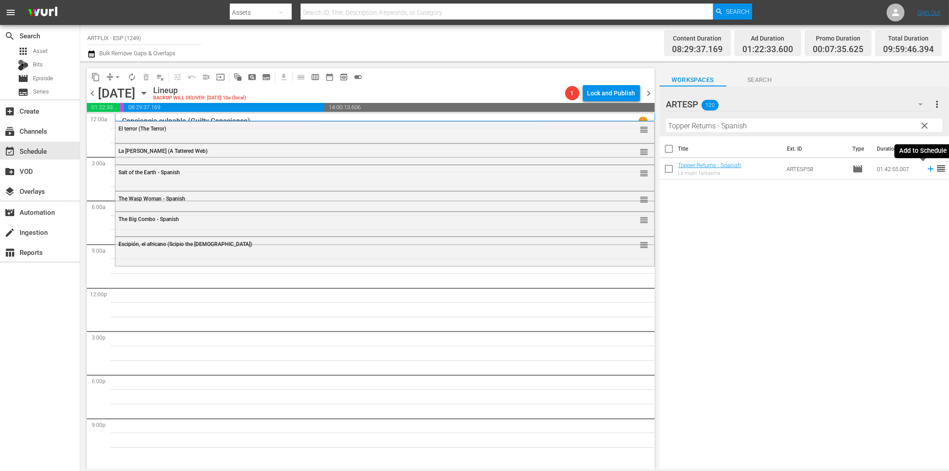
click at [927, 167] on icon at bounding box center [930, 169] width 6 height 6
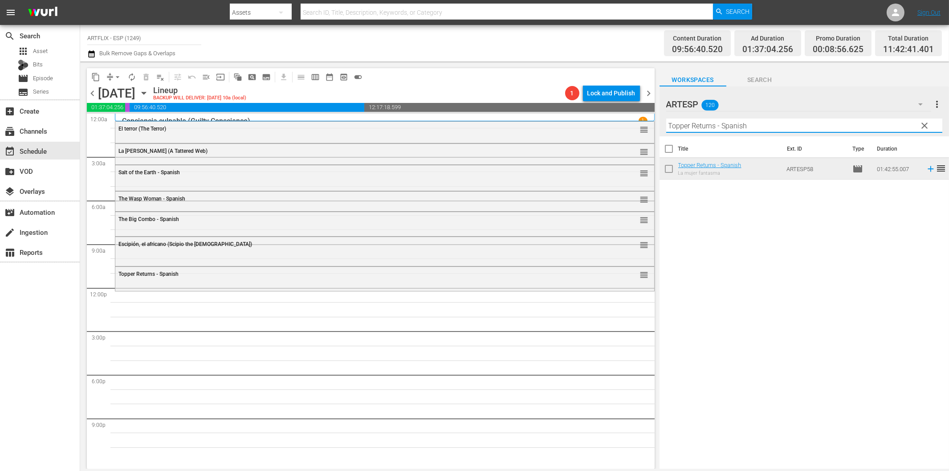
click at [723, 128] on input "Topper Returns - Spanish" at bounding box center [804, 125] width 276 height 14
paste input "El niño y el potro (Más allá de río Miño)"
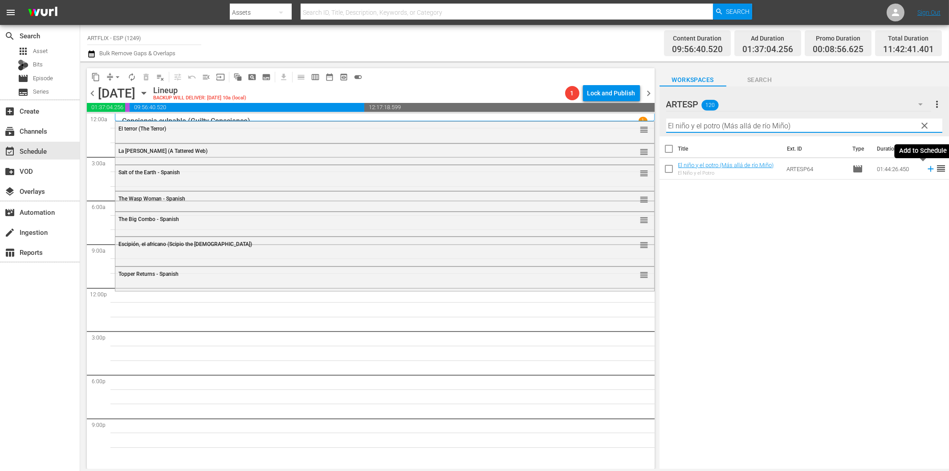
click at [926, 170] on icon at bounding box center [931, 169] width 10 height 10
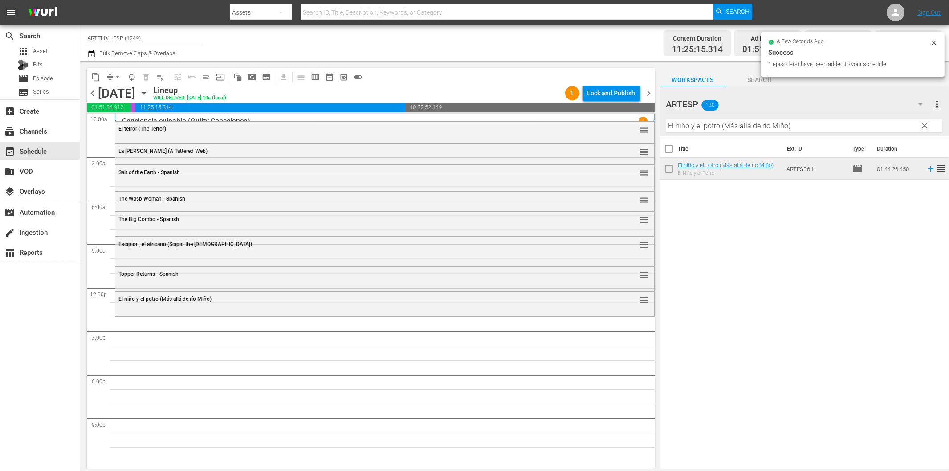
click at [708, 130] on input "El niño y el potro (Más allá de río Miño)" at bounding box center [804, 125] width 276 height 14
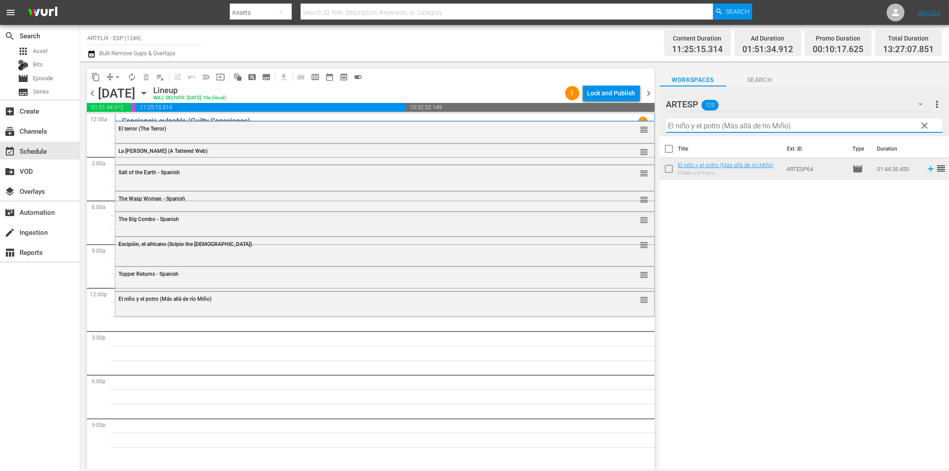
paste input "La espada mágica (The Magic Sword"
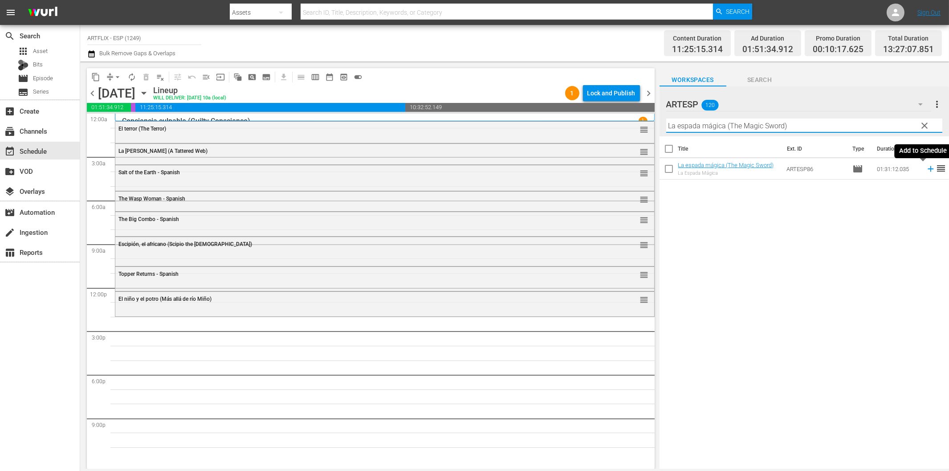
click at [926, 173] on icon at bounding box center [931, 169] width 10 height 10
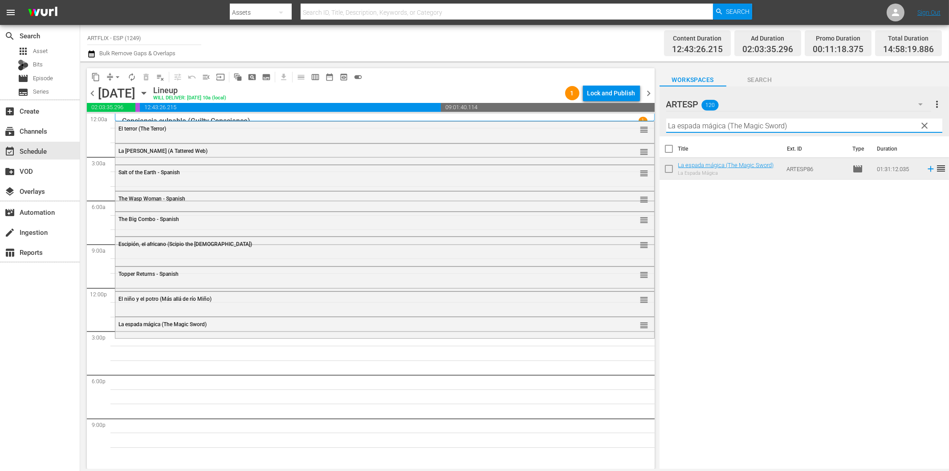
click at [833, 129] on input "La espada mágica (The Magic Sword)" at bounding box center [804, 125] width 276 height 14
paste input "The Front Page - Spanish"
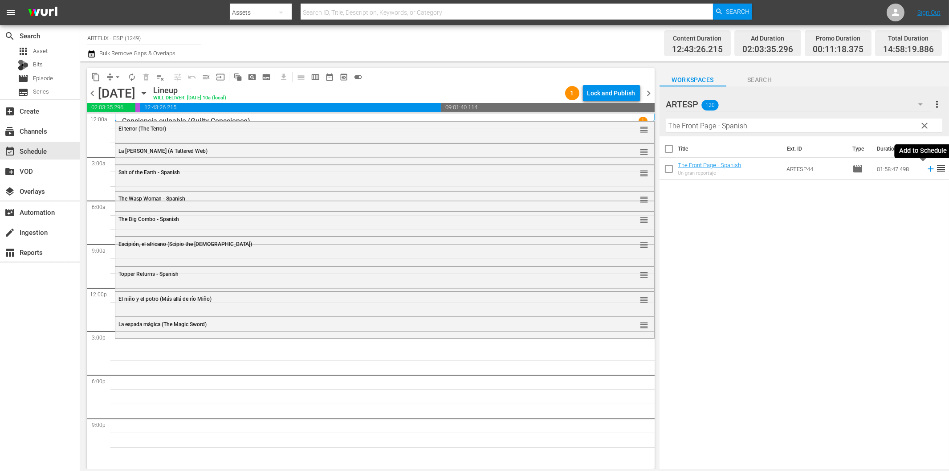
click at [927, 168] on icon at bounding box center [930, 169] width 6 height 6
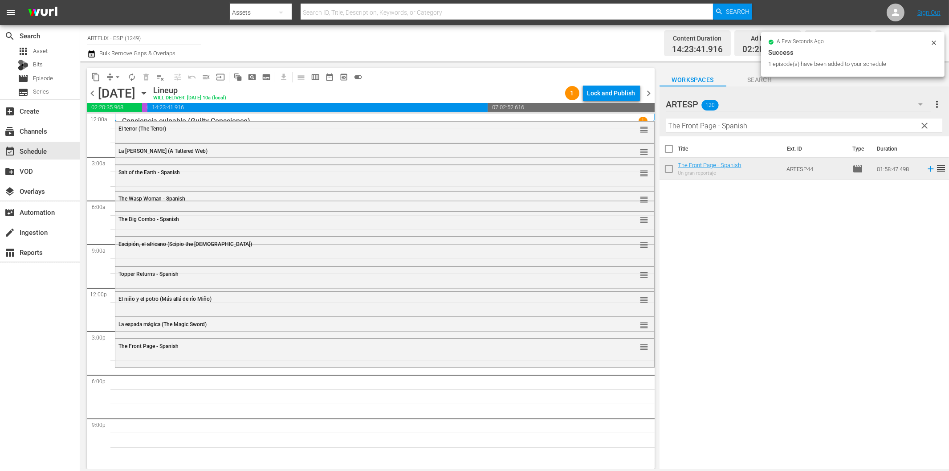
click at [714, 125] on input "The Front Page - Spanish" at bounding box center [804, 125] width 276 height 14
paste input "Lady Cocoa"
type input "Lady Cocoa"
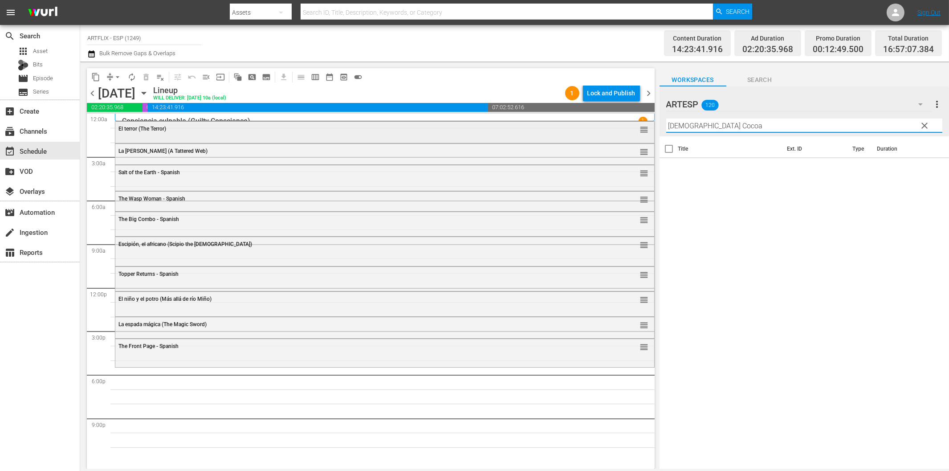
drag, startPoint x: 728, startPoint y: 128, endPoint x: 611, endPoint y: 127, distance: 116.2
click at [611, 127] on div "content_copy compress arrow_drop_down autorenew_outlined delete_forever_outline…" at bounding box center [514, 264] width 869 height 407
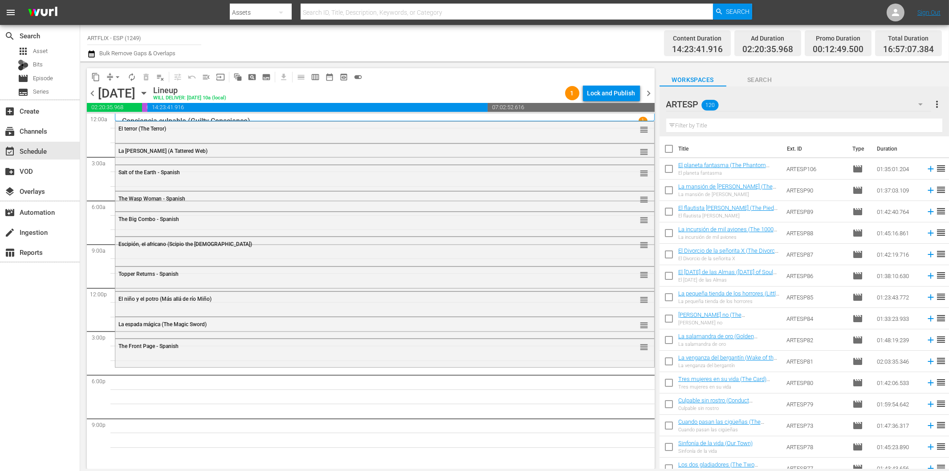
click at [750, 126] on input "text" at bounding box center [804, 125] width 276 height 14
paste input "La [PERSON_NAME] del fin del mundo (The Light at the Edge of the World)"
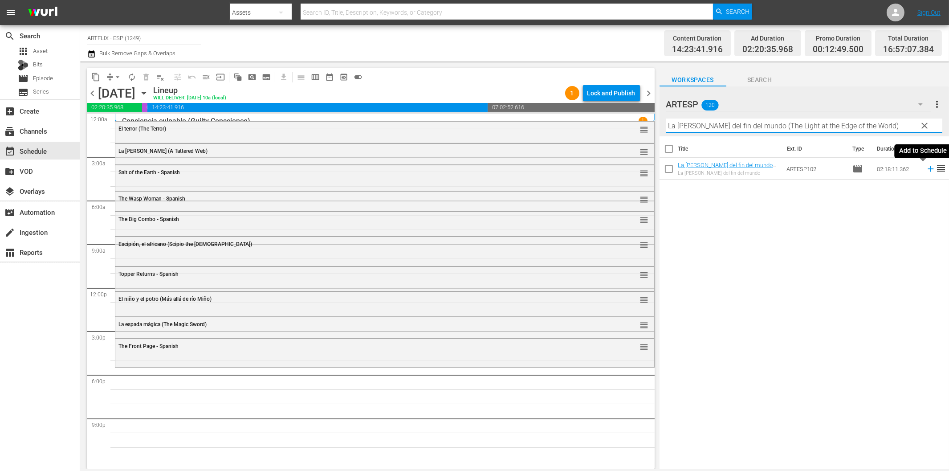
click at [927, 168] on icon at bounding box center [930, 169] width 6 height 6
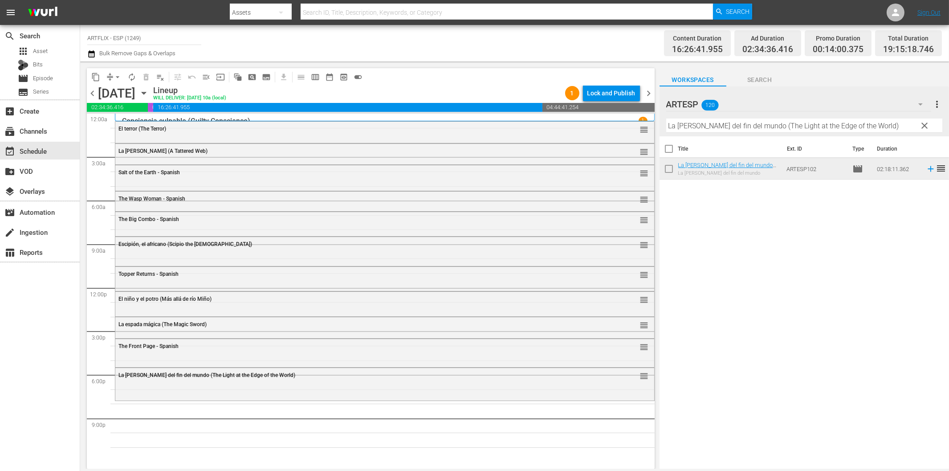
click at [771, 124] on input "La [PERSON_NAME] del fin del mundo (The Light at the Edge of the World)" at bounding box center [804, 125] width 276 height 14
paste input "The Rage of Paris - Spanish"
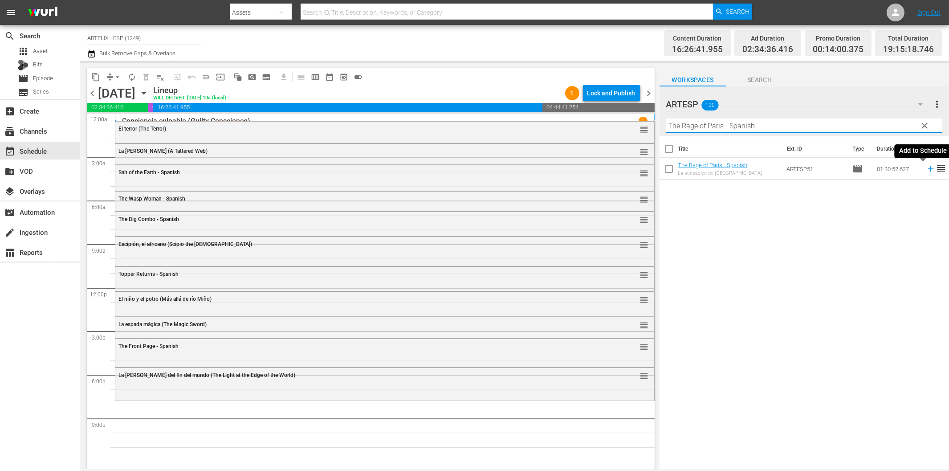
click at [926, 167] on icon at bounding box center [931, 169] width 10 height 10
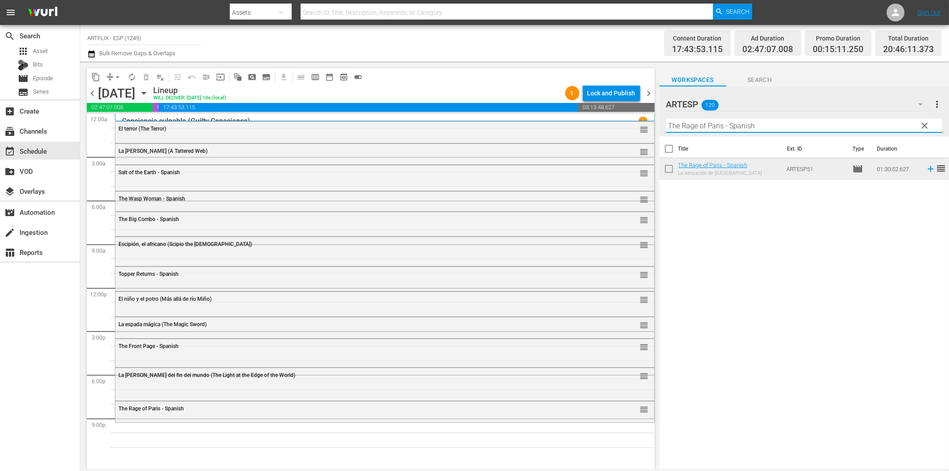
click at [693, 123] on input "The Rage of Paris - Spanish" at bounding box center [804, 125] width 276 height 14
paste input "Devil Bat"
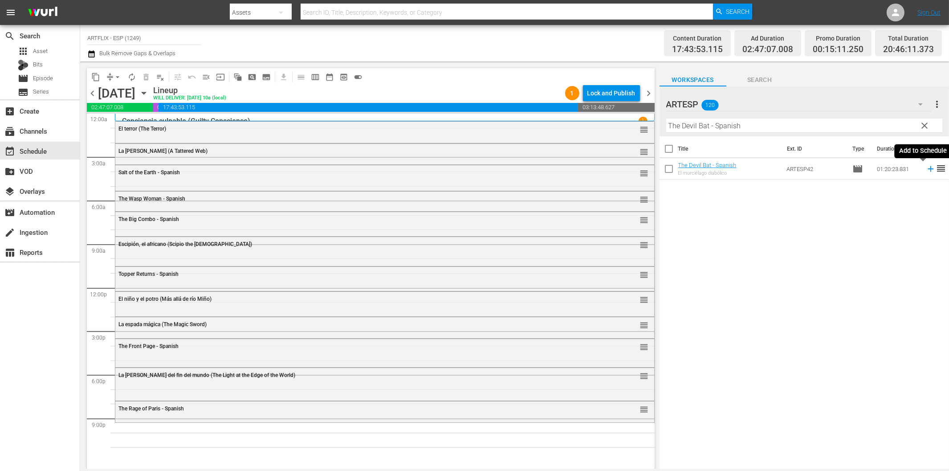
click at [926, 171] on icon at bounding box center [931, 169] width 10 height 10
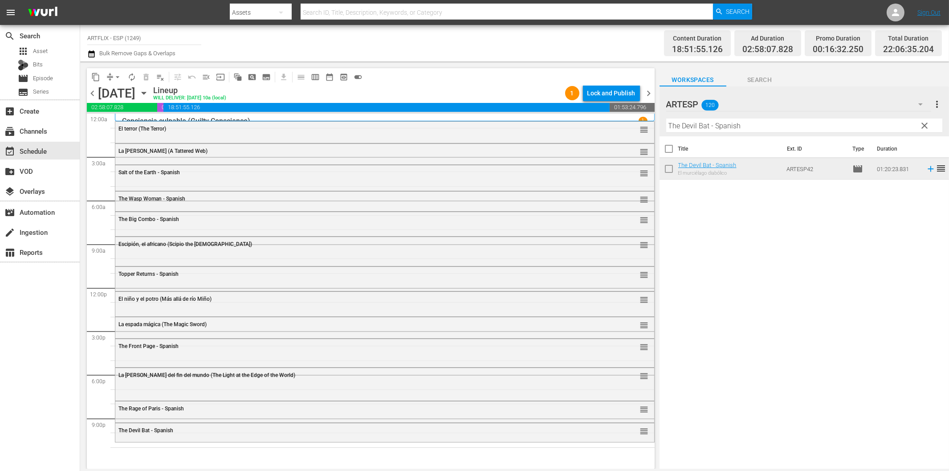
click at [772, 132] on hr at bounding box center [804, 132] width 276 height 0
click at [773, 126] on input "The Devil Bat - Spanish" at bounding box center [804, 125] width 276 height 14
paste input "13 Frightened Girls"
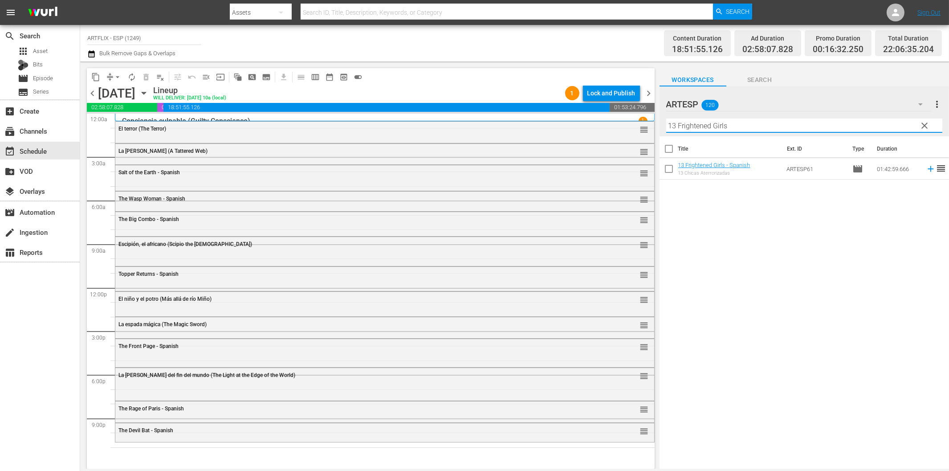
type input "13 Frightened Girls"
click at [927, 168] on icon at bounding box center [930, 169] width 6 height 6
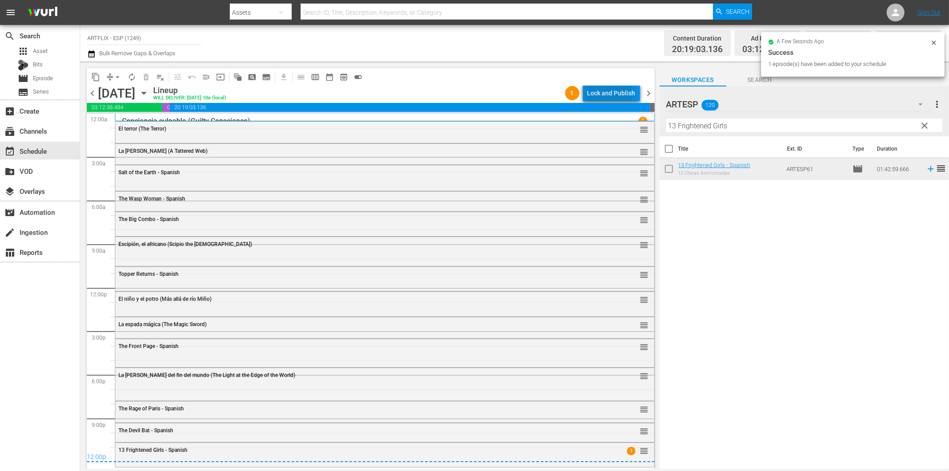
click at [607, 96] on div "Lock and Publish" at bounding box center [611, 93] width 48 height 16
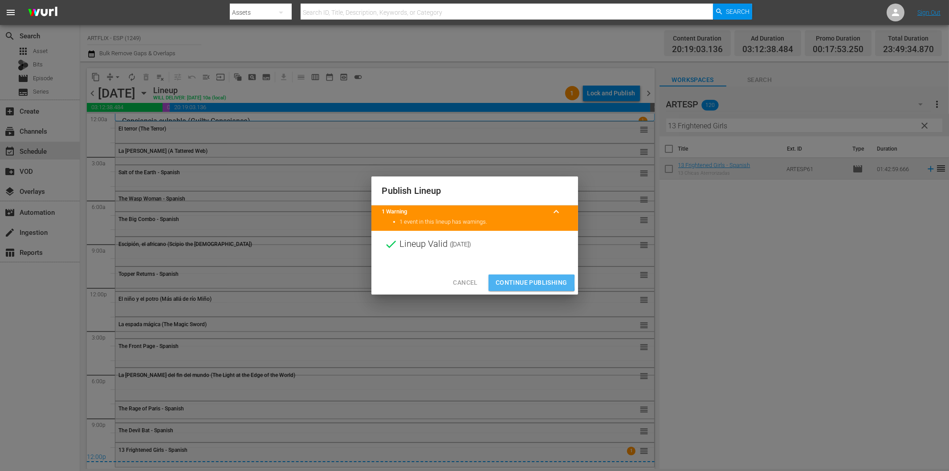
click at [508, 282] on span "Continue Publishing" at bounding box center [532, 282] width 72 height 11
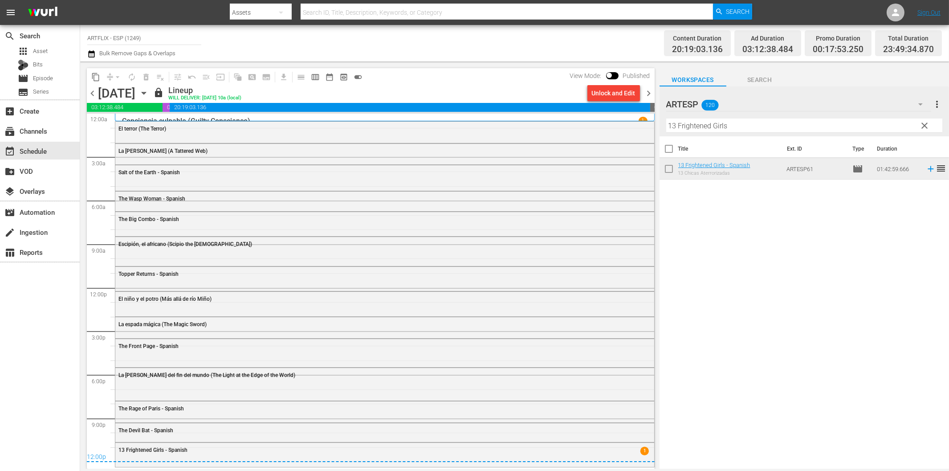
drag, startPoint x: 647, startPoint y: 94, endPoint x: 643, endPoint y: 95, distance: 4.5
click at [647, 94] on span "chevron_right" at bounding box center [648, 93] width 11 height 11
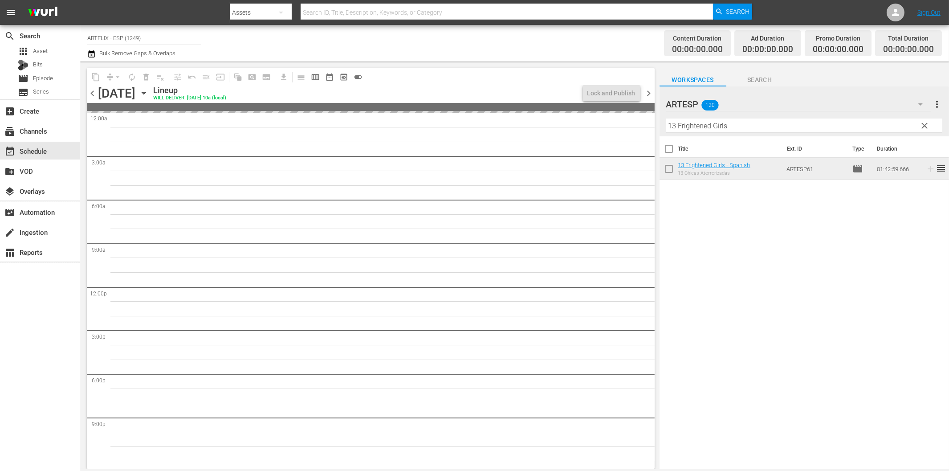
click at [89, 90] on span "chevron_left" at bounding box center [92, 93] width 11 height 11
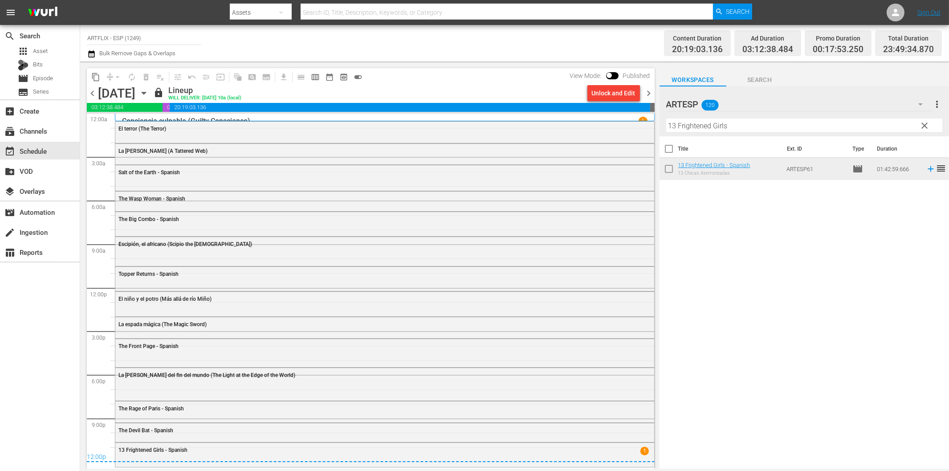
click at [649, 91] on span "chevron_right" at bounding box center [648, 93] width 11 height 11
